Goal: Task Accomplishment & Management: Manage account settings

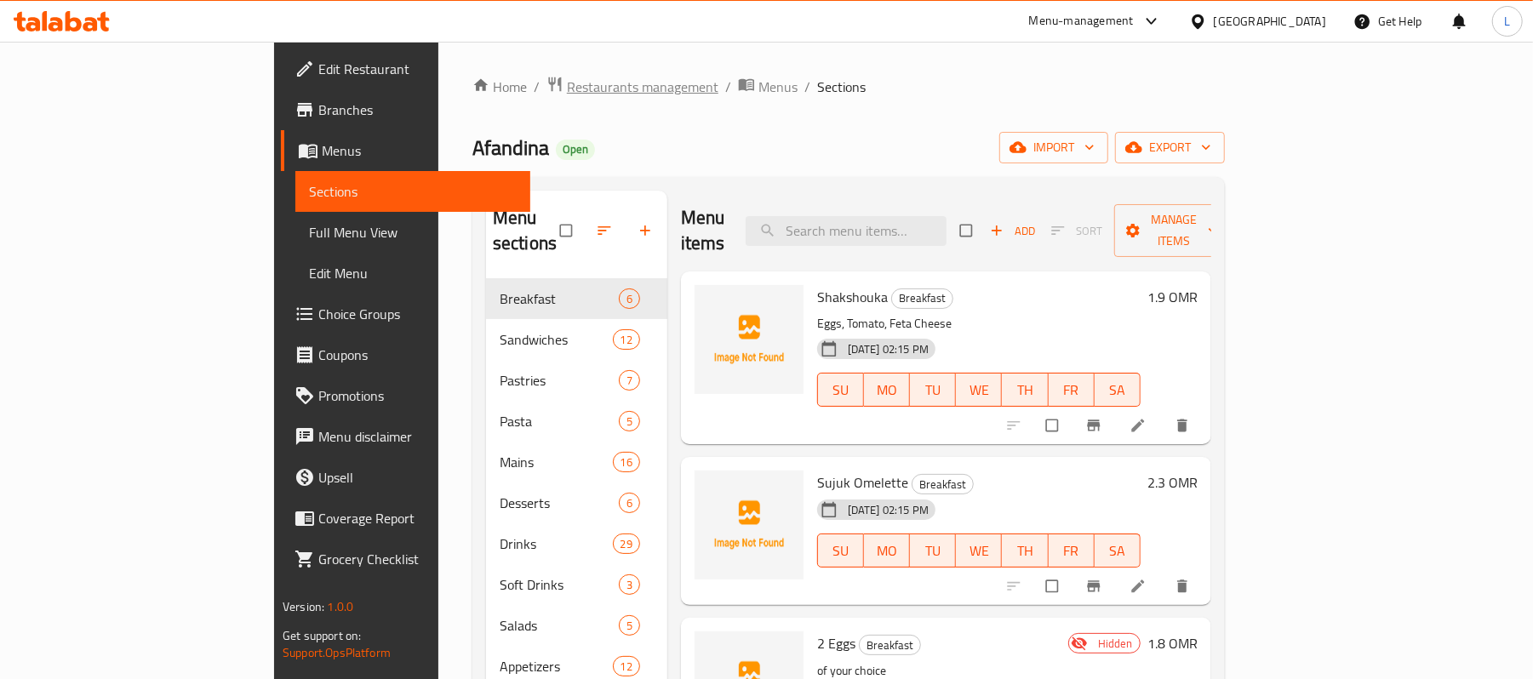
click at [567, 83] on span "Restaurants management" at bounding box center [643, 87] width 152 height 20
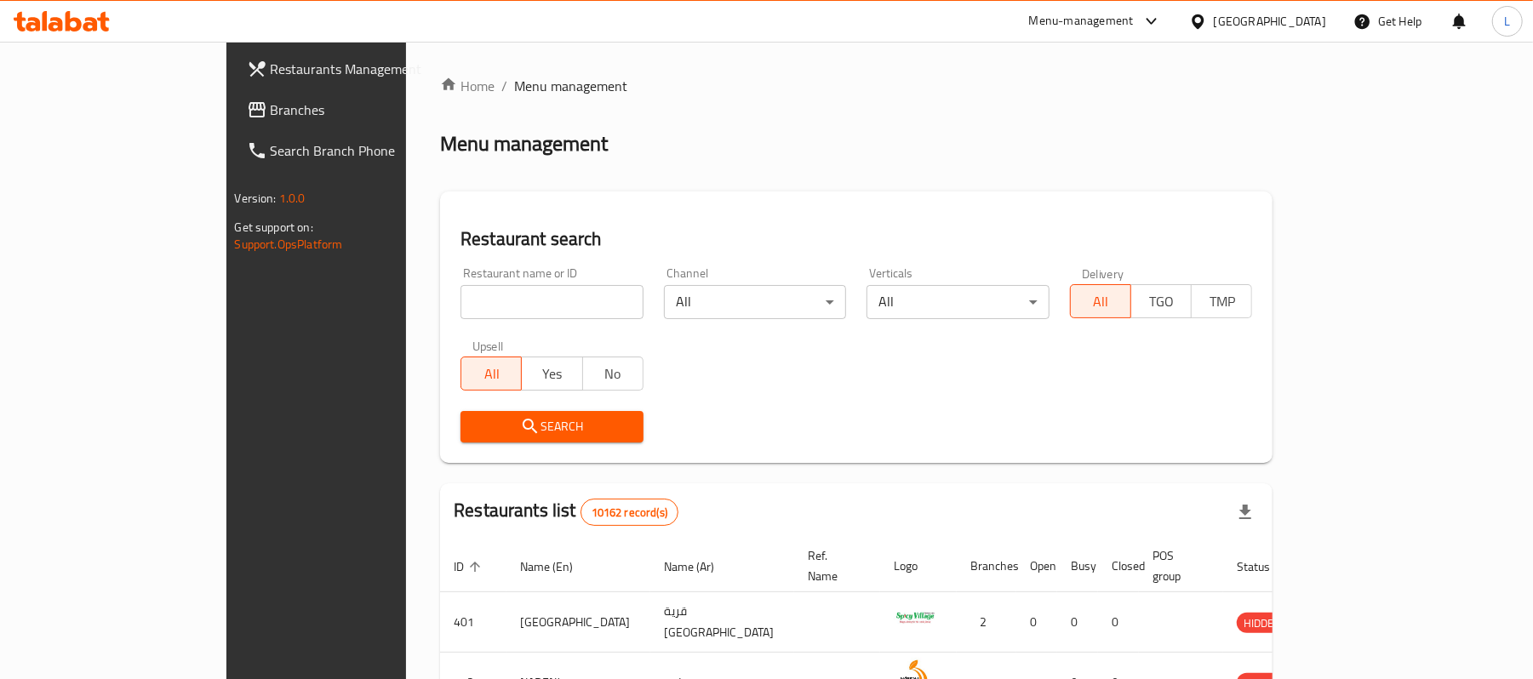
click at [1207, 29] on icon at bounding box center [1198, 22] width 18 height 18
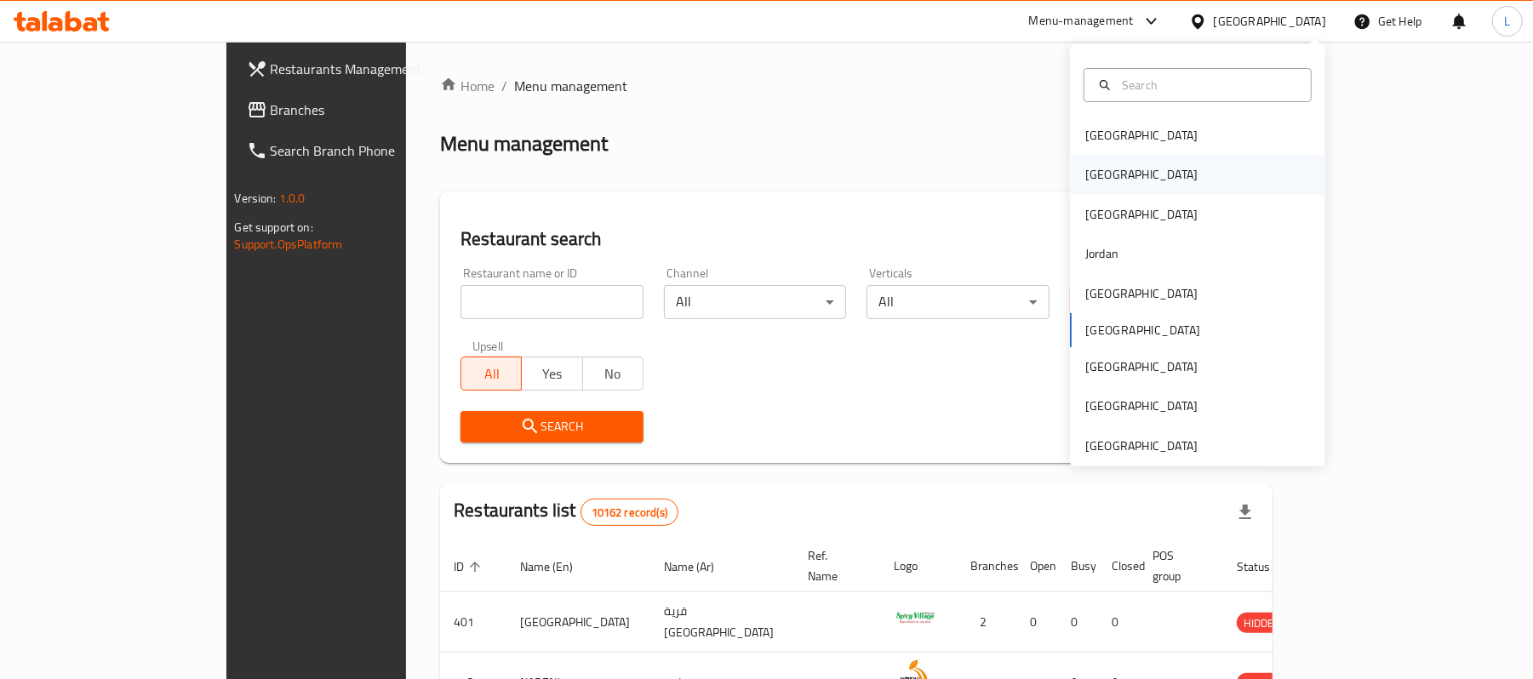
click at [1092, 171] on div "Egypt" at bounding box center [1142, 174] width 112 height 19
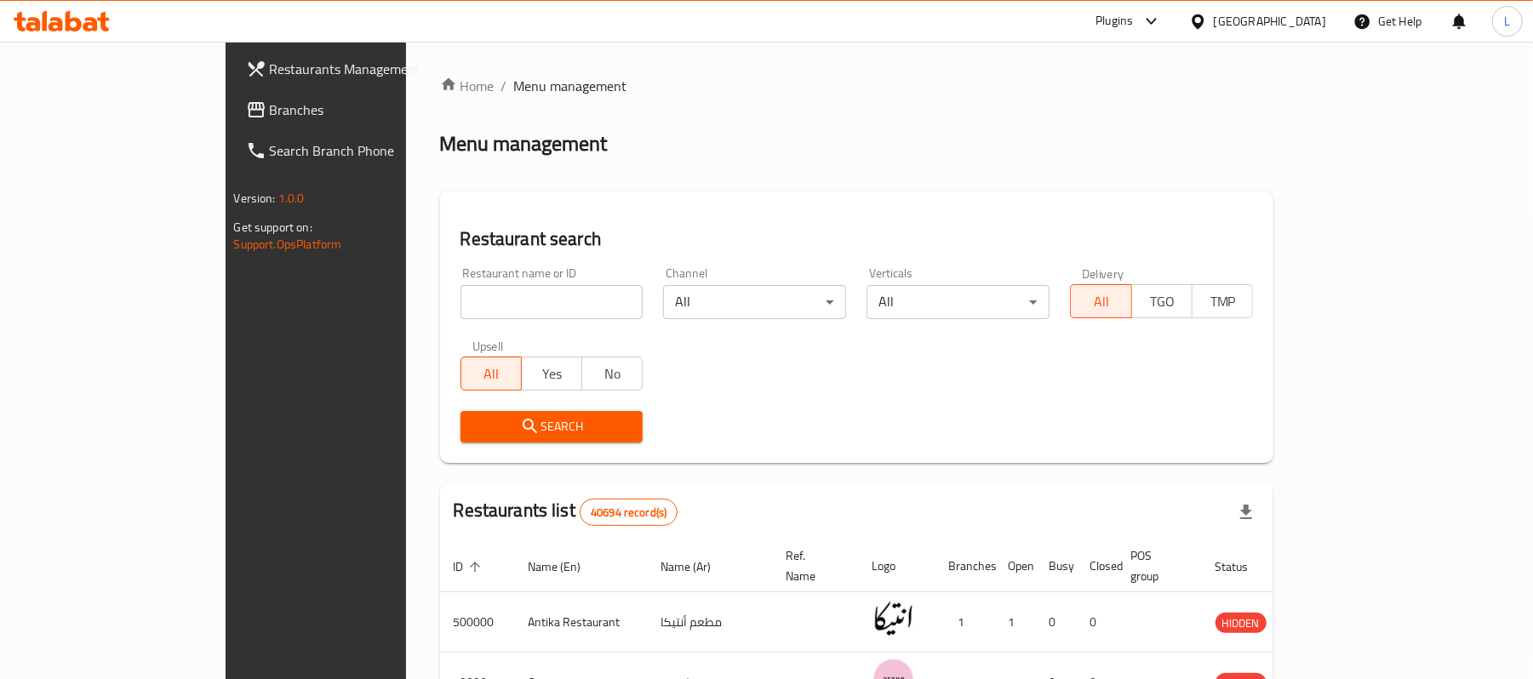
click at [461, 307] on input "search" at bounding box center [552, 302] width 183 height 34
paste input "505866"
type input "505866"
click button "Search" at bounding box center [552, 427] width 183 height 32
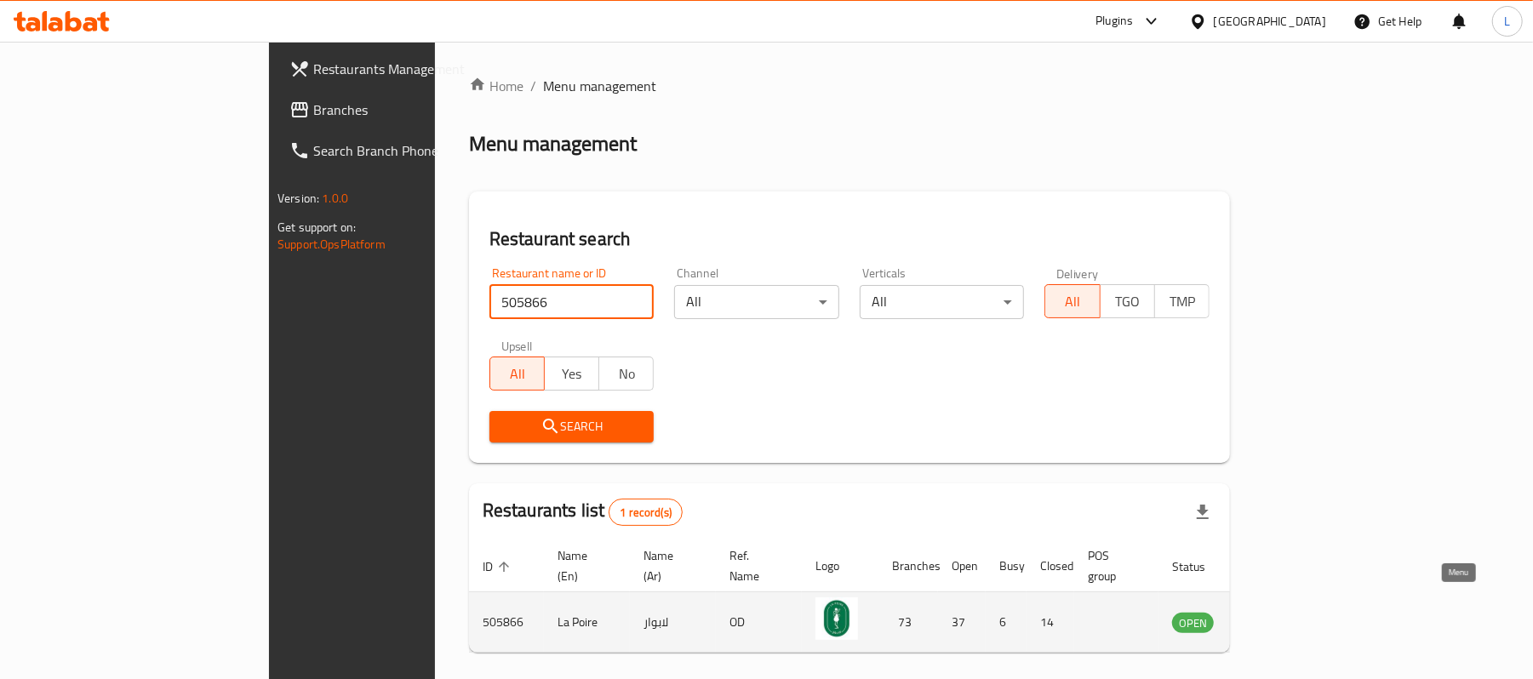
click at [1282, 612] on icon "enhanced table" at bounding box center [1272, 622] width 20 height 20
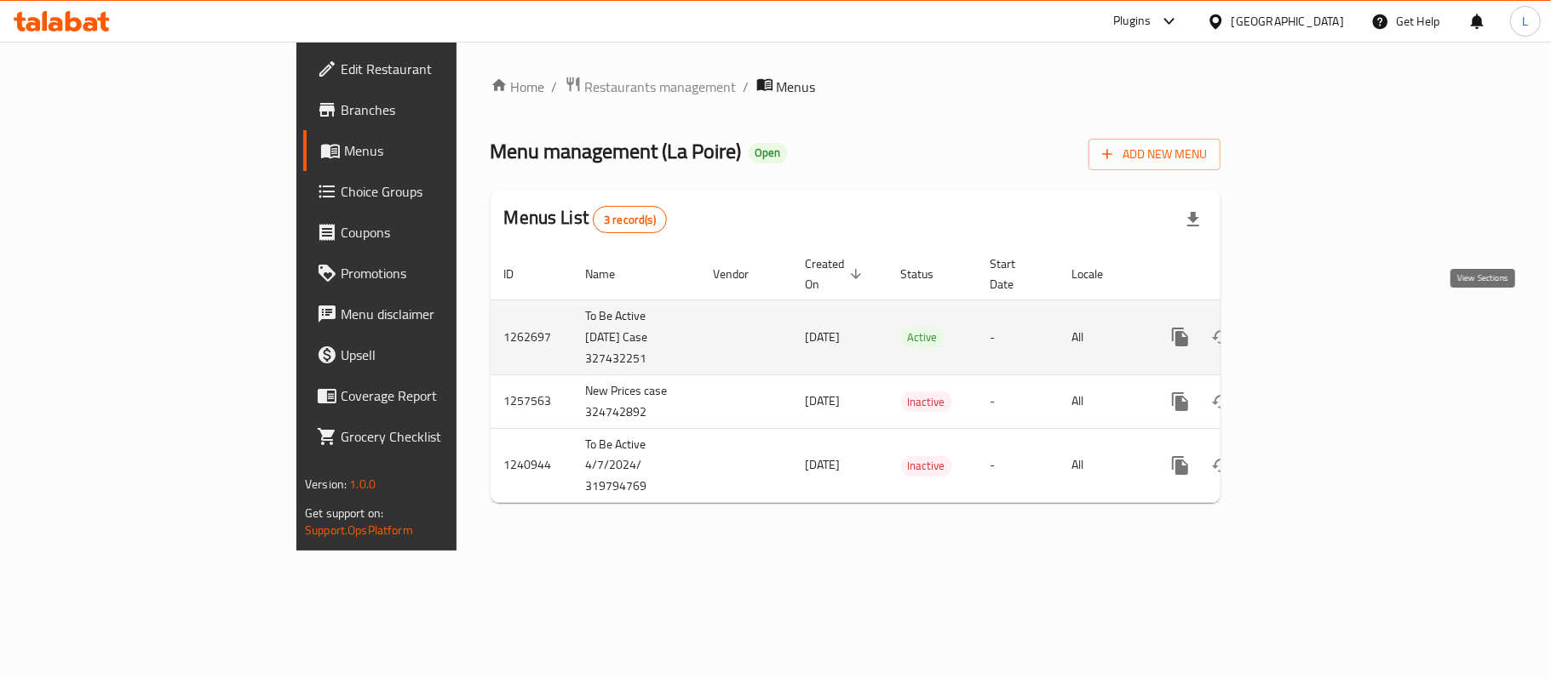
click at [1313, 327] on icon "enhanced table" at bounding box center [1303, 337] width 20 height 20
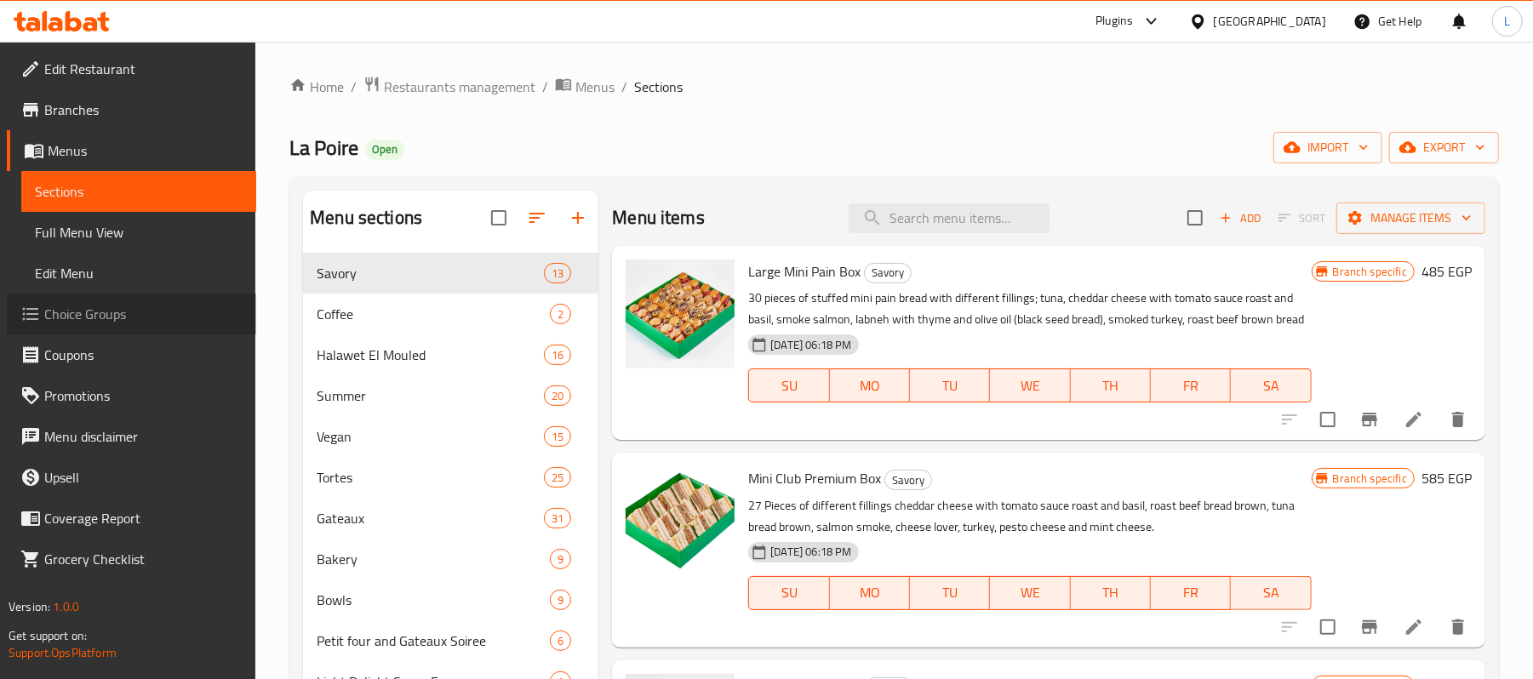
click at [103, 314] on span "Choice Groups" at bounding box center [143, 314] width 198 height 20
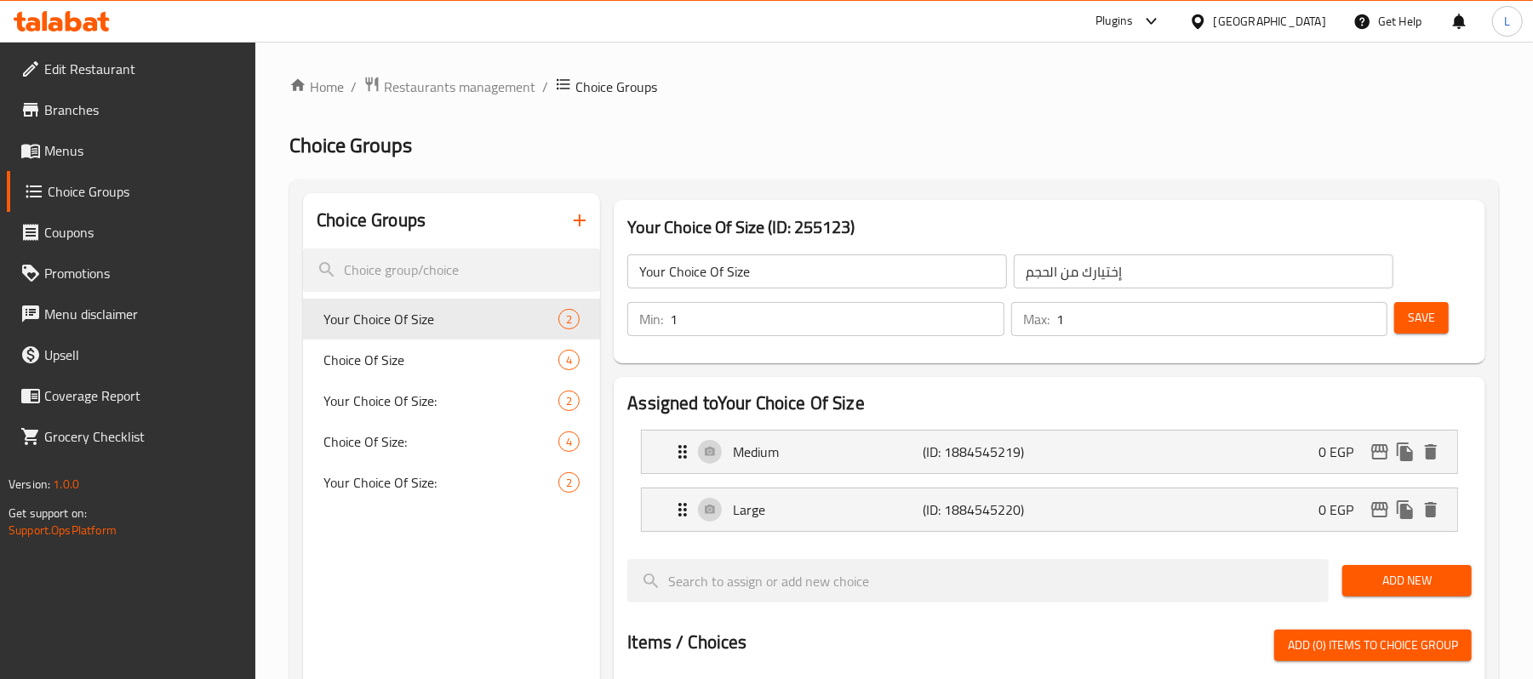
click at [387, 398] on span "Your Choice Of Size:" at bounding box center [441, 401] width 235 height 20
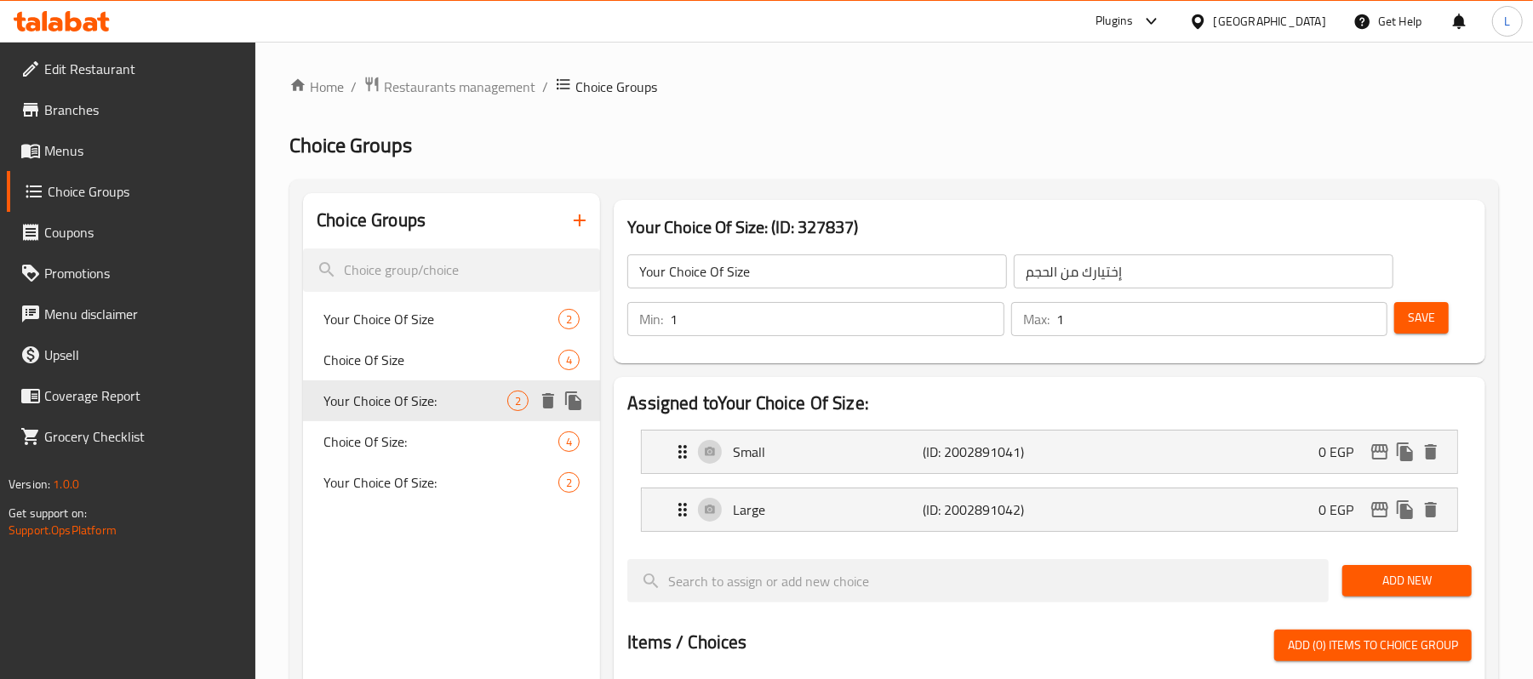
type input "Your Choice Of Size:"
type input "إختيارك من الحجم:"
click at [410, 456] on div "Choice Of Size: 4" at bounding box center [451, 441] width 297 height 41
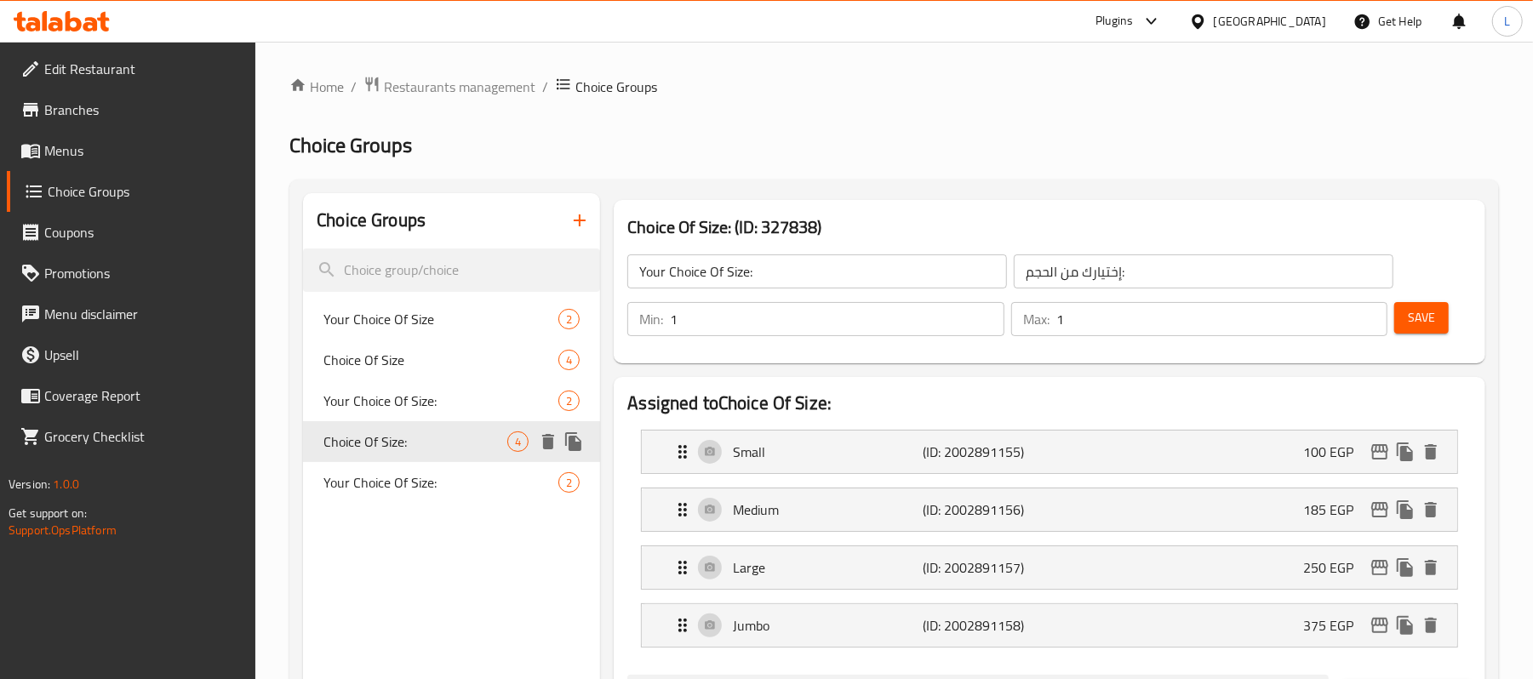
type input "Choice Of Size:"
type input "إختيار الحجم:"
click at [412, 327] on span "Your Choice Of Size" at bounding box center [416, 319] width 184 height 20
type input "Your Choice Of Size"
type input "إختيارك من الحجم"
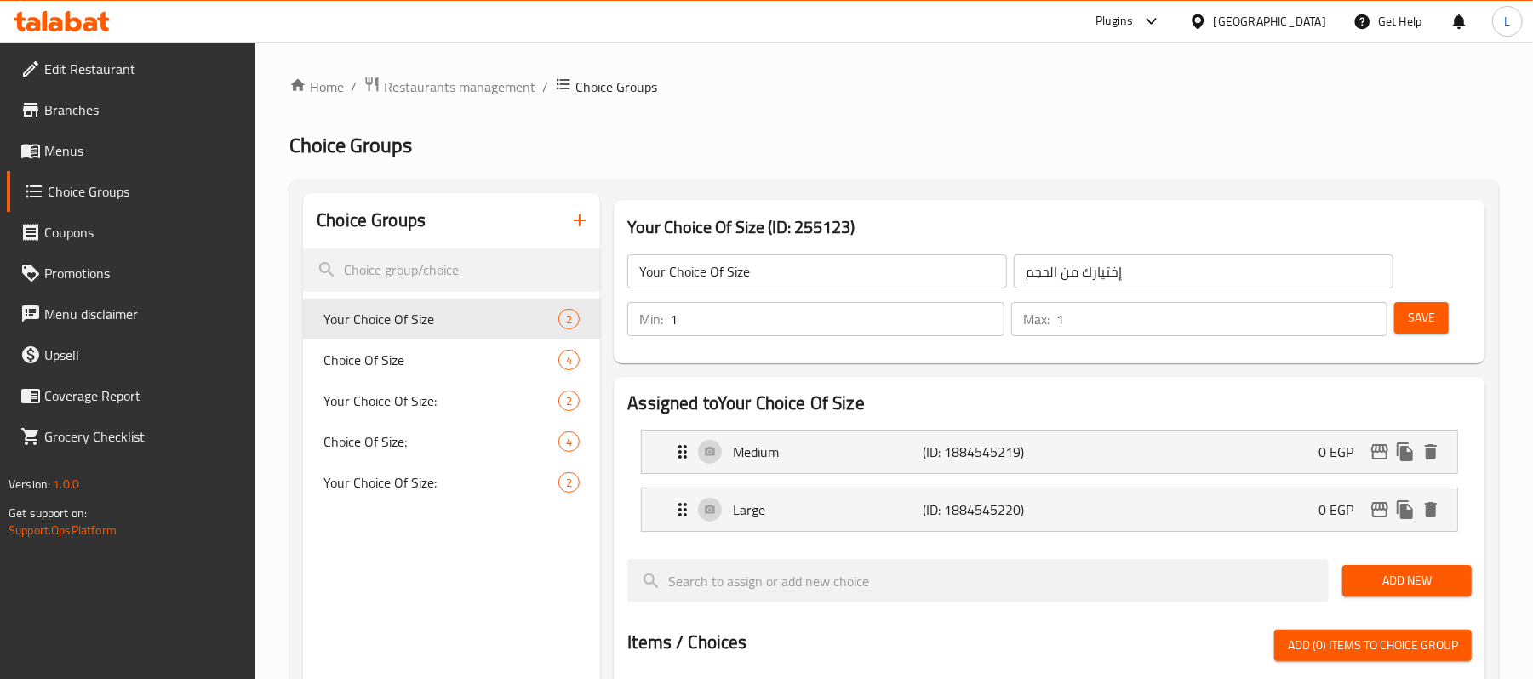
click at [95, 140] on span "Menus" at bounding box center [143, 150] width 198 height 20
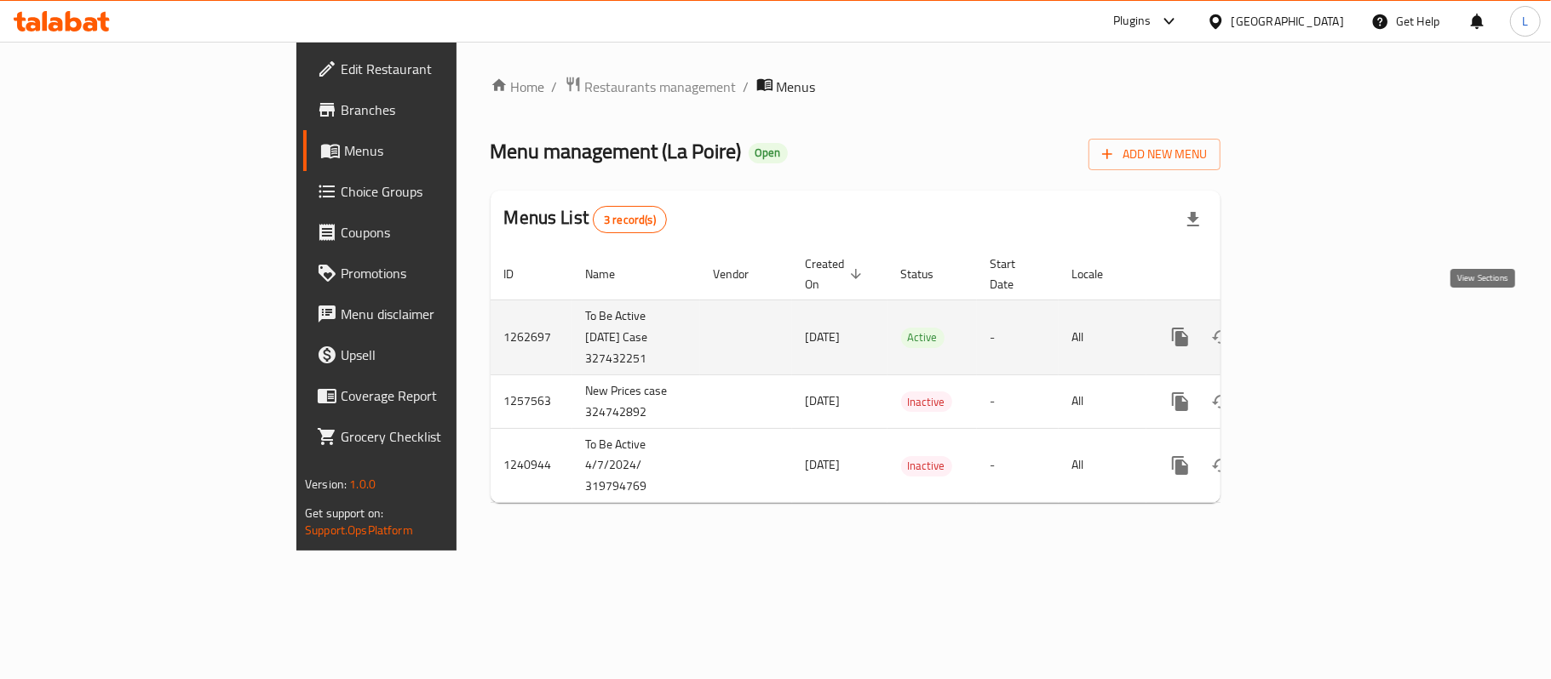
click at [1313, 327] on icon "enhanced table" at bounding box center [1303, 337] width 20 height 20
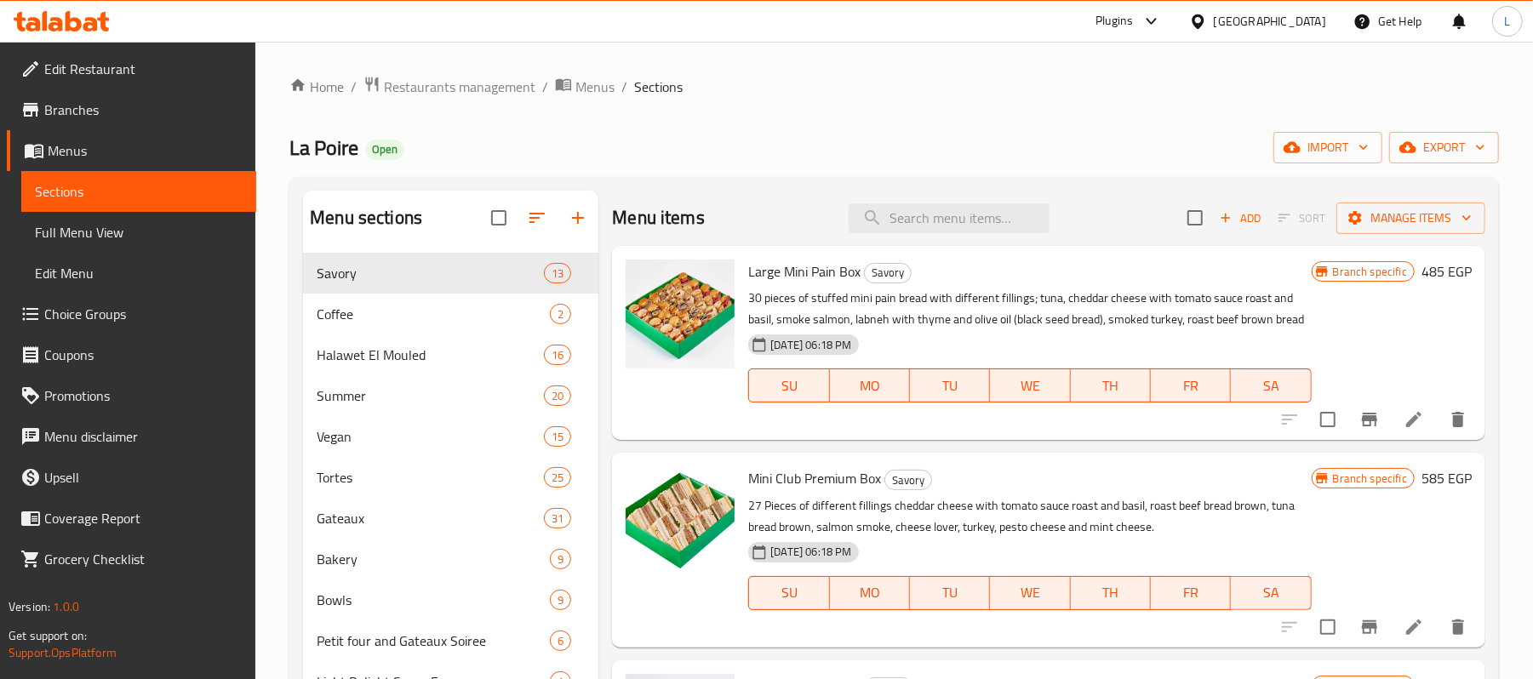
scroll to position [405, 0]
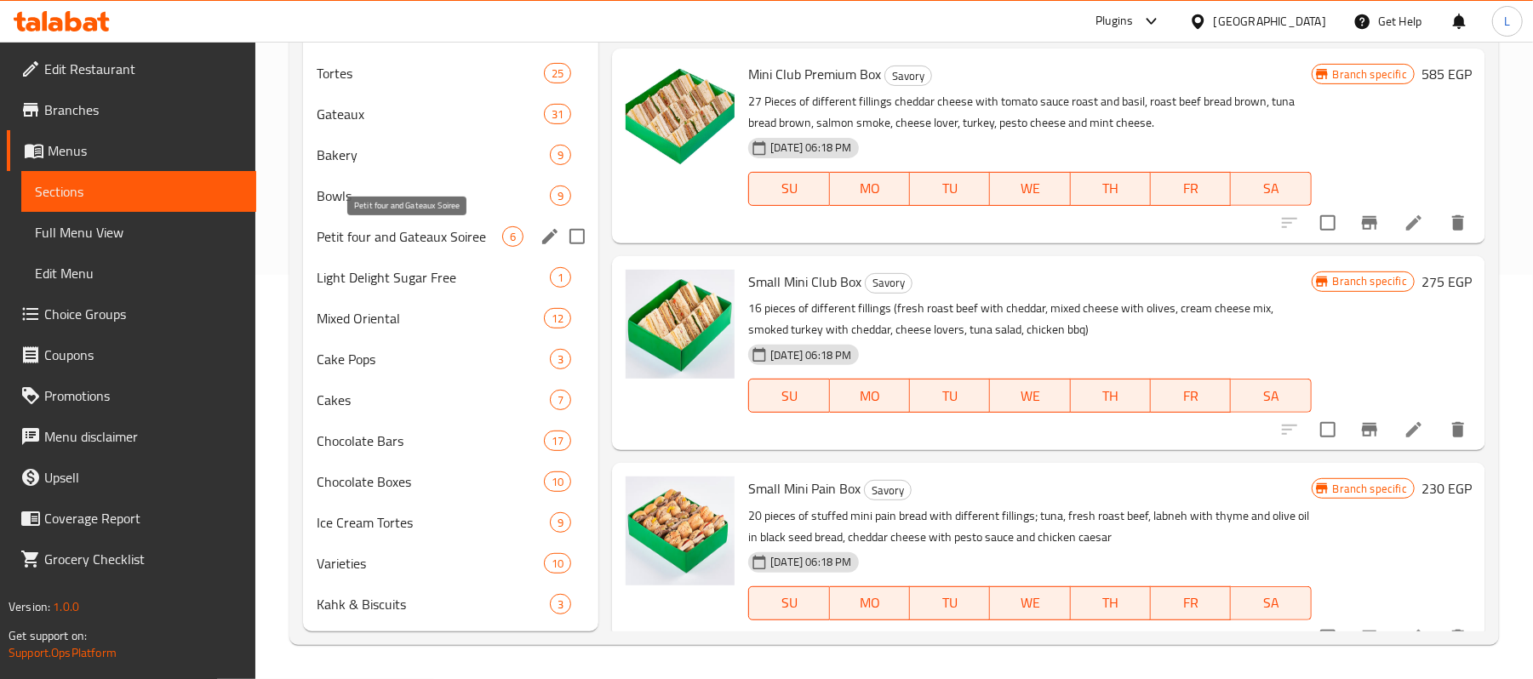
click at [386, 242] on span "Petit four and Gateaux Soiree" at bounding box center [410, 236] width 186 height 20
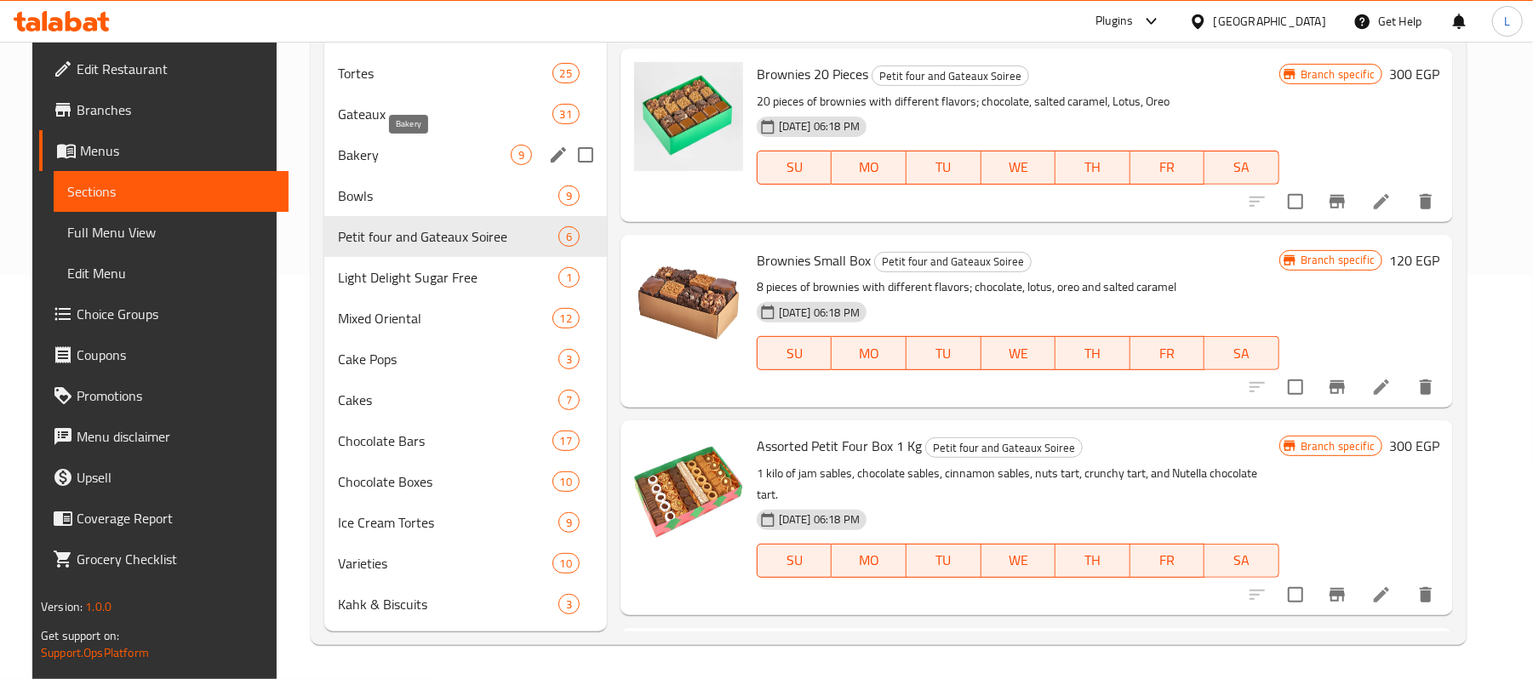
click at [363, 150] on span "Bakery" at bounding box center [424, 155] width 172 height 20
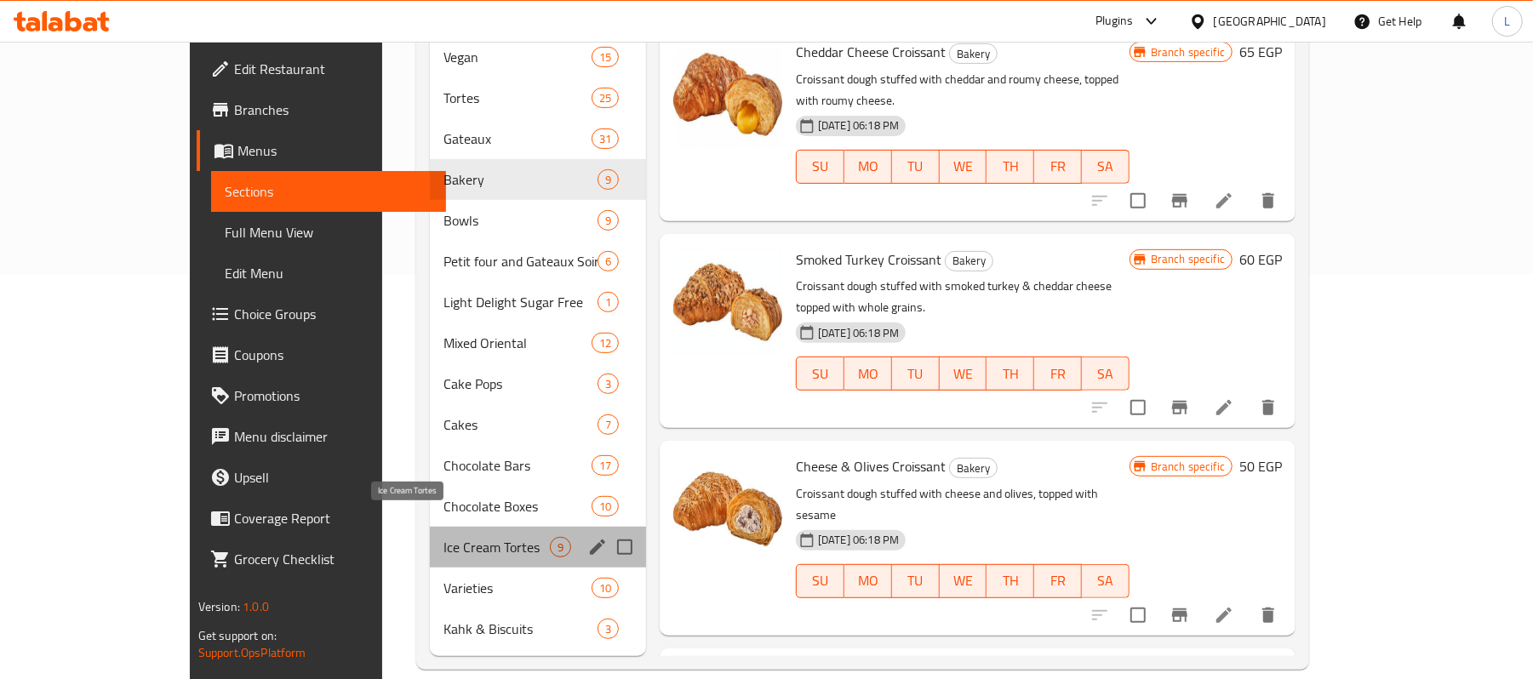
click at [444, 537] on span "Ice Cream Tortes" at bounding box center [497, 547] width 106 height 20
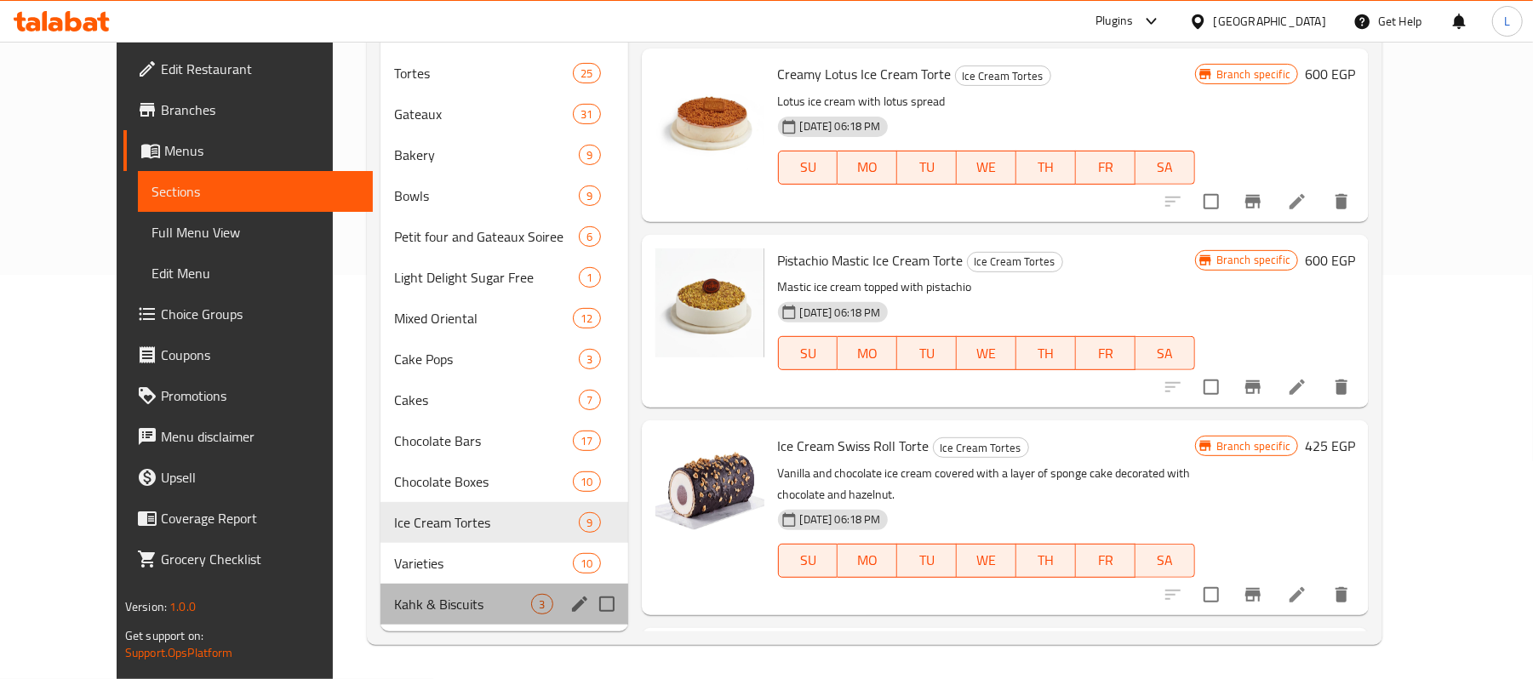
click at [381, 584] on div "Kahk & Biscuits 3" at bounding box center [504, 604] width 247 height 41
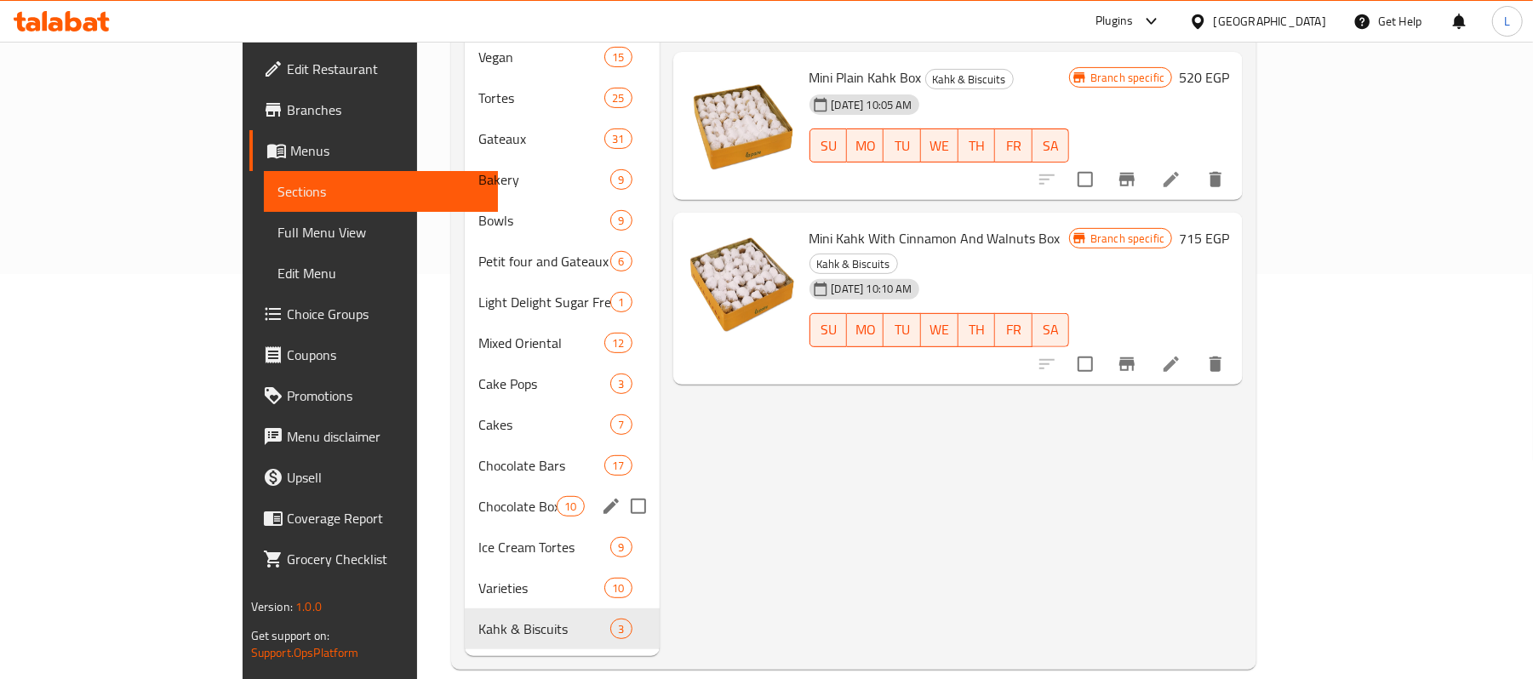
click at [465, 445] on div "Chocolate Bars 17" at bounding box center [562, 465] width 195 height 41
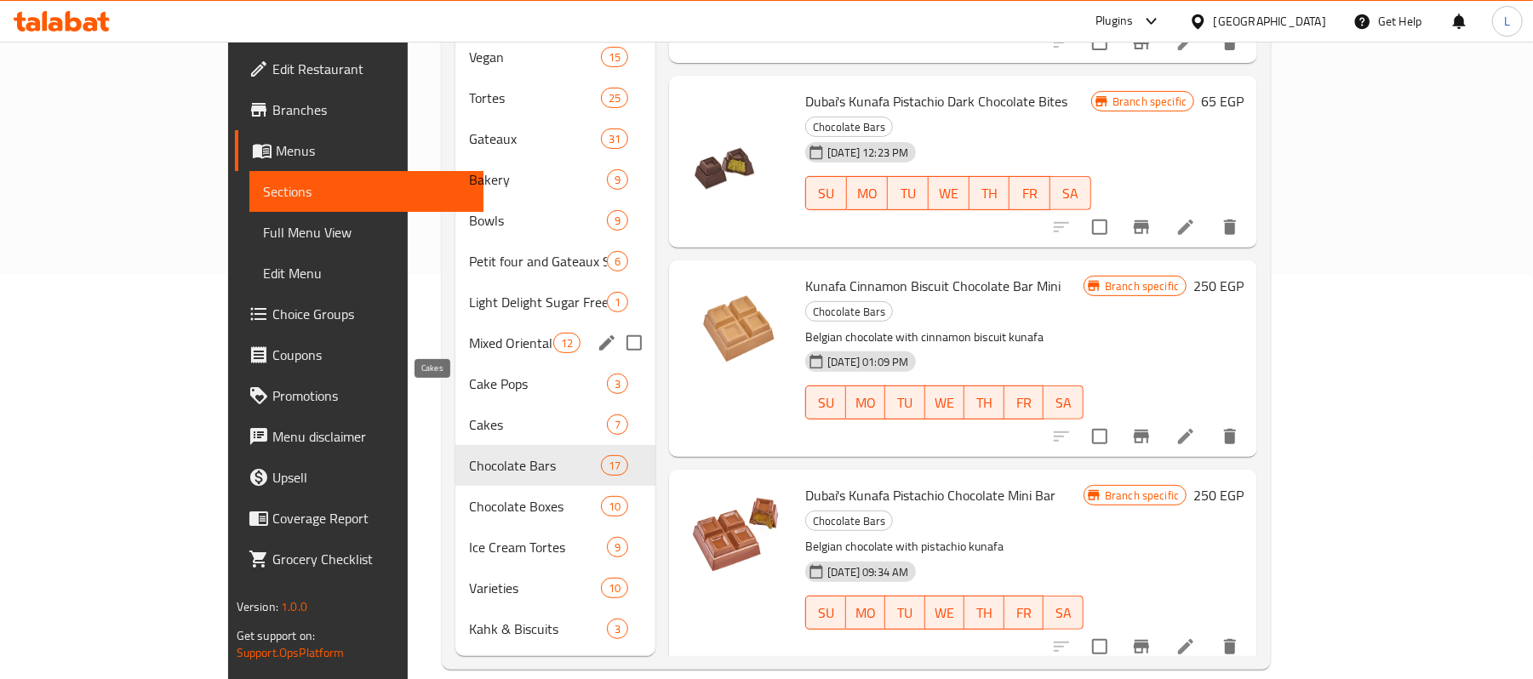
click at [469, 333] on span "Mixed Oriental" at bounding box center [511, 343] width 84 height 20
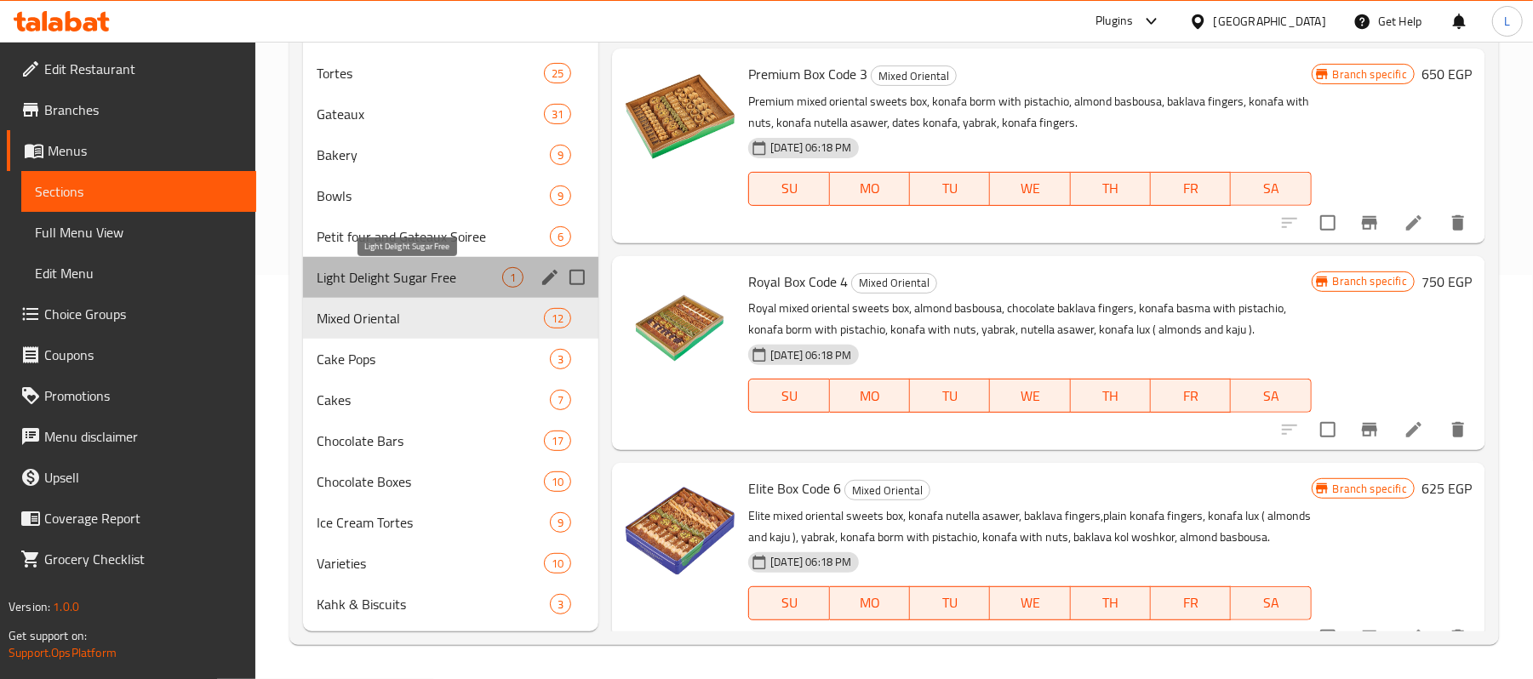
click at [383, 283] on span "Light Delight Sugar Free" at bounding box center [410, 277] width 186 height 20
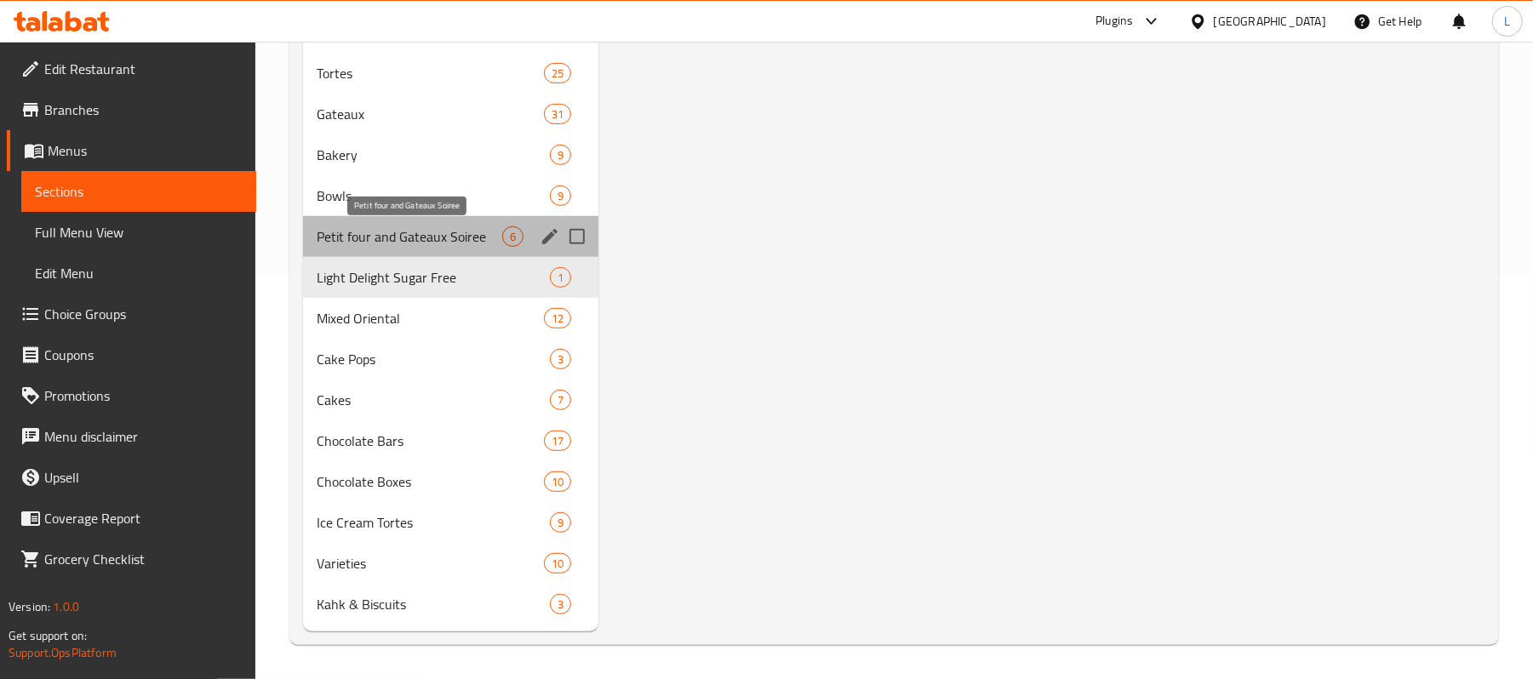
click at [385, 226] on span "Petit four and Gateaux Soiree" at bounding box center [410, 236] width 186 height 20
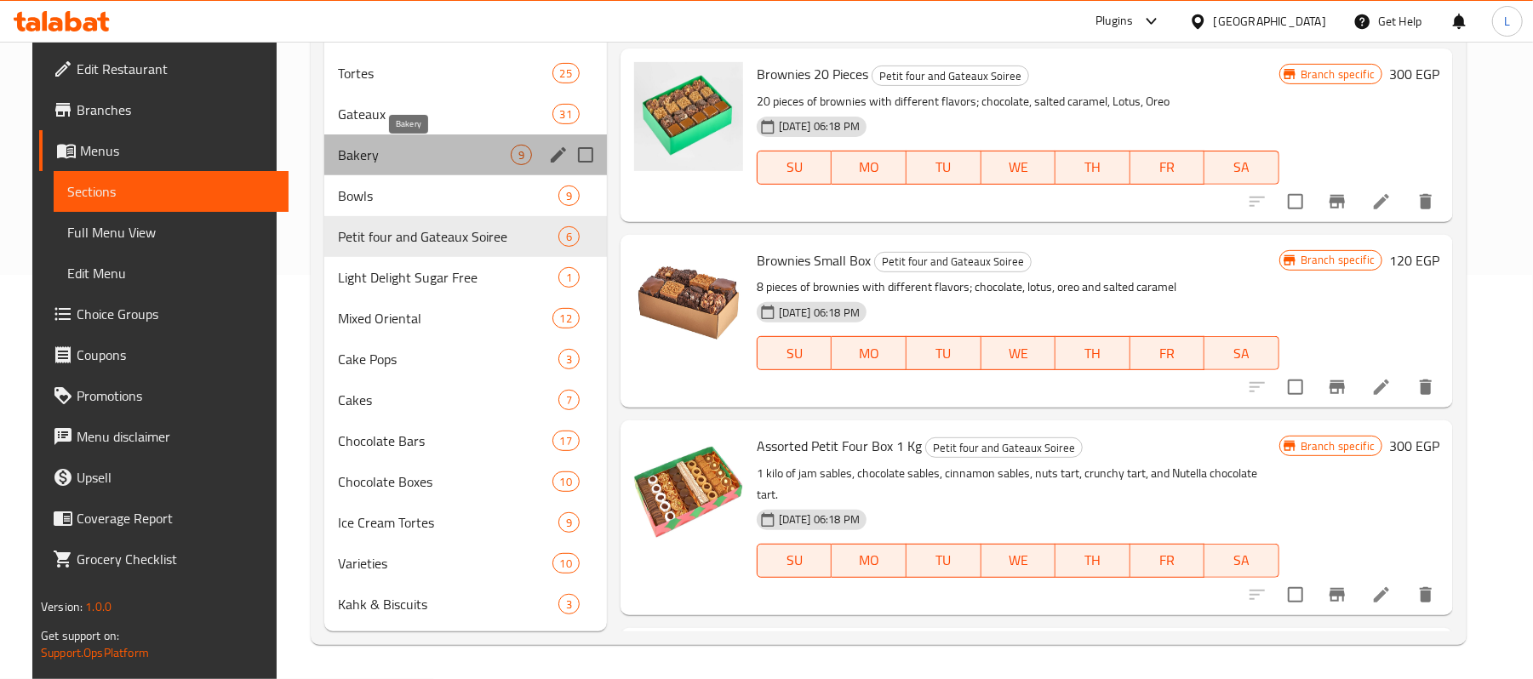
click at [379, 158] on span "Bakery" at bounding box center [424, 155] width 172 height 20
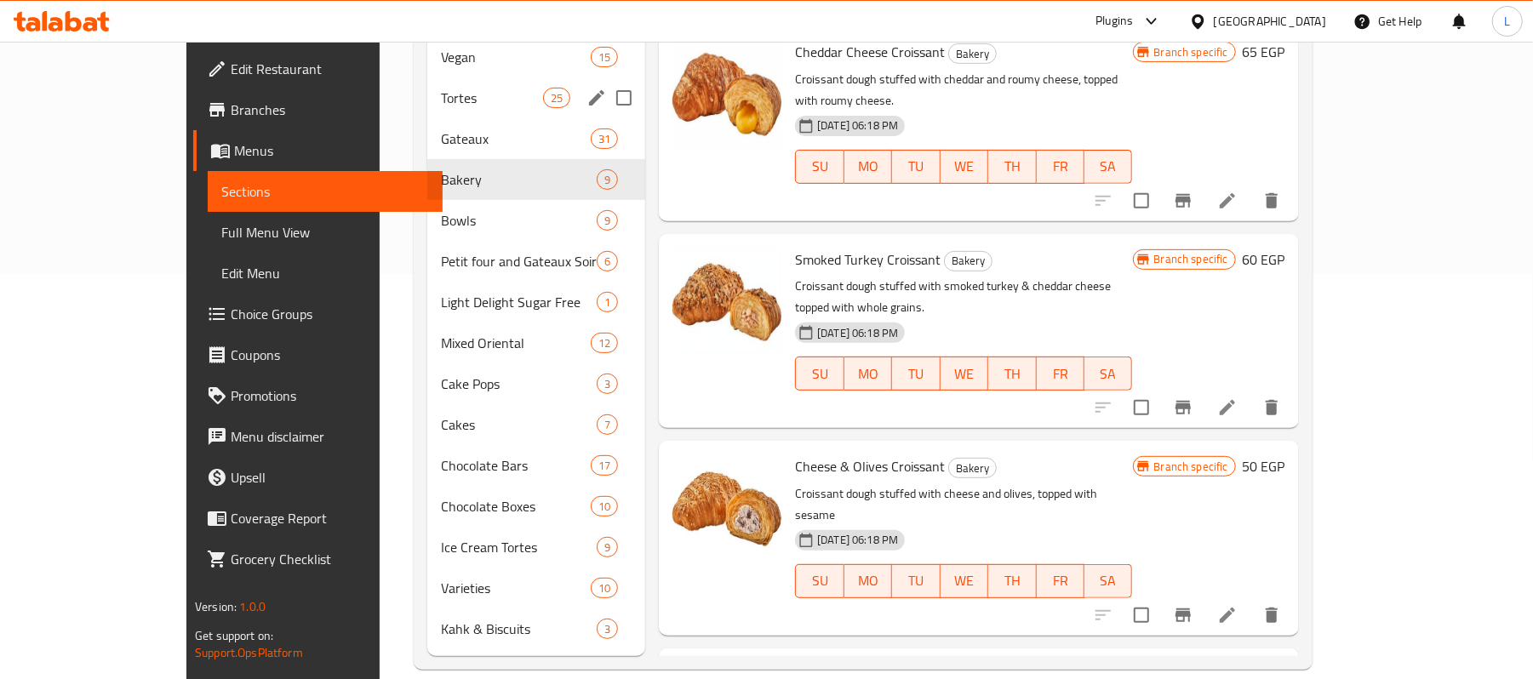
scroll to position [65, 0]
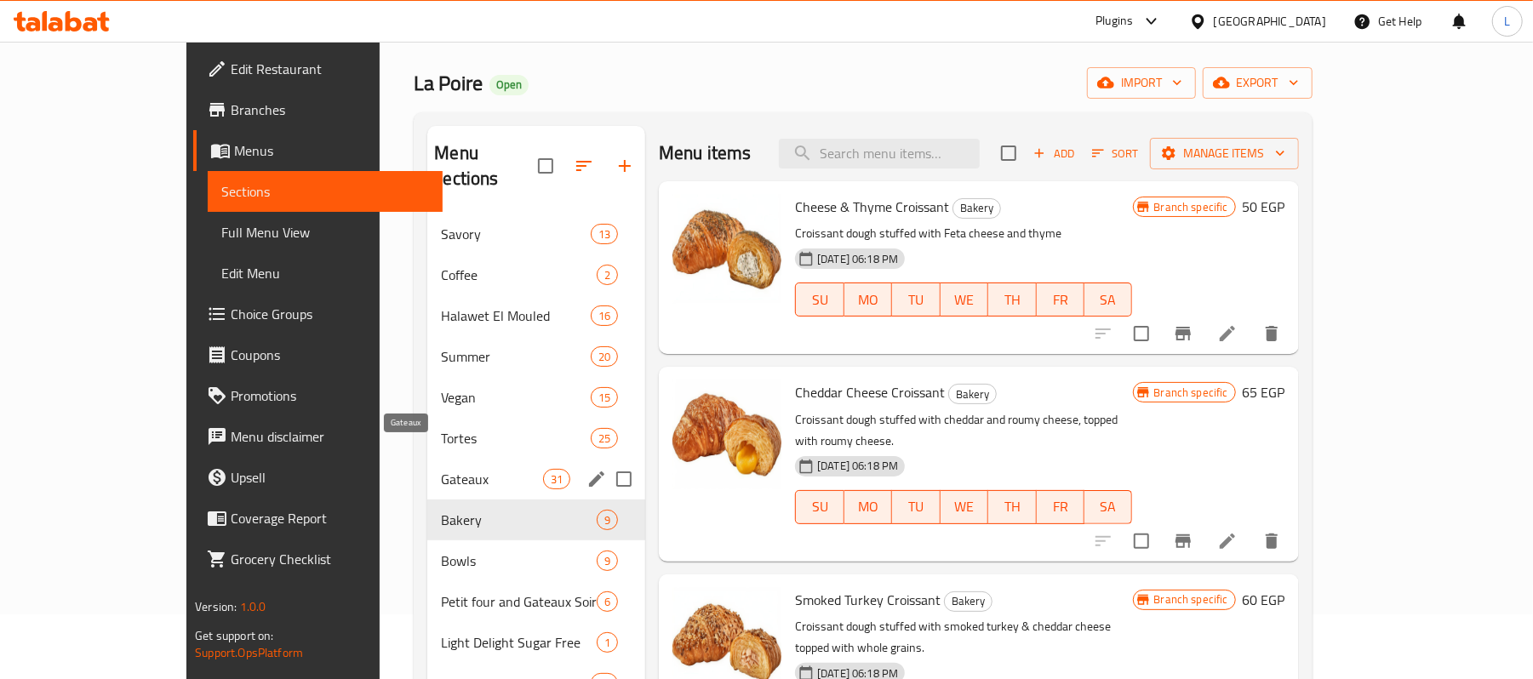
drag, startPoint x: 371, startPoint y: 444, endPoint x: 366, endPoint y: 402, distance: 42.9
click at [427, 459] on div "Gateaux 31" at bounding box center [536, 479] width 218 height 41
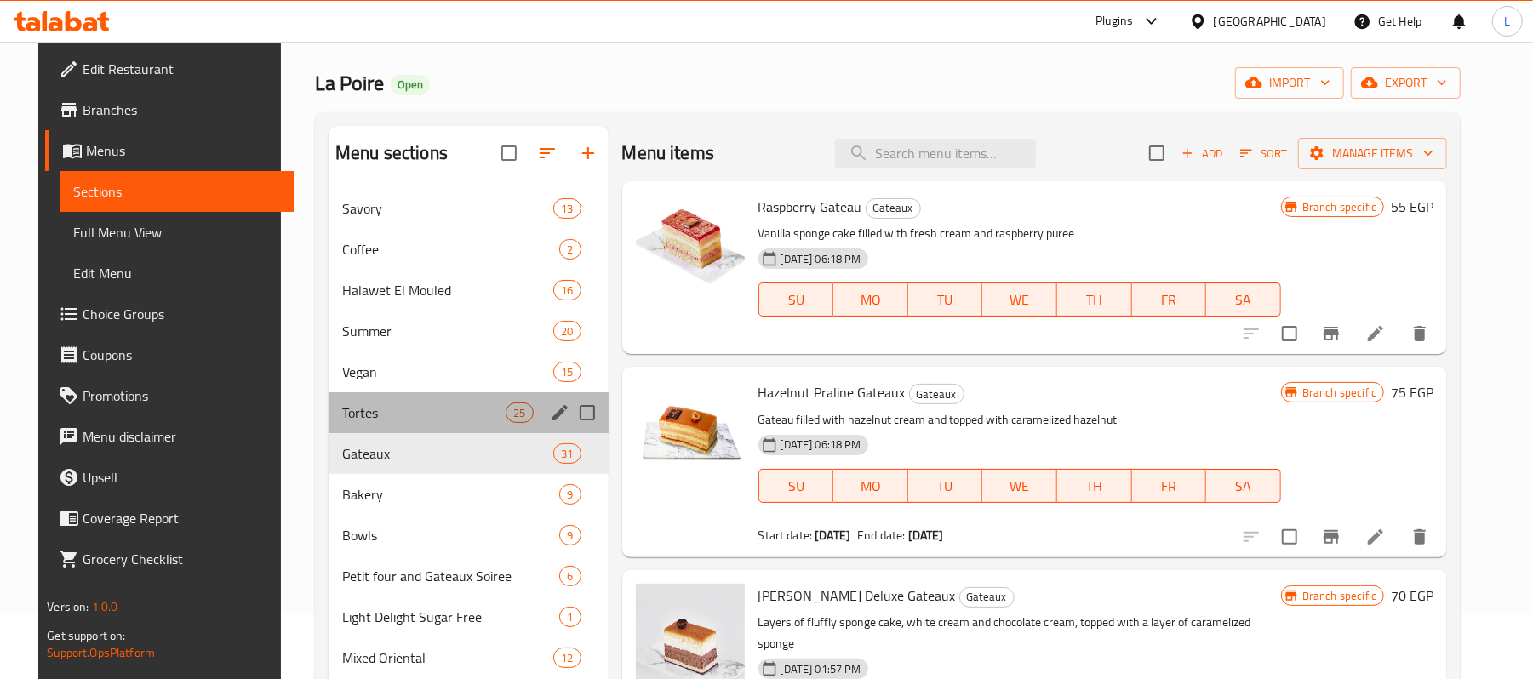
click at [366, 402] on div "Tortes 25" at bounding box center [469, 413] width 280 height 41
click at [366, 324] on span "Summer" at bounding box center [447, 331] width 211 height 20
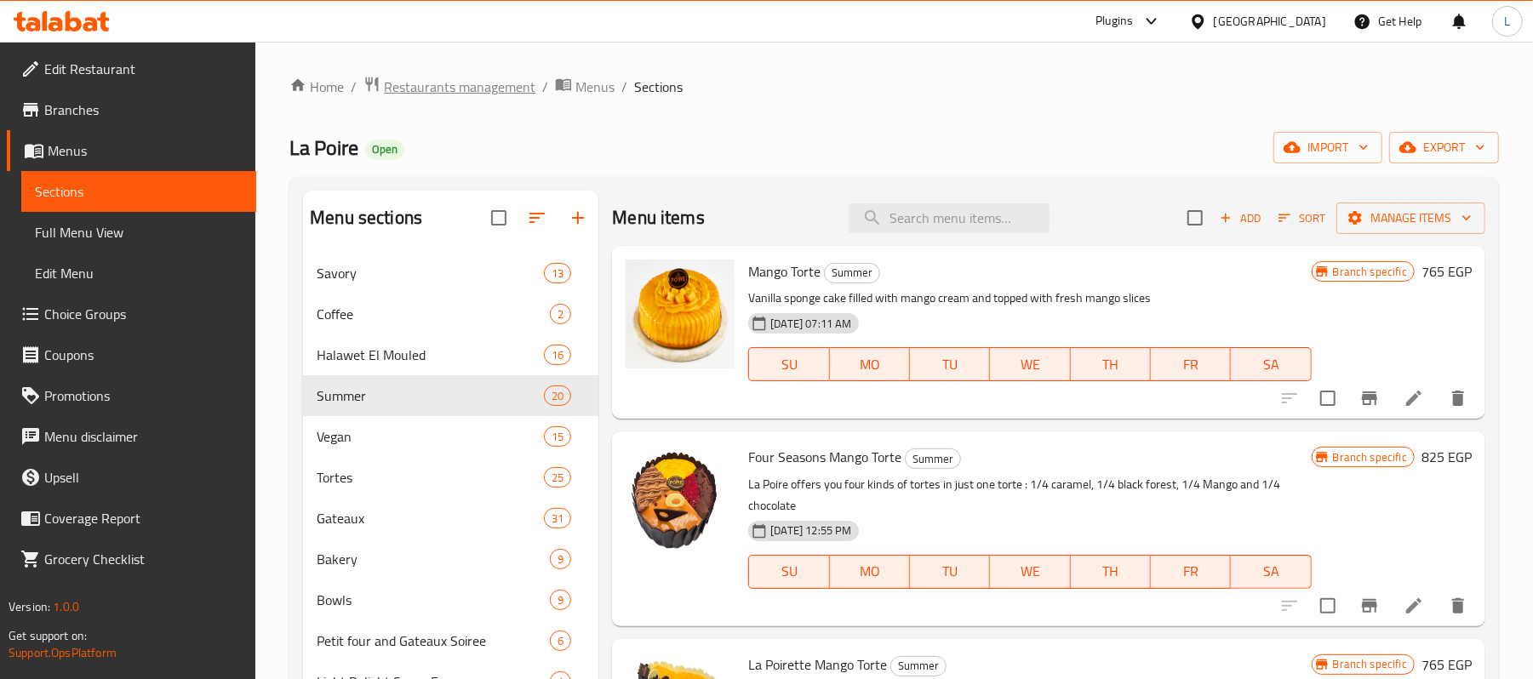
click at [424, 89] on span "Restaurants management" at bounding box center [460, 87] width 152 height 20
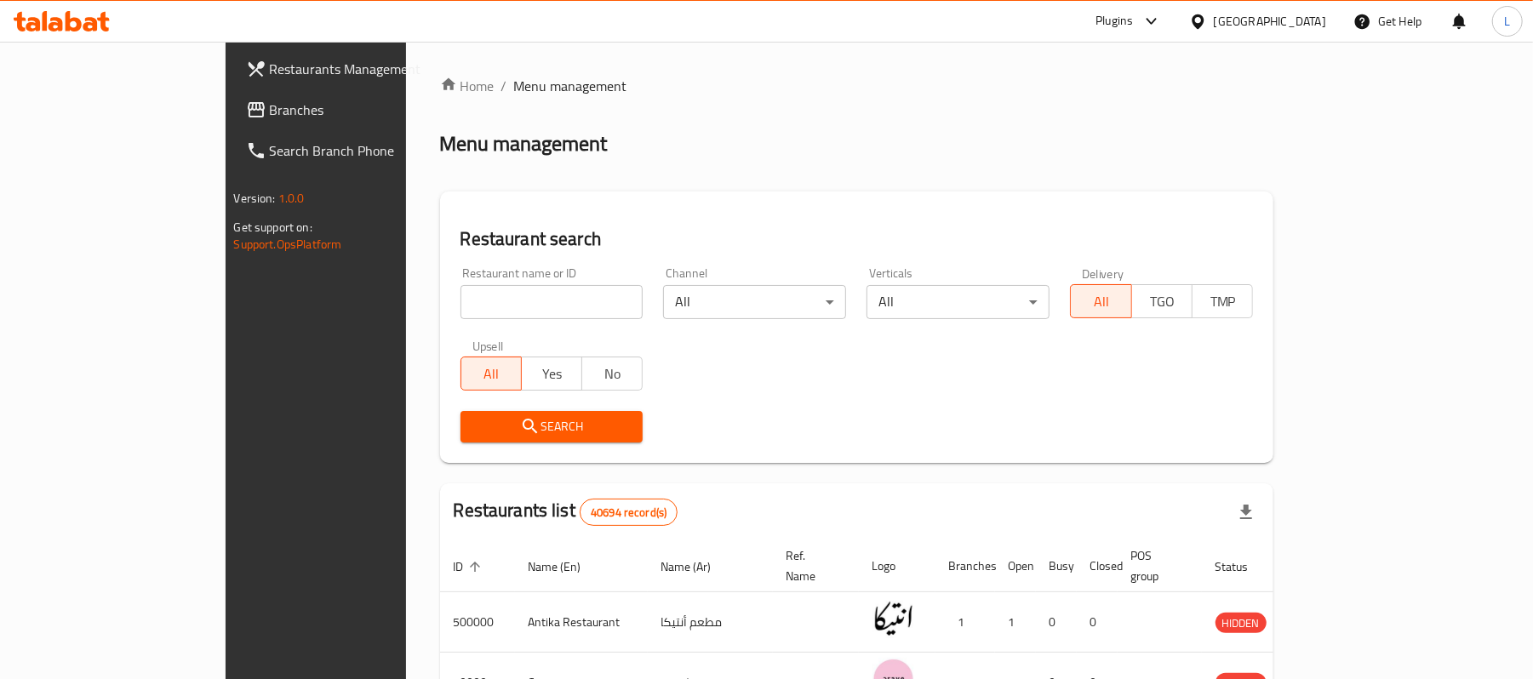
click at [1310, 25] on div "Egypt" at bounding box center [1270, 21] width 112 height 19
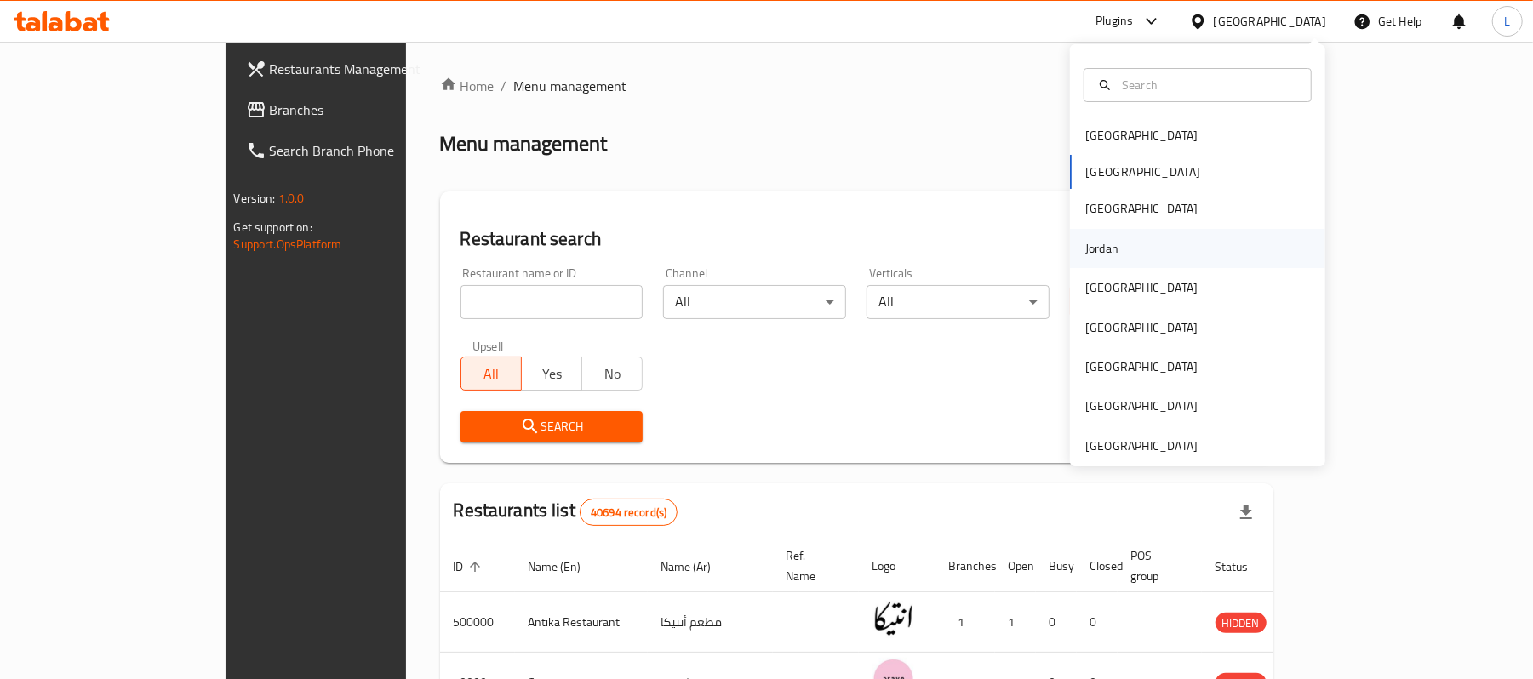
click at [1086, 257] on div "Jordan" at bounding box center [1102, 248] width 33 height 19
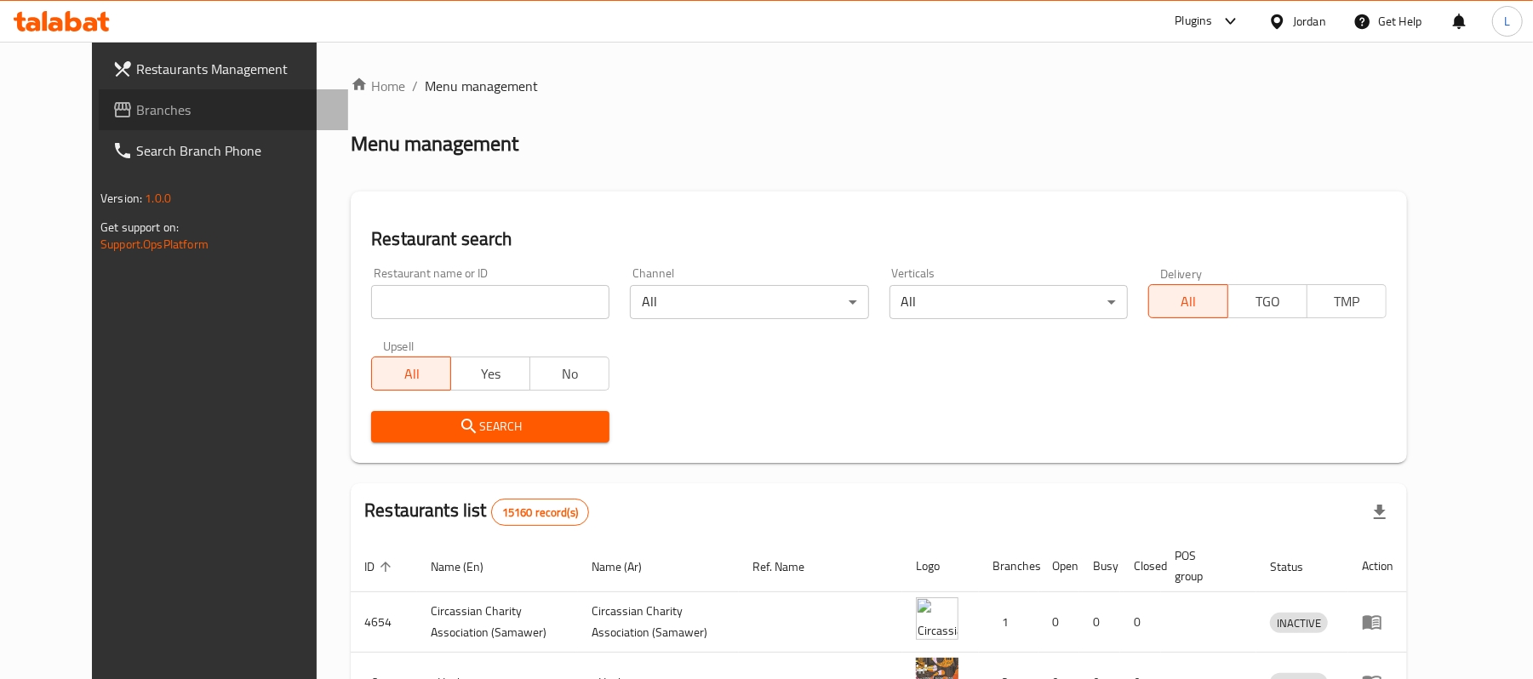
click at [136, 104] on span "Branches" at bounding box center [235, 110] width 198 height 20
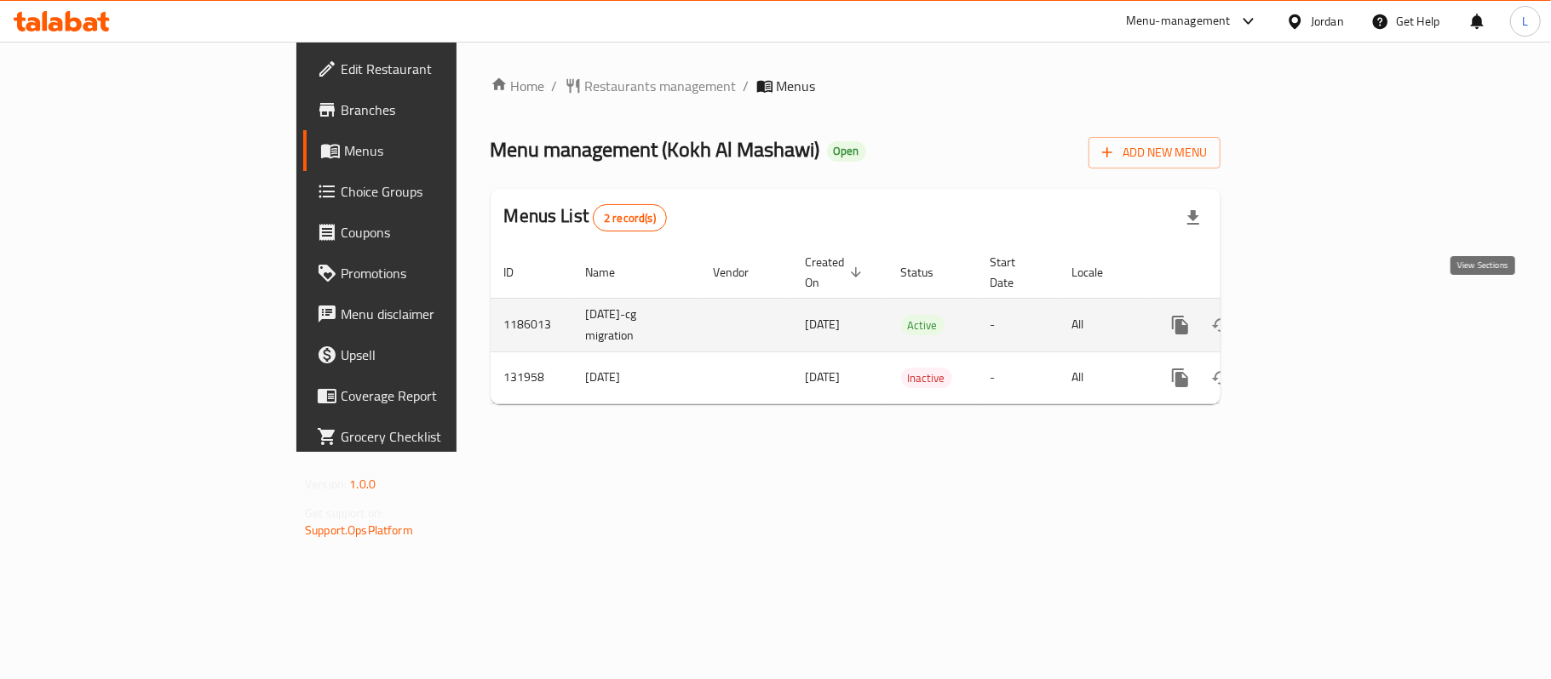
click at [1313, 315] on icon "enhanced table" at bounding box center [1303, 325] width 20 height 20
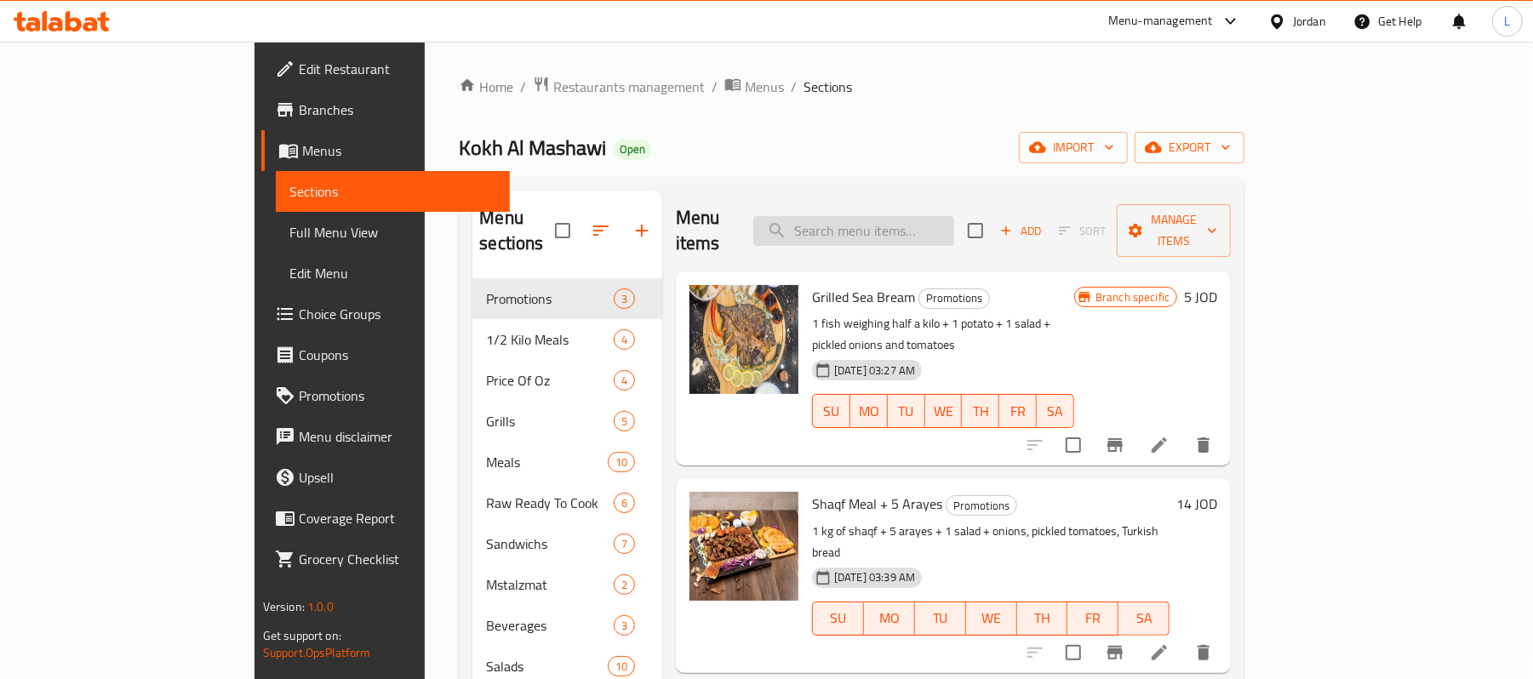
click at [920, 232] on input "search" at bounding box center [854, 231] width 201 height 30
paste input ""شيش طاووق نيئ"
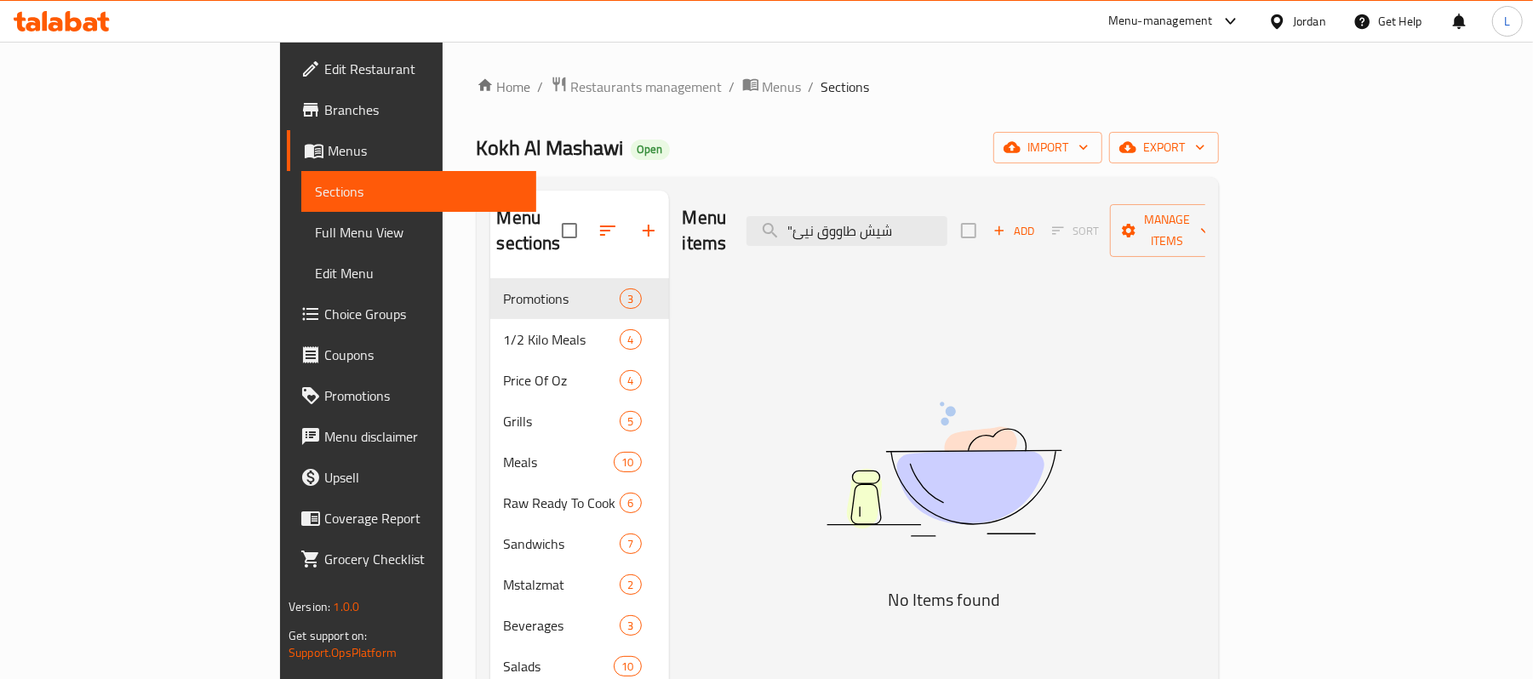
drag, startPoint x: 920, startPoint y: 232, endPoint x: 846, endPoint y: 212, distance: 75.8
click at [846, 212] on div "Menu items "شيش طاووق نيئ Add Sort Manage items" at bounding box center [944, 231] width 523 height 81
click at [897, 216] on input ""شيش طاووق نيئ" at bounding box center [847, 231] width 201 height 30
drag, startPoint x: 889, startPoint y: 215, endPoint x: 926, endPoint y: 225, distance: 38.6
click at [926, 225] on input ""شيش طاووق نيئ" at bounding box center [847, 231] width 201 height 30
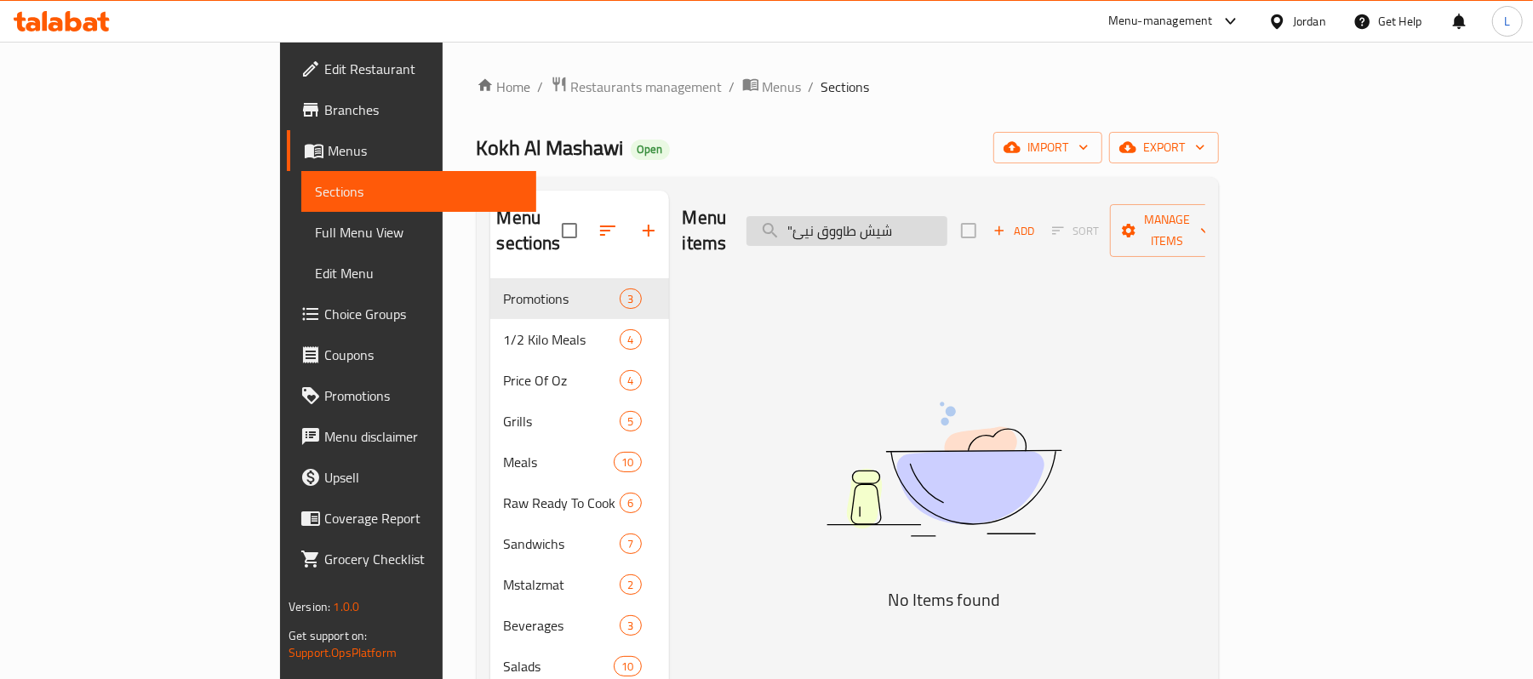
click at [926, 225] on input ""شيش طاووق نيئ" at bounding box center [847, 231] width 201 height 30
click at [900, 220] on input ""شيش طاووق نيئ" at bounding box center [847, 231] width 201 height 30
click at [908, 223] on input ""شيش طاووق نيئ" at bounding box center [847, 231] width 201 height 30
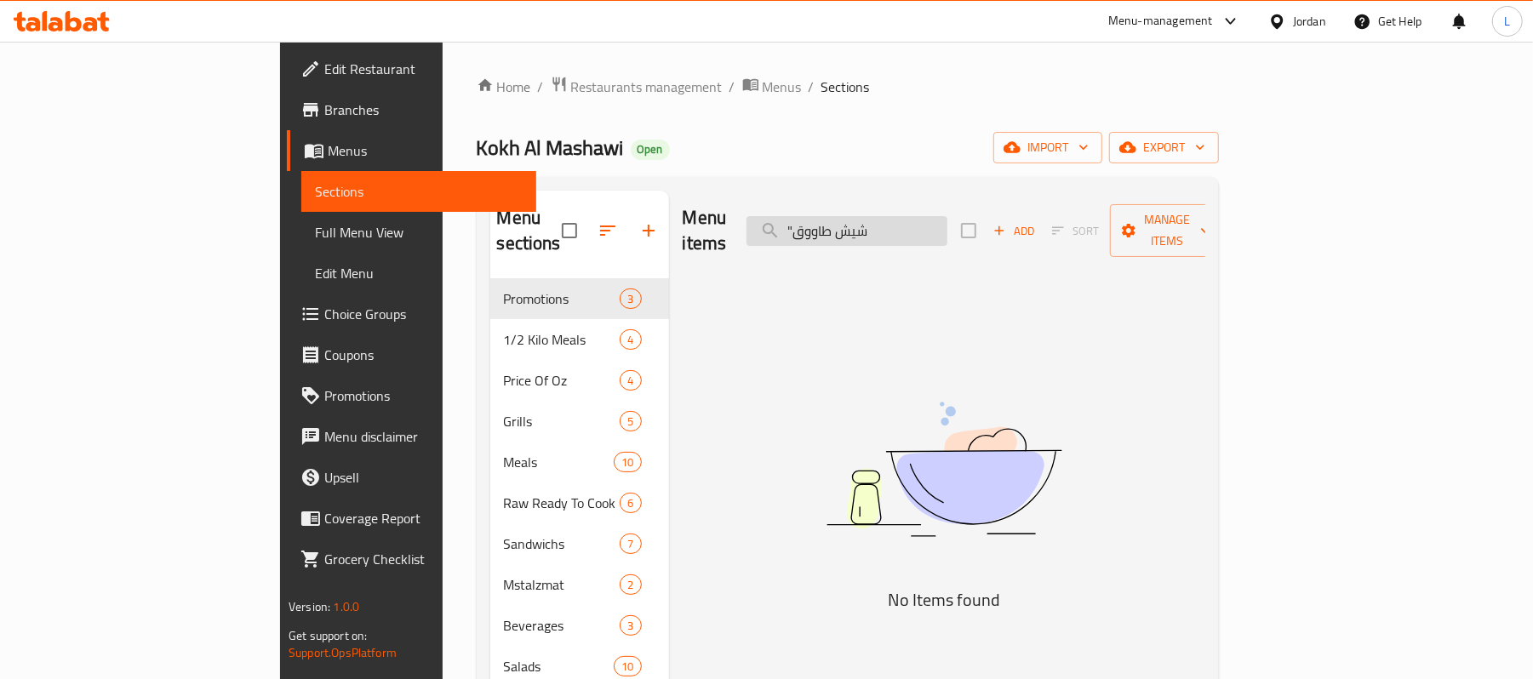
drag, startPoint x: 893, startPoint y: 216, endPoint x: 868, endPoint y: 208, distance: 26.1
click at [868, 216] on input ""شيش طاووق" at bounding box center [847, 231] width 201 height 30
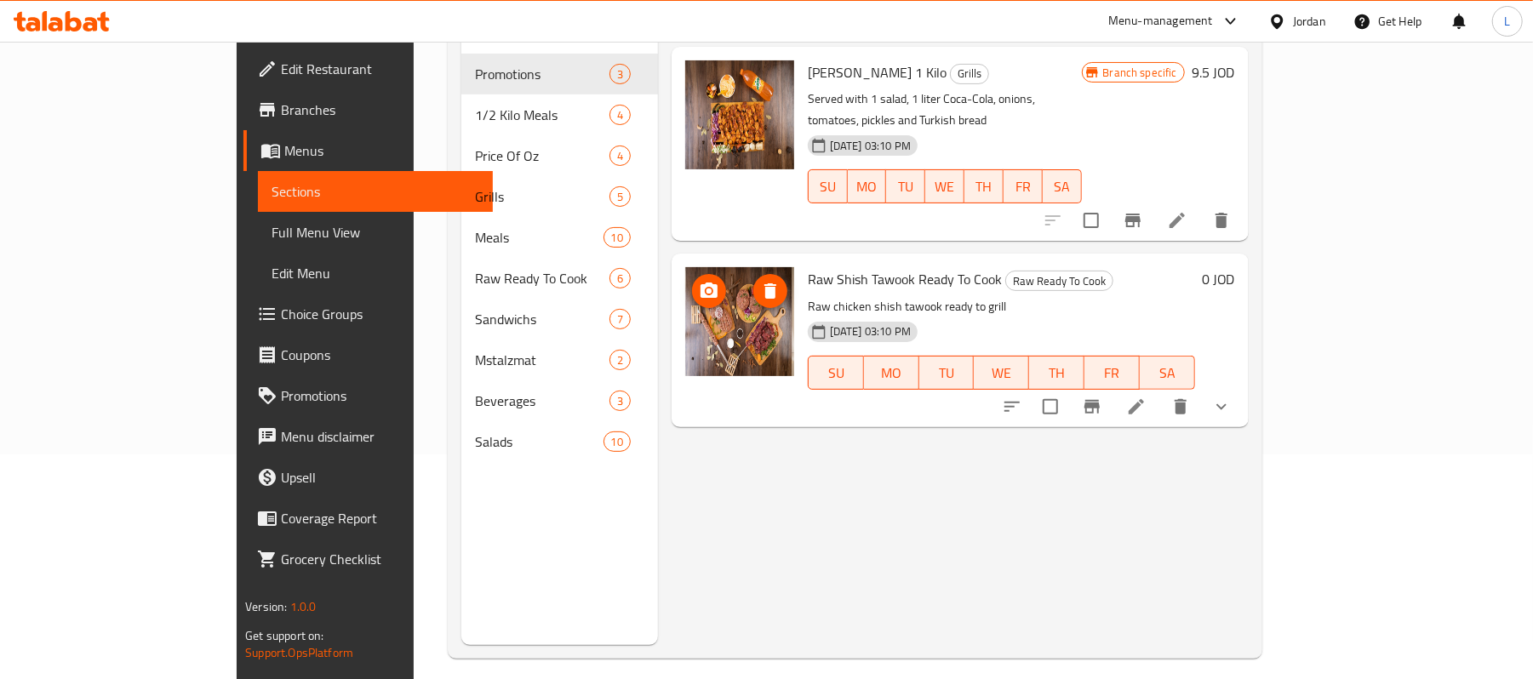
scroll to position [226, 0]
type input "شيش طاووق"
click at [1103, 395] on icon "Branch-specific-item" at bounding box center [1092, 405] width 20 height 20
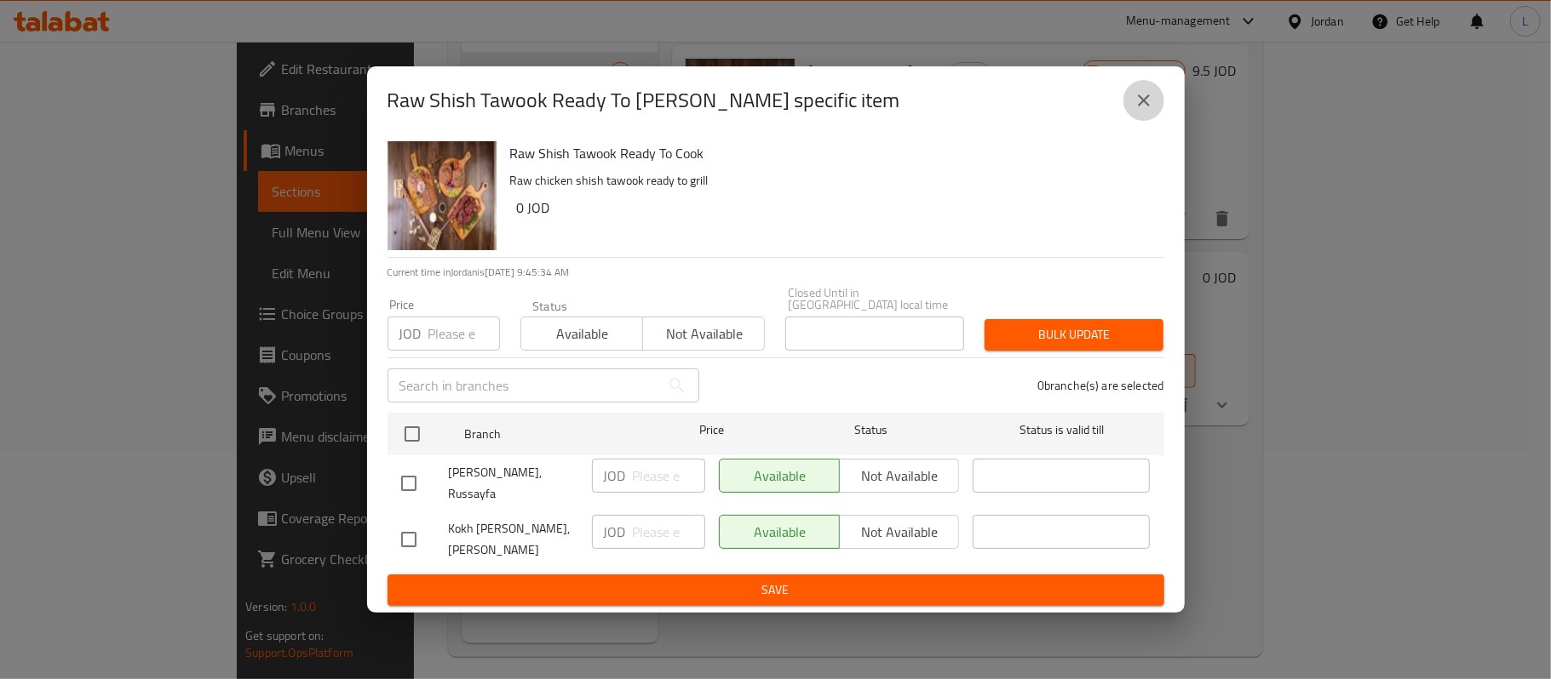
click at [1134, 120] on button "close" at bounding box center [1143, 100] width 41 height 41
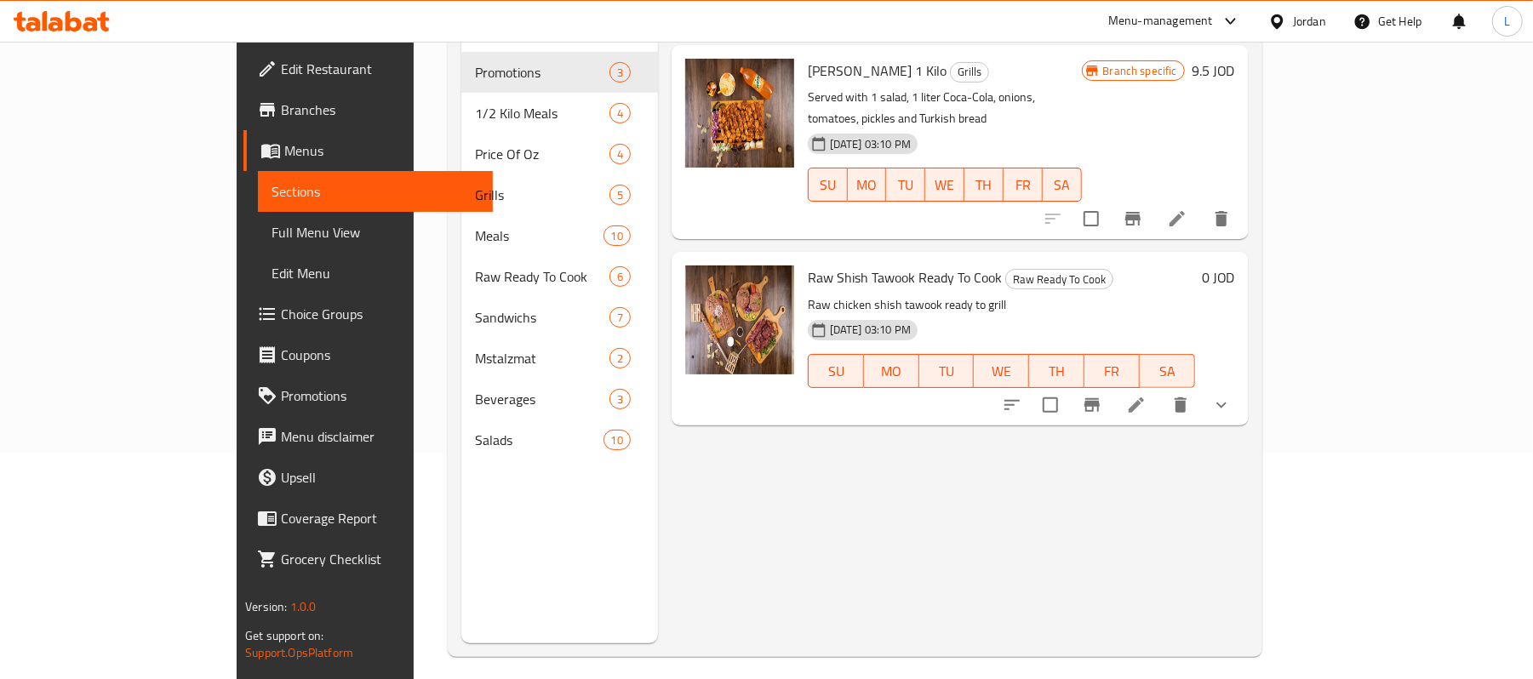
click at [1232, 395] on icon "show more" at bounding box center [1222, 405] width 20 height 20
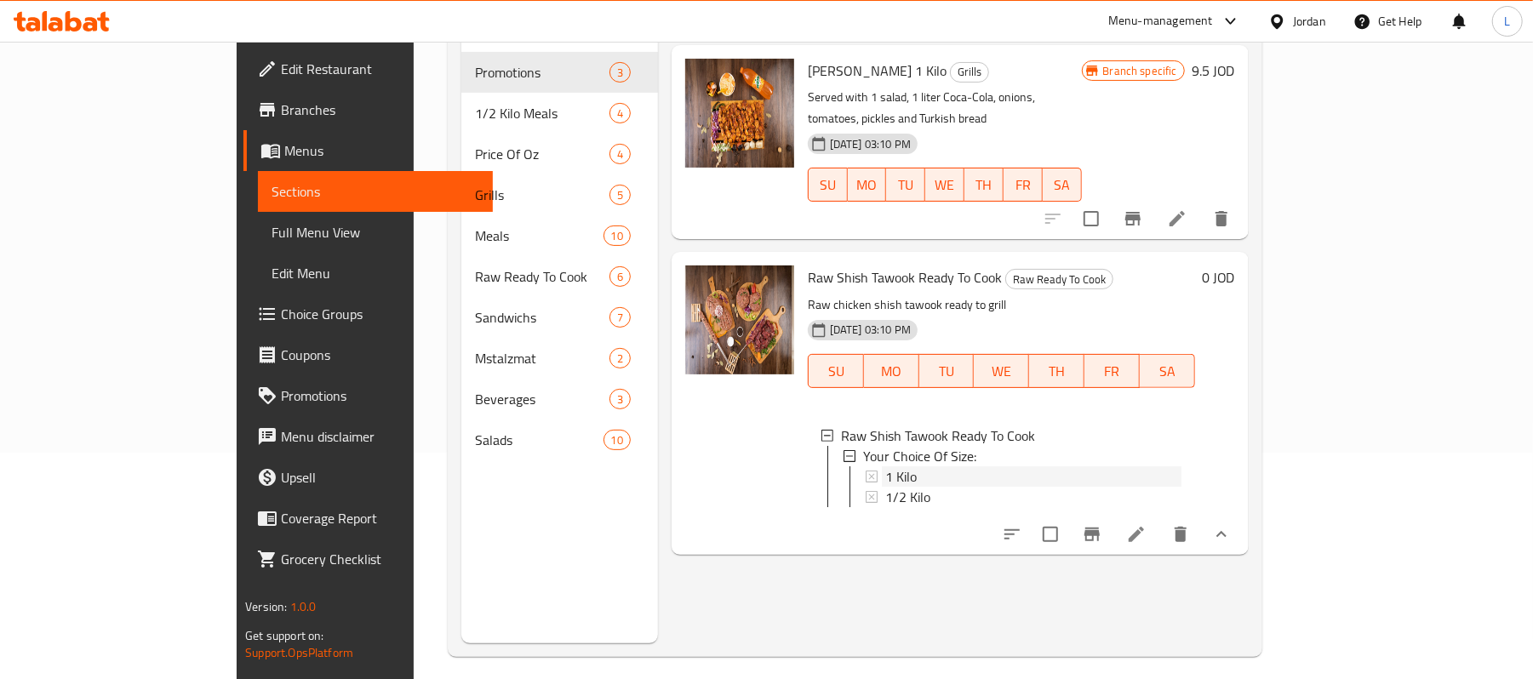
click at [1053, 467] on div "1 Kilo" at bounding box center [1034, 477] width 296 height 20
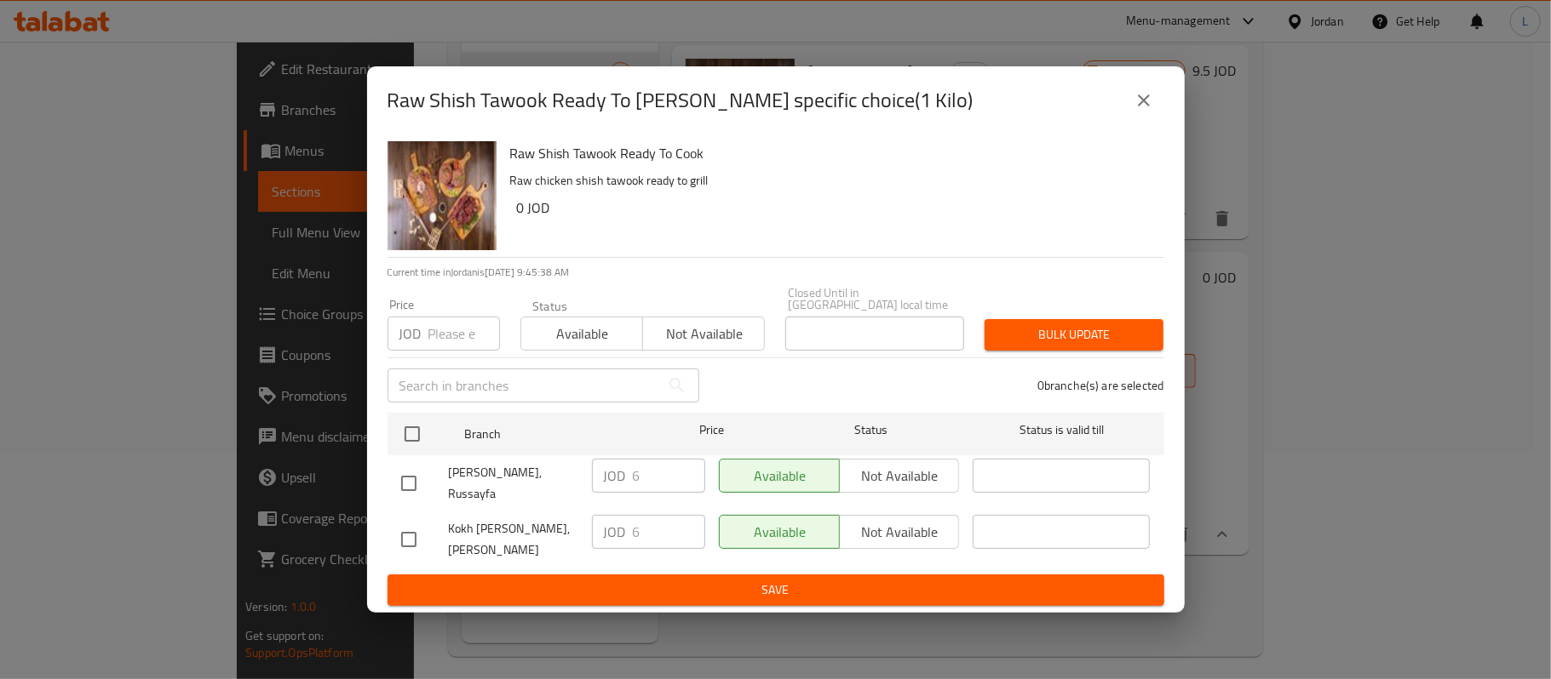
click at [1149, 100] on icon "close" at bounding box center [1143, 100] width 20 height 20
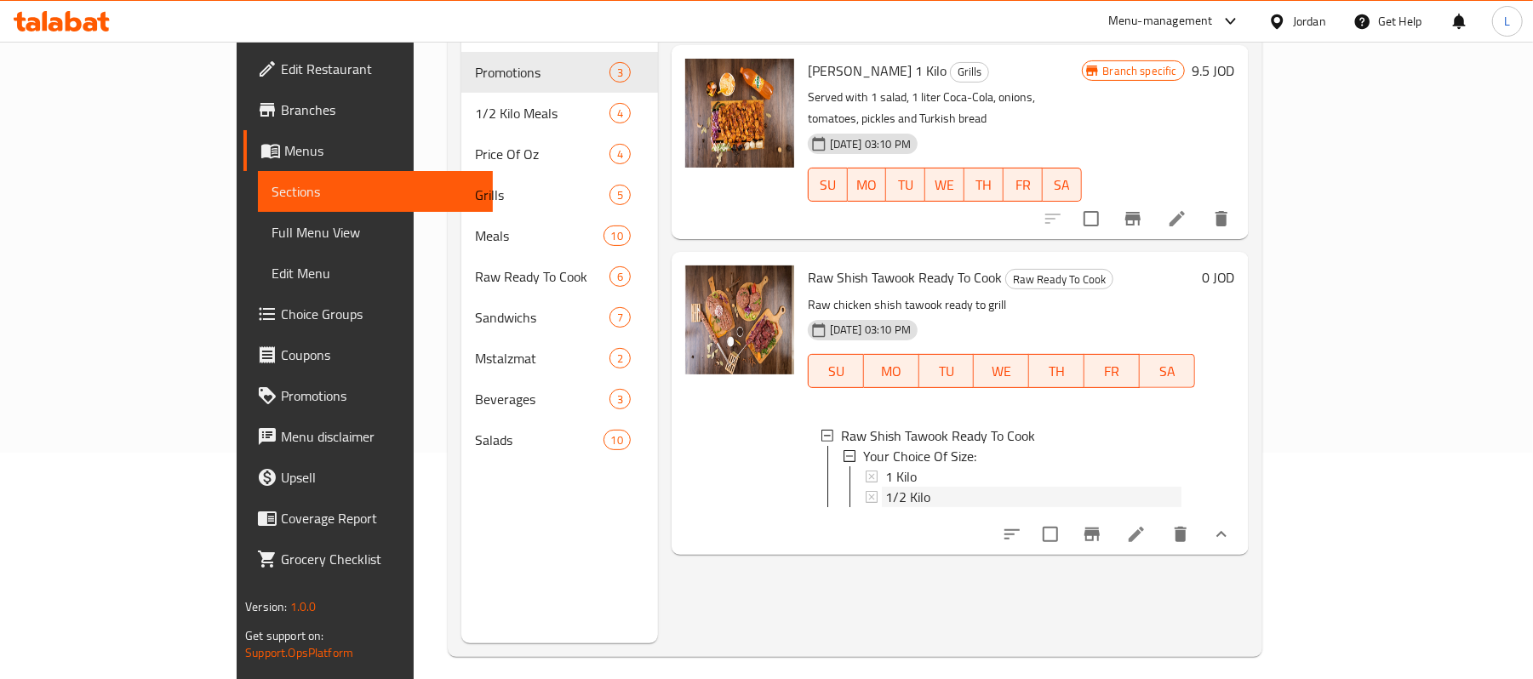
click at [886, 487] on span "1/2 Kilo" at bounding box center [908, 497] width 45 height 20
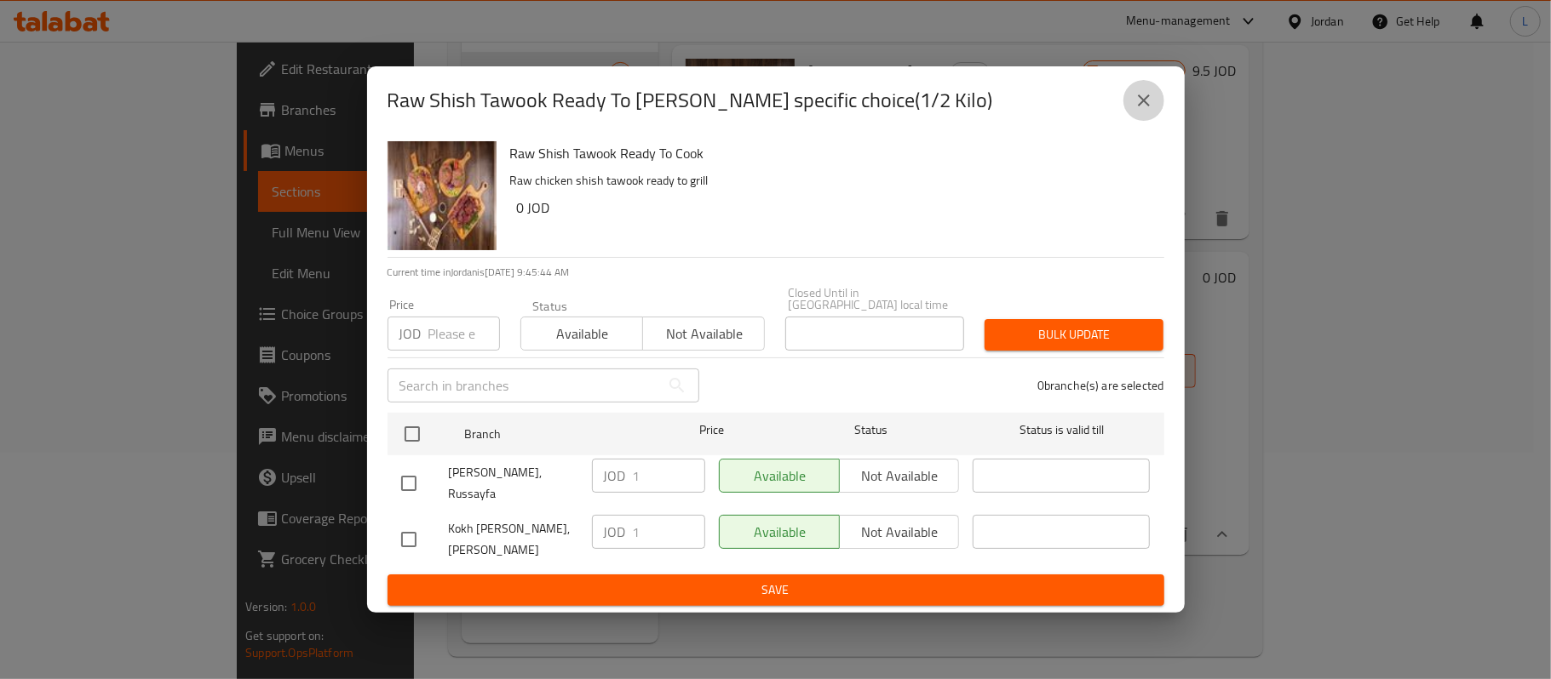
click at [1149, 106] on icon "close" at bounding box center [1143, 100] width 20 height 20
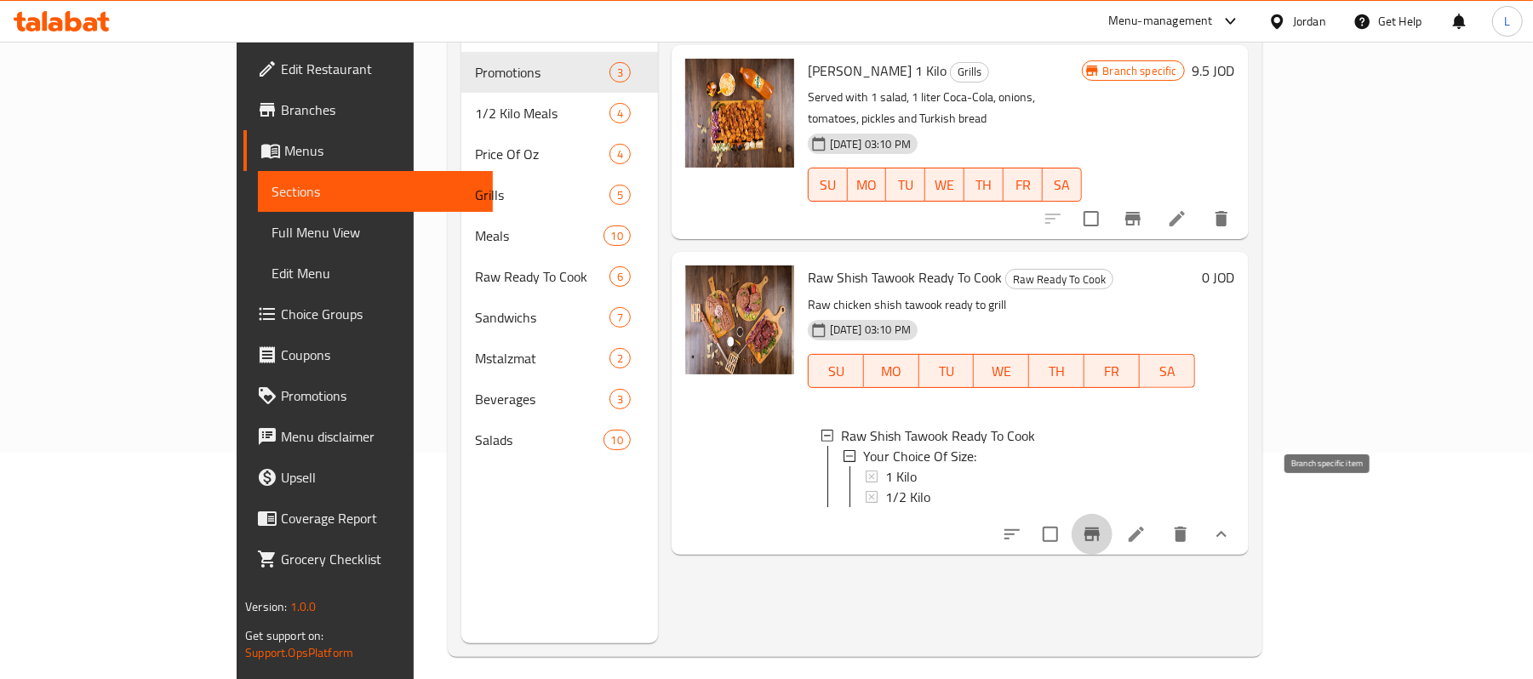
click at [1103, 525] on icon "Branch-specific-item" at bounding box center [1092, 535] width 20 height 20
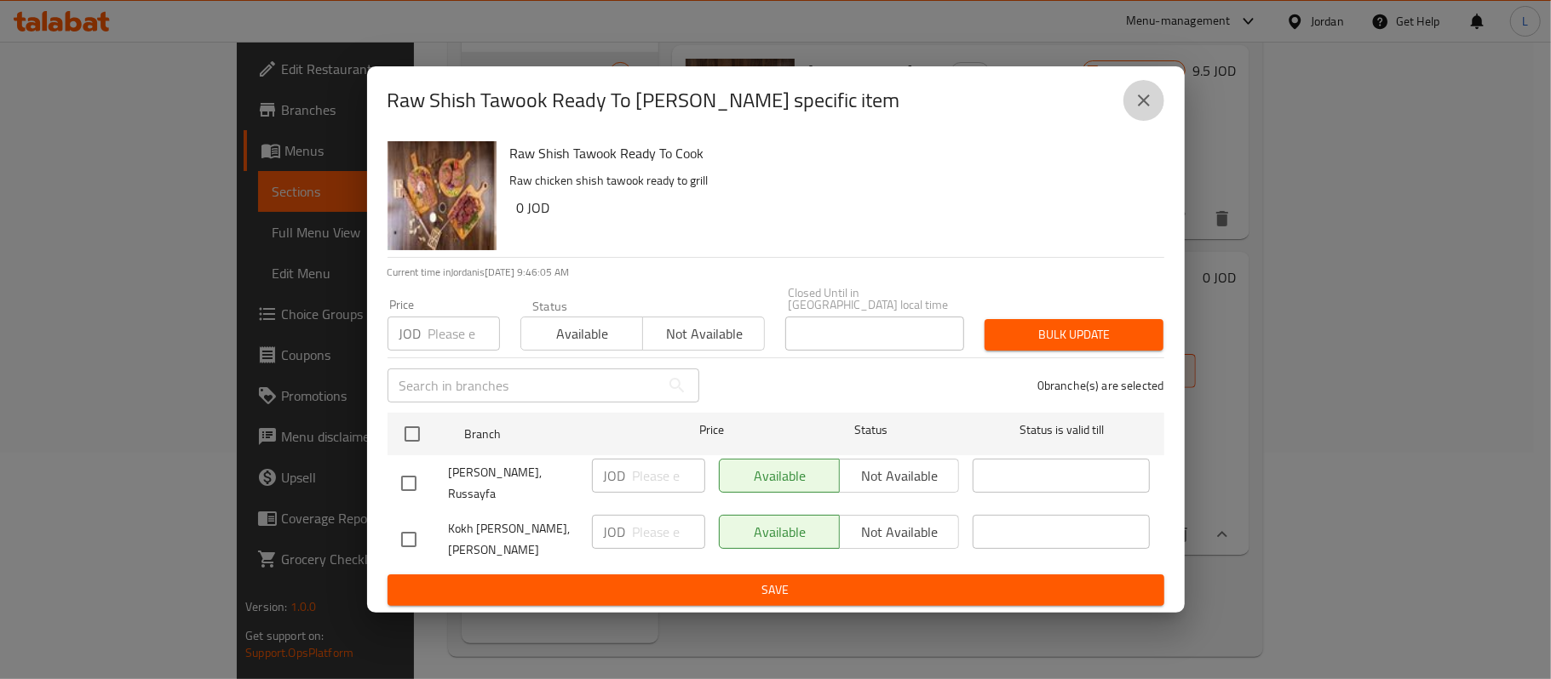
click at [1145, 111] on icon "close" at bounding box center [1143, 100] width 20 height 20
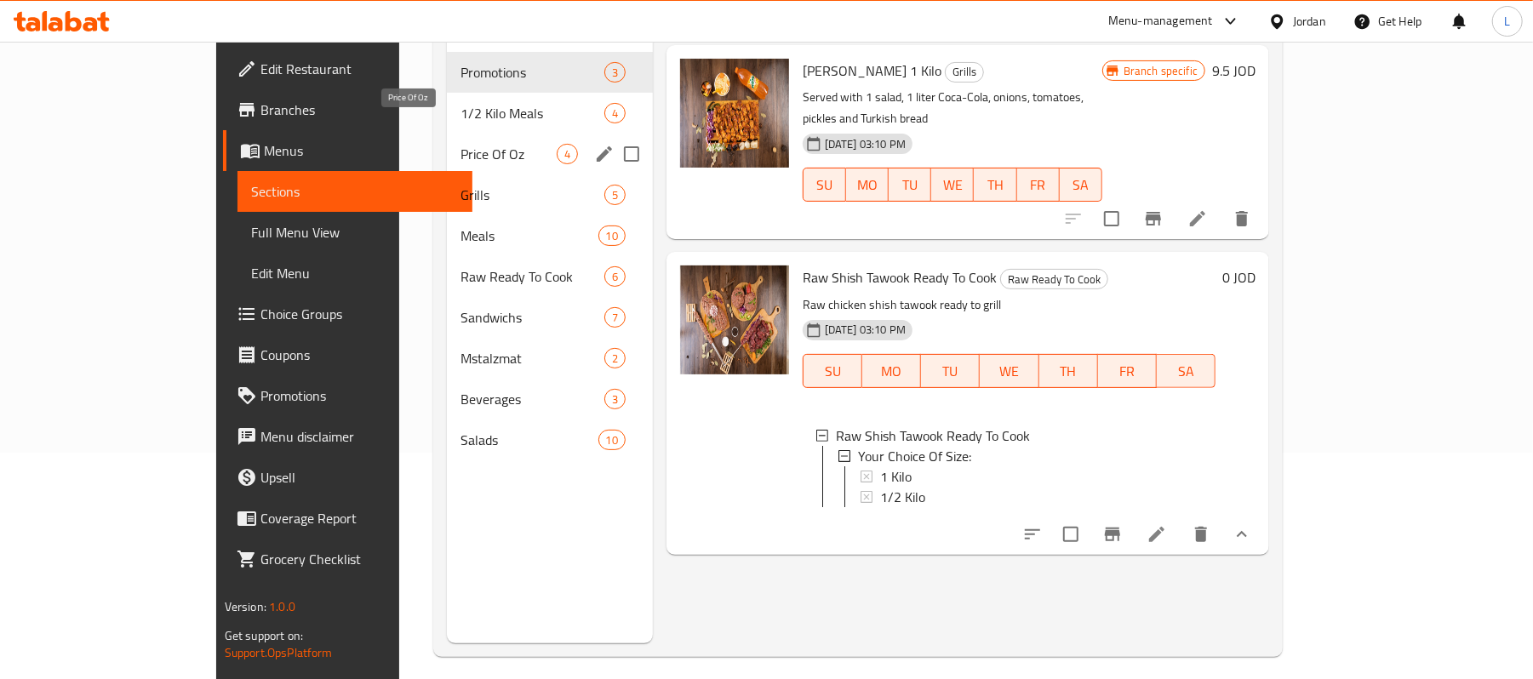
scroll to position [0, 0]
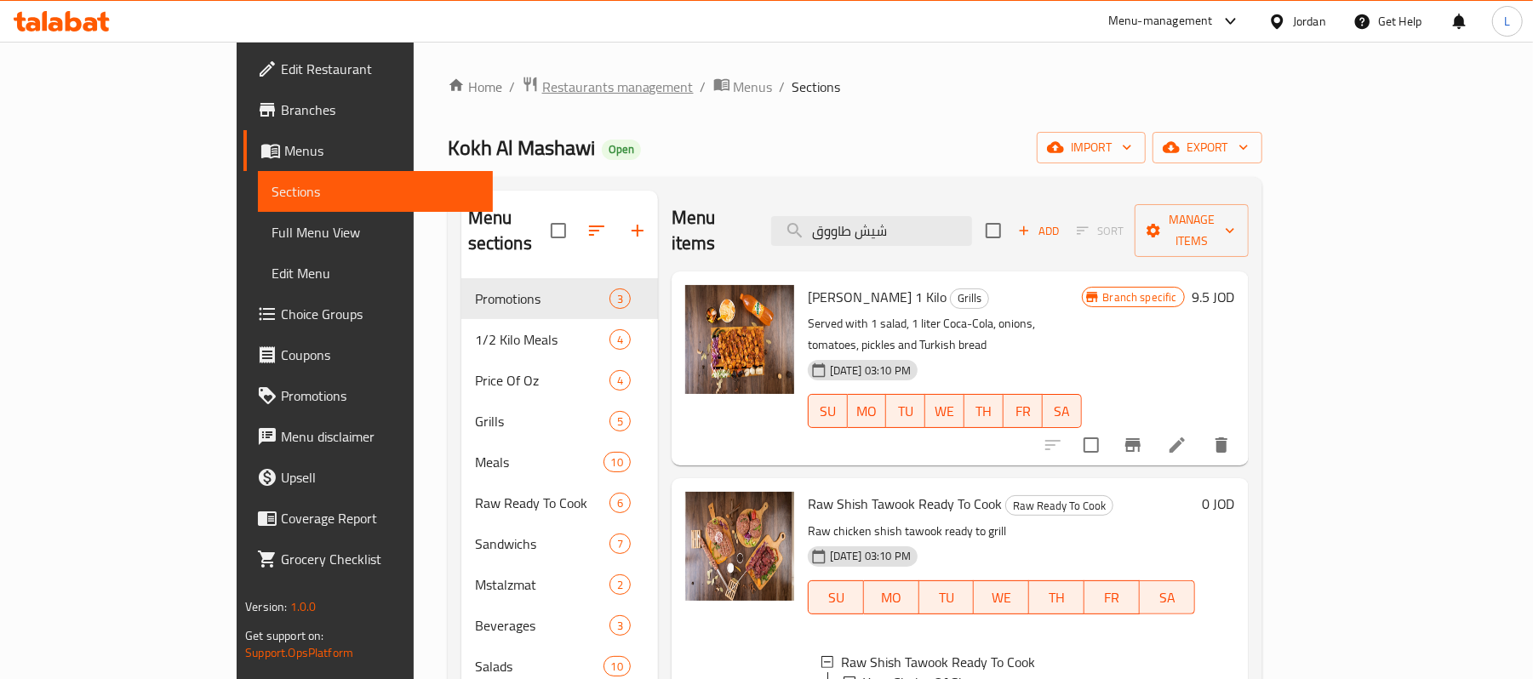
click at [542, 94] on span "Restaurants management" at bounding box center [618, 87] width 152 height 20
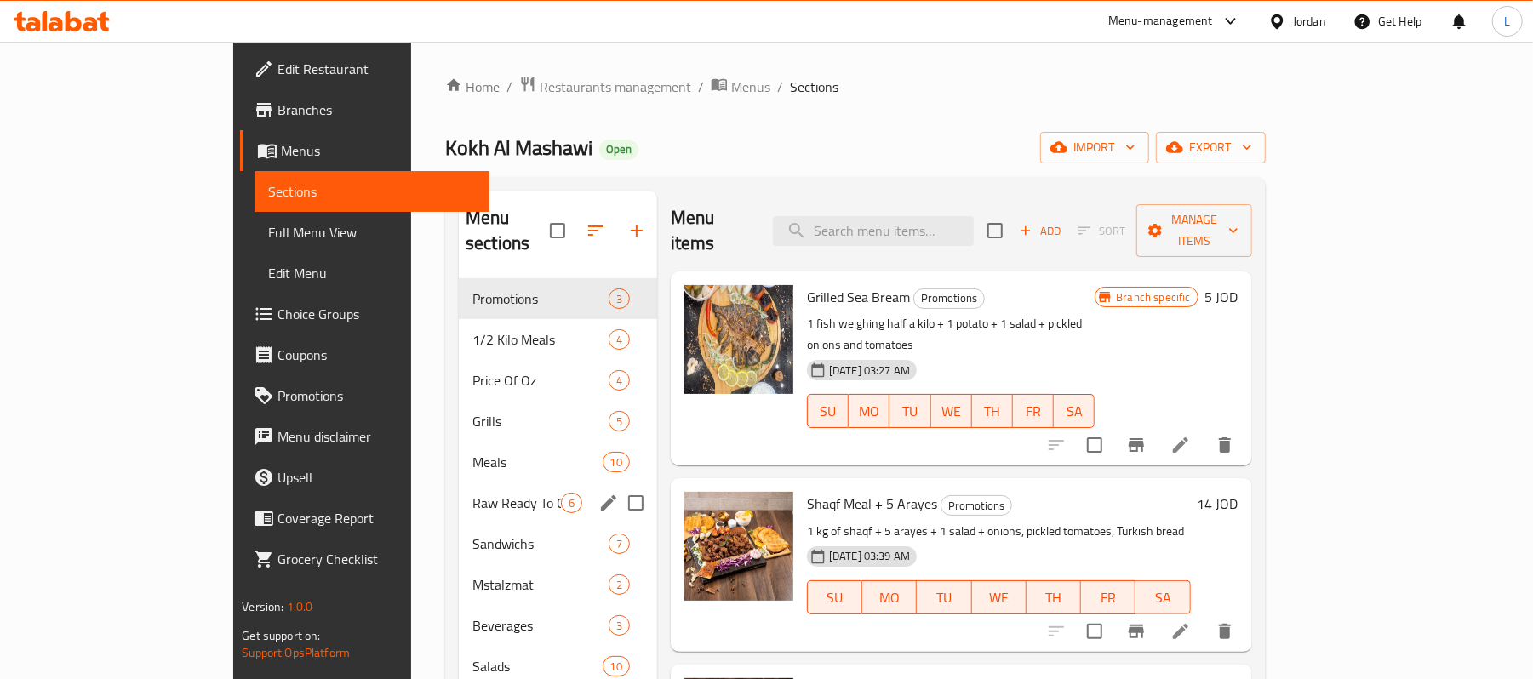
click at [459, 491] on div "Raw Ready To Cook 6" at bounding box center [558, 503] width 198 height 41
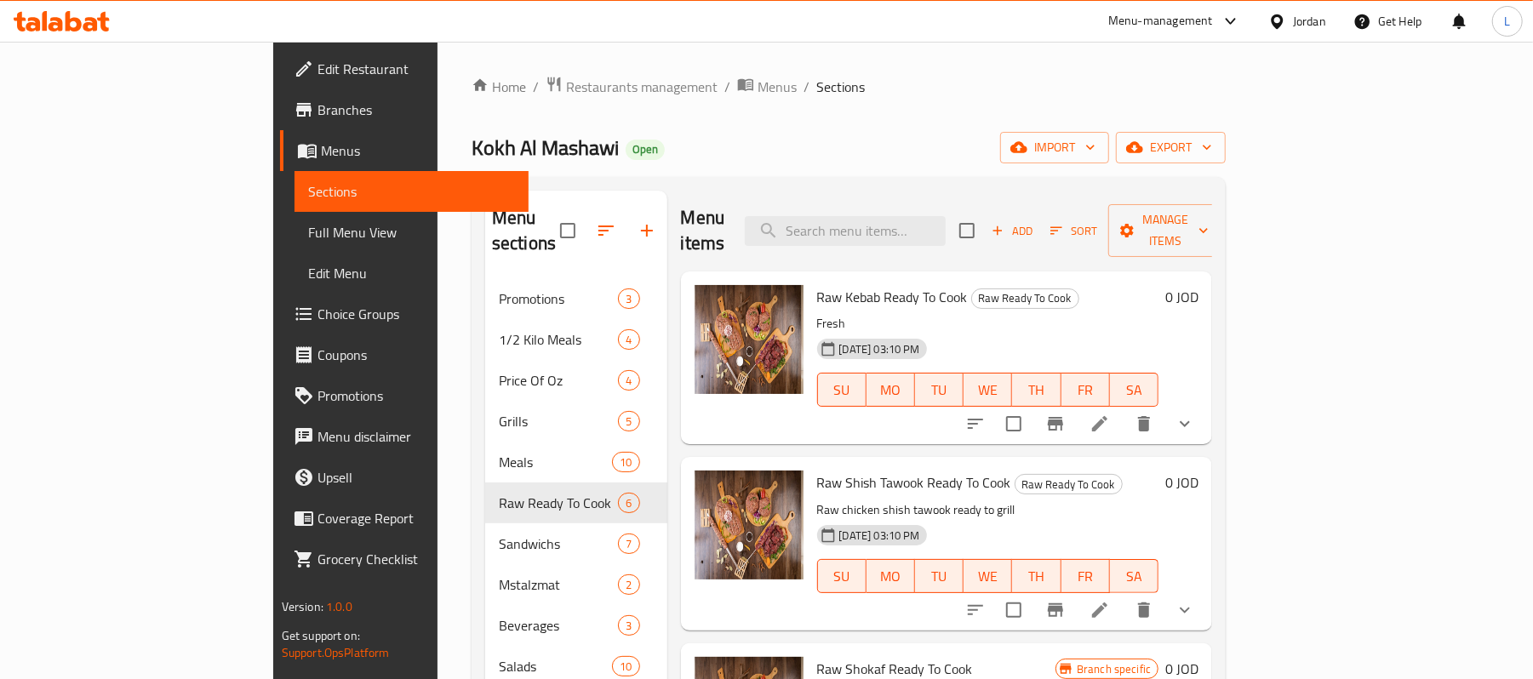
click at [1213, 402] on div "Raw Kebab Ready To Cook Raw Ready To Cook Fresh 18-08-2023 03:10 PM SU MO TU WE…" at bounding box center [947, 358] width 532 height 173
click at [1195, 414] on icon "show more" at bounding box center [1185, 424] width 20 height 20
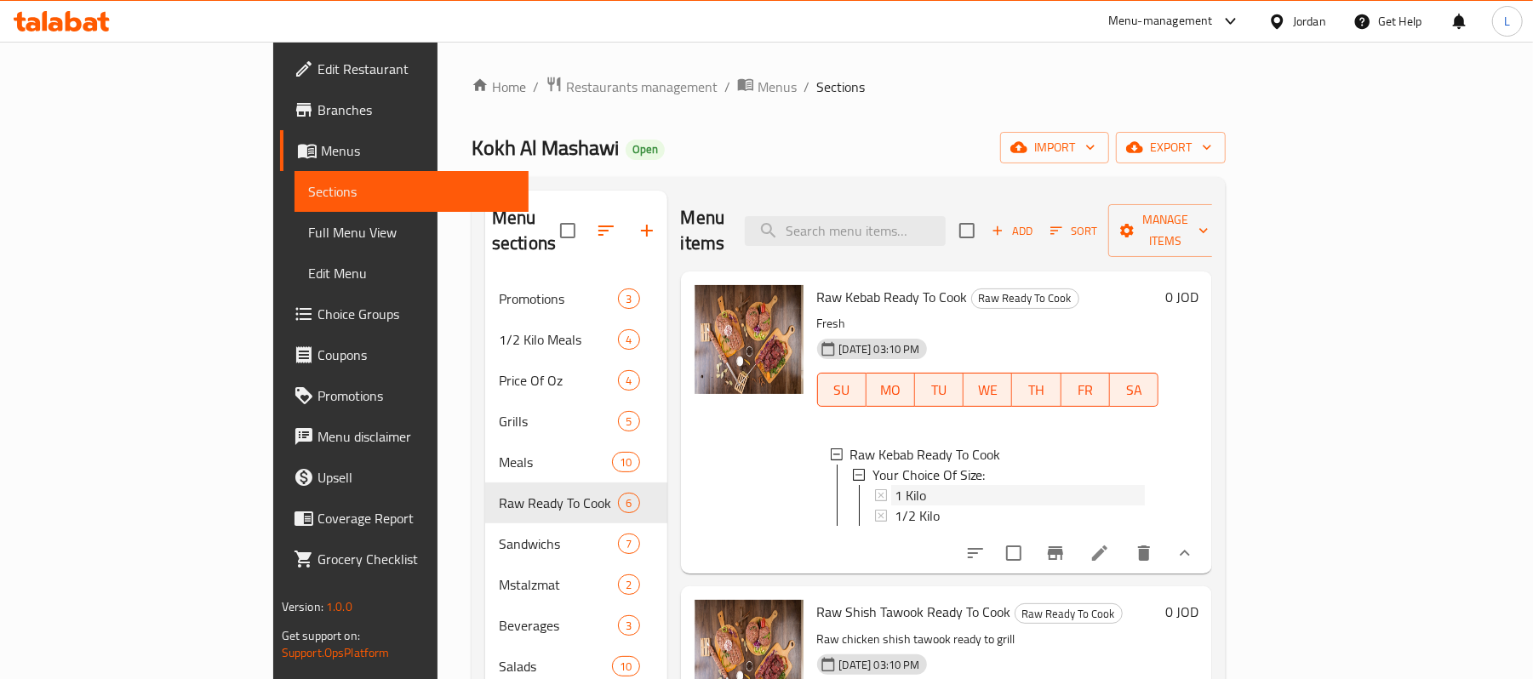
click at [895, 485] on div "1 Kilo" at bounding box center [1020, 495] width 251 height 20
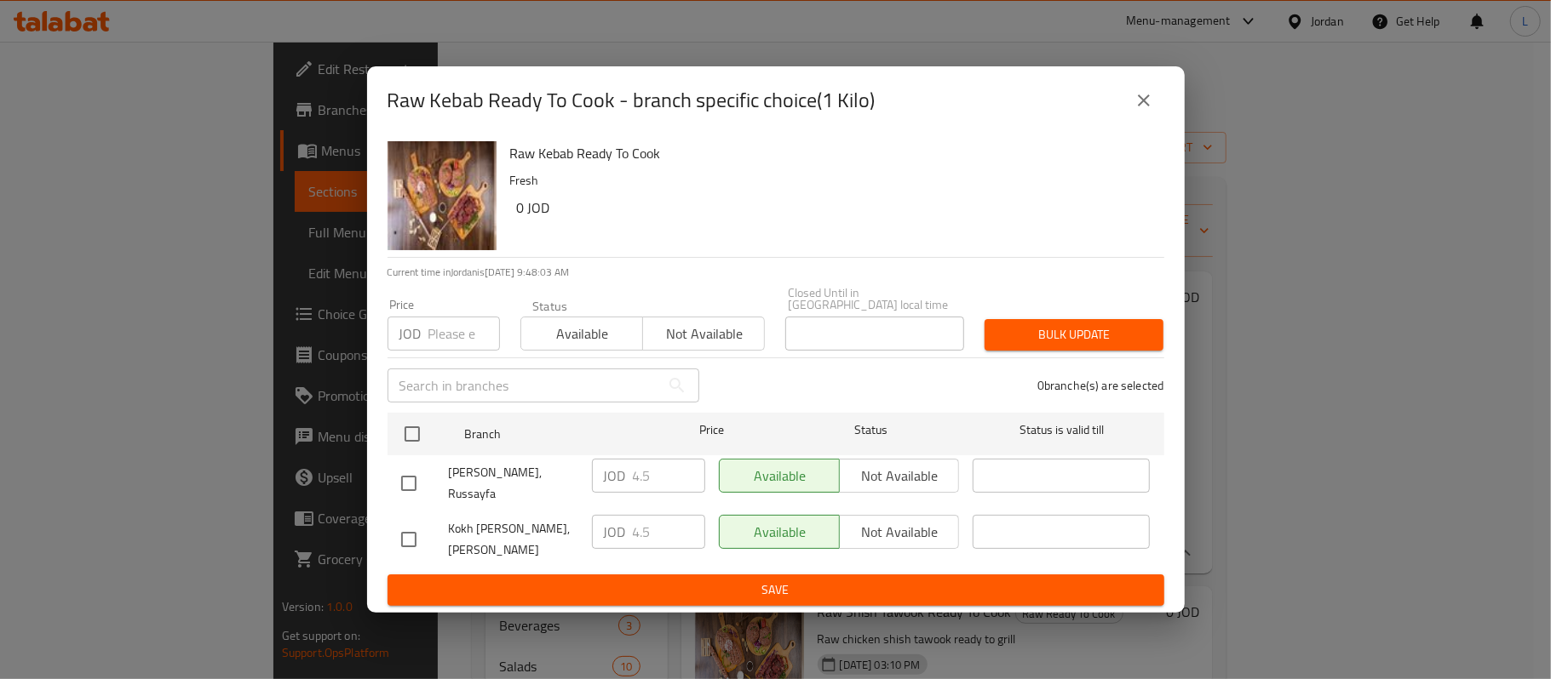
click at [1138, 103] on icon "close" at bounding box center [1144, 101] width 12 height 12
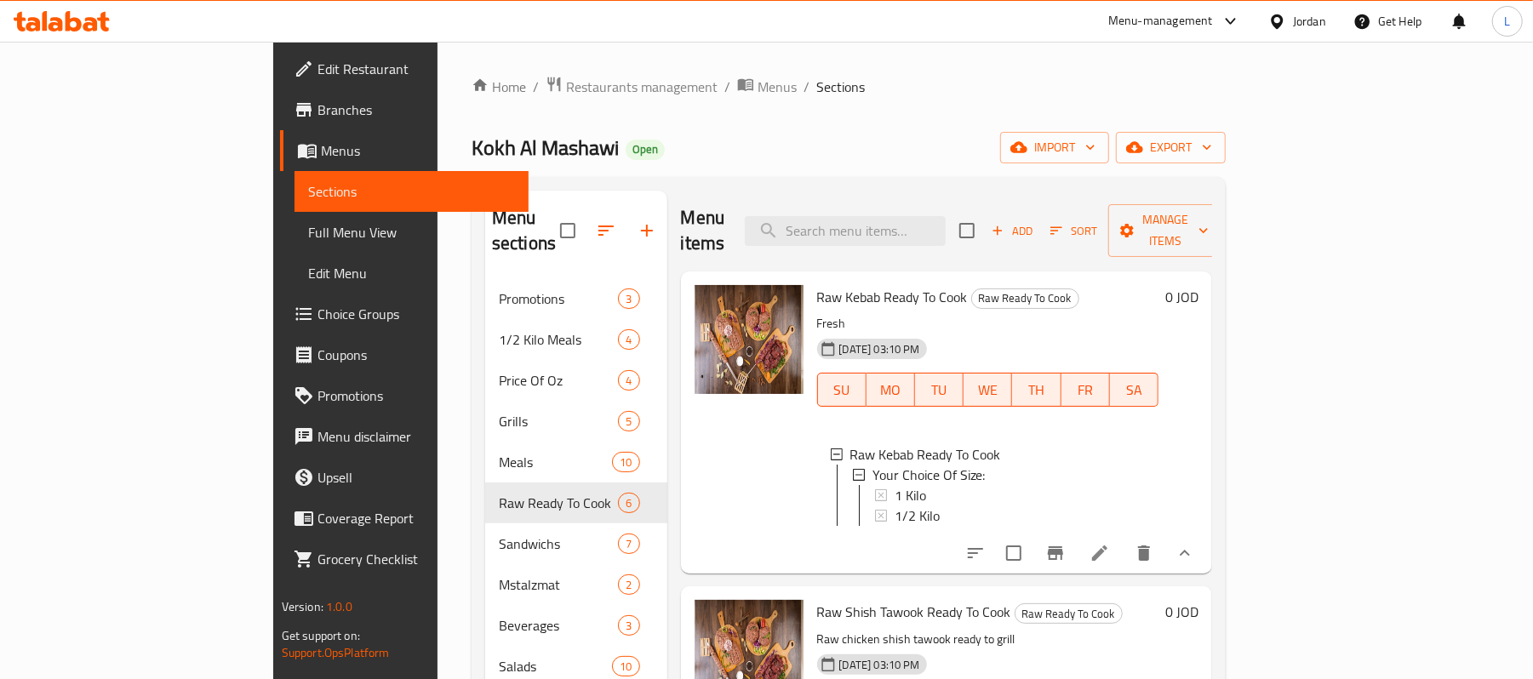
click at [895, 485] on div "1 Kilo" at bounding box center [1020, 495] width 251 height 20
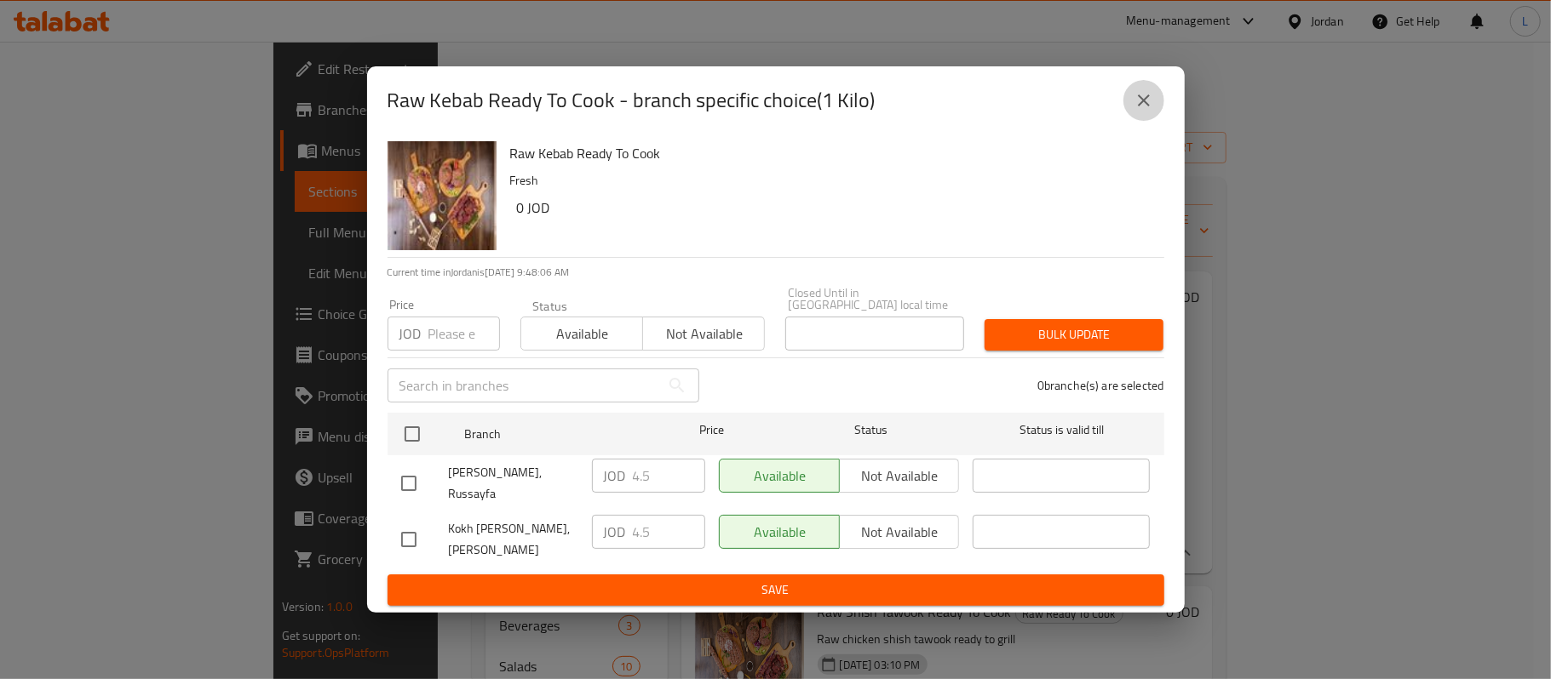
click at [1148, 102] on icon "close" at bounding box center [1144, 101] width 12 height 12
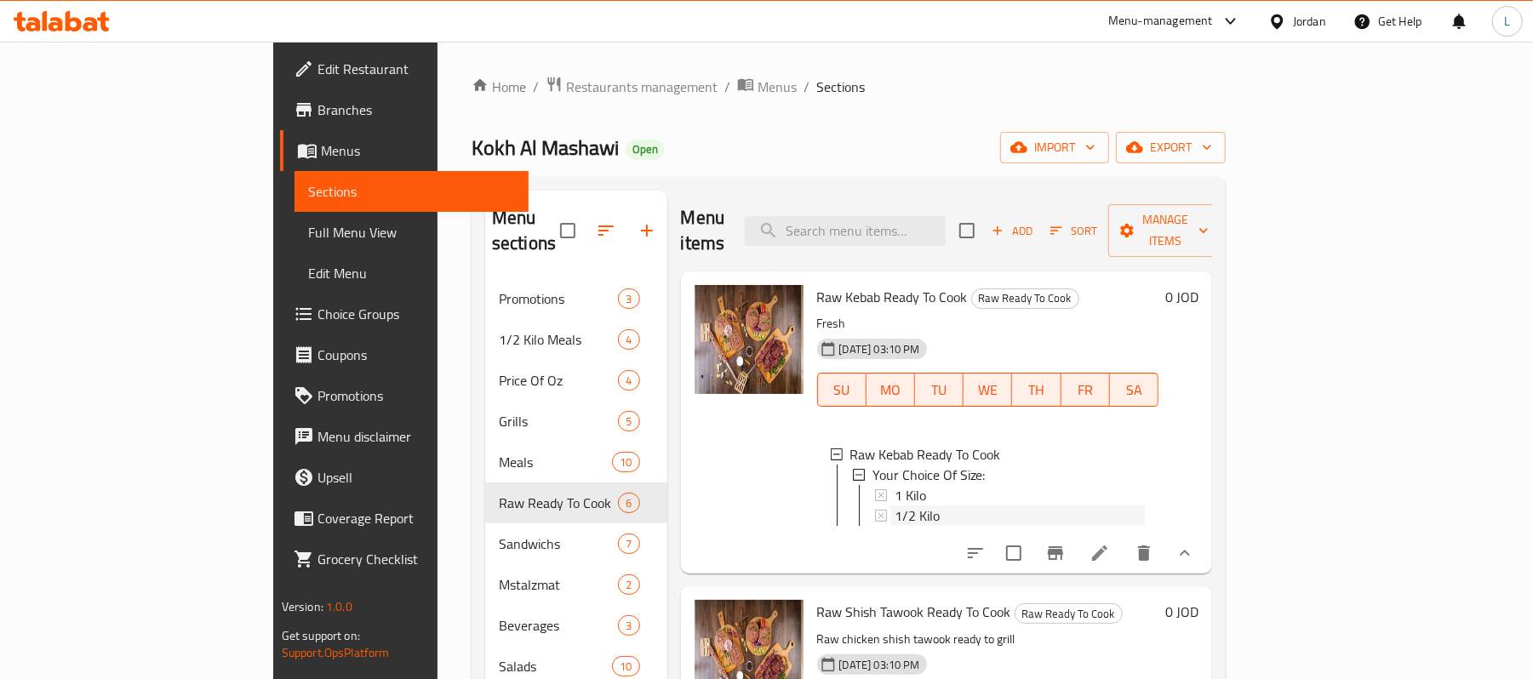
click at [895, 506] on span "1/2 Kilo" at bounding box center [917, 516] width 45 height 20
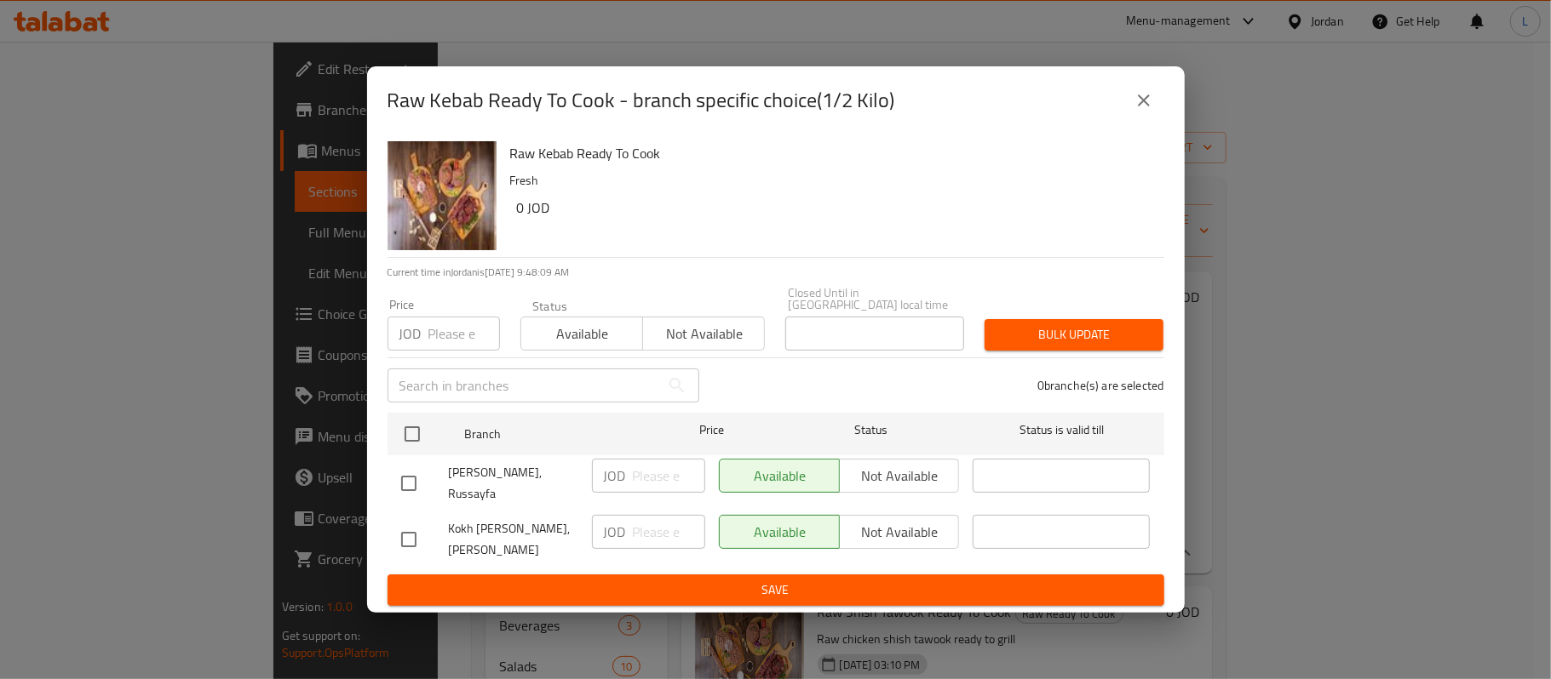
click at [1138, 106] on icon "close" at bounding box center [1143, 100] width 20 height 20
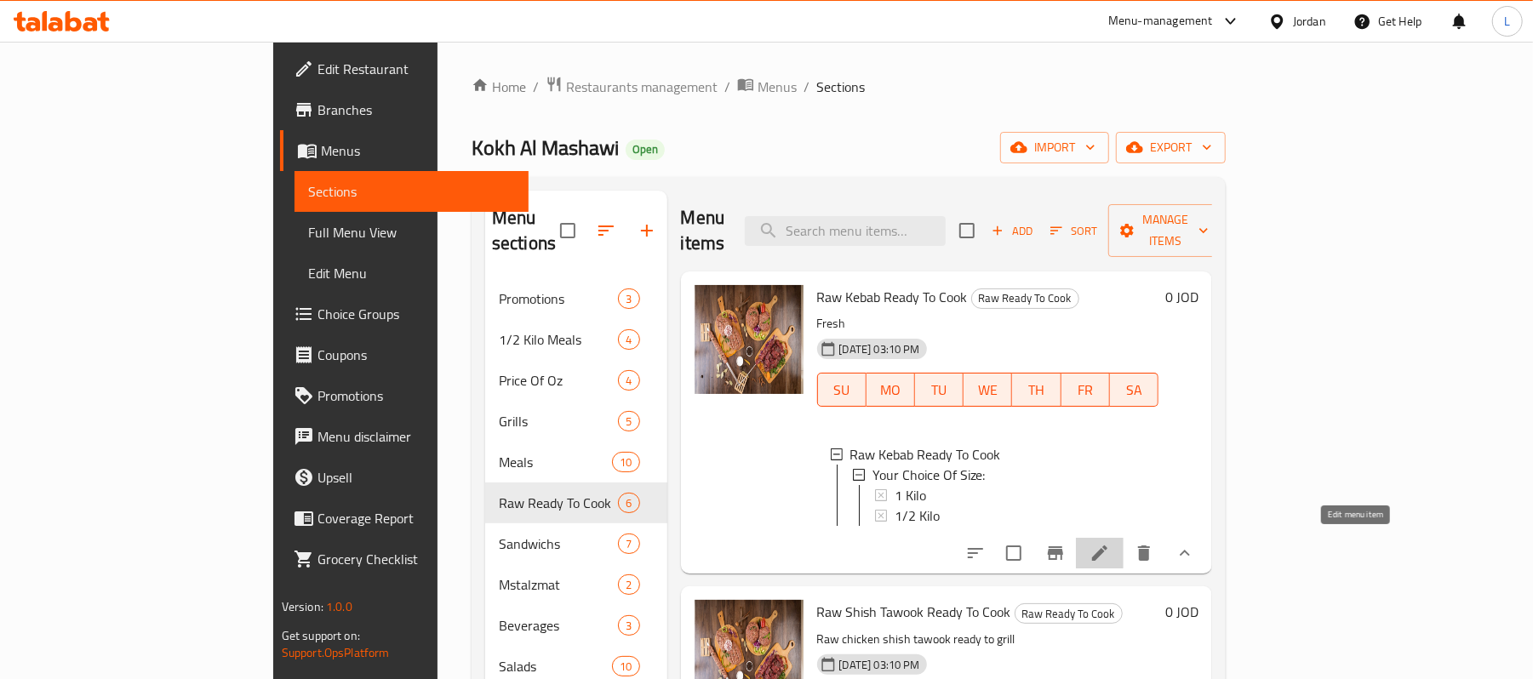
click at [1110, 543] on icon at bounding box center [1100, 553] width 20 height 20
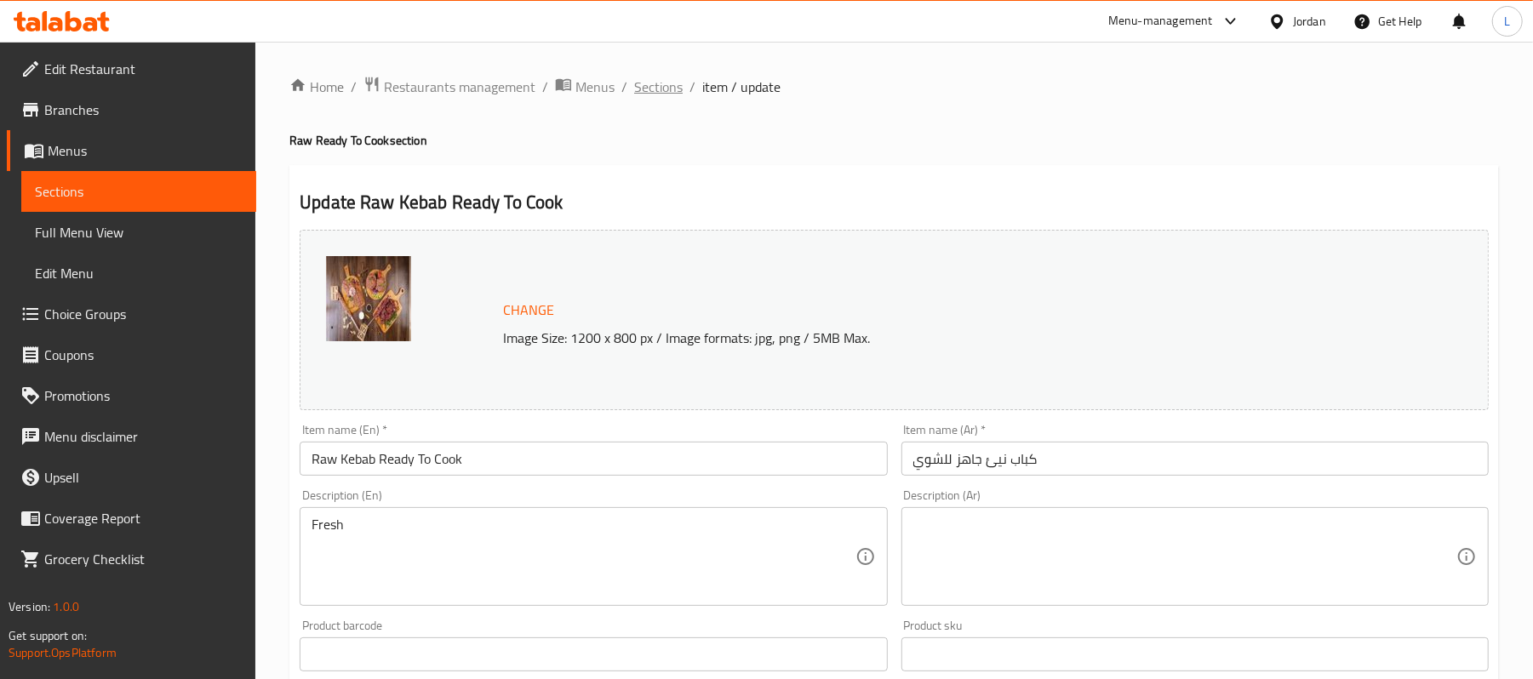
click at [679, 83] on span "Sections" at bounding box center [658, 87] width 49 height 20
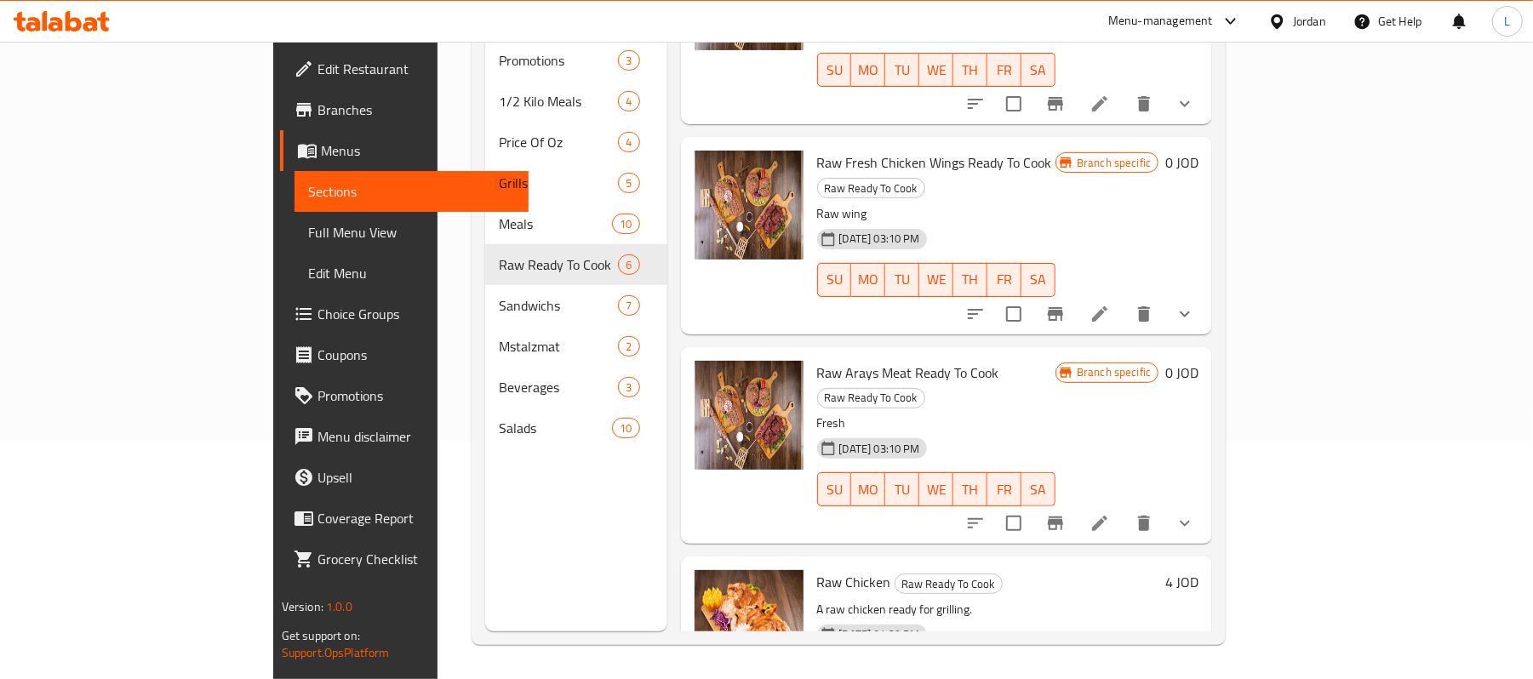
scroll to position [239, 0]
click at [1195, 513] on icon "show more" at bounding box center [1185, 523] width 20 height 20
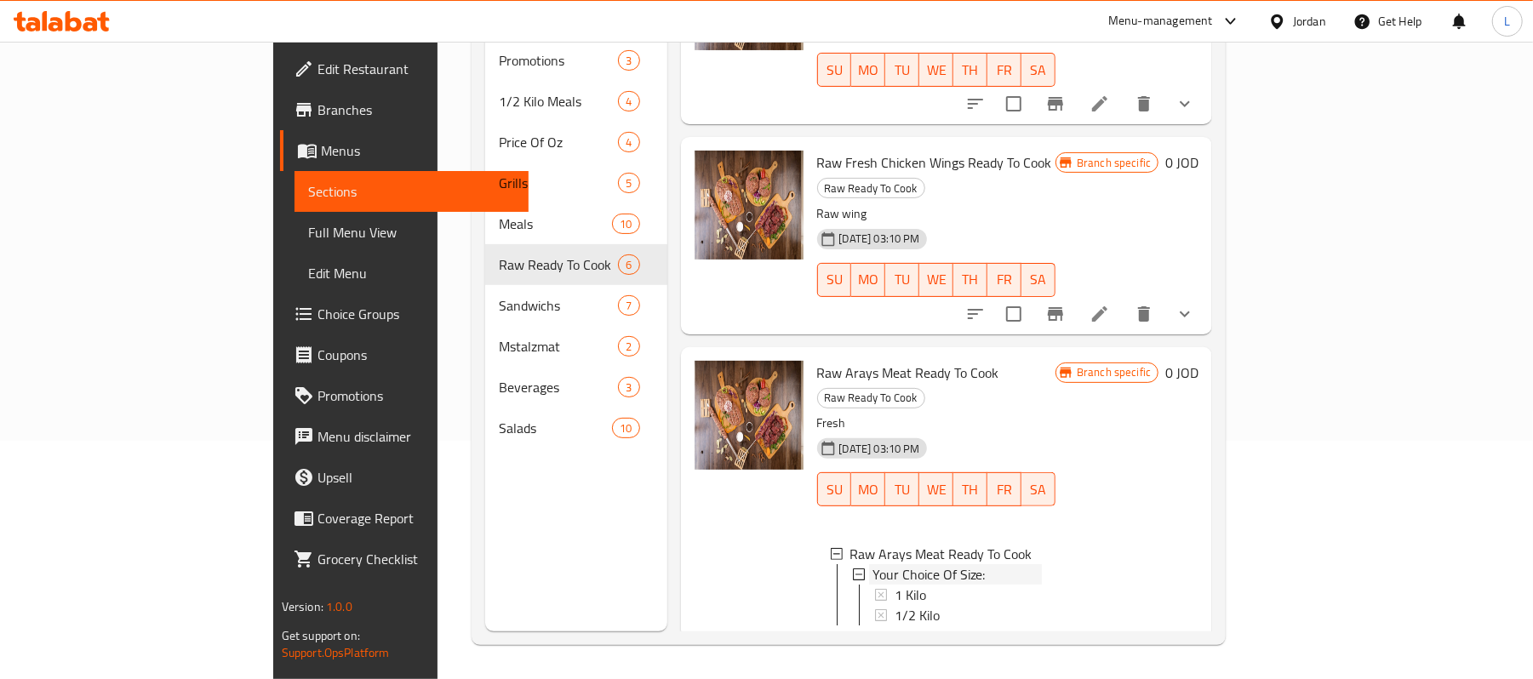
click at [964, 565] on div "Your Choice Of Size:" at bounding box center [957, 575] width 169 height 20
click at [925, 565] on div "Your Choice Of Size:" at bounding box center [957, 575] width 169 height 20
click at [895, 585] on div "1 Kilo" at bounding box center [968, 595] width 147 height 20
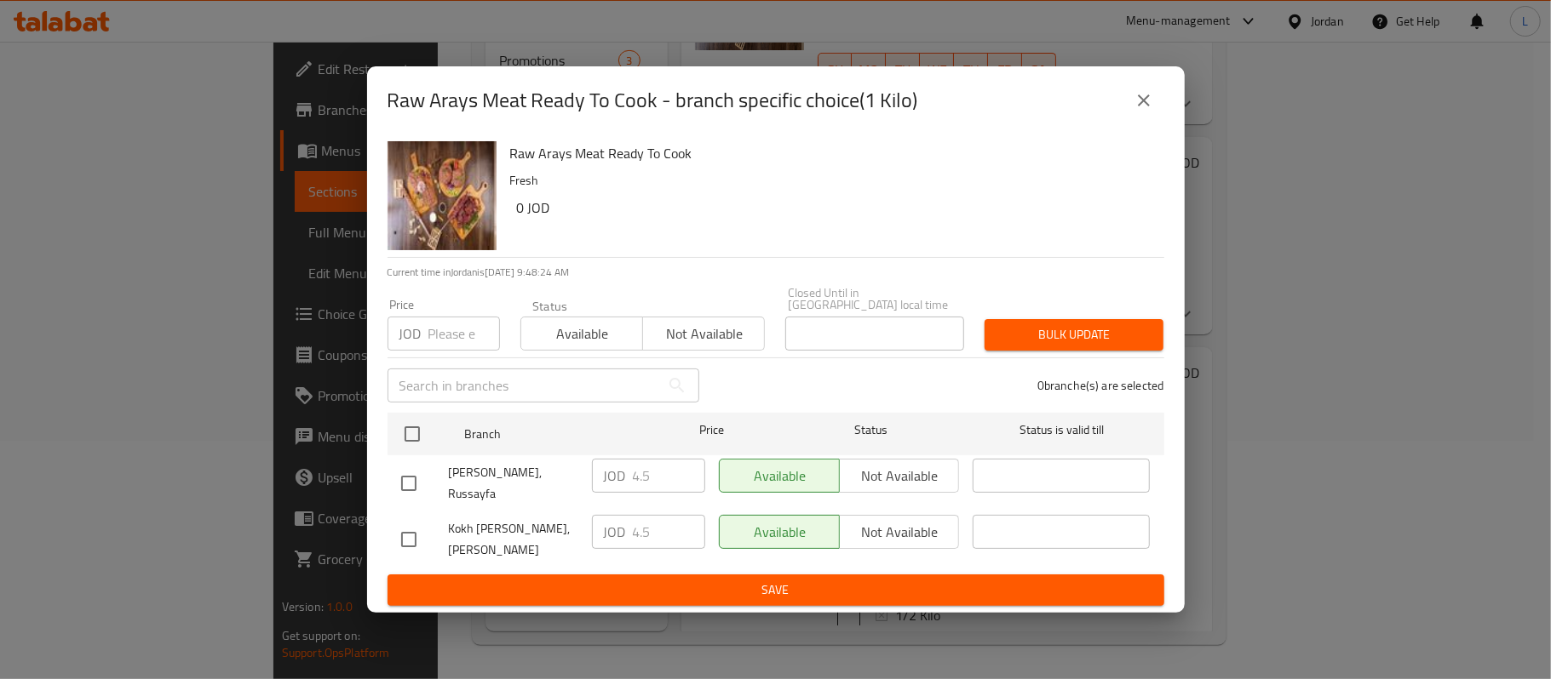
click at [1136, 106] on icon "close" at bounding box center [1143, 100] width 20 height 20
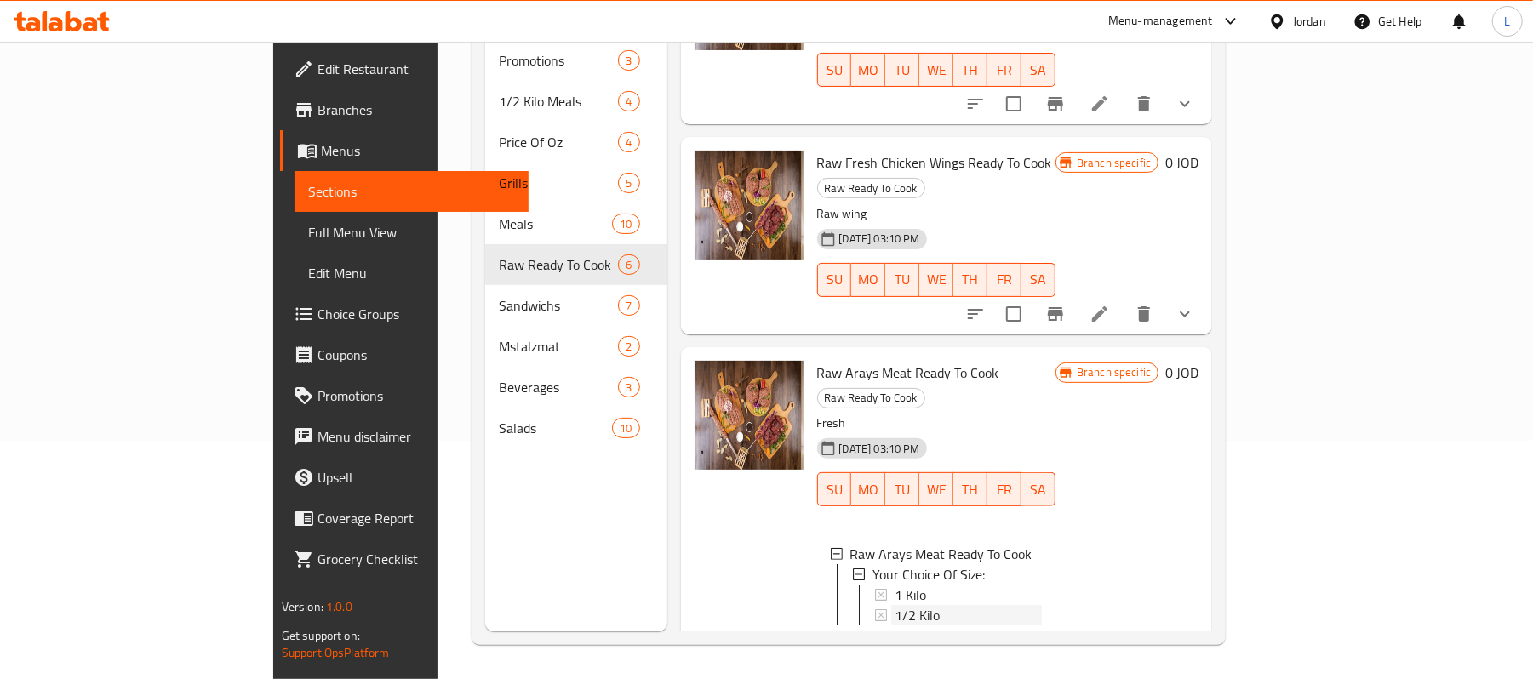
click at [895, 605] on div "1/2 Kilo" at bounding box center [968, 615] width 147 height 20
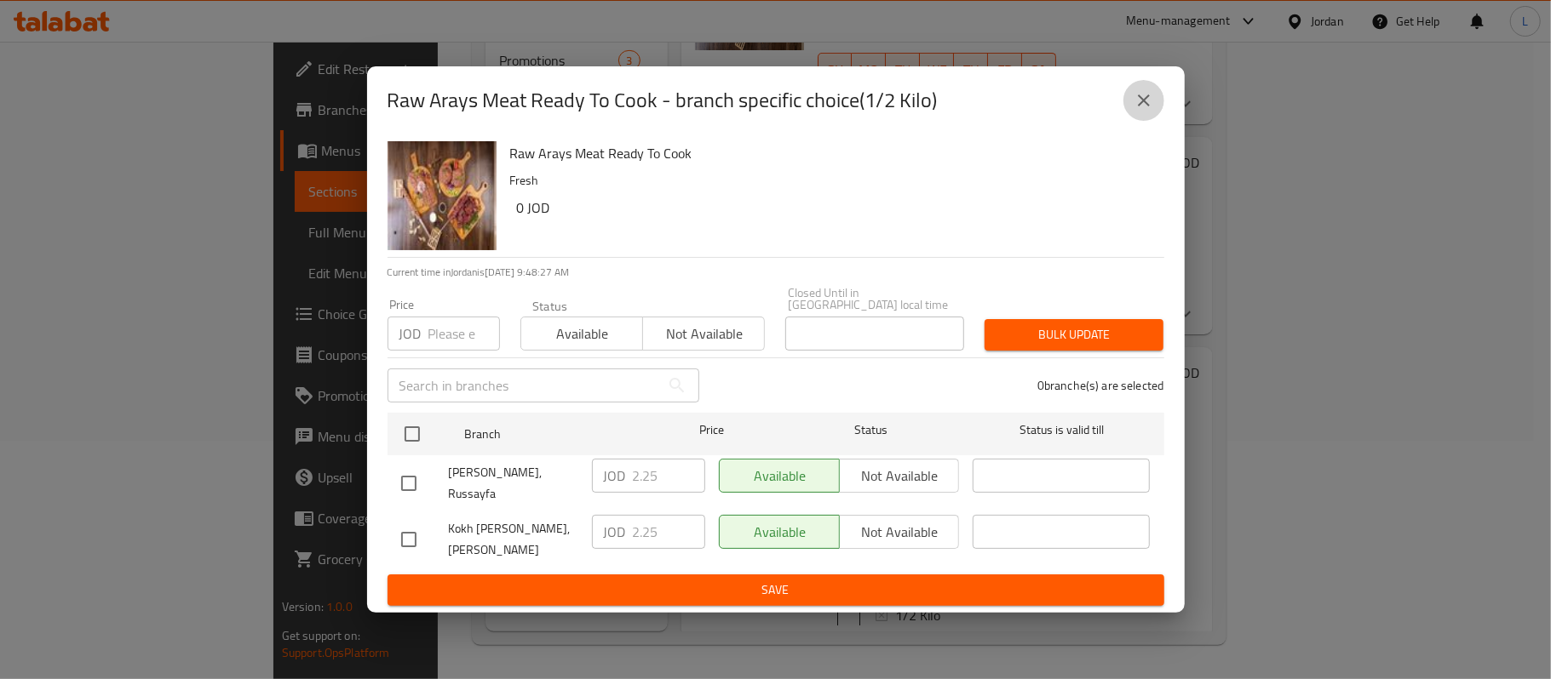
click at [1133, 111] on icon "close" at bounding box center [1143, 100] width 20 height 20
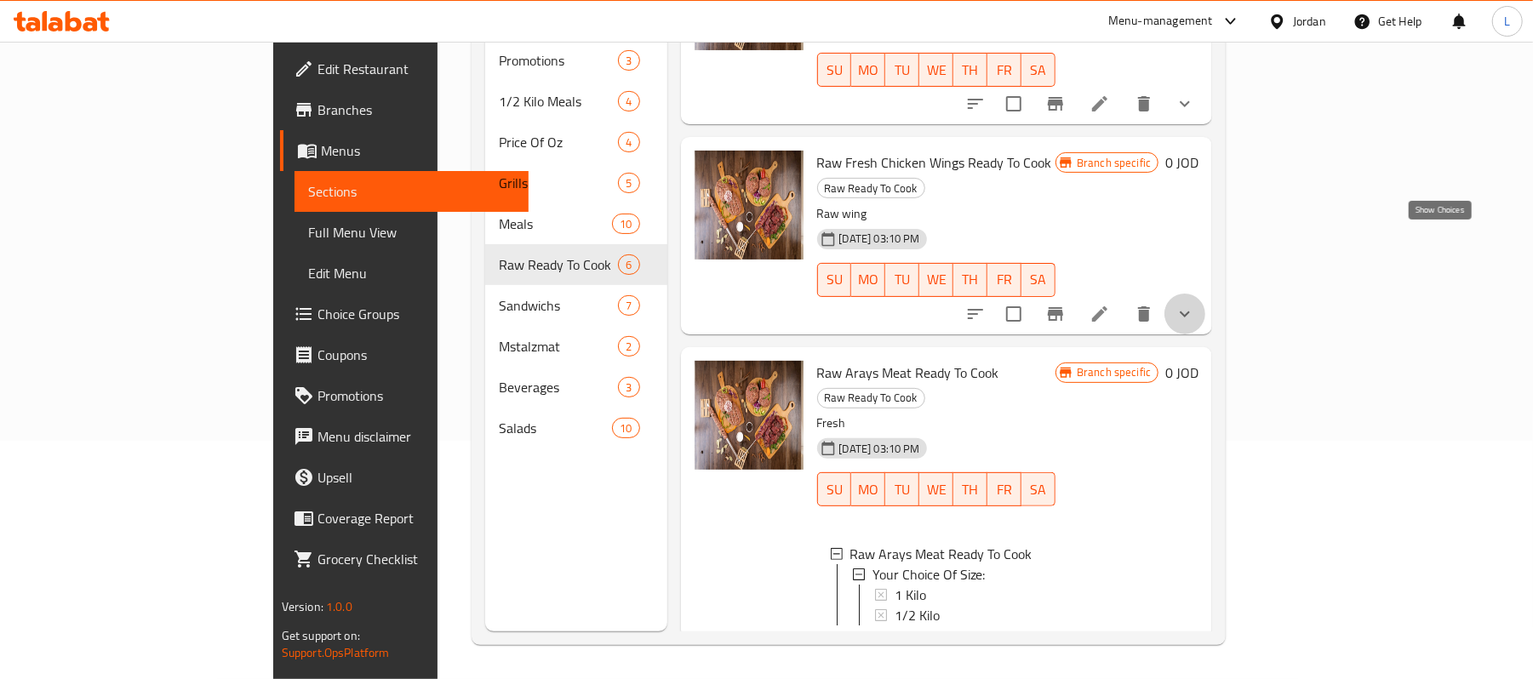
click at [1195, 304] on icon "show more" at bounding box center [1185, 314] width 20 height 20
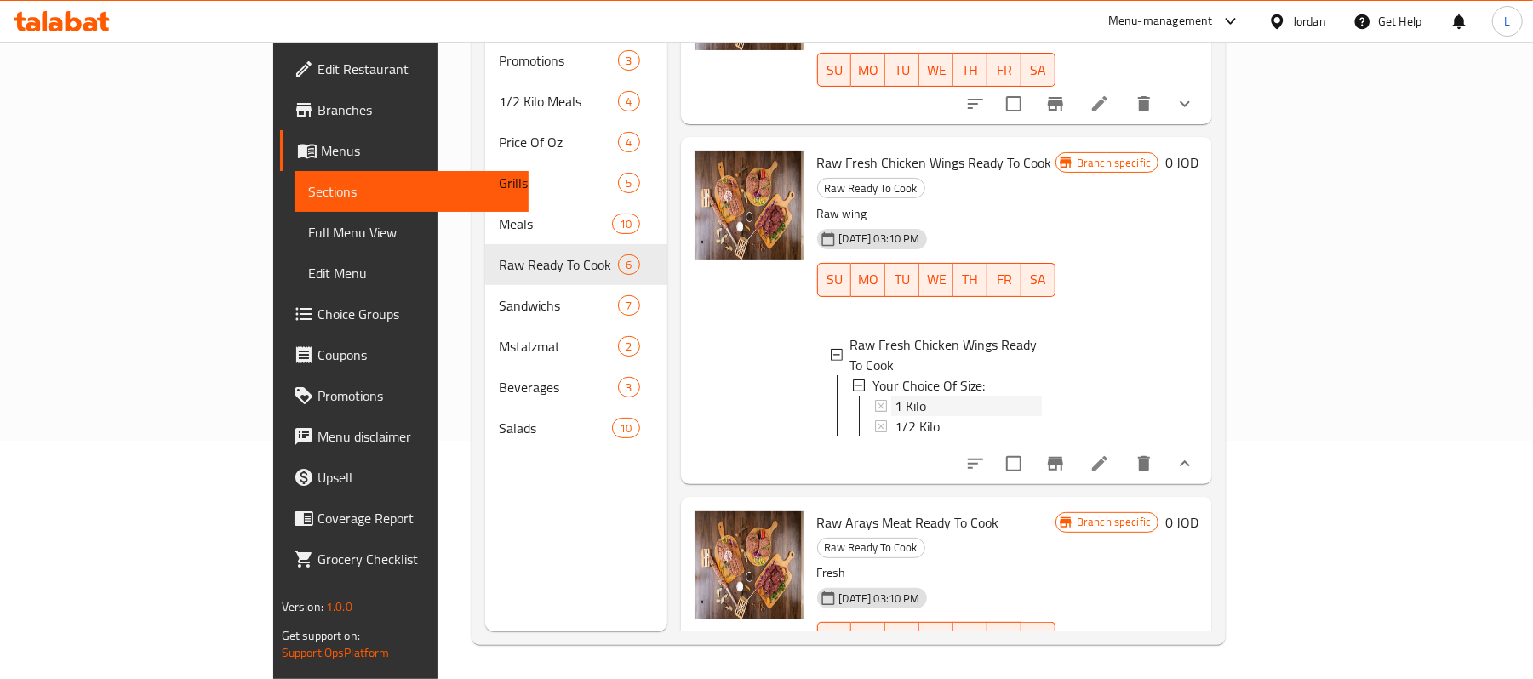
click at [934, 396] on div "1 Kilo" at bounding box center [968, 406] width 147 height 20
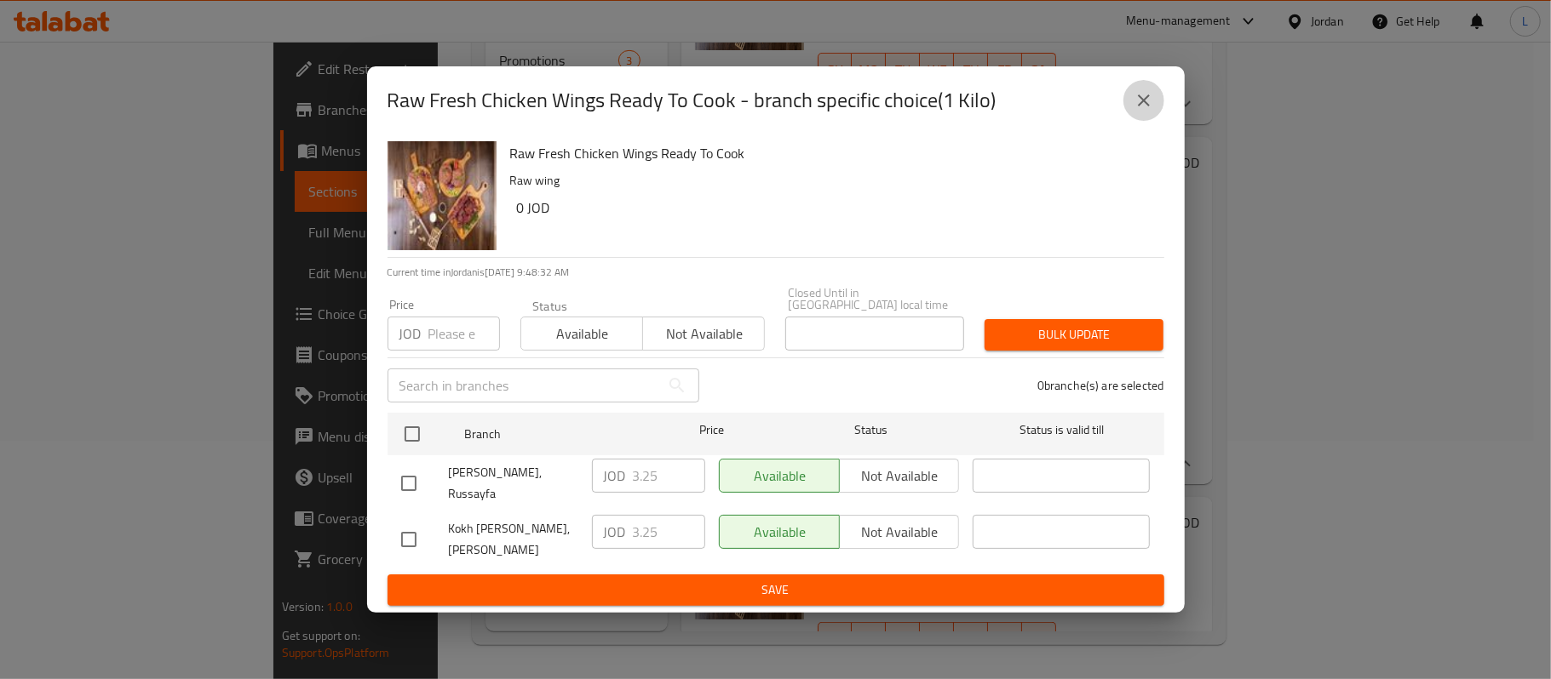
click at [1135, 106] on icon "close" at bounding box center [1143, 100] width 20 height 20
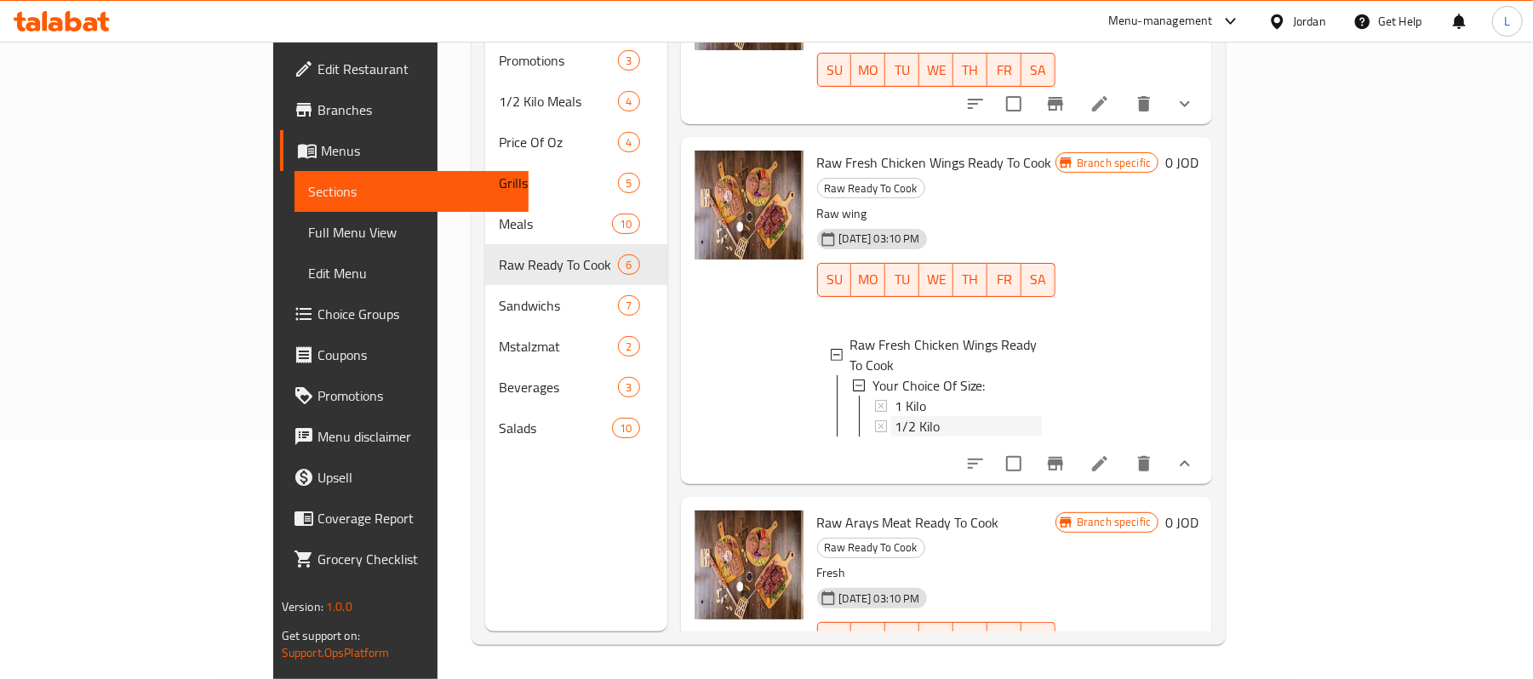
click at [911, 416] on div "1/2 Kilo" at bounding box center [968, 426] width 147 height 20
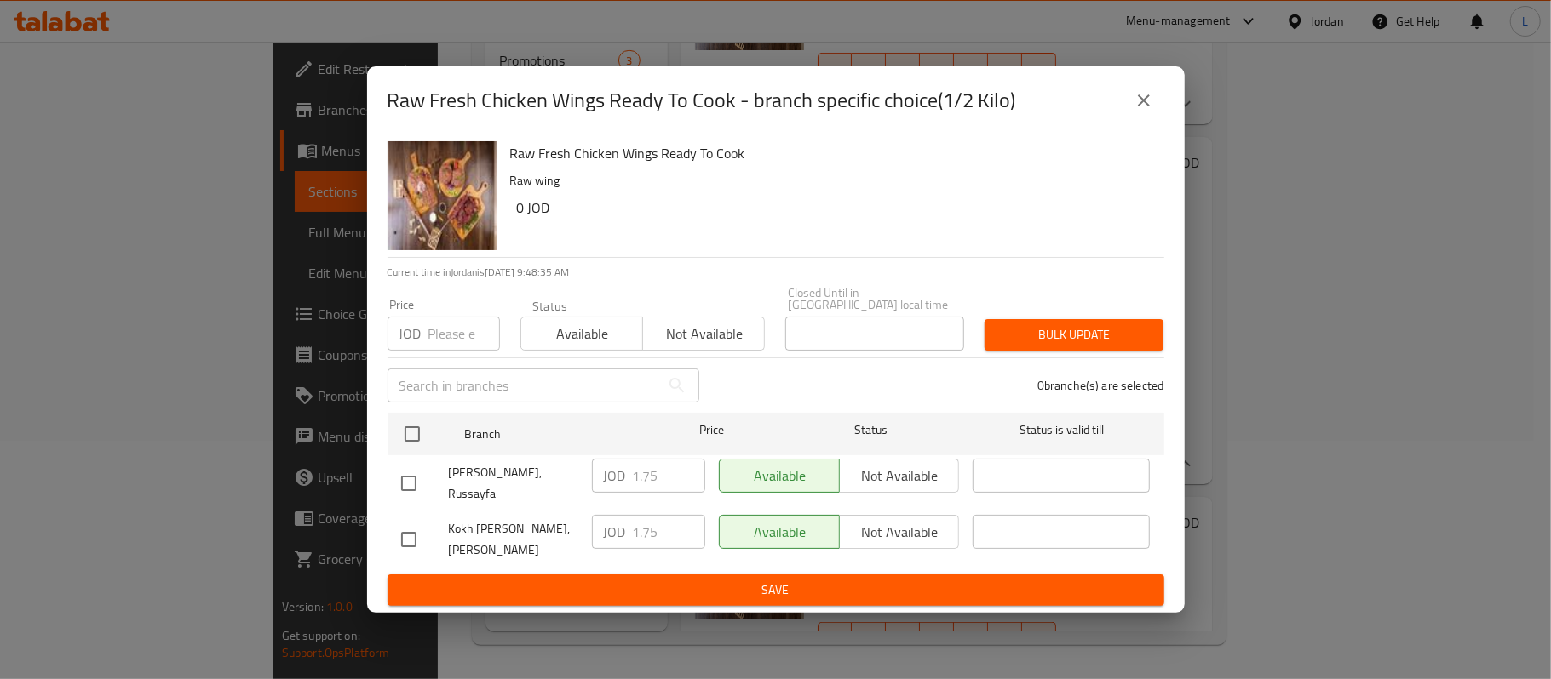
click at [1148, 90] on button "close" at bounding box center [1143, 100] width 41 height 41
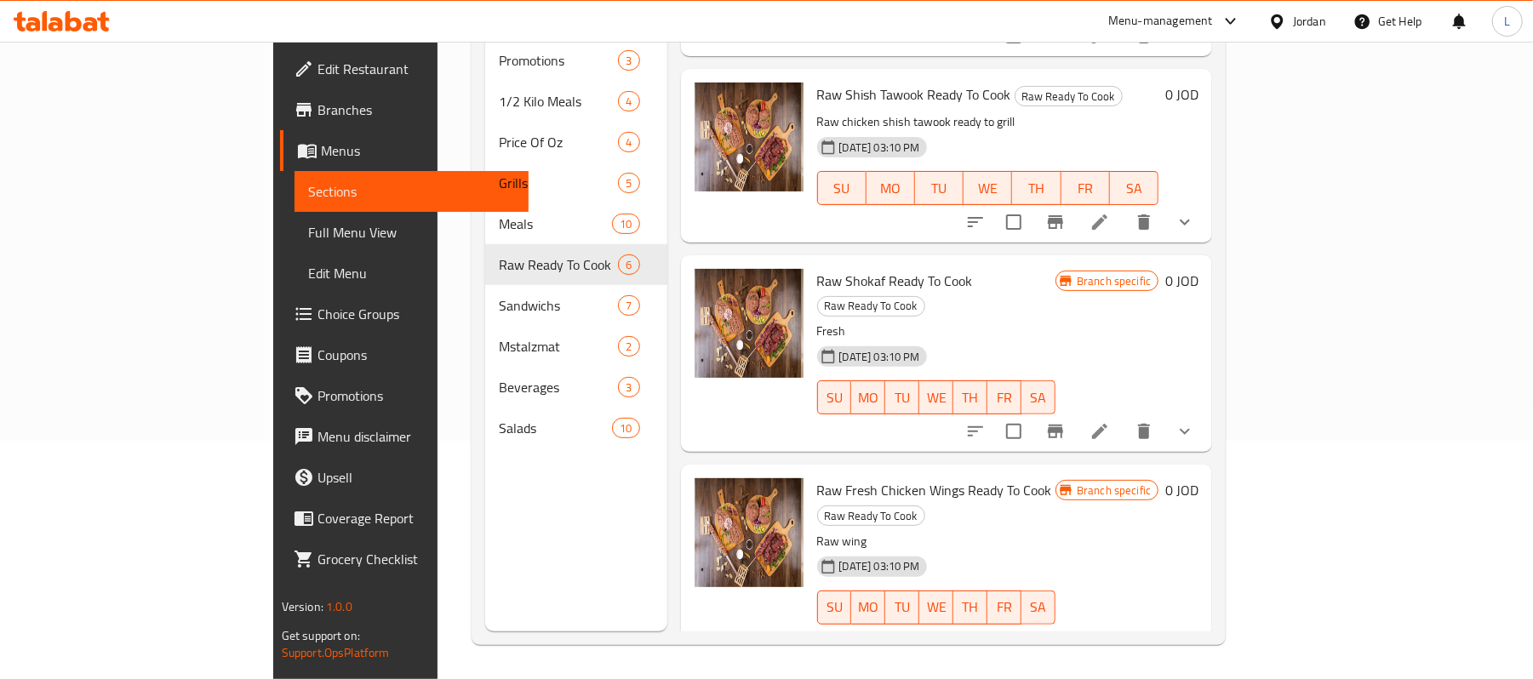
scroll to position [137, 0]
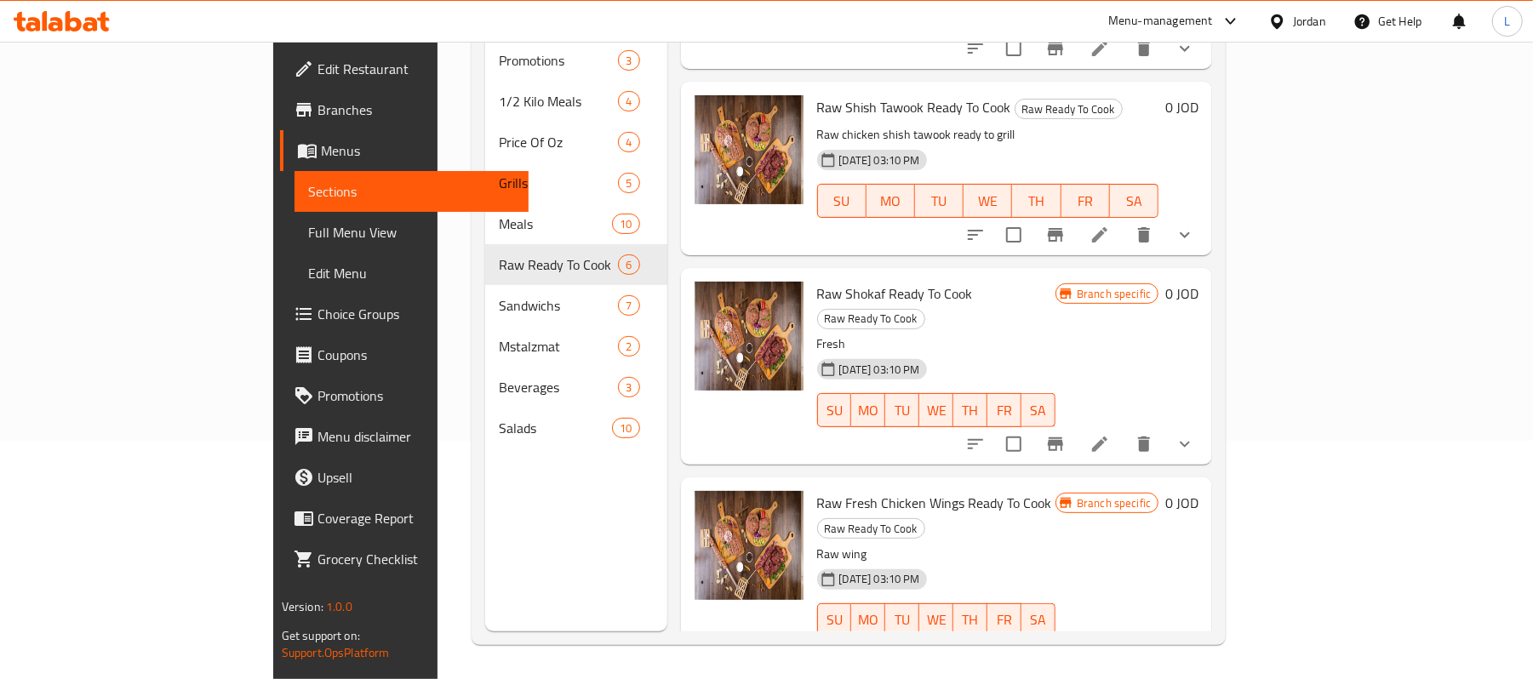
click at [1195, 434] on icon "show more" at bounding box center [1185, 444] width 20 height 20
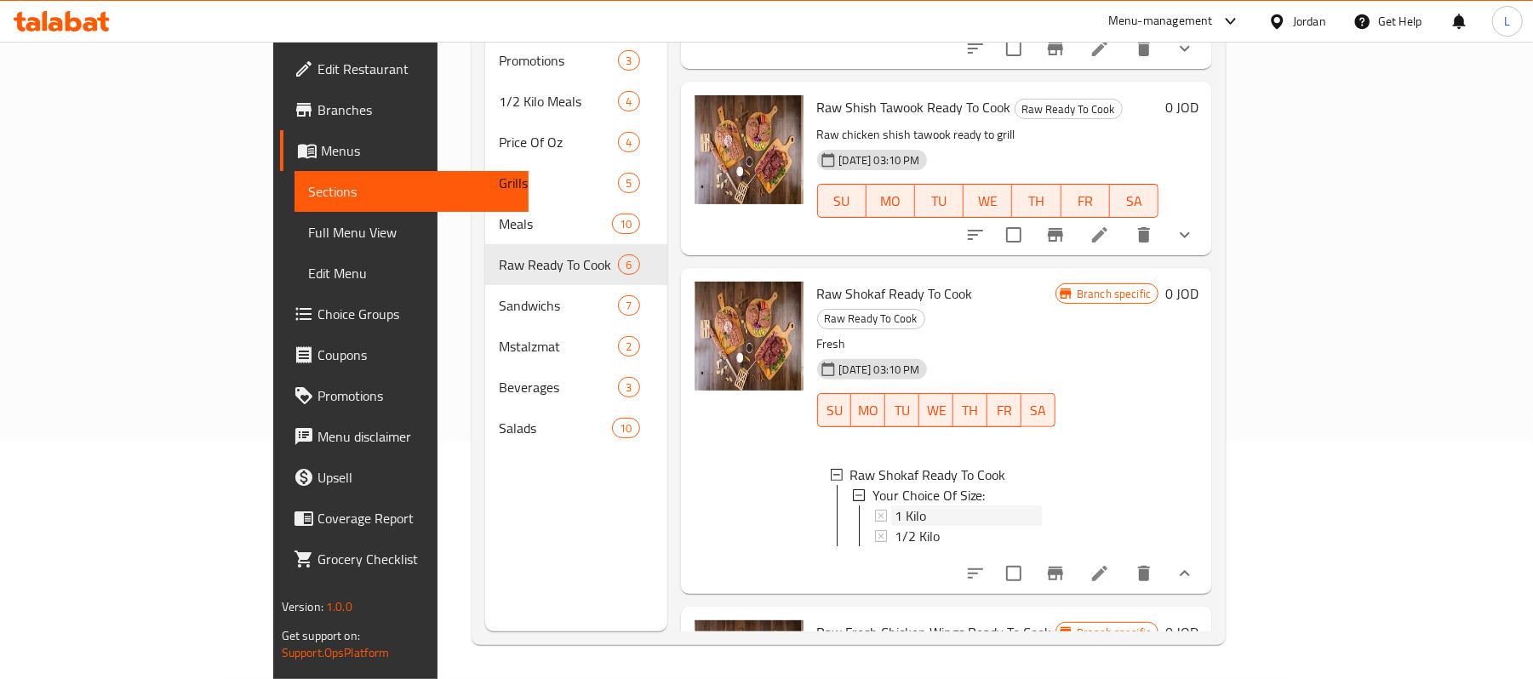
click at [962, 506] on div "1 Kilo" at bounding box center [968, 516] width 147 height 20
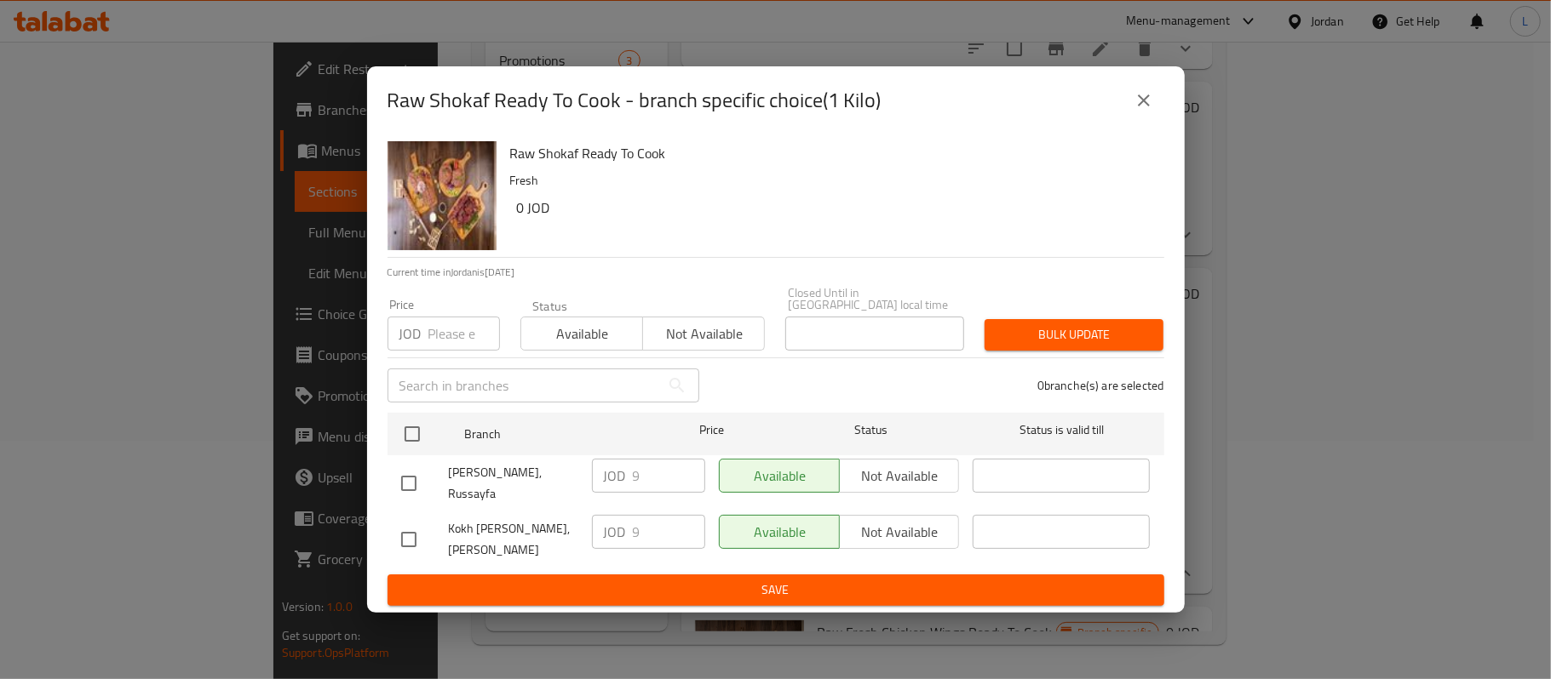
click at [1135, 111] on icon "close" at bounding box center [1143, 100] width 20 height 20
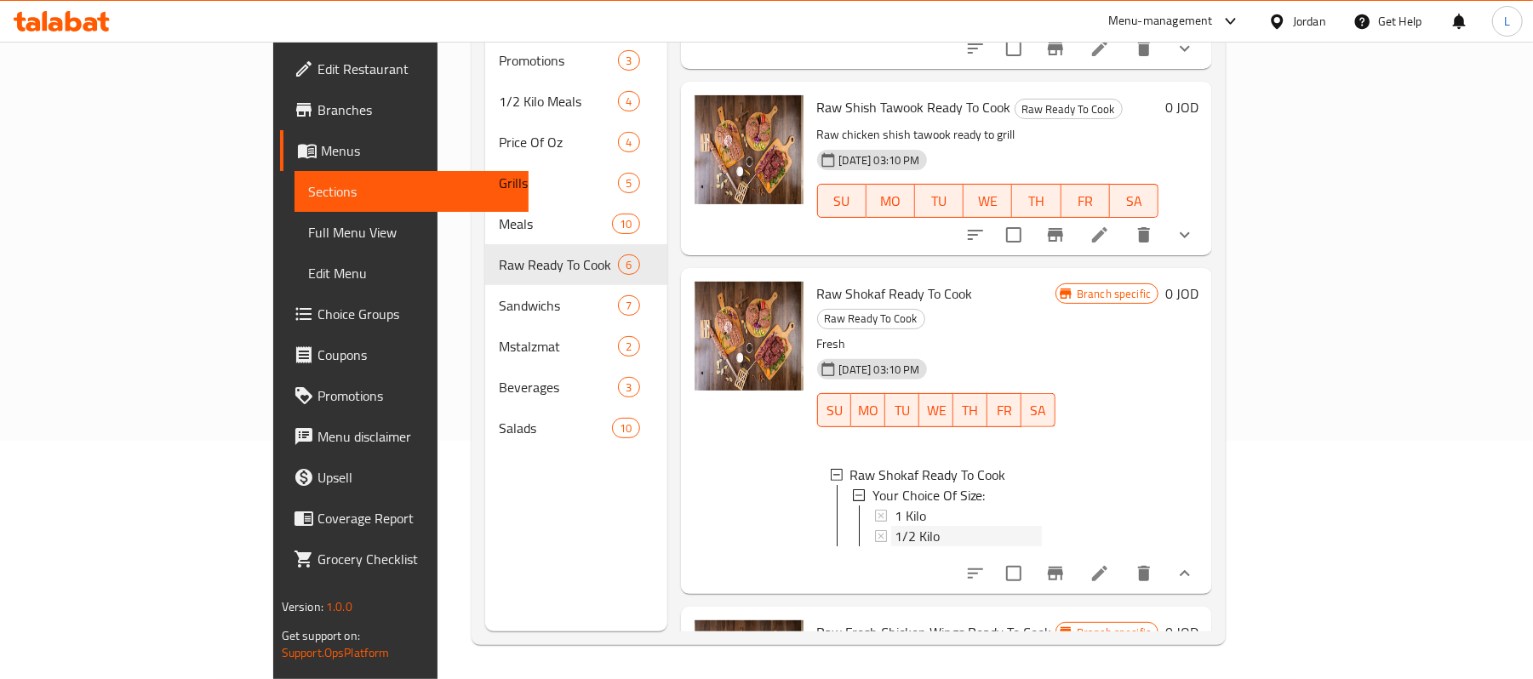
click at [895, 526] on span "1/2 Kilo" at bounding box center [917, 536] width 45 height 20
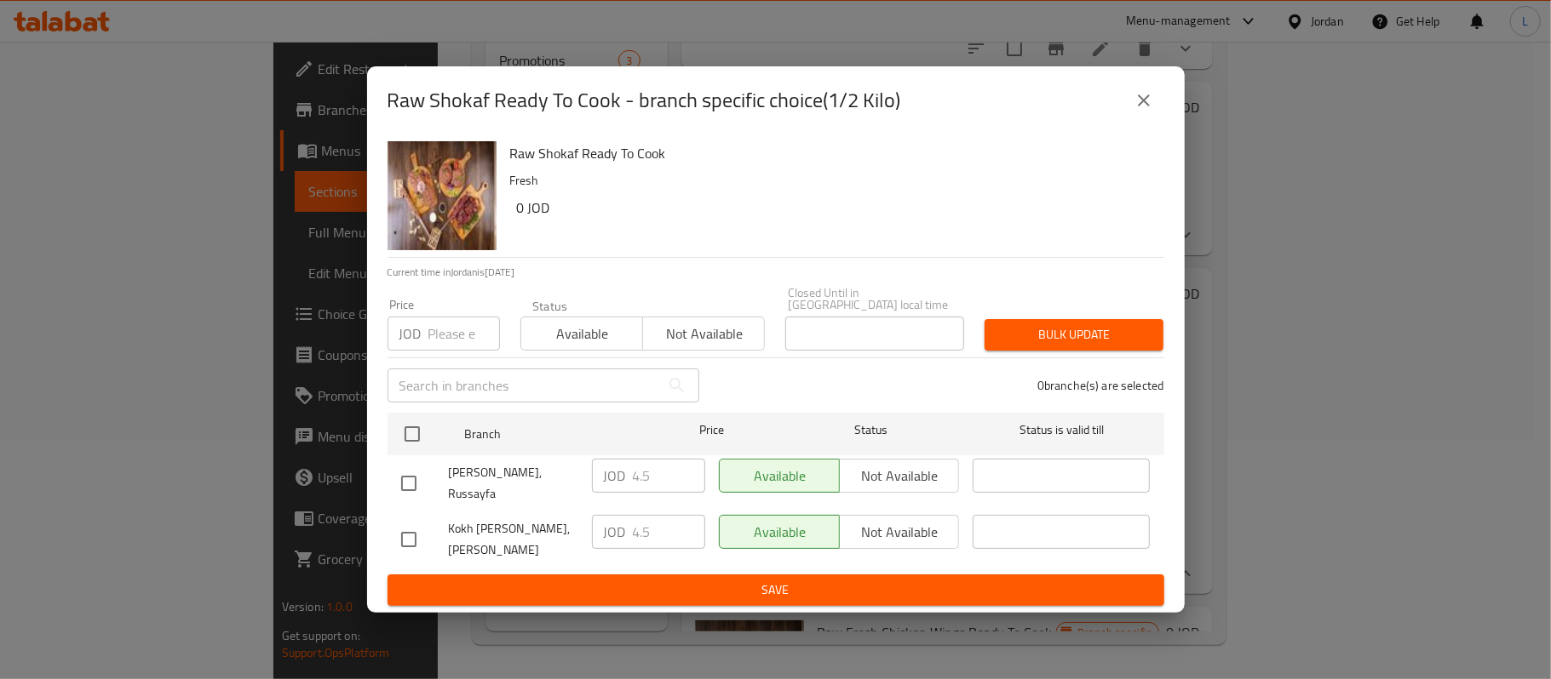
click at [1136, 106] on icon "close" at bounding box center [1143, 100] width 20 height 20
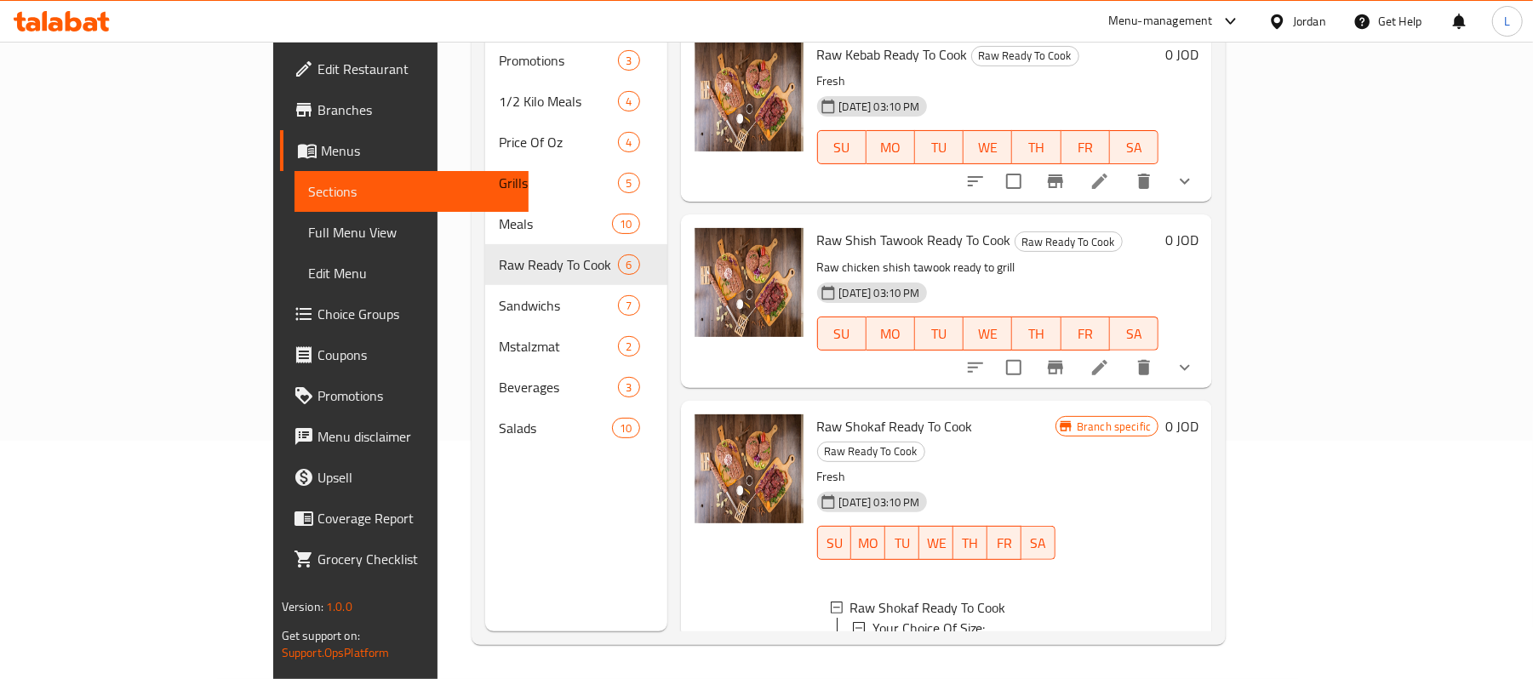
scroll to position [0, 0]
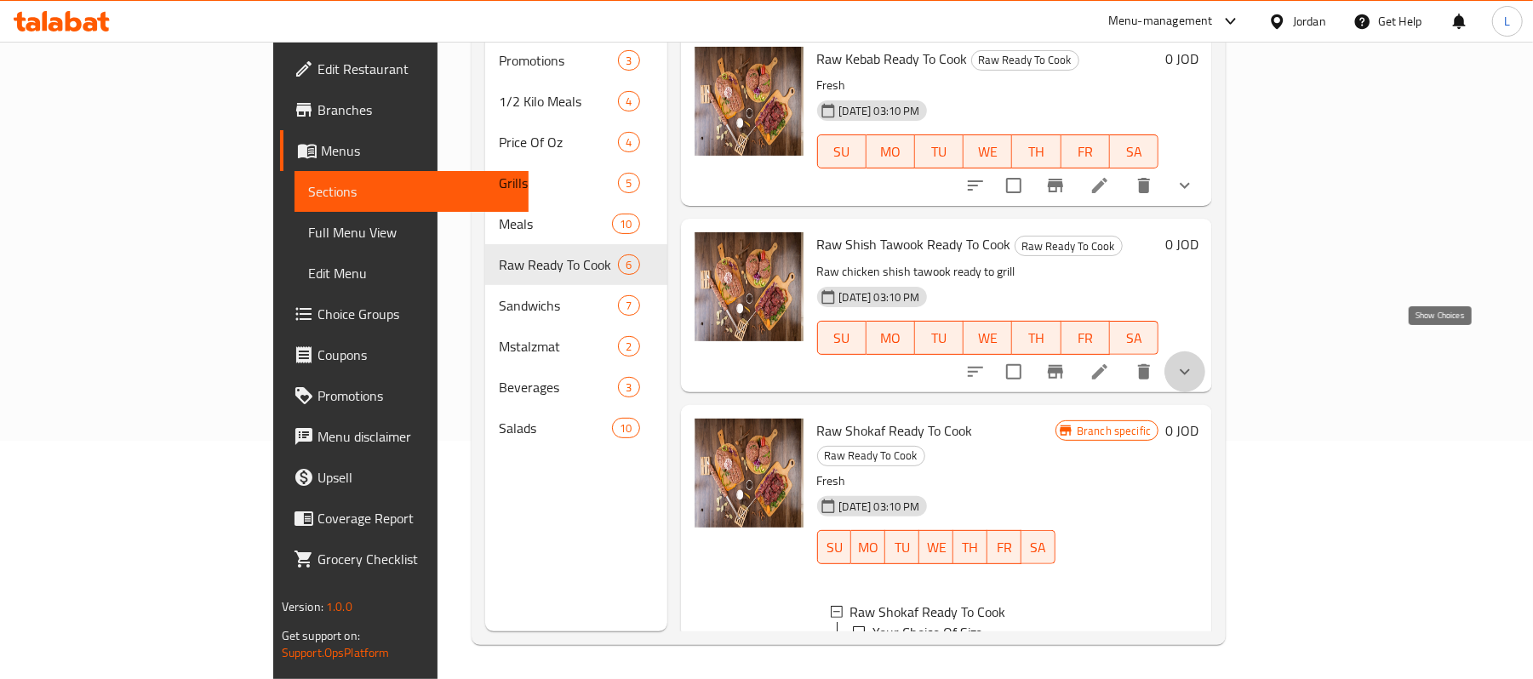
click at [1195, 362] on icon "show more" at bounding box center [1185, 372] width 20 height 20
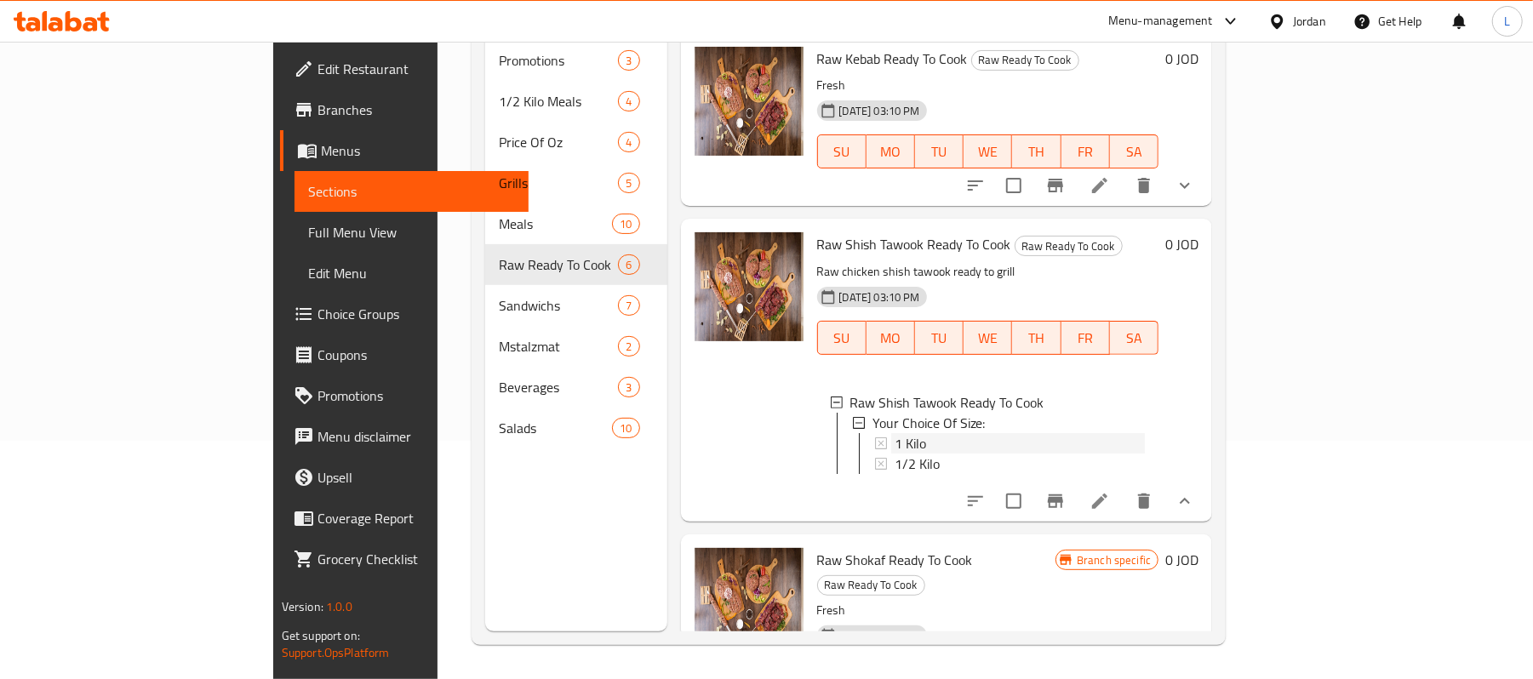
click at [937, 433] on div "1 Kilo" at bounding box center [1020, 443] width 251 height 20
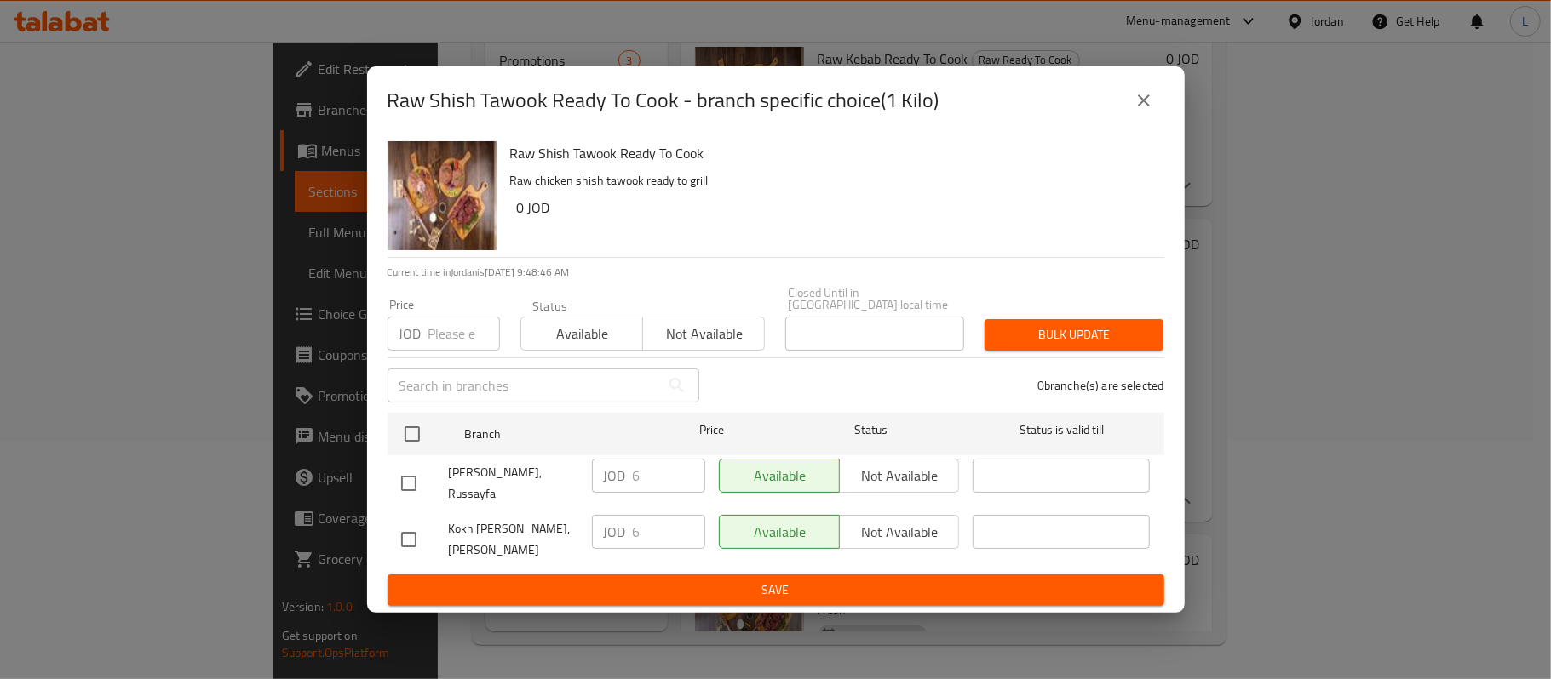
click at [1141, 119] on button "close" at bounding box center [1143, 100] width 41 height 41
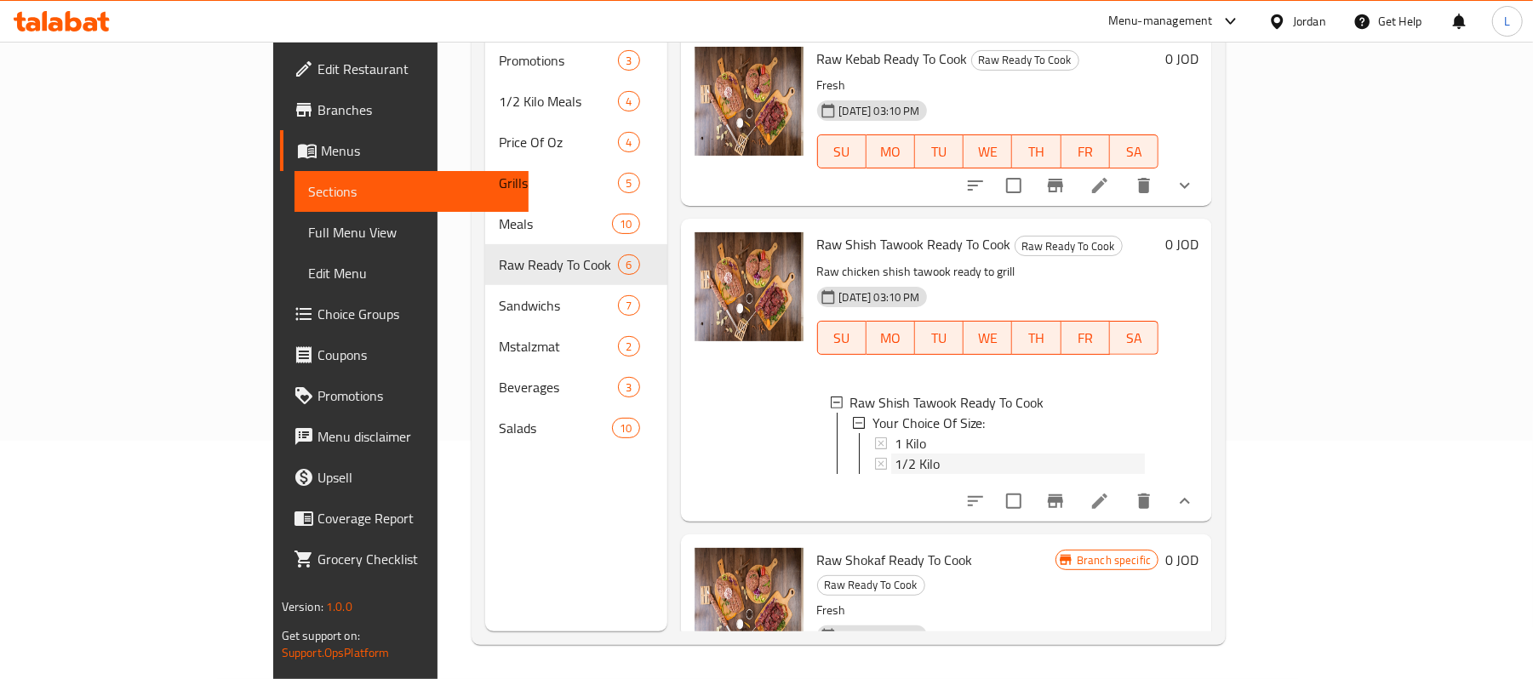
click at [895, 454] on span "1/2 Kilo" at bounding box center [917, 464] width 45 height 20
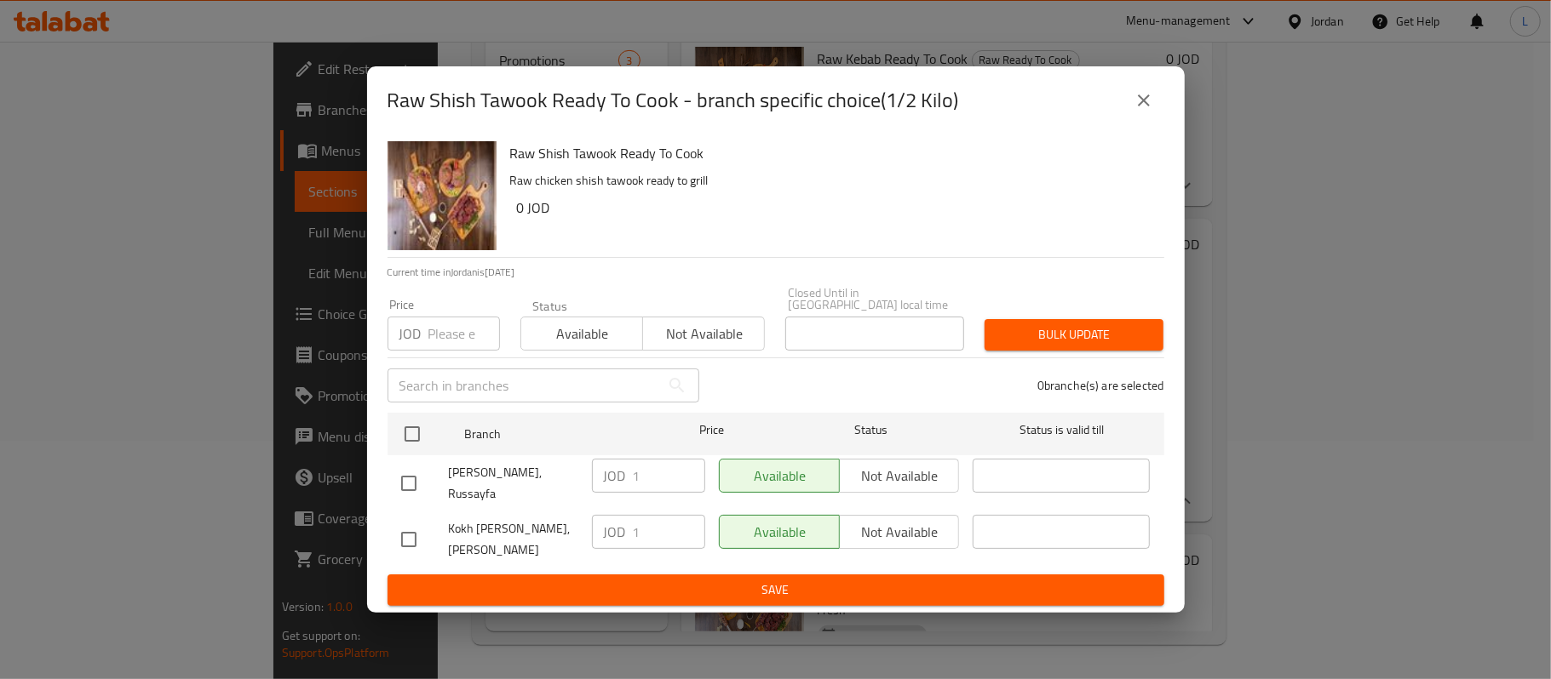
click at [1144, 96] on icon "close" at bounding box center [1143, 100] width 20 height 20
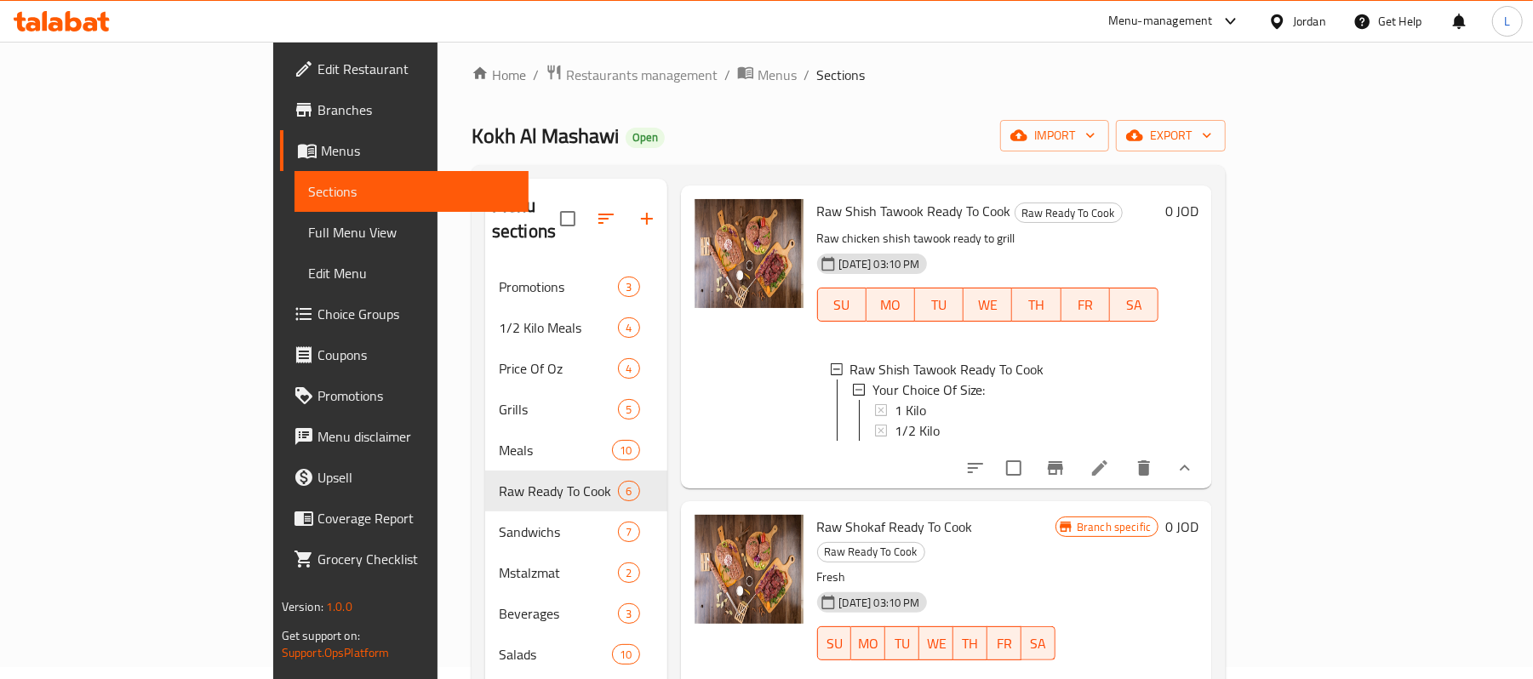
scroll to position [226, 0]
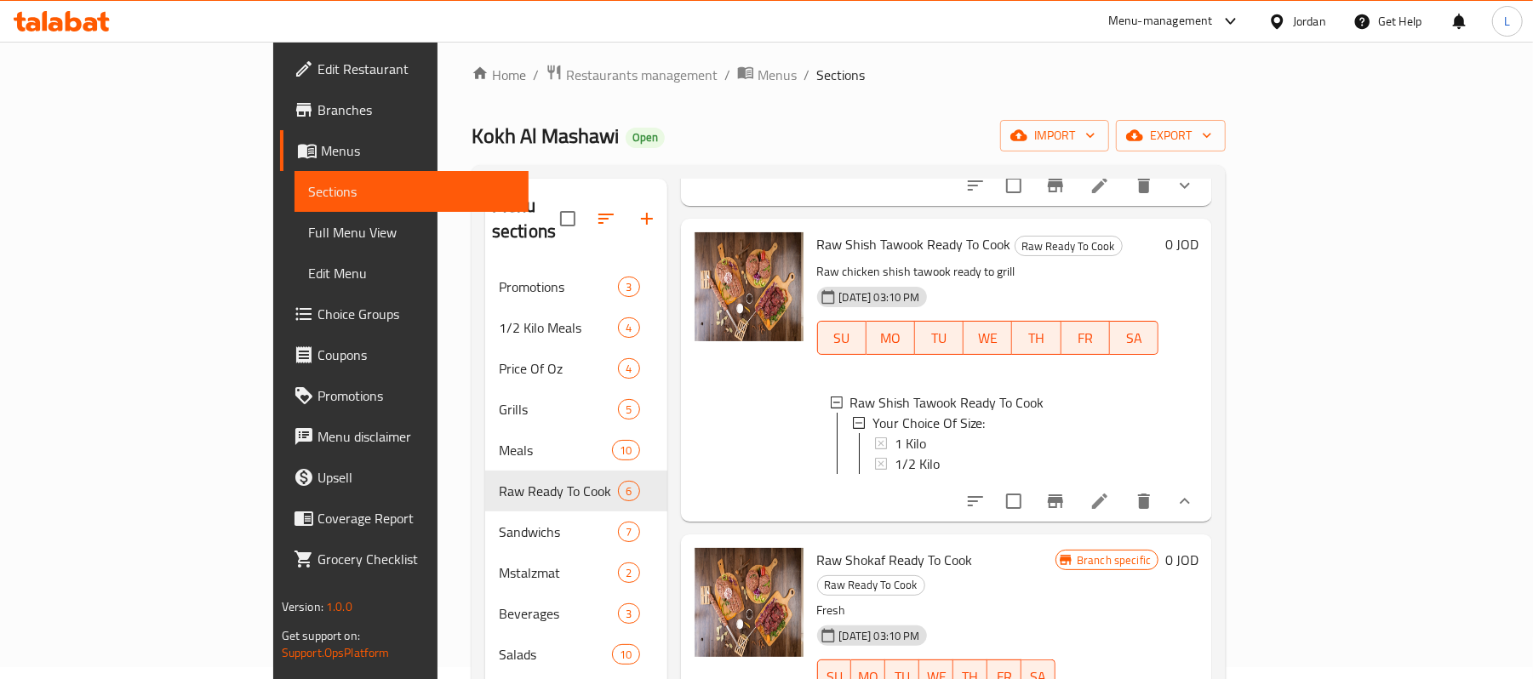
click at [895, 454] on div "1/2 Kilo" at bounding box center [1020, 464] width 251 height 20
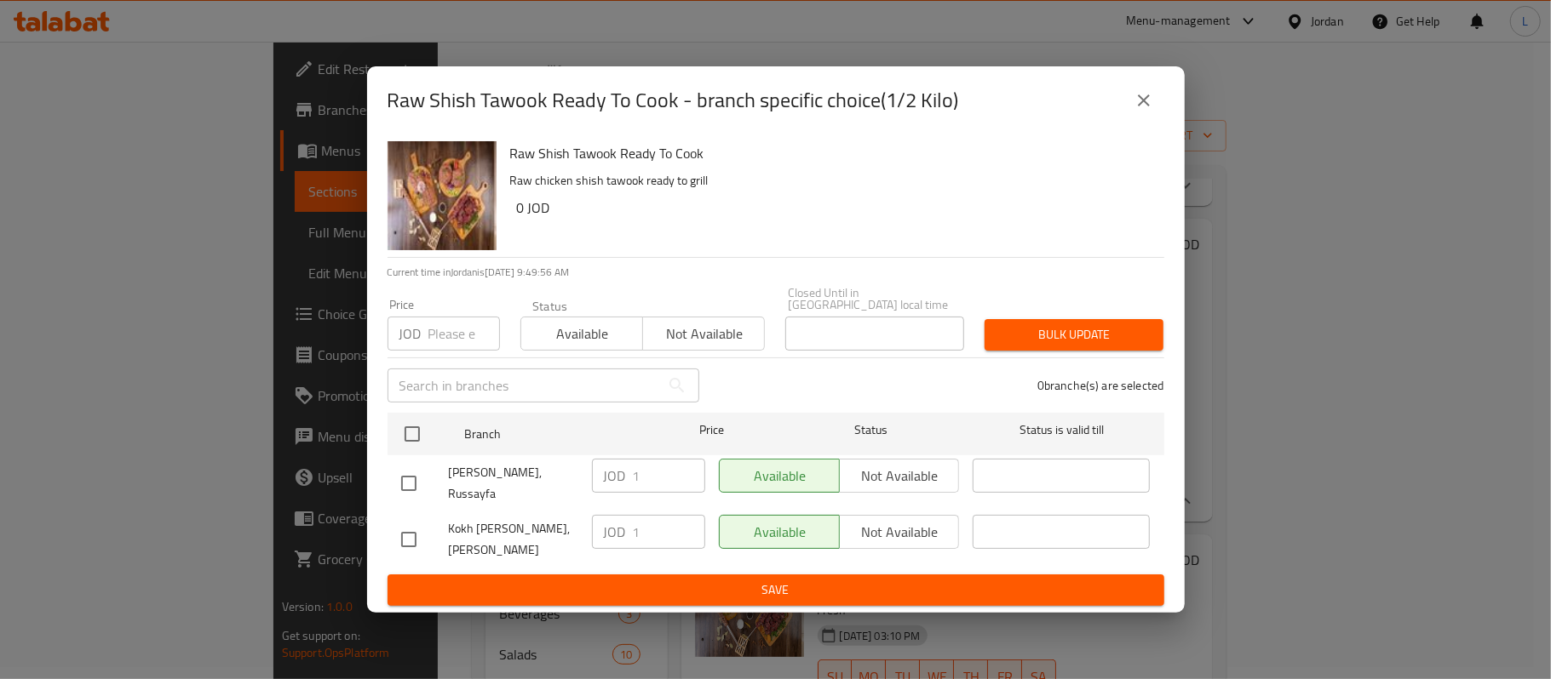
click at [1152, 111] on icon "close" at bounding box center [1143, 100] width 20 height 20
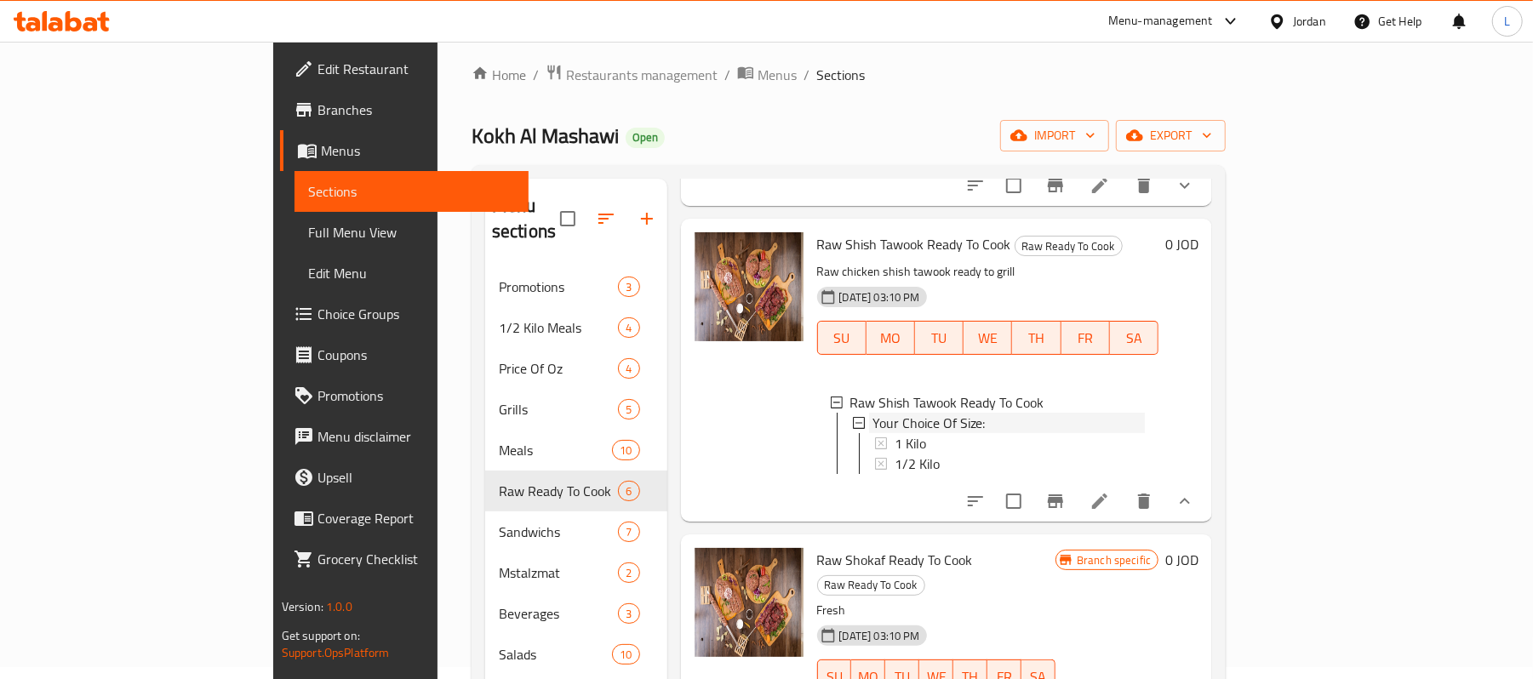
click at [884, 413] on span "Your Choice Of Size:" at bounding box center [929, 423] width 113 height 20
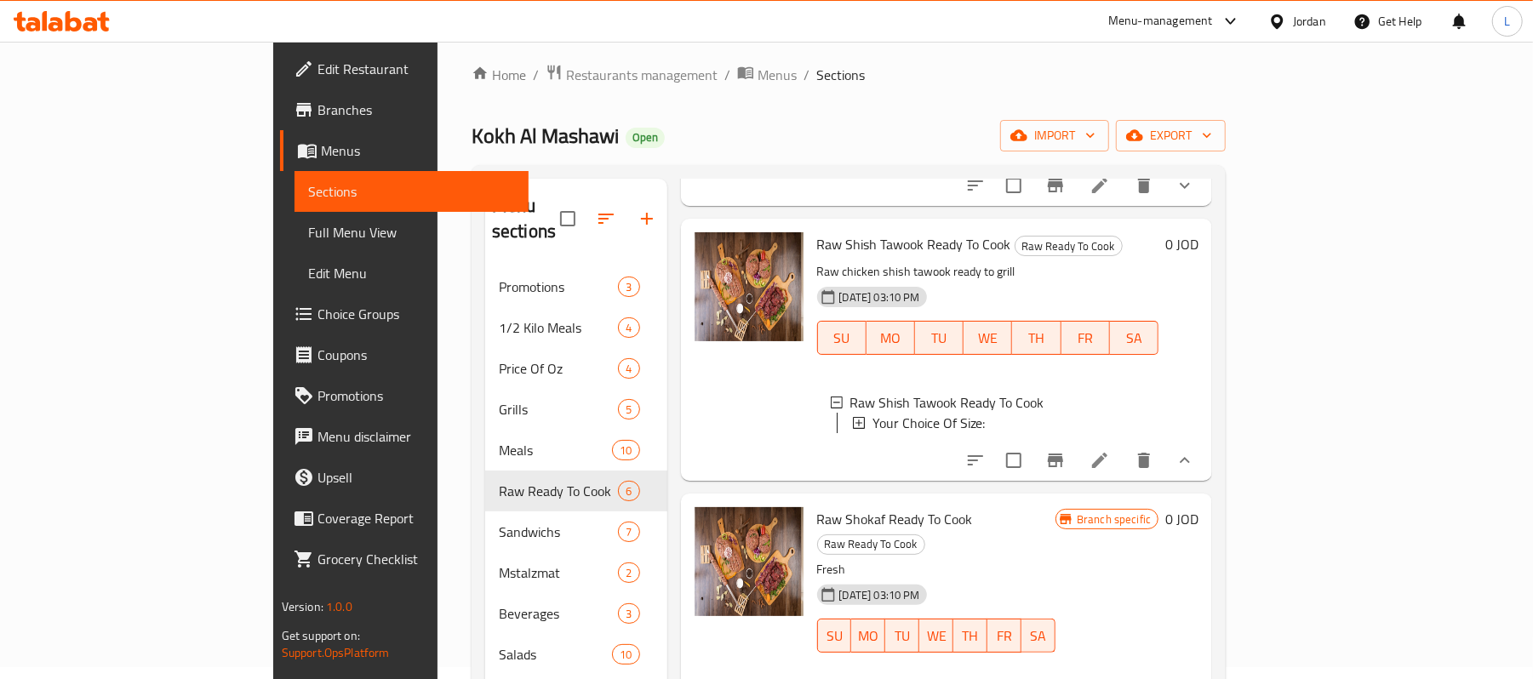
click at [883, 413] on span "Your Choice Of Size:" at bounding box center [929, 423] width 113 height 20
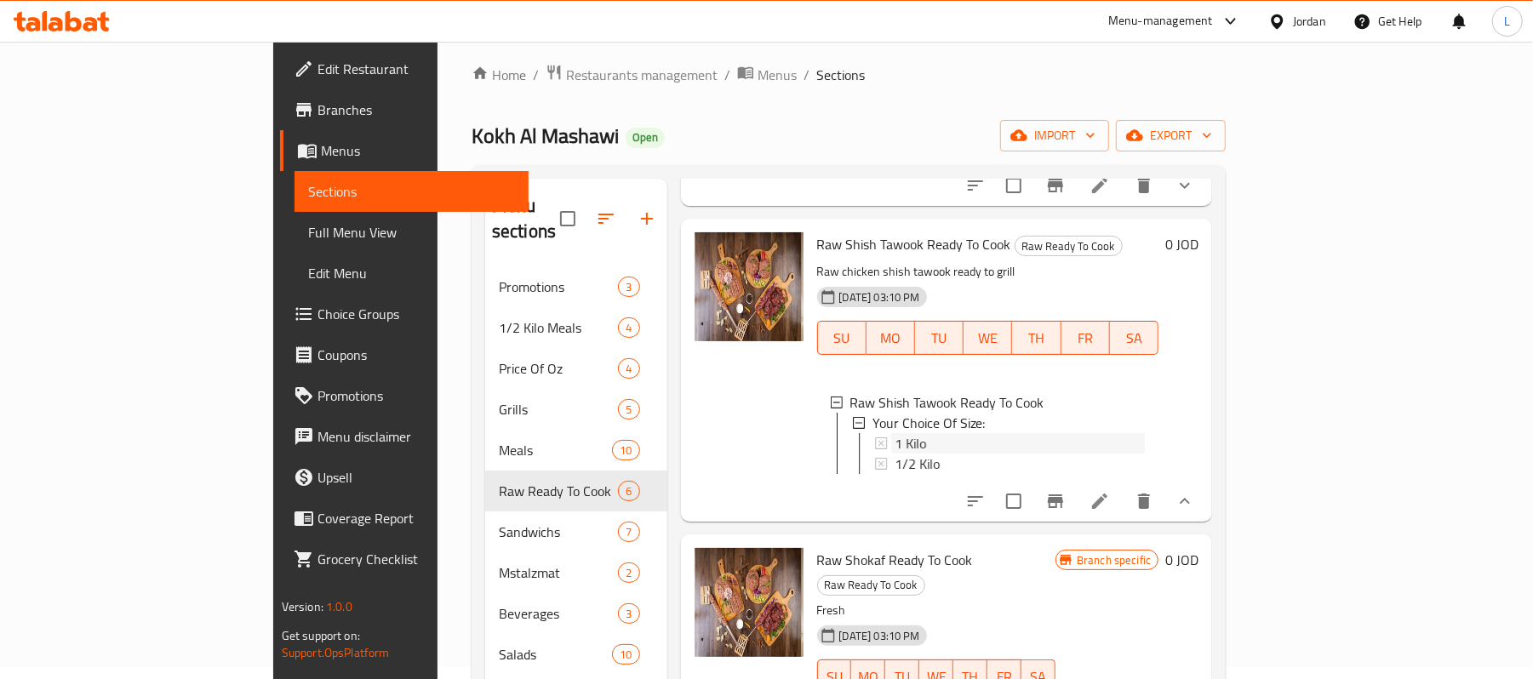
click at [895, 433] on div "1 Kilo" at bounding box center [1020, 443] width 251 height 20
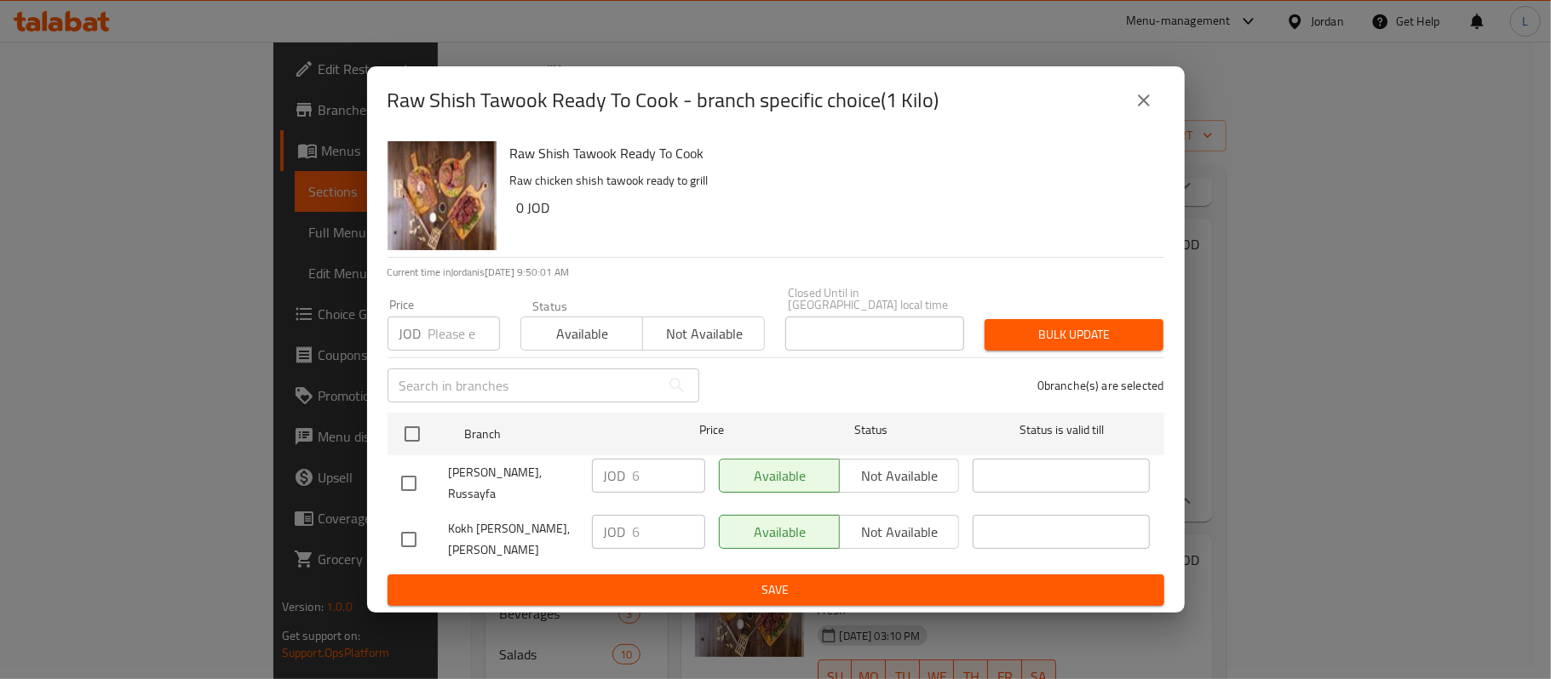
click at [1135, 109] on icon "close" at bounding box center [1143, 100] width 20 height 20
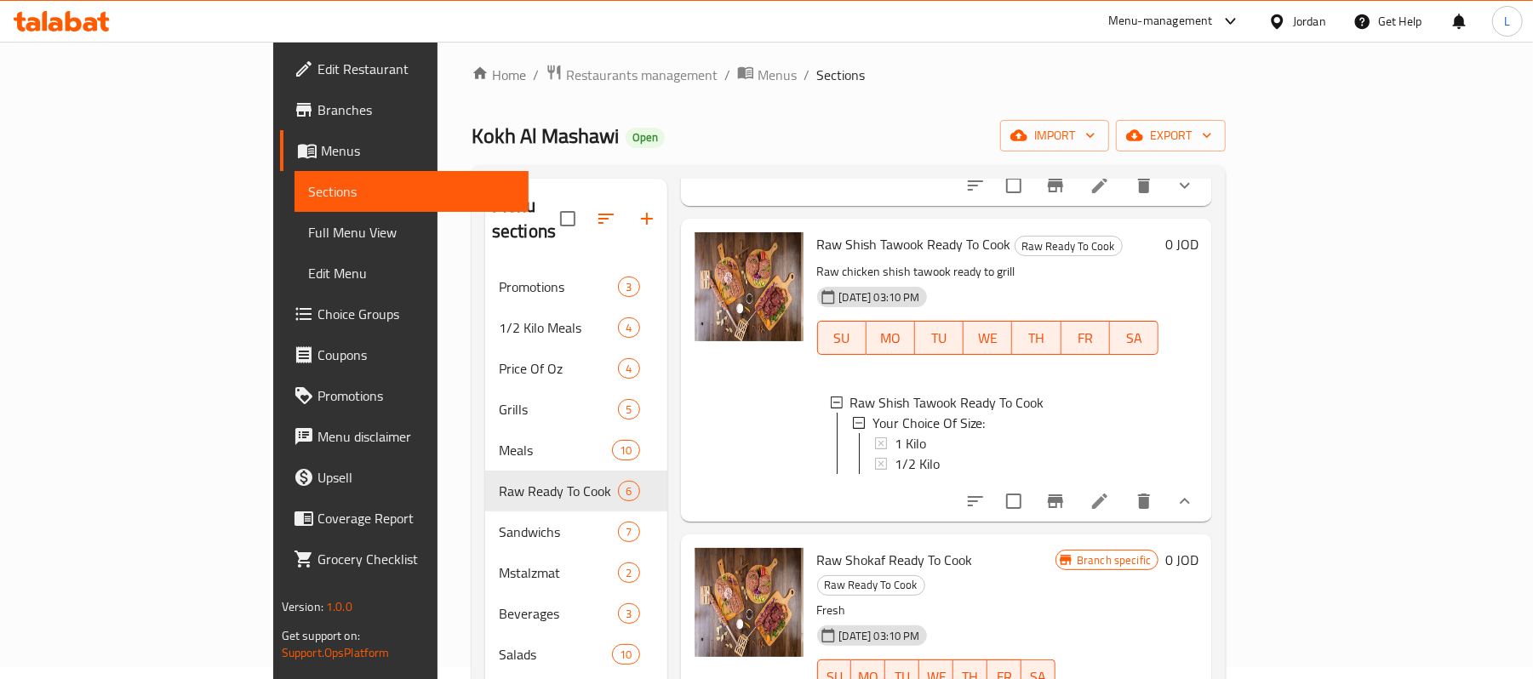
click at [870, 232] on span "Raw Shish Tawook Ready To Cook" at bounding box center [914, 245] width 194 height 26
copy h6 "Raw Shish Tawook Ready To Cook"
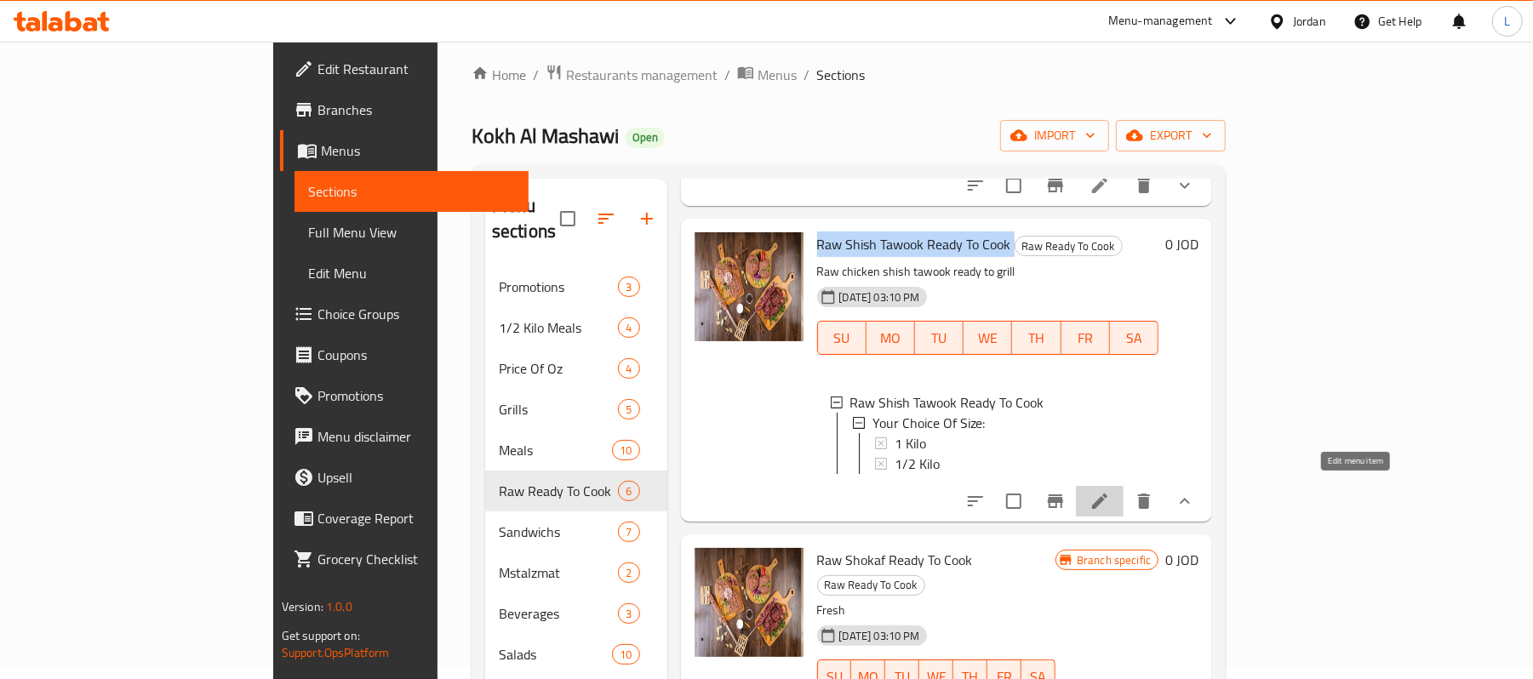
click at [1110, 501] on icon at bounding box center [1100, 501] width 20 height 20
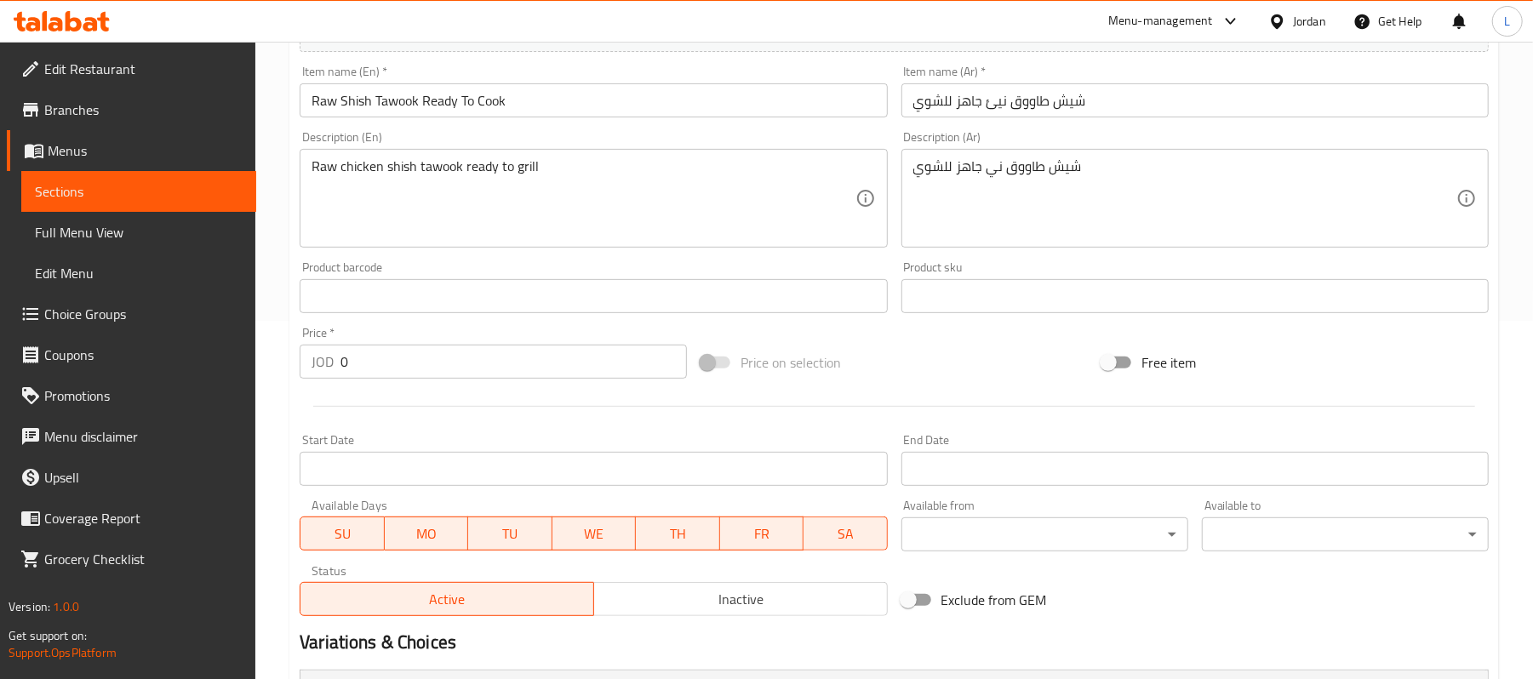
scroll to position [567, 0]
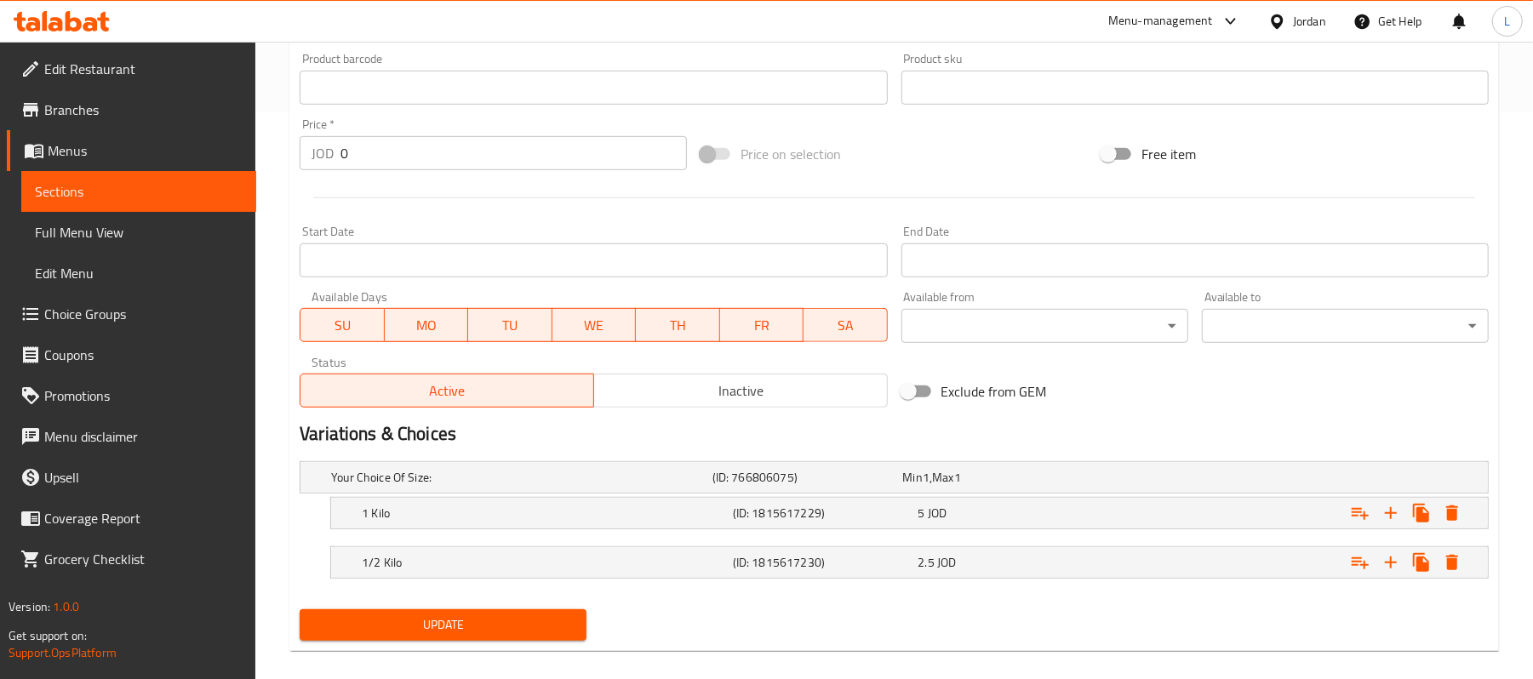
click at [668, 387] on span "Inactive" at bounding box center [741, 391] width 280 height 25
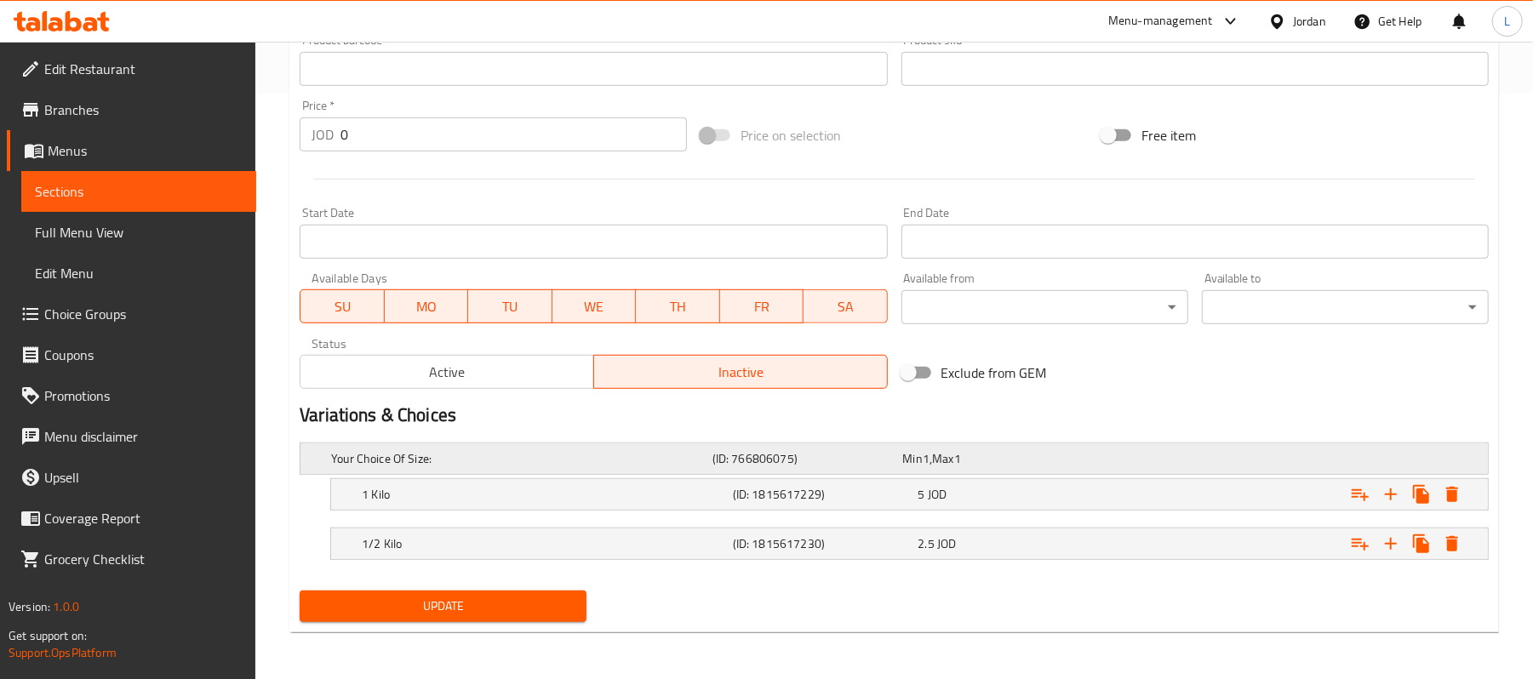
scroll to position [588, 0]
click at [495, 608] on span "Update" at bounding box center [443, 605] width 260 height 21
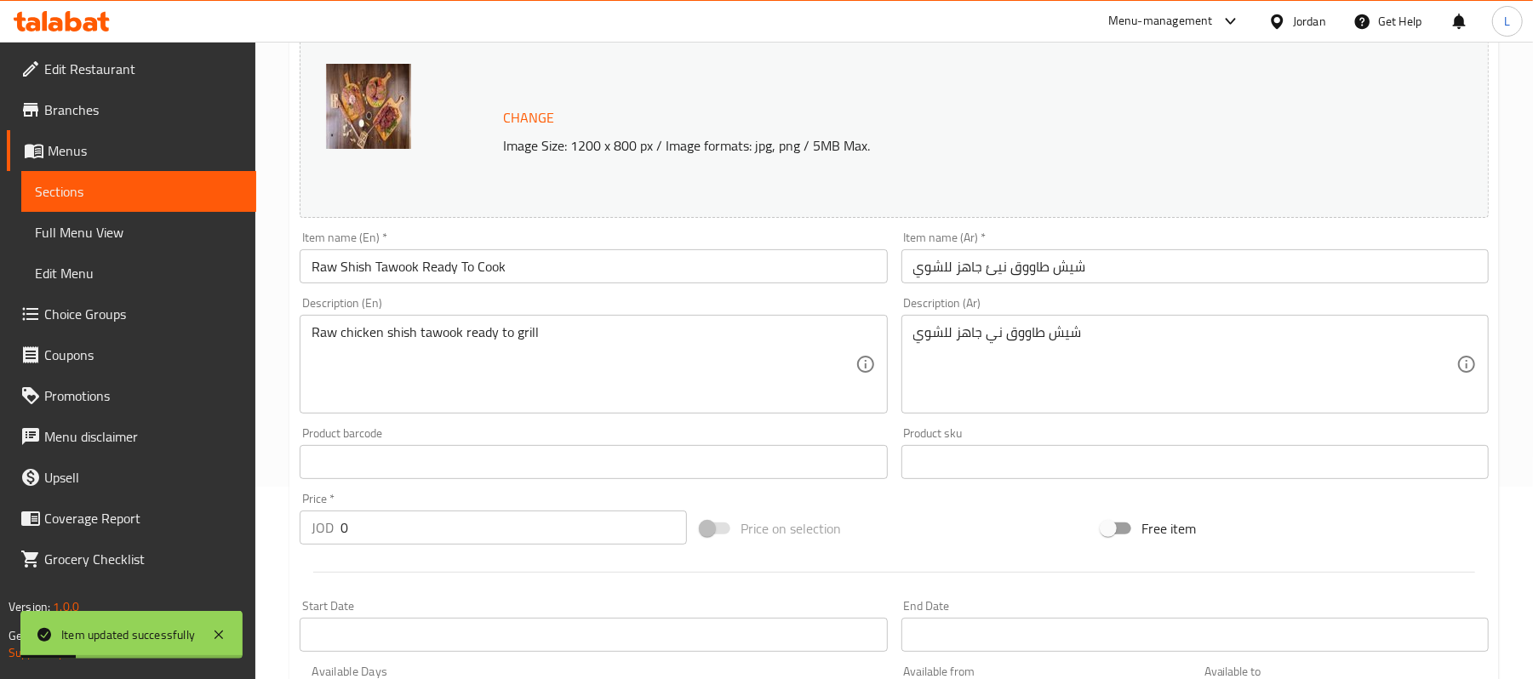
scroll to position [0, 0]
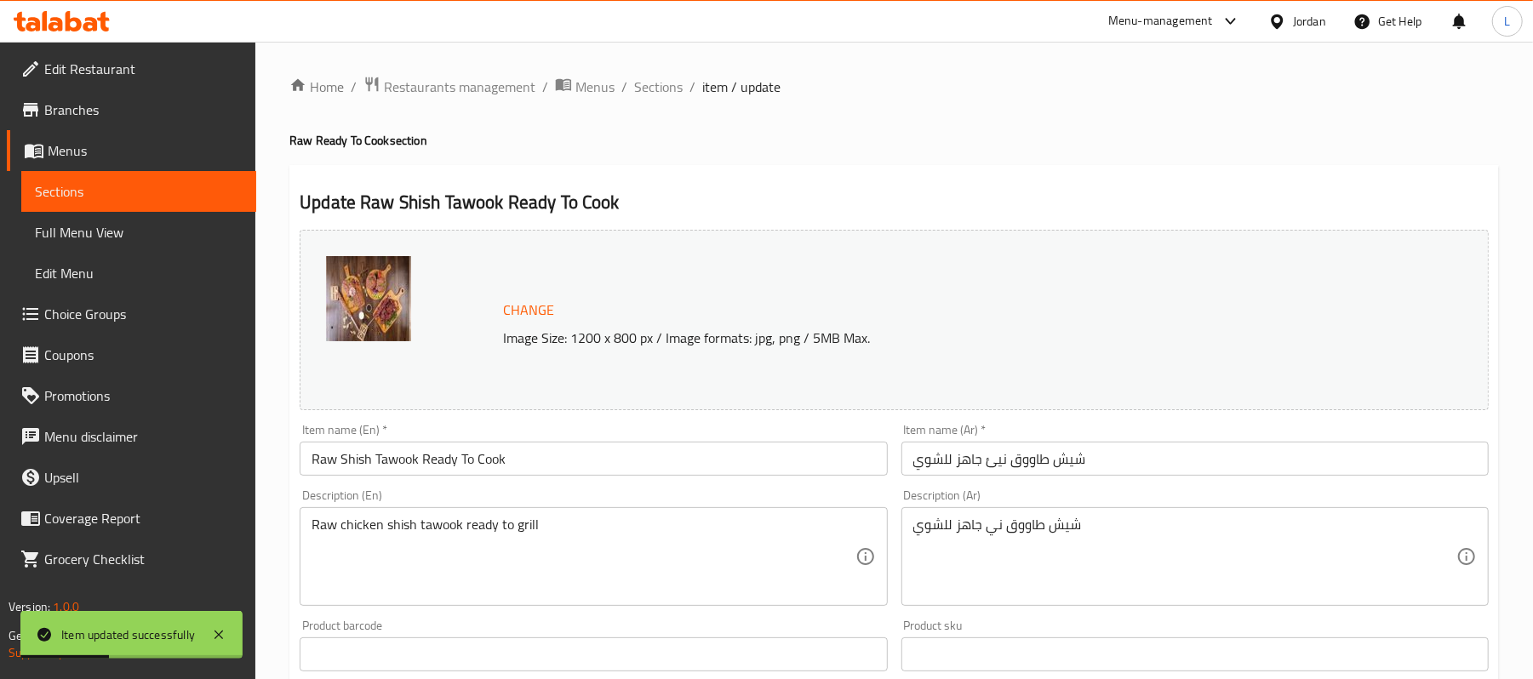
click at [475, 463] on input "Raw Shish Tawook Ready To Cook" at bounding box center [594, 459] width 588 height 34
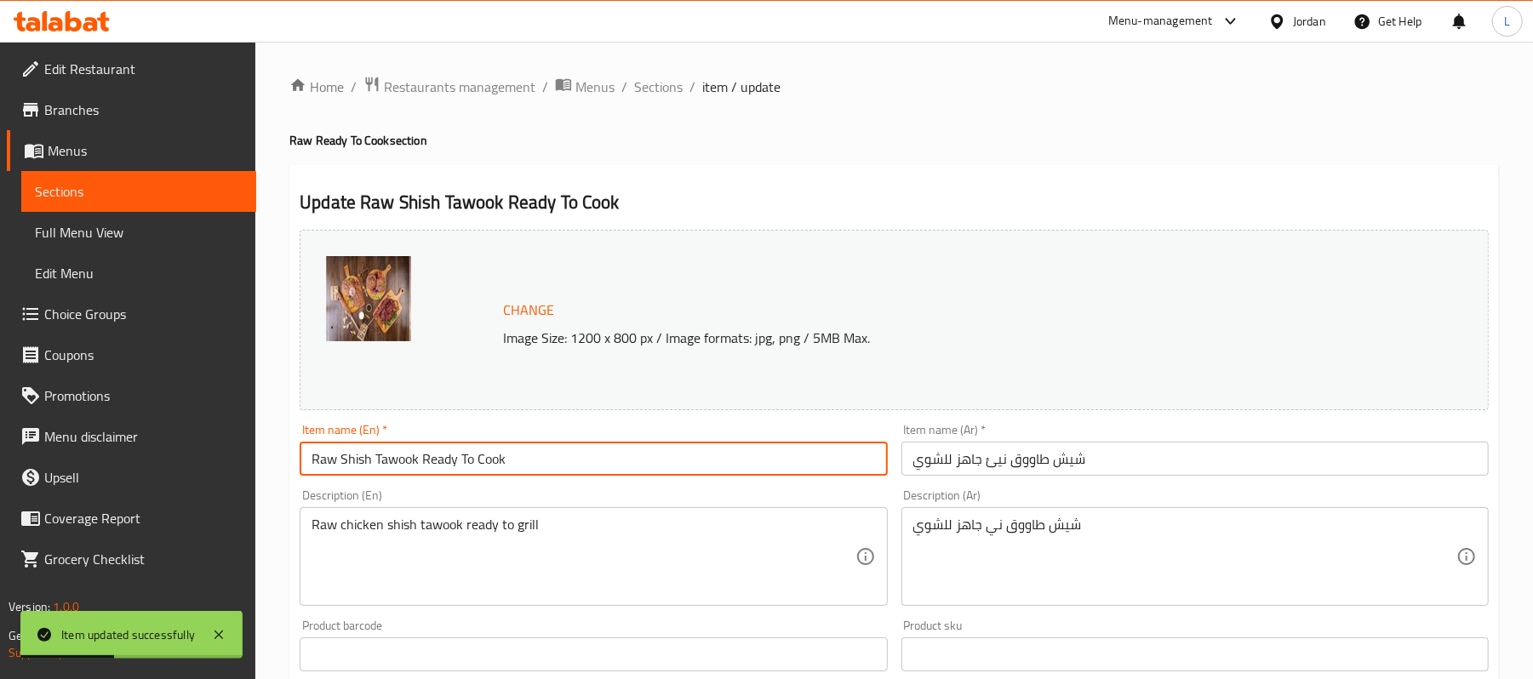
click at [475, 463] on input "Raw Shish Tawook Ready To Cook" at bounding box center [594, 459] width 588 height 34
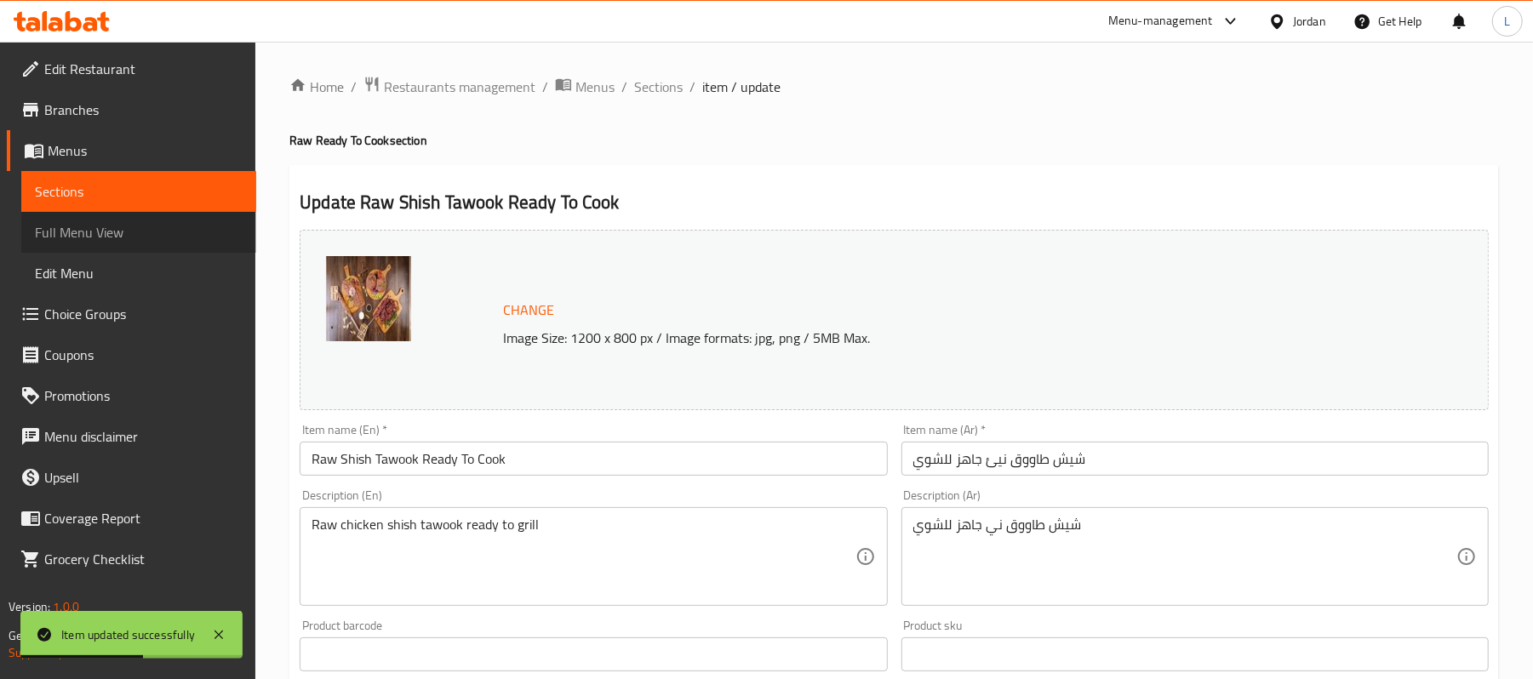
click at [123, 246] on link "Full Menu View" at bounding box center [138, 232] width 235 height 41
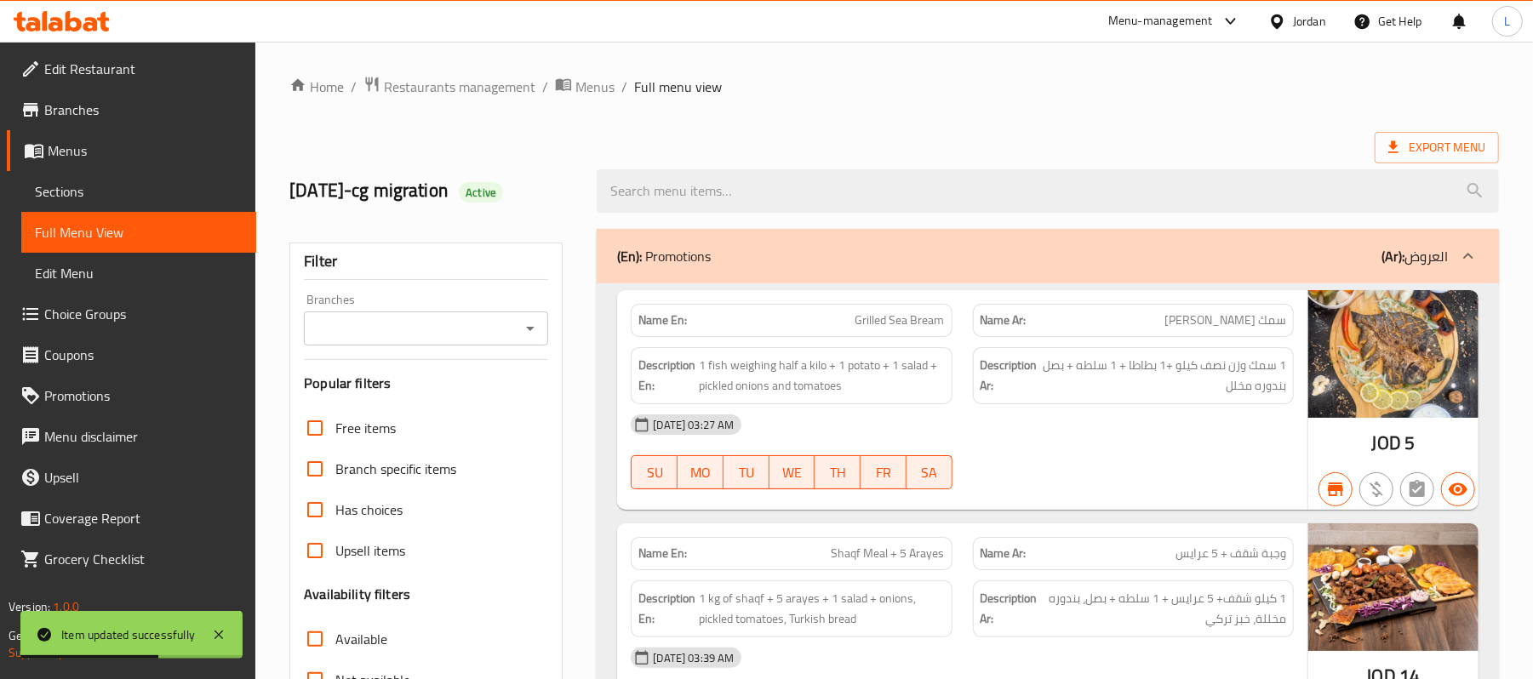
click at [382, 341] on input "Branches" at bounding box center [412, 329] width 206 height 24
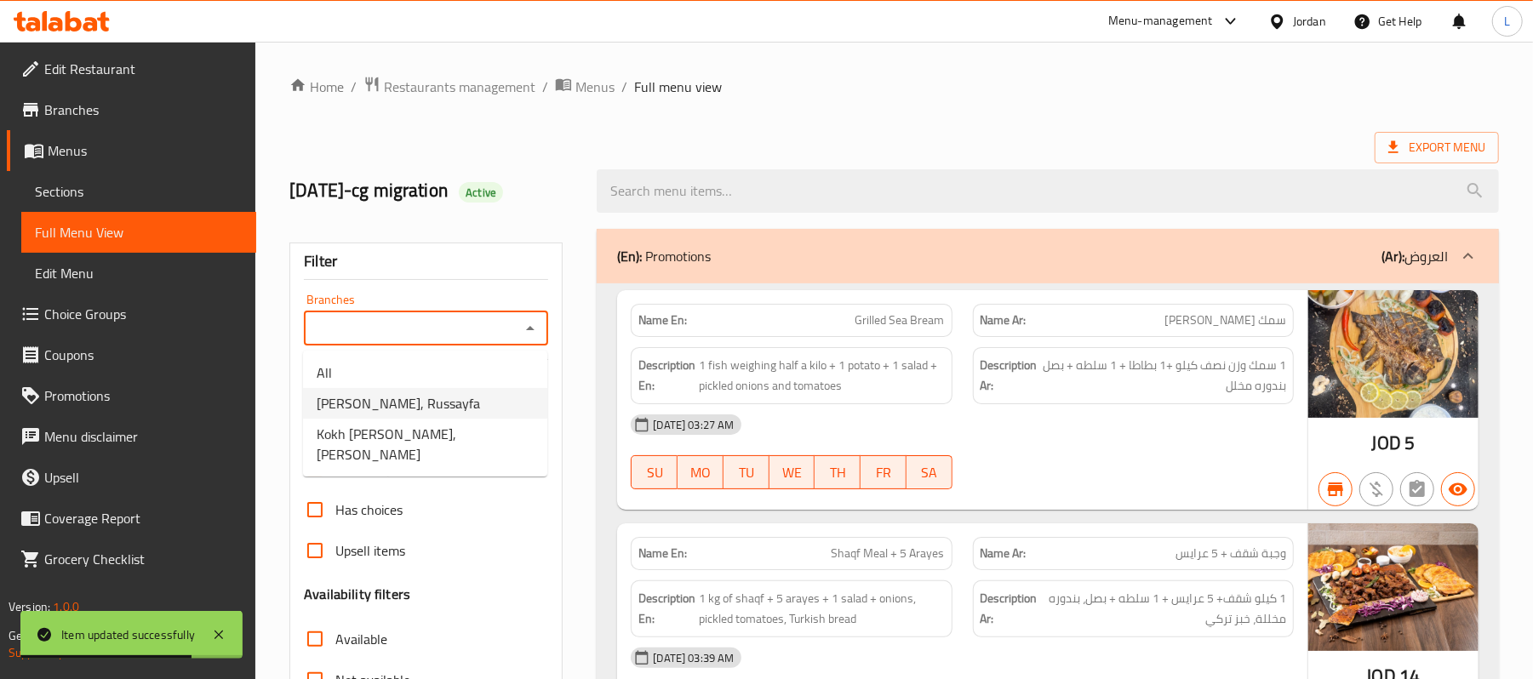
click at [410, 402] on span "[PERSON_NAME], Russayfa" at bounding box center [398, 403] width 163 height 20
type input "[PERSON_NAME], Russayfa"
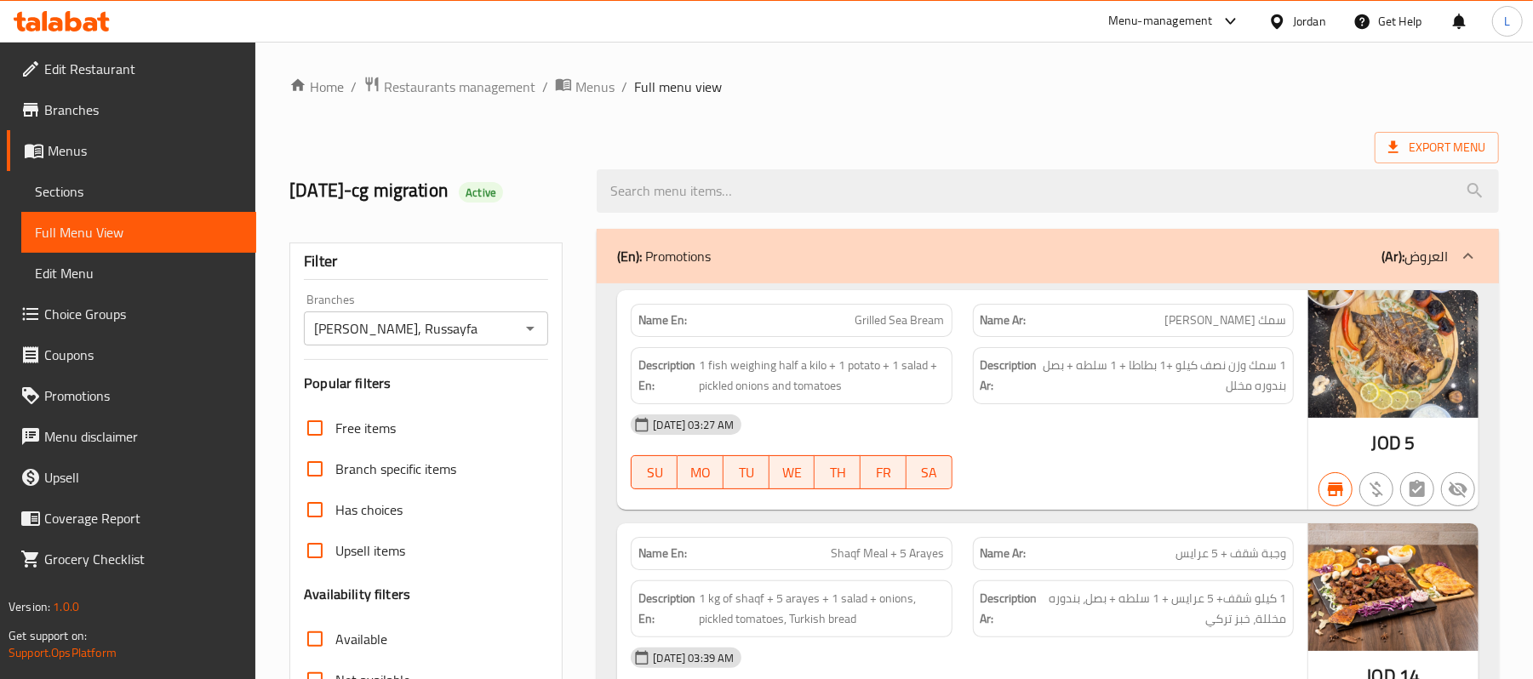
scroll to position [7050, 0]
click at [528, 335] on div at bounding box center [766, 339] width 1533 height 679
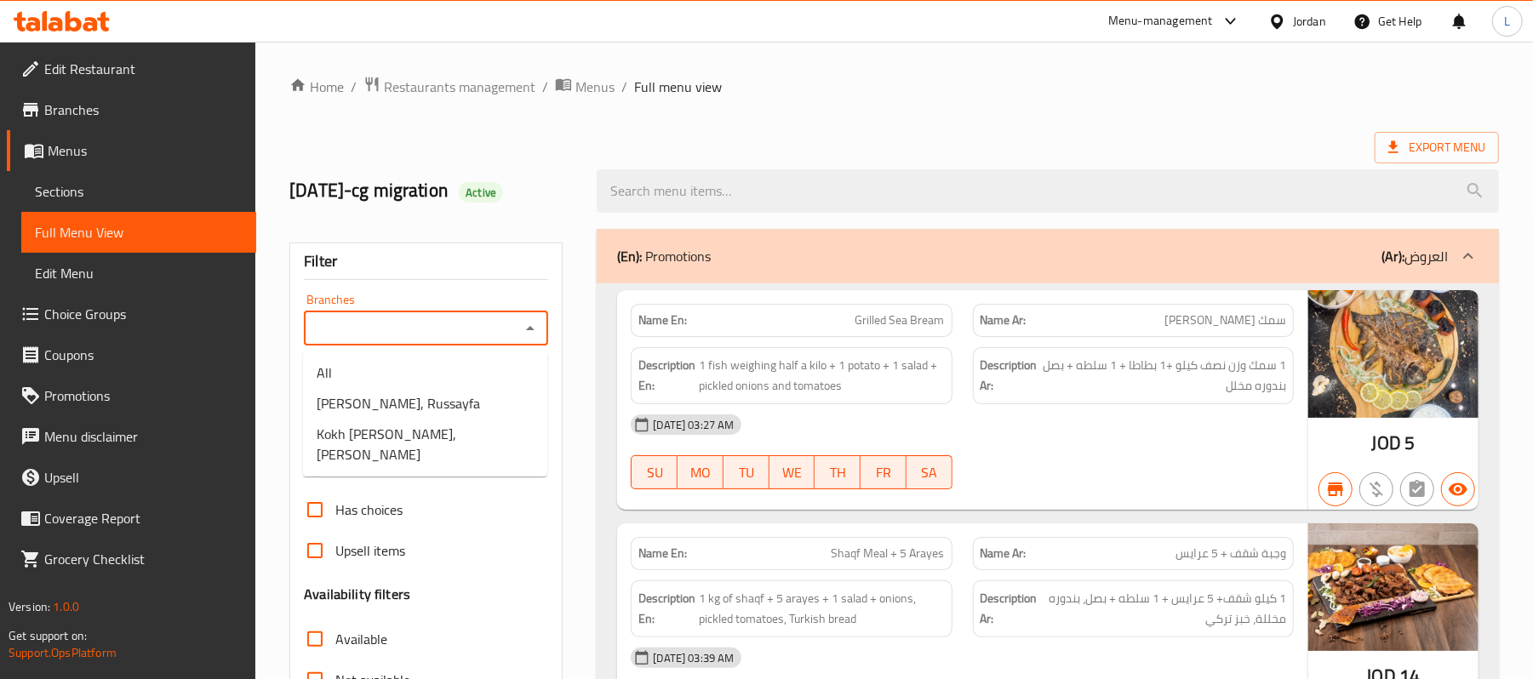
click at [502, 322] on input "Branches" at bounding box center [412, 329] width 206 height 24
click at [474, 388] on li "[PERSON_NAME], Russayfa" at bounding box center [425, 403] width 244 height 31
type input "[PERSON_NAME], Russayfa"
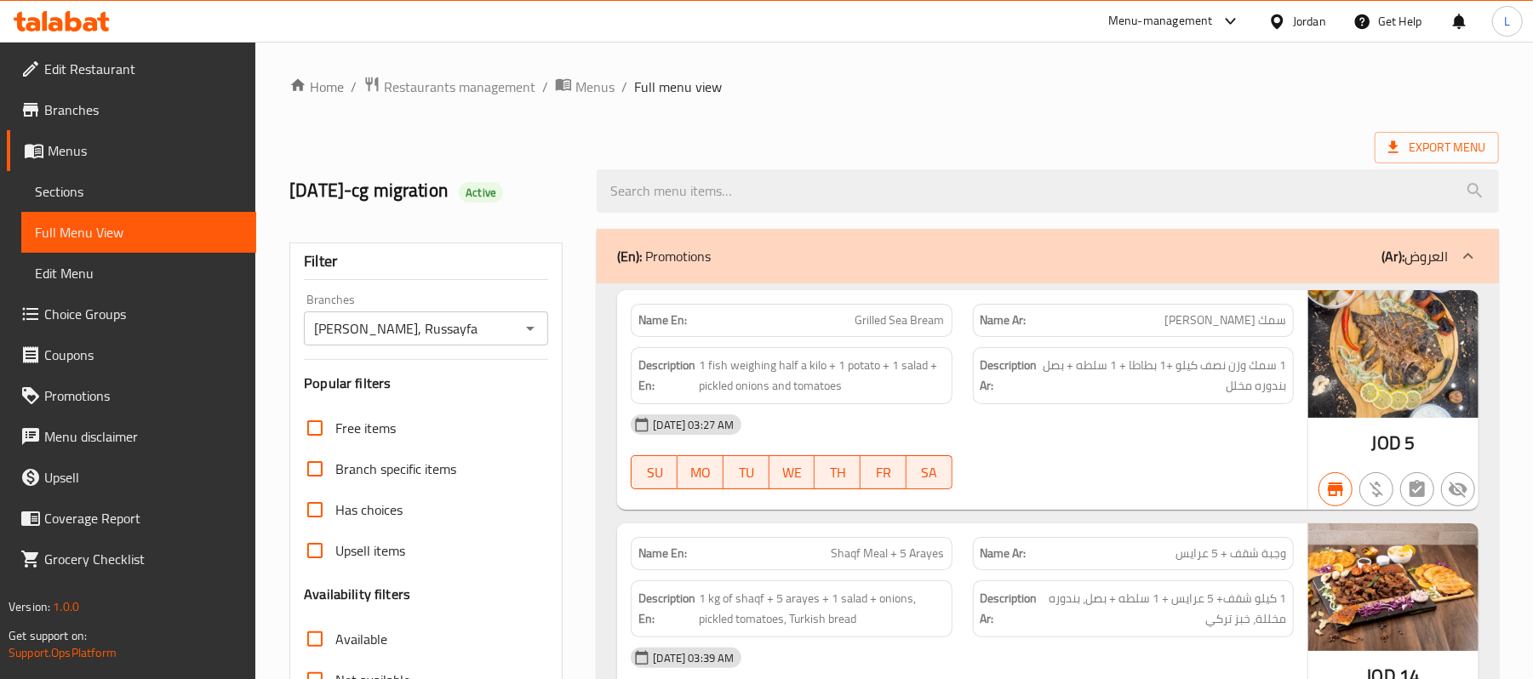
scroll to position [7050, 0]
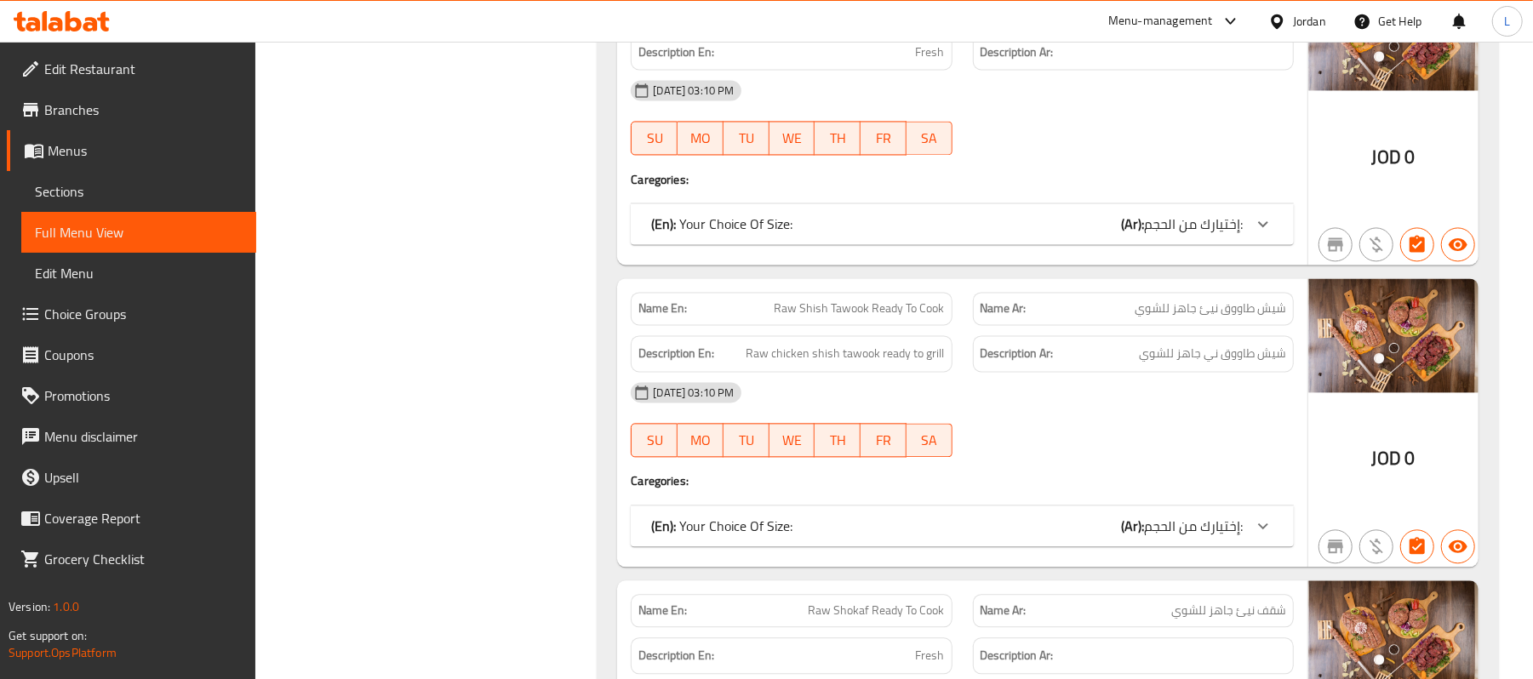
click at [77, 192] on span "Sections" at bounding box center [139, 191] width 208 height 20
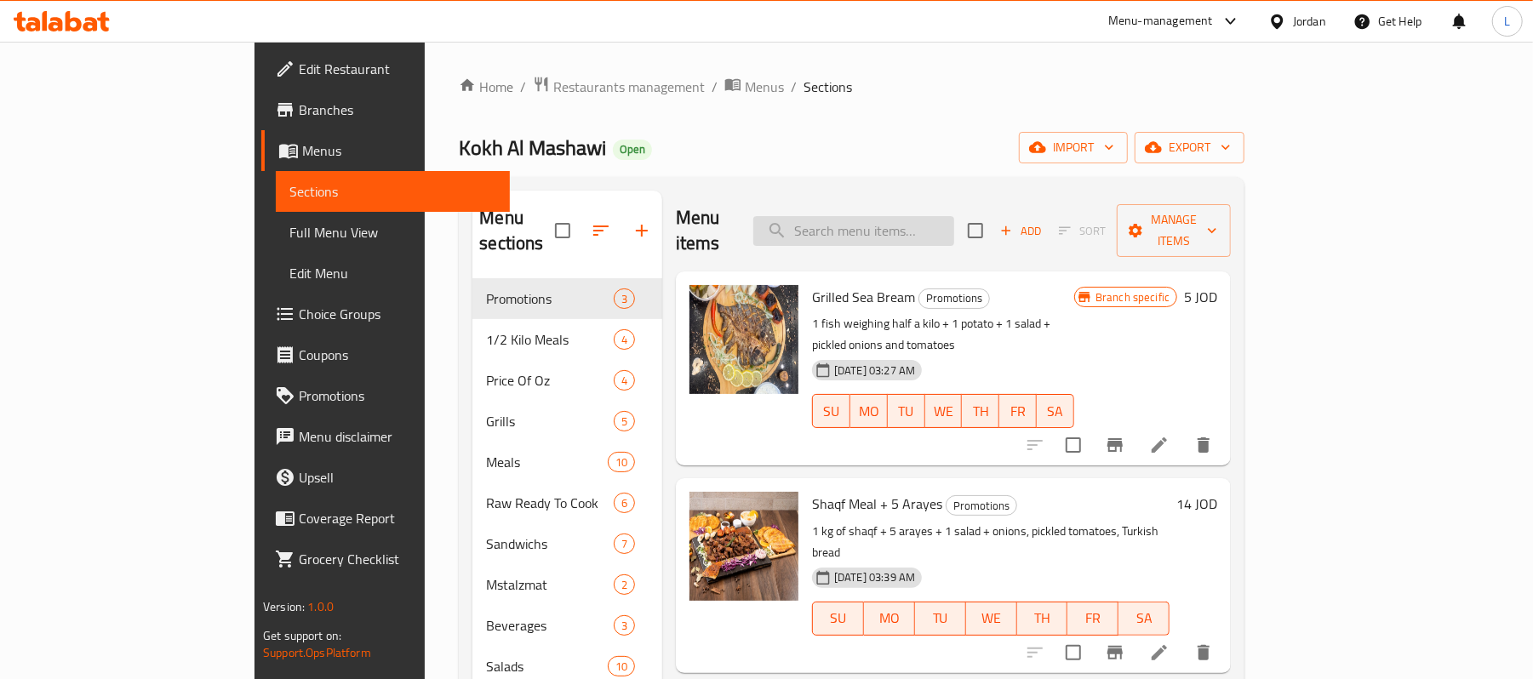
click at [952, 221] on input "search" at bounding box center [854, 231] width 201 height 30
paste input "Raw Shish Tawook Ready To Cook"
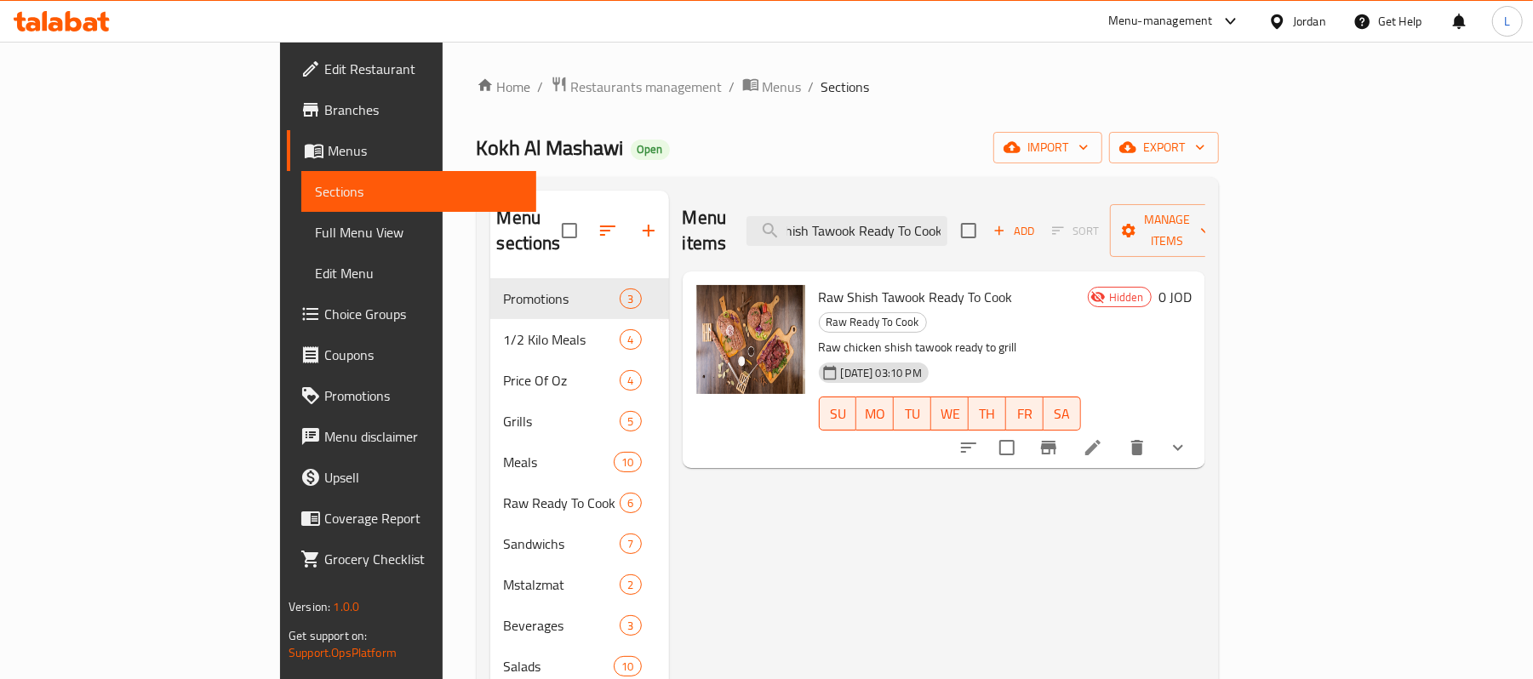
type input "Raw Shish Tawook Ready To Cook"
click at [1189, 438] on icon "show more" at bounding box center [1178, 448] width 20 height 20
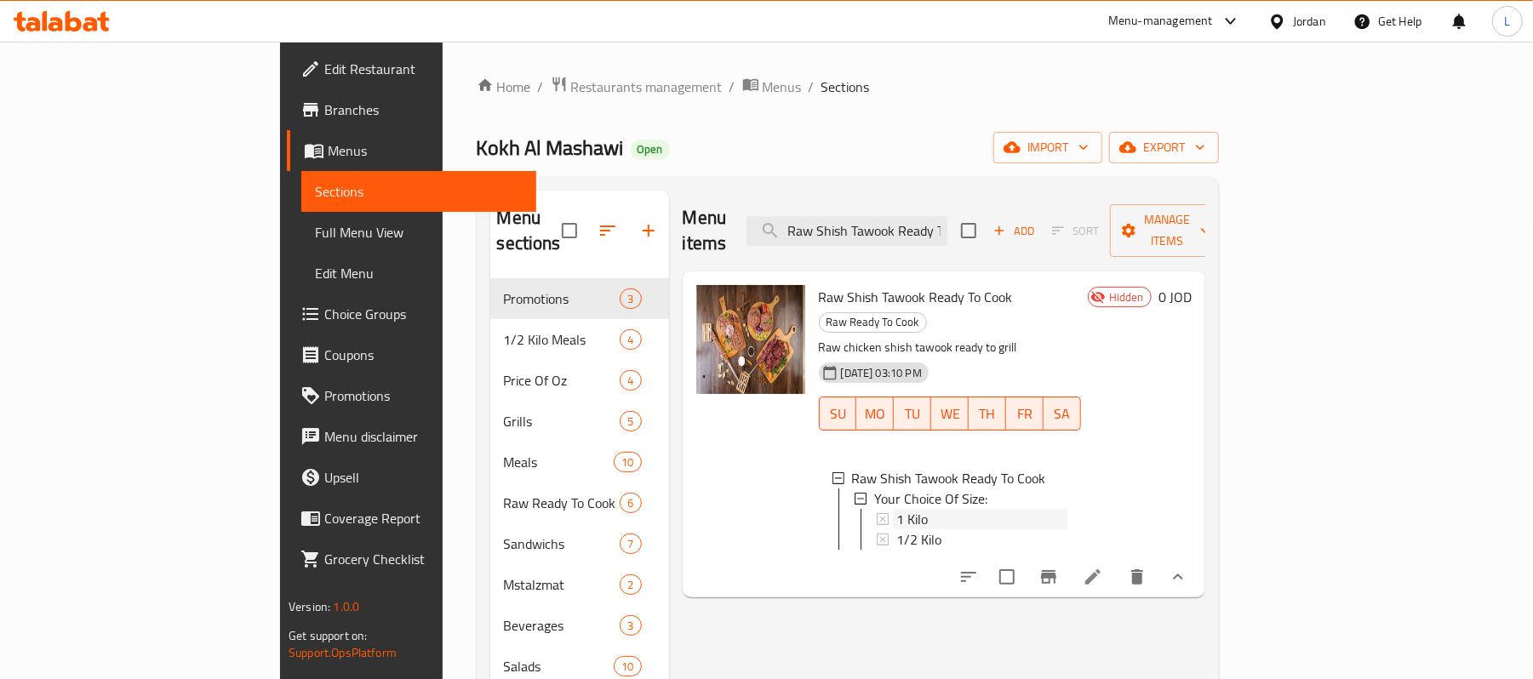
click at [969, 509] on div "1 Kilo" at bounding box center [982, 519] width 171 height 20
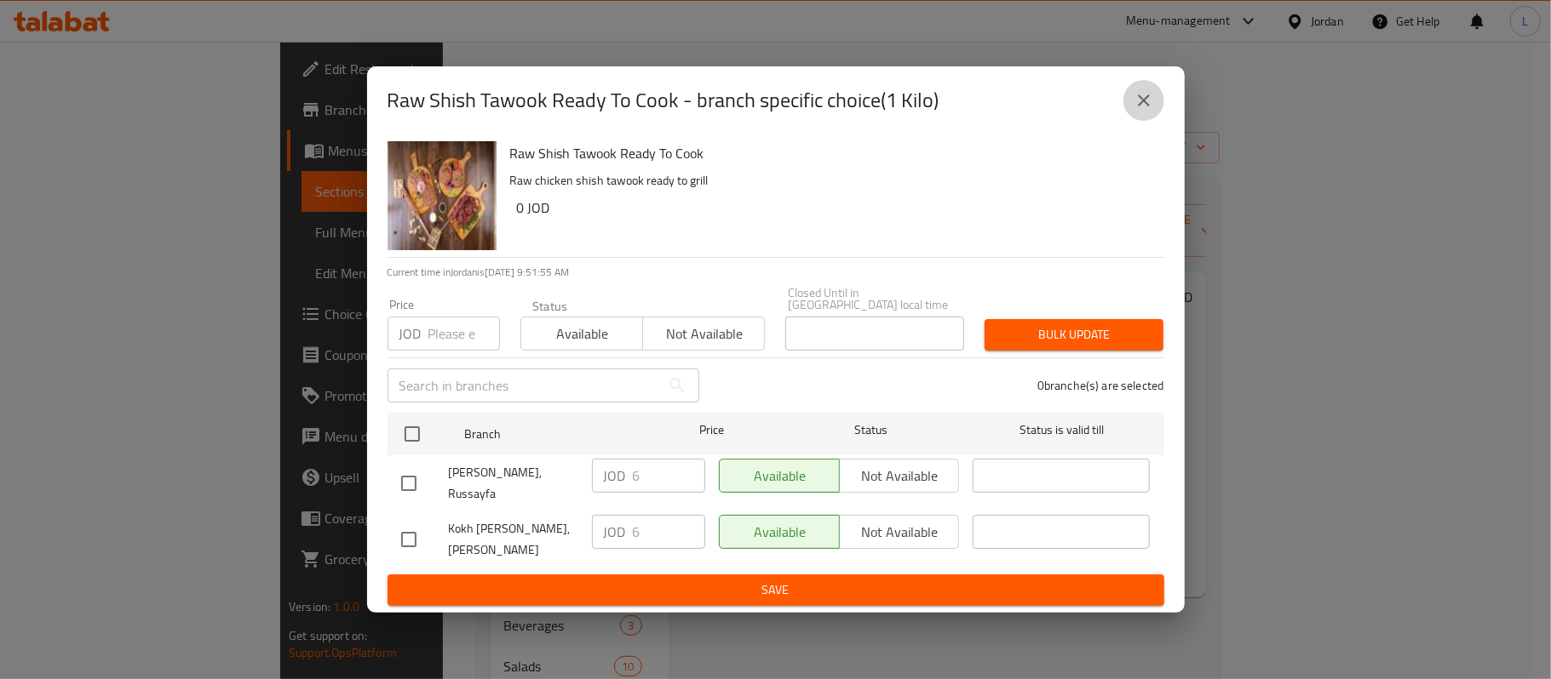
click at [1136, 110] on icon "close" at bounding box center [1143, 100] width 20 height 20
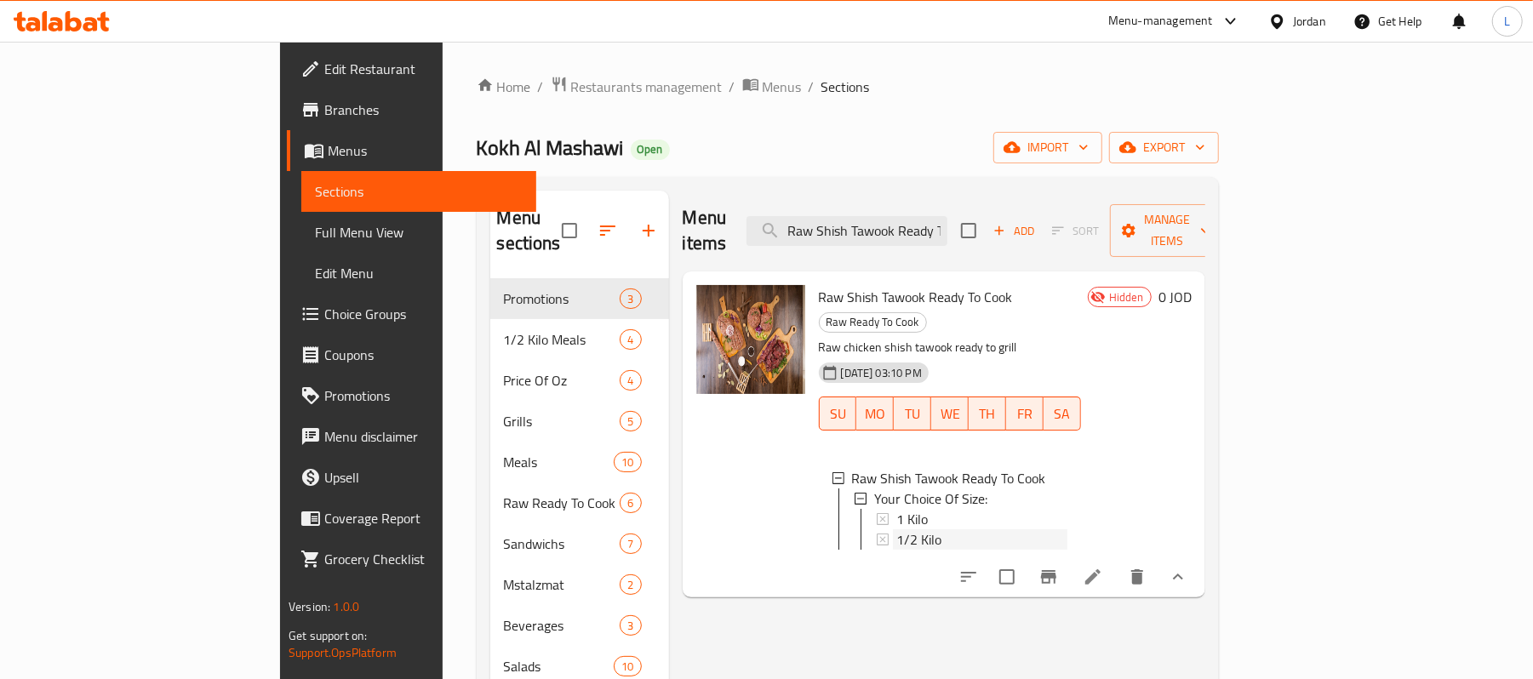
click at [897, 530] on div "1/2 Kilo" at bounding box center [982, 540] width 171 height 20
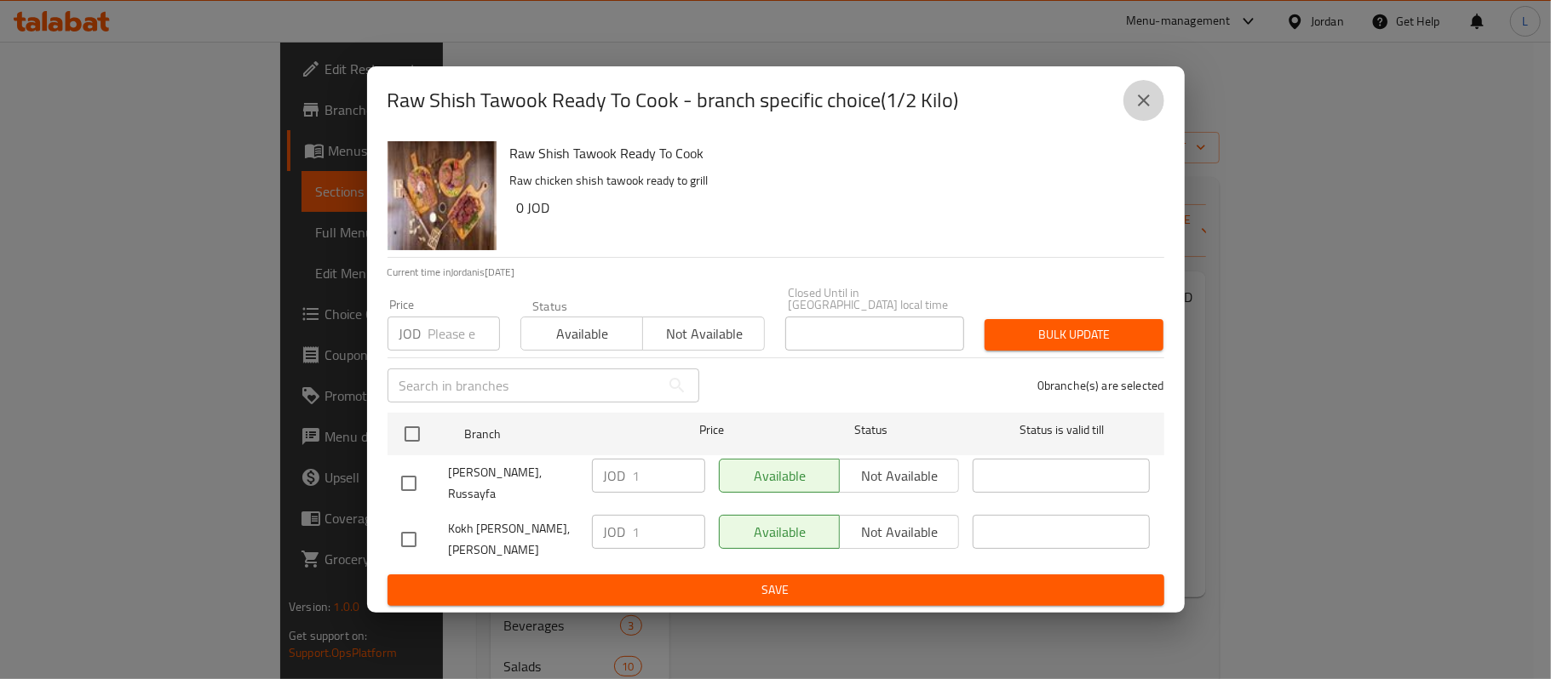
click at [1144, 94] on button "close" at bounding box center [1143, 100] width 41 height 41
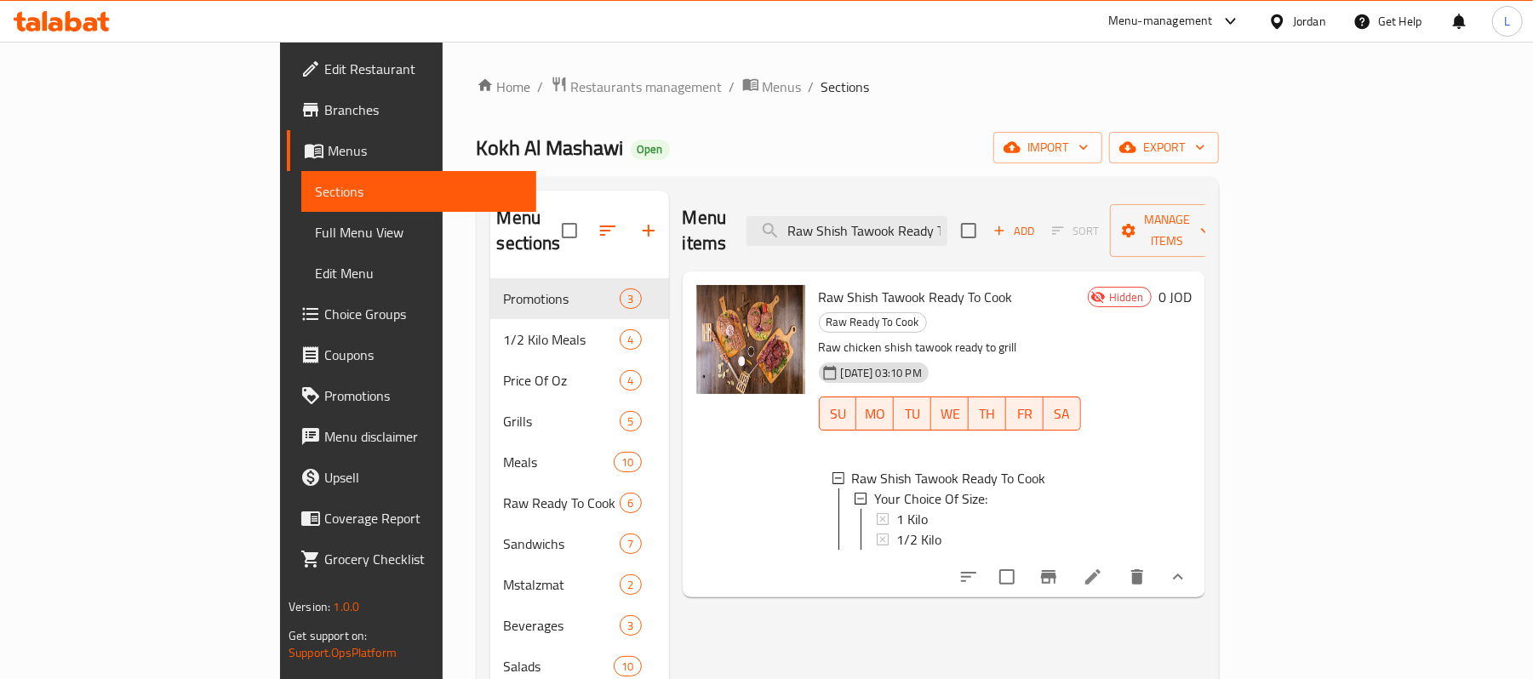
click at [315, 232] on span "Full Menu View" at bounding box center [419, 232] width 208 height 20
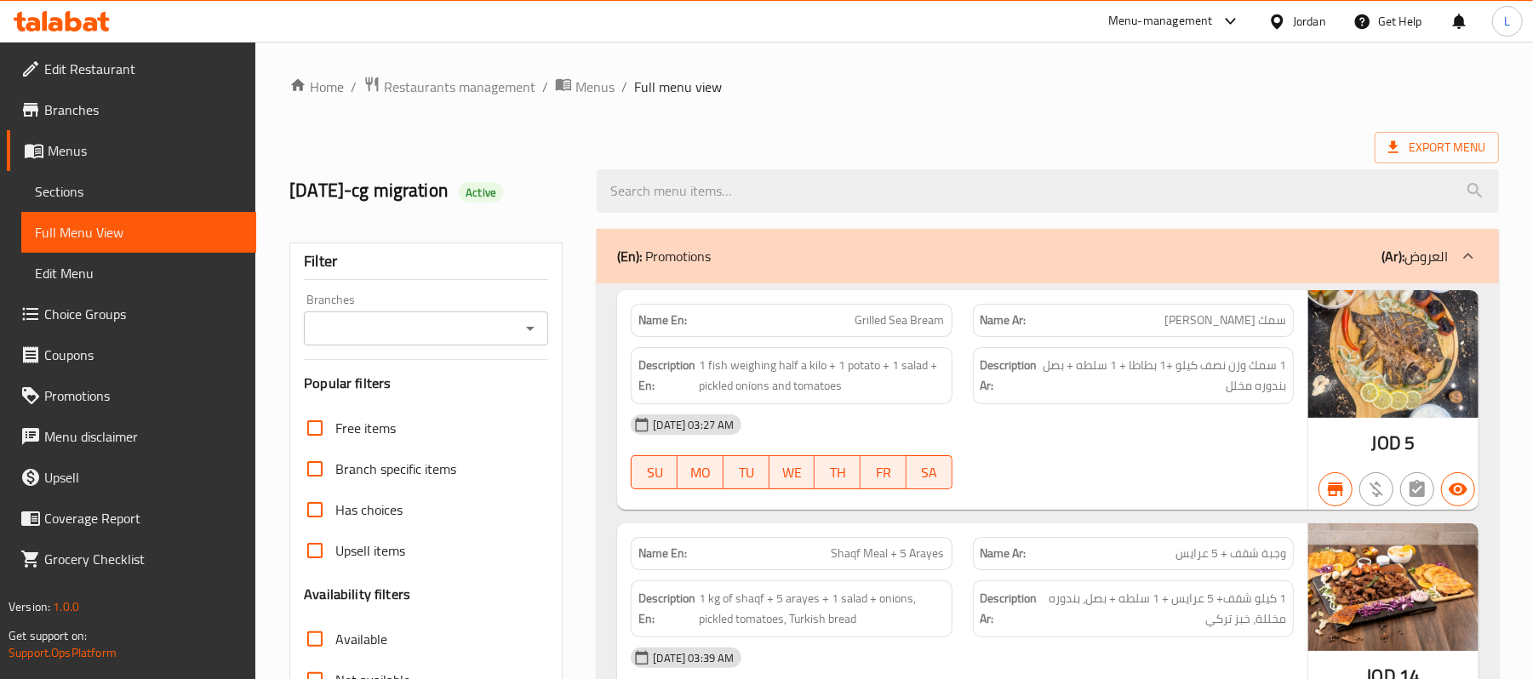
click at [533, 339] on icon "Open" at bounding box center [530, 328] width 20 height 20
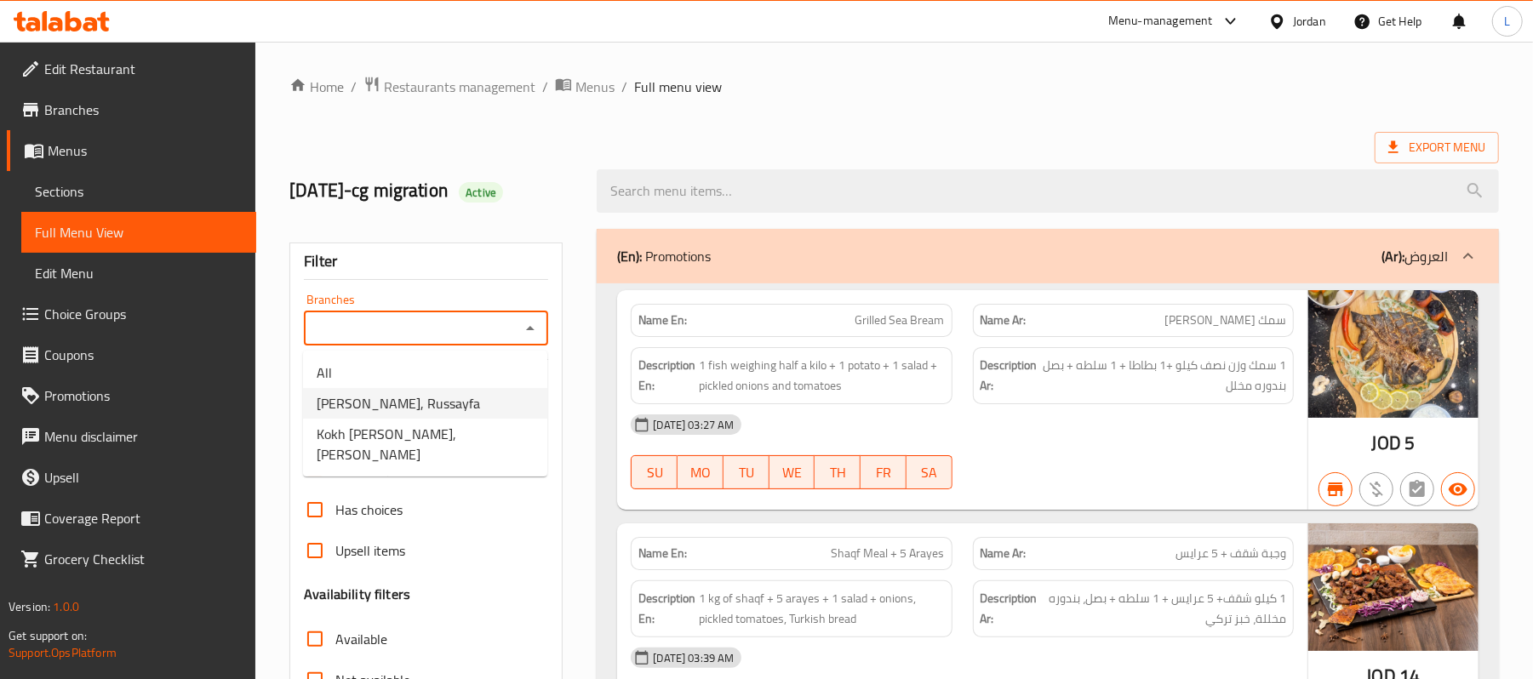
click at [436, 400] on span "[PERSON_NAME], Russayfa" at bounding box center [398, 403] width 163 height 20
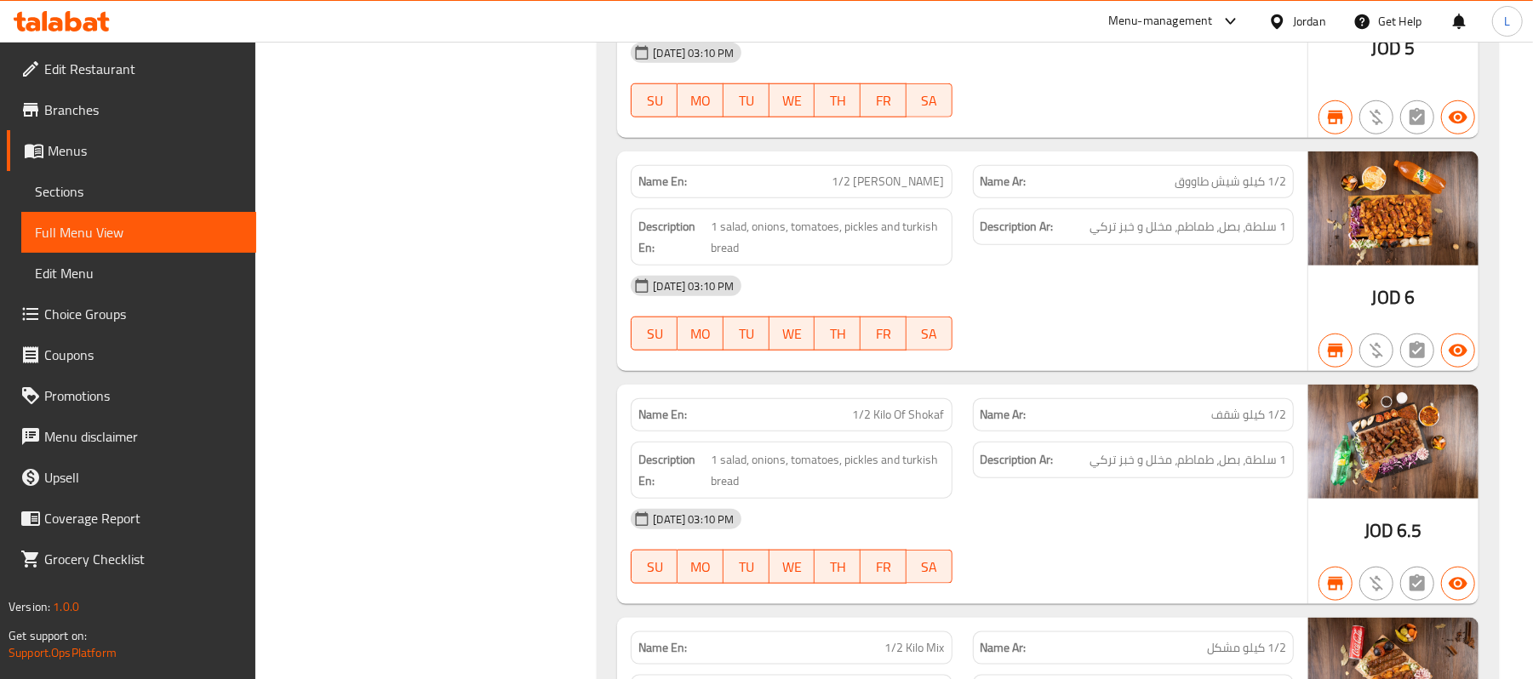
scroll to position [0, 0]
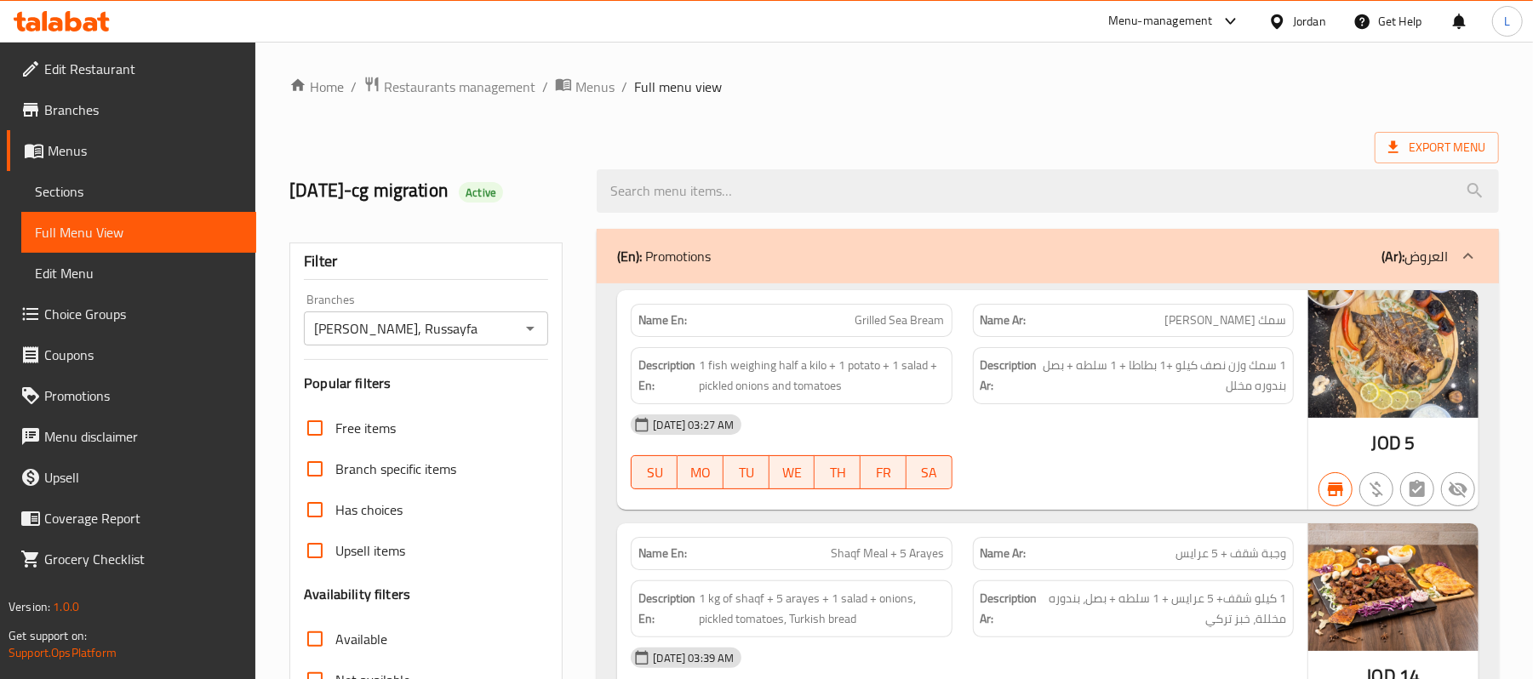
click at [400, 304] on div "Branches Kokh Al Mashawi, Russayfa Branches" at bounding box center [426, 320] width 244 height 52
click at [412, 317] on div "Kokh Al Mashawi, Russayfa Branches" at bounding box center [426, 329] width 244 height 34
click at [525, 329] on icon "Open" at bounding box center [530, 328] width 20 height 20
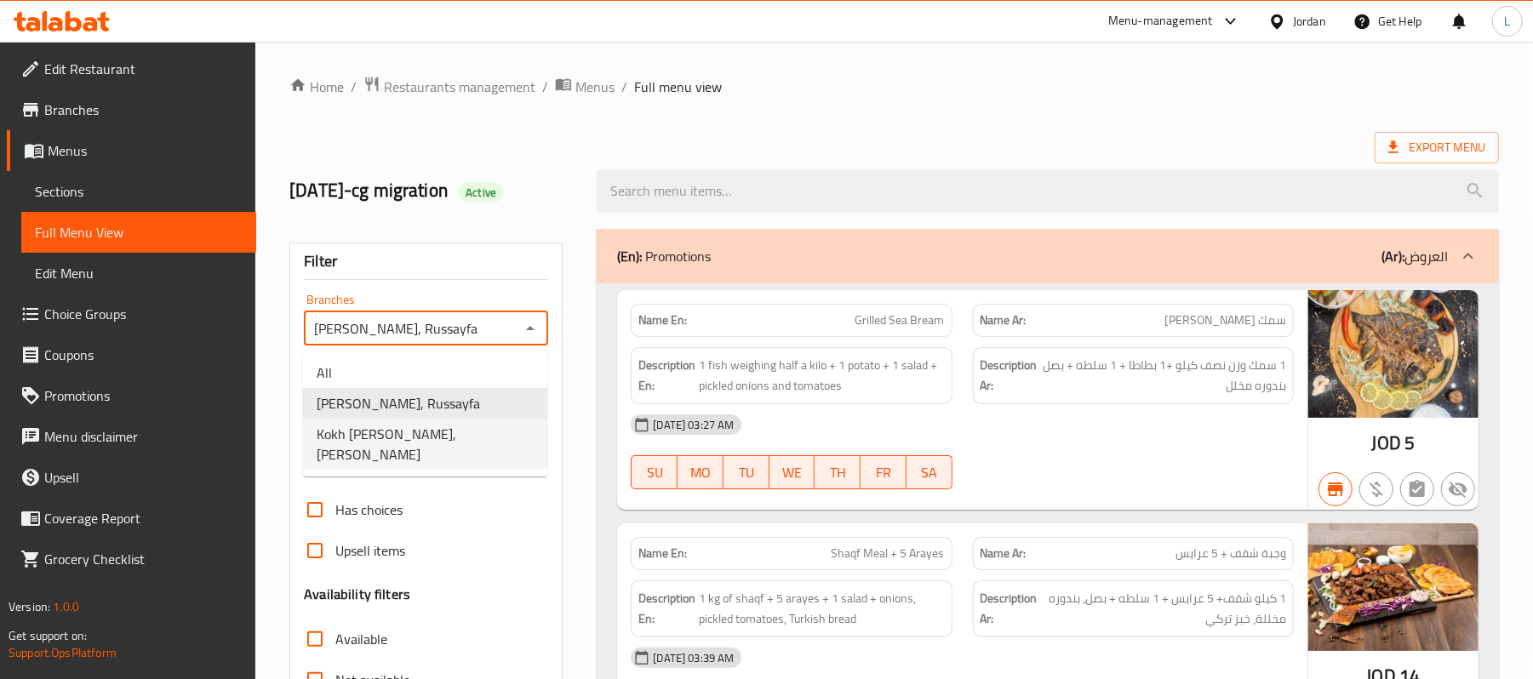
click at [456, 433] on span "Kokh [PERSON_NAME], [PERSON_NAME]" at bounding box center [425, 444] width 217 height 41
type input "Kokh [PERSON_NAME], [PERSON_NAME]"
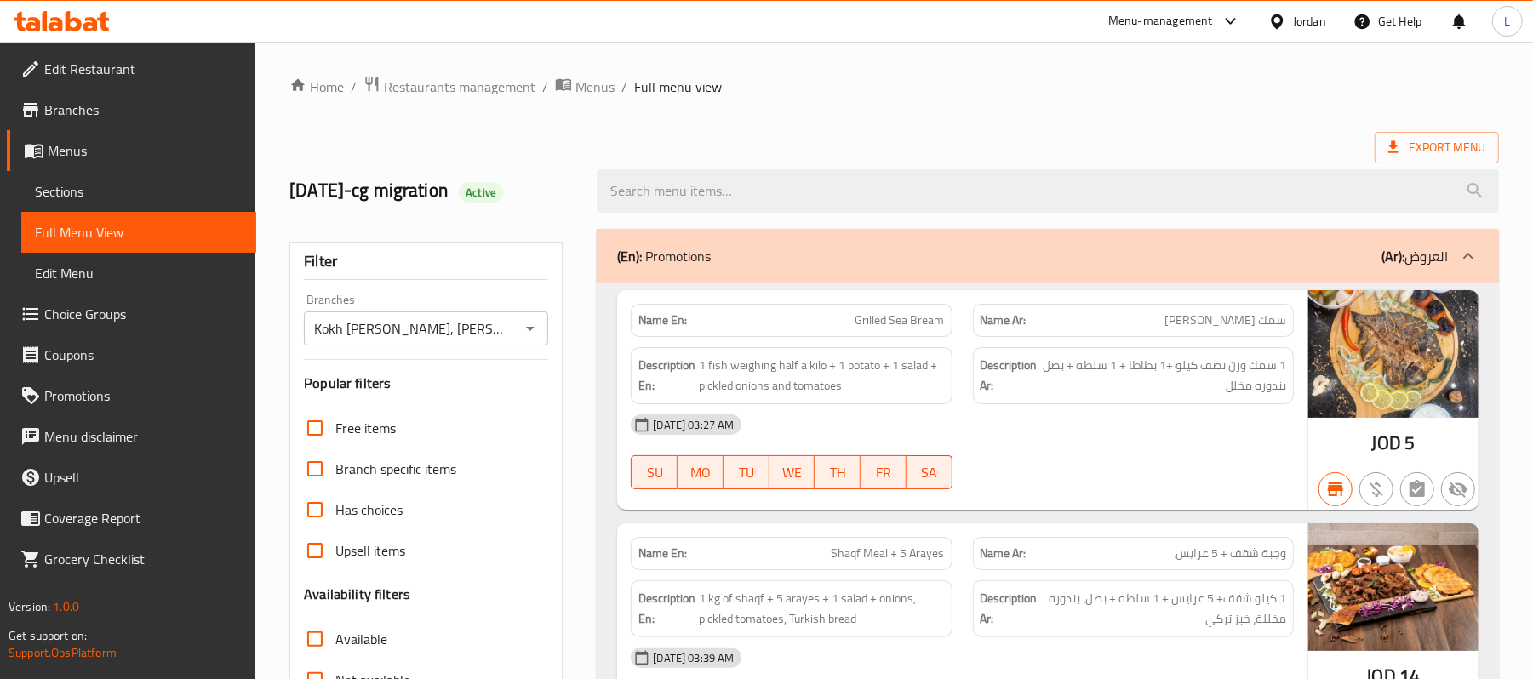
scroll to position [7050, 0]
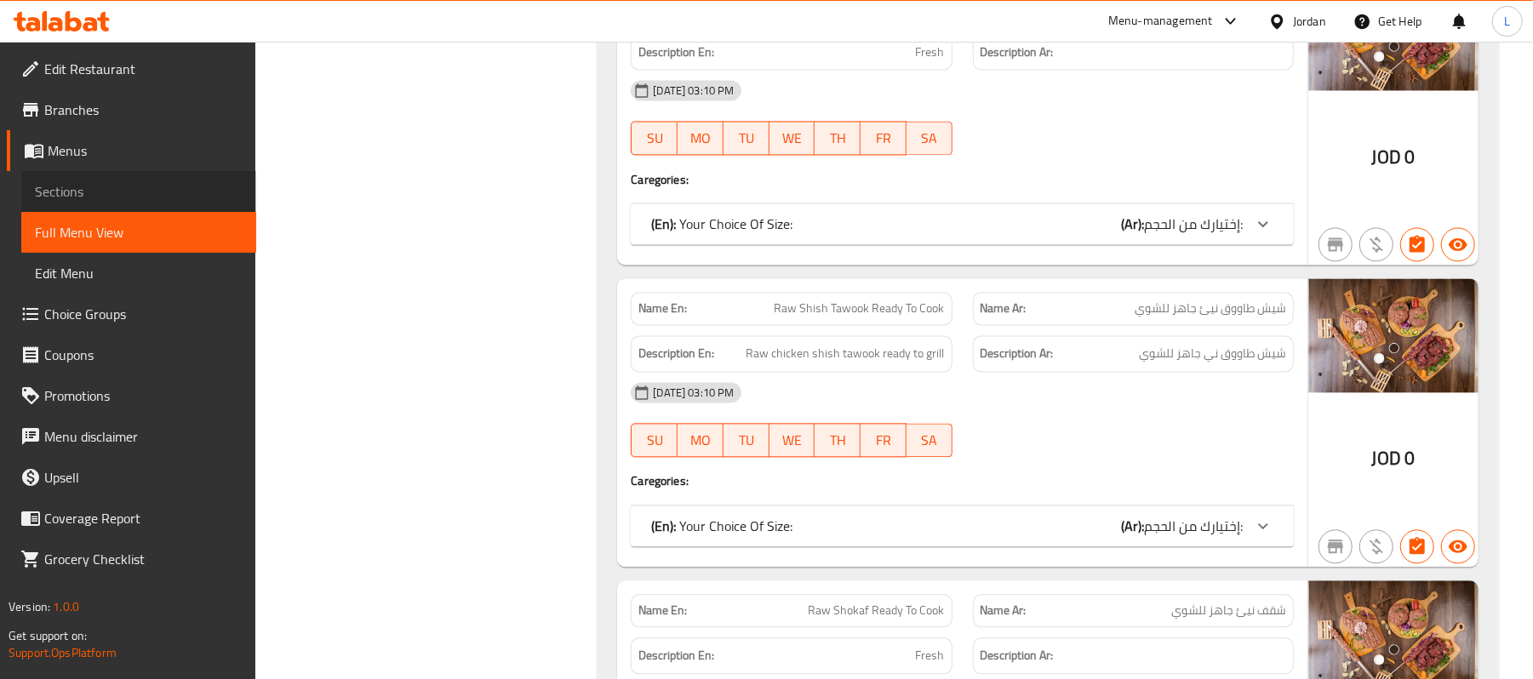
click at [147, 187] on span "Sections" at bounding box center [139, 191] width 208 height 20
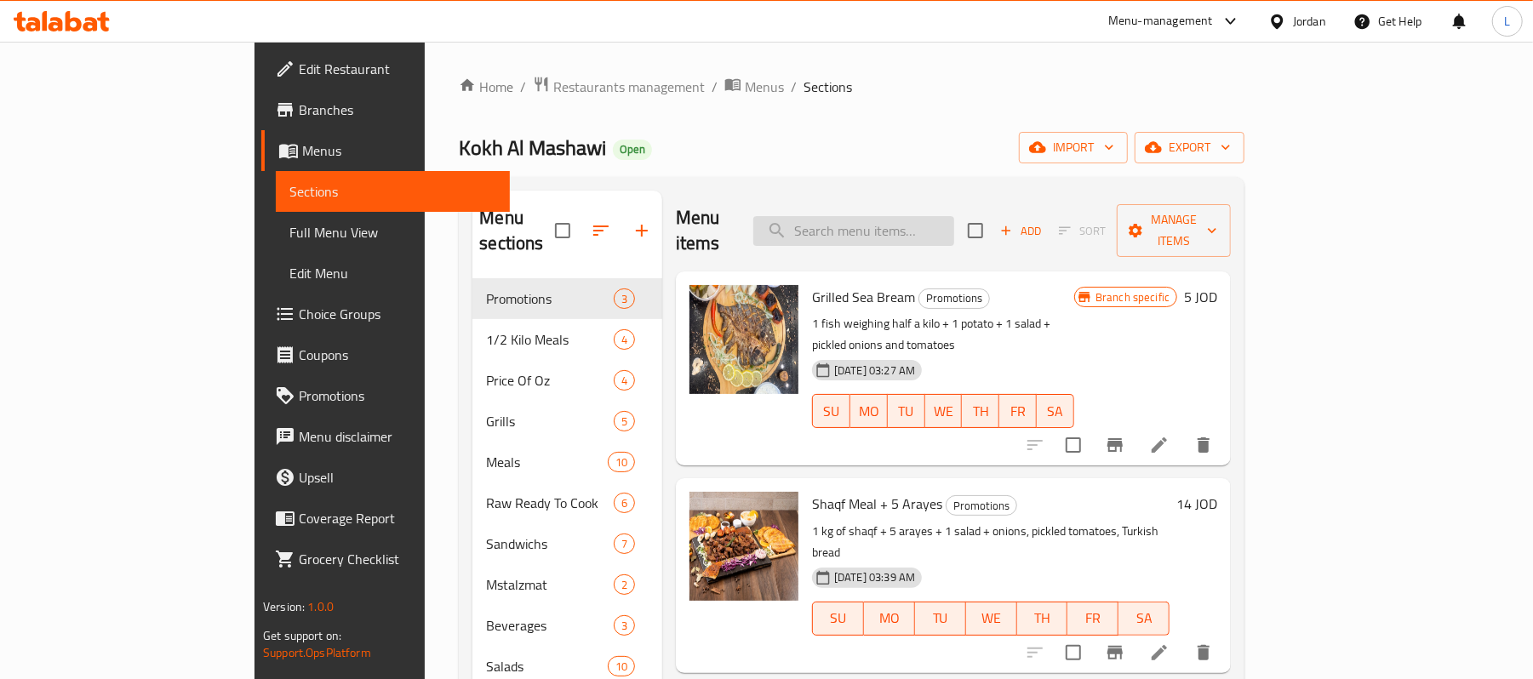
click at [954, 216] on input "search" at bounding box center [854, 231] width 201 height 30
paste input "Raw Shish Tawook Ready To Cook"
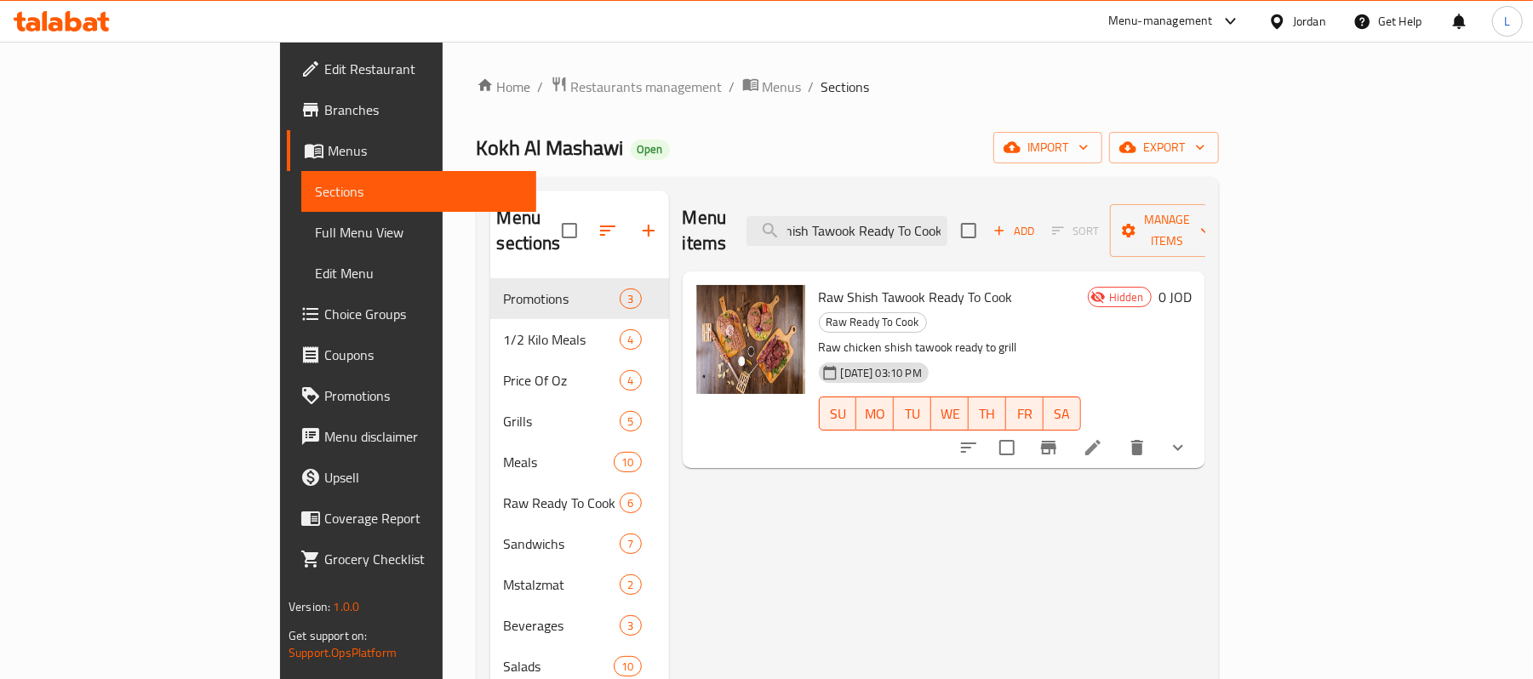
type input "Raw Shish Tawook Ready To Cook"
click at [879, 284] on span "Raw Shish Tawook Ready To Cook" at bounding box center [916, 297] width 194 height 26
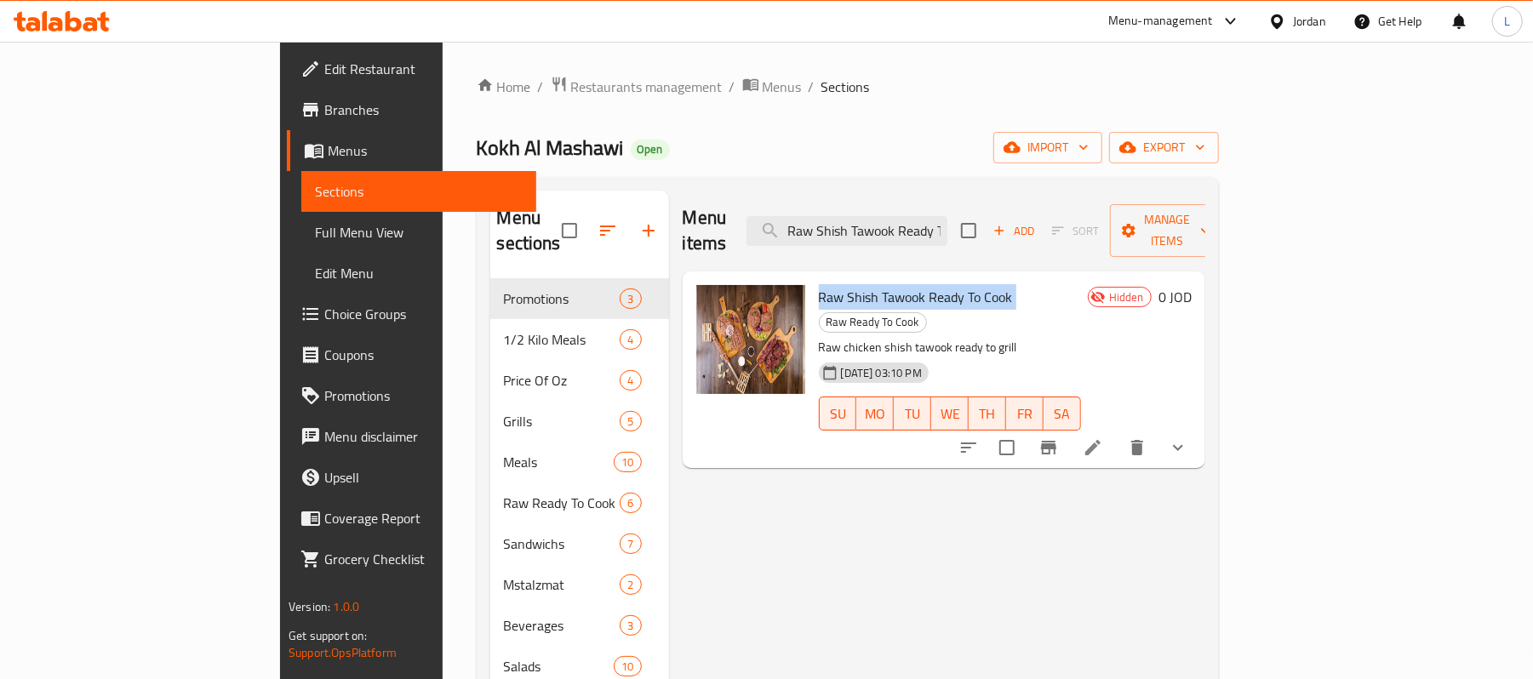
copy h6 "Raw Shish Tawook Ready To Cook"
click at [1104, 438] on icon at bounding box center [1093, 448] width 20 height 20
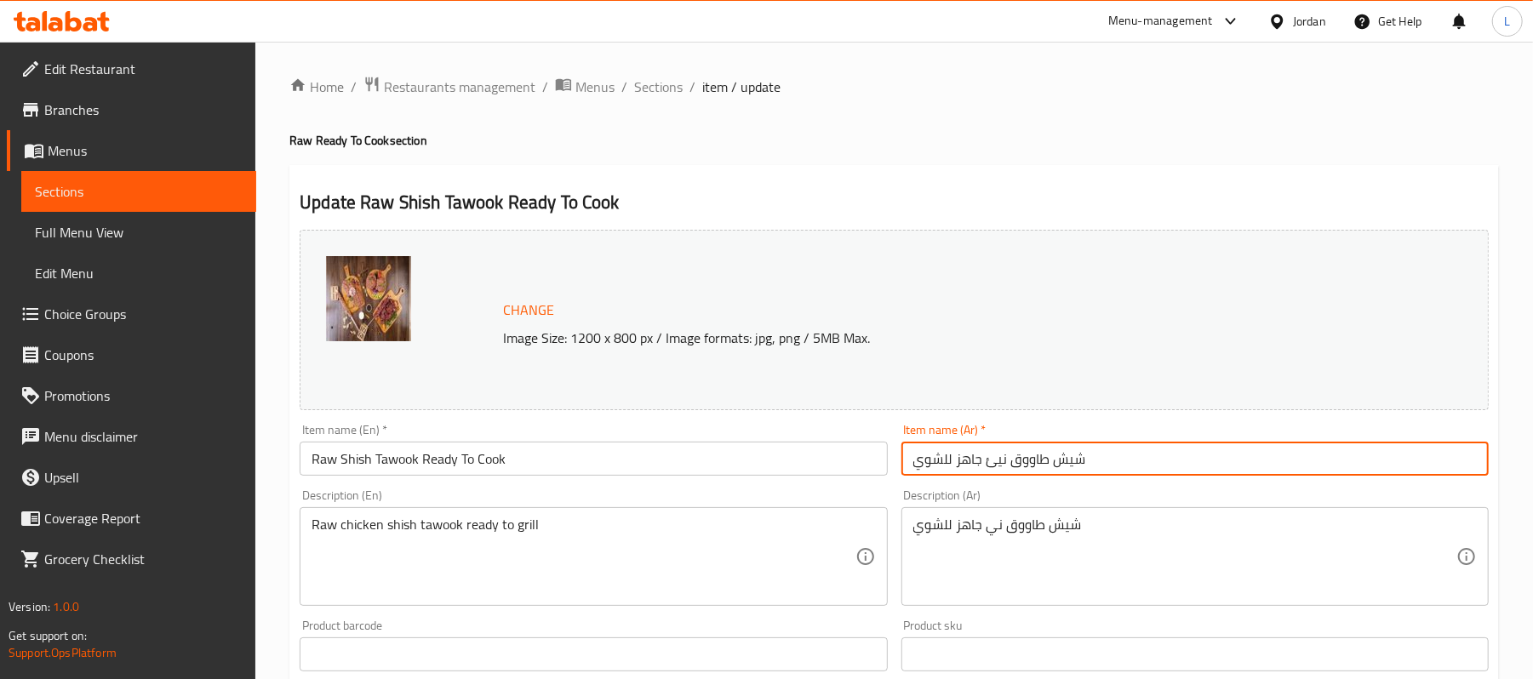
drag, startPoint x: 1129, startPoint y: 461, endPoint x: 672, endPoint y: 25, distance: 631.8
click at [866, 468] on div "Change Image Size: 1200 x 800 px / Image formats: jpg, png / 5MB Max. Item name…" at bounding box center [894, 602] width 1203 height 759
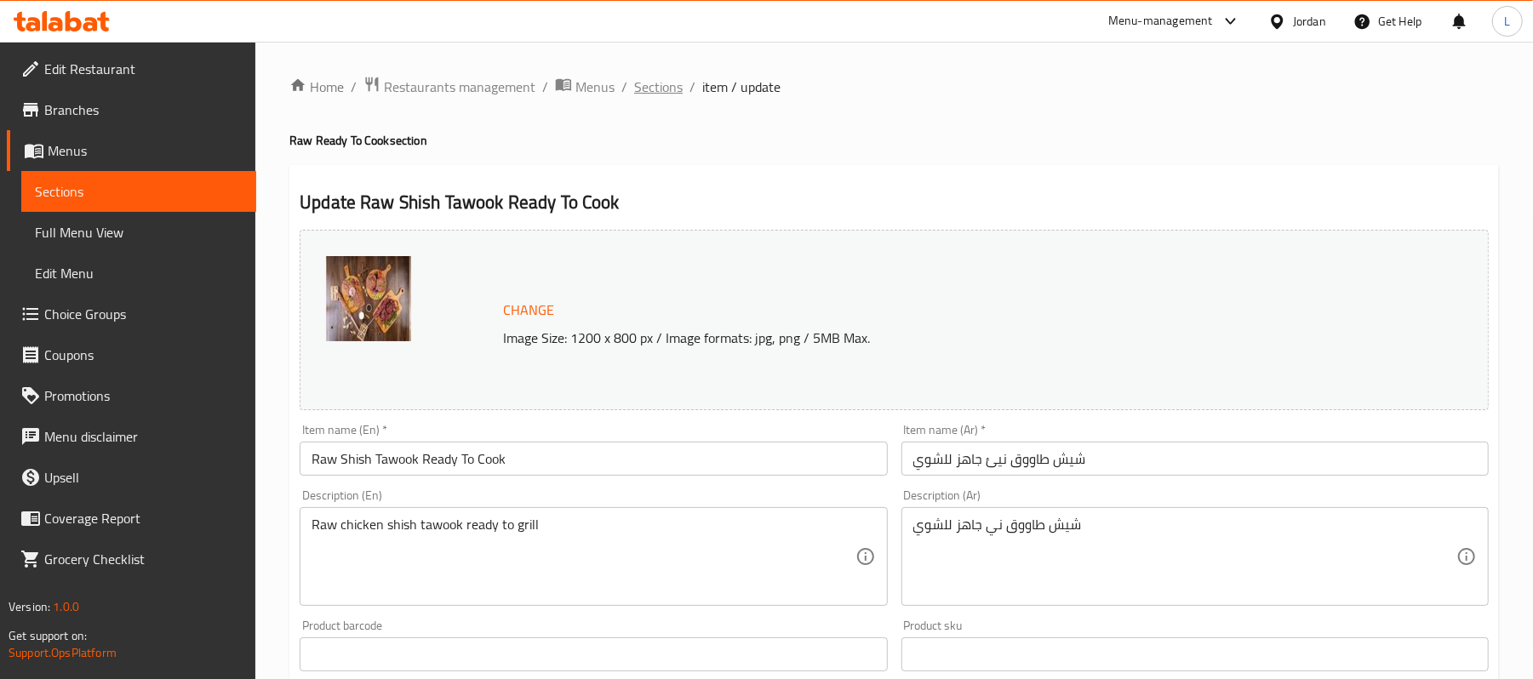
click at [668, 82] on span "Sections" at bounding box center [658, 87] width 49 height 20
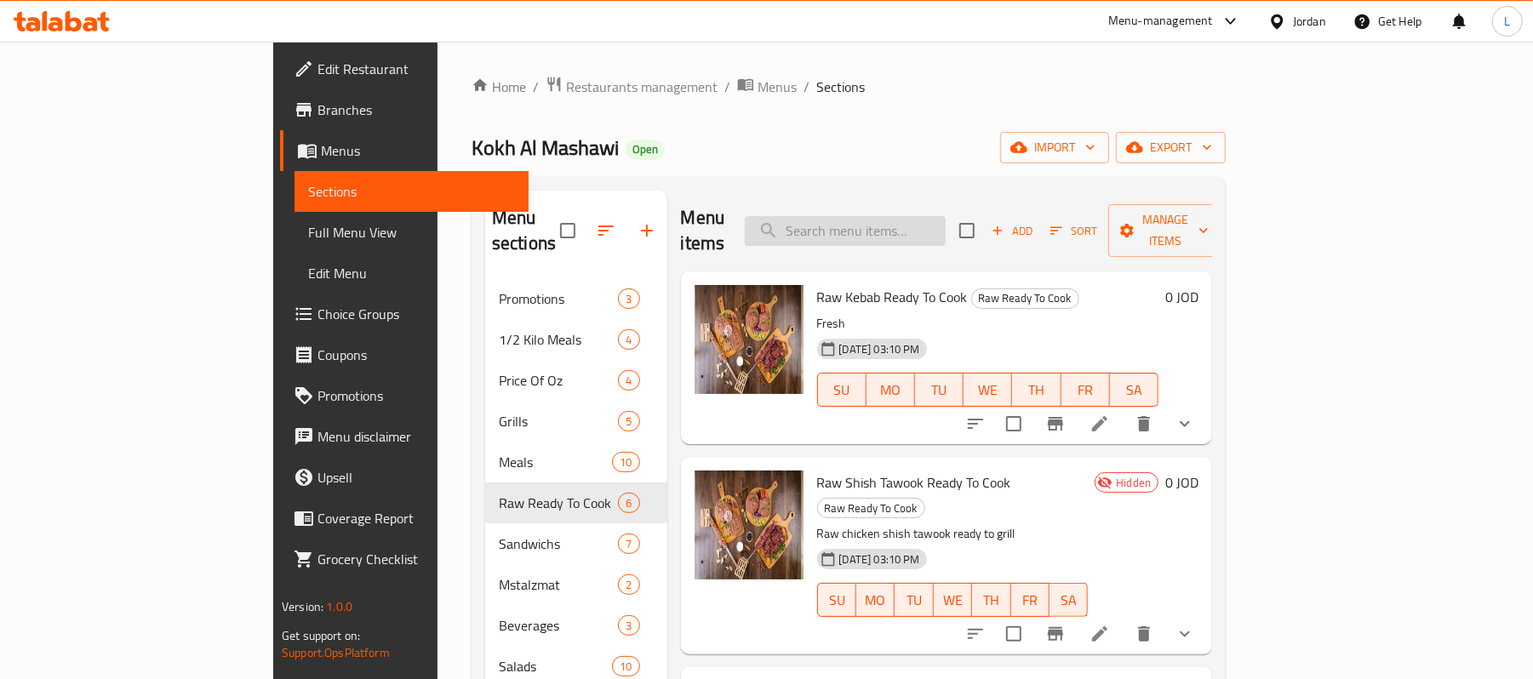
click at [884, 226] on input "search" at bounding box center [845, 231] width 201 height 30
paste input "شيش طاووق نيئ جاهز للشوي"
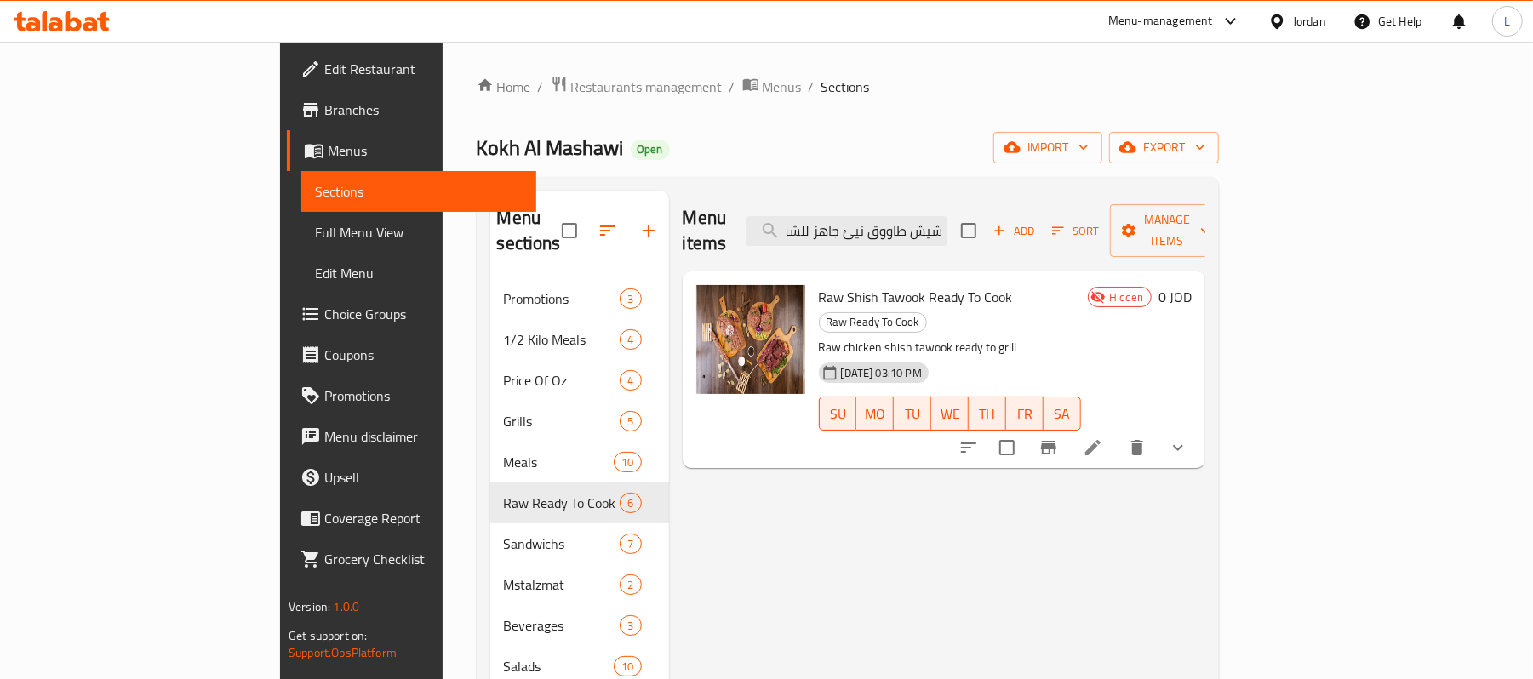
type input "شيش طاووق نيئ جاهز للشوي"
click at [1057, 441] on icon "Branch-specific-item" at bounding box center [1048, 448] width 15 height 14
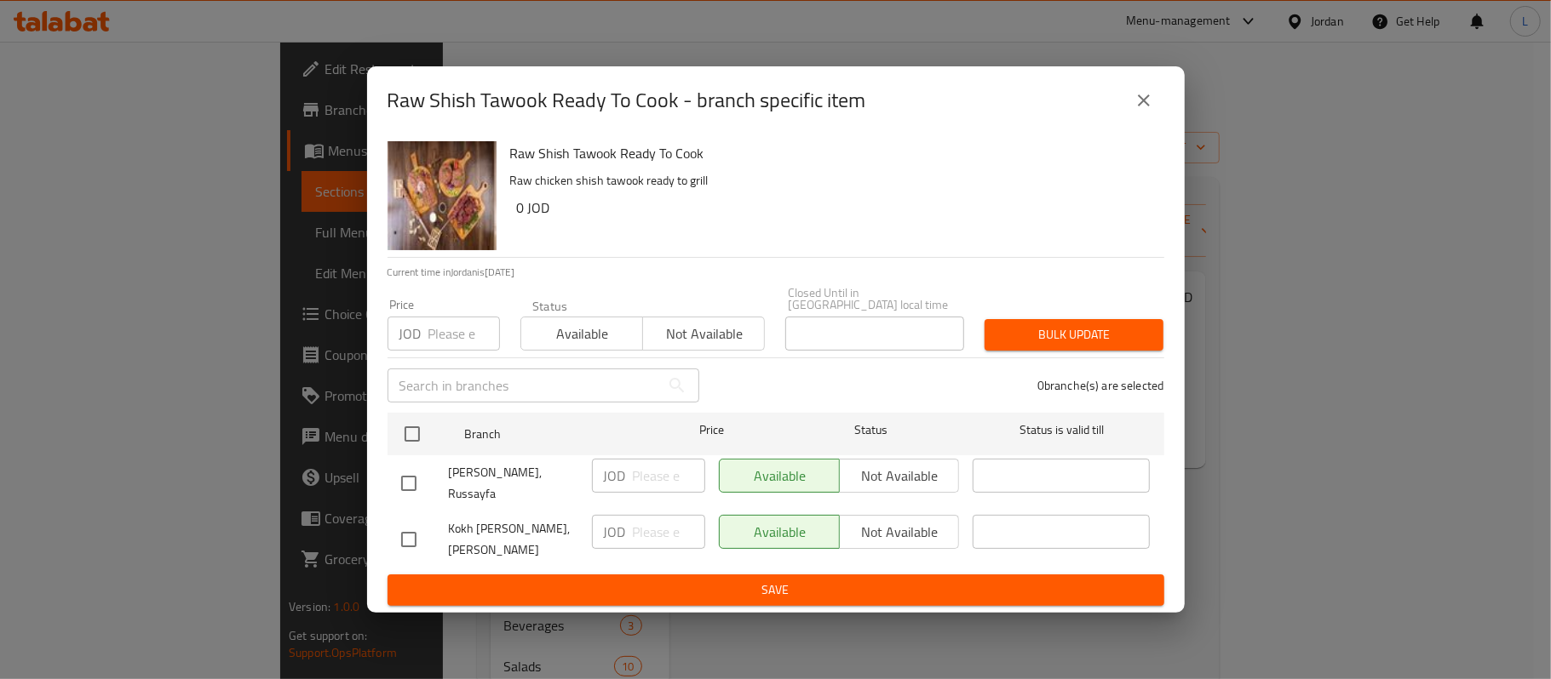
click at [1143, 111] on icon "close" at bounding box center [1143, 100] width 20 height 20
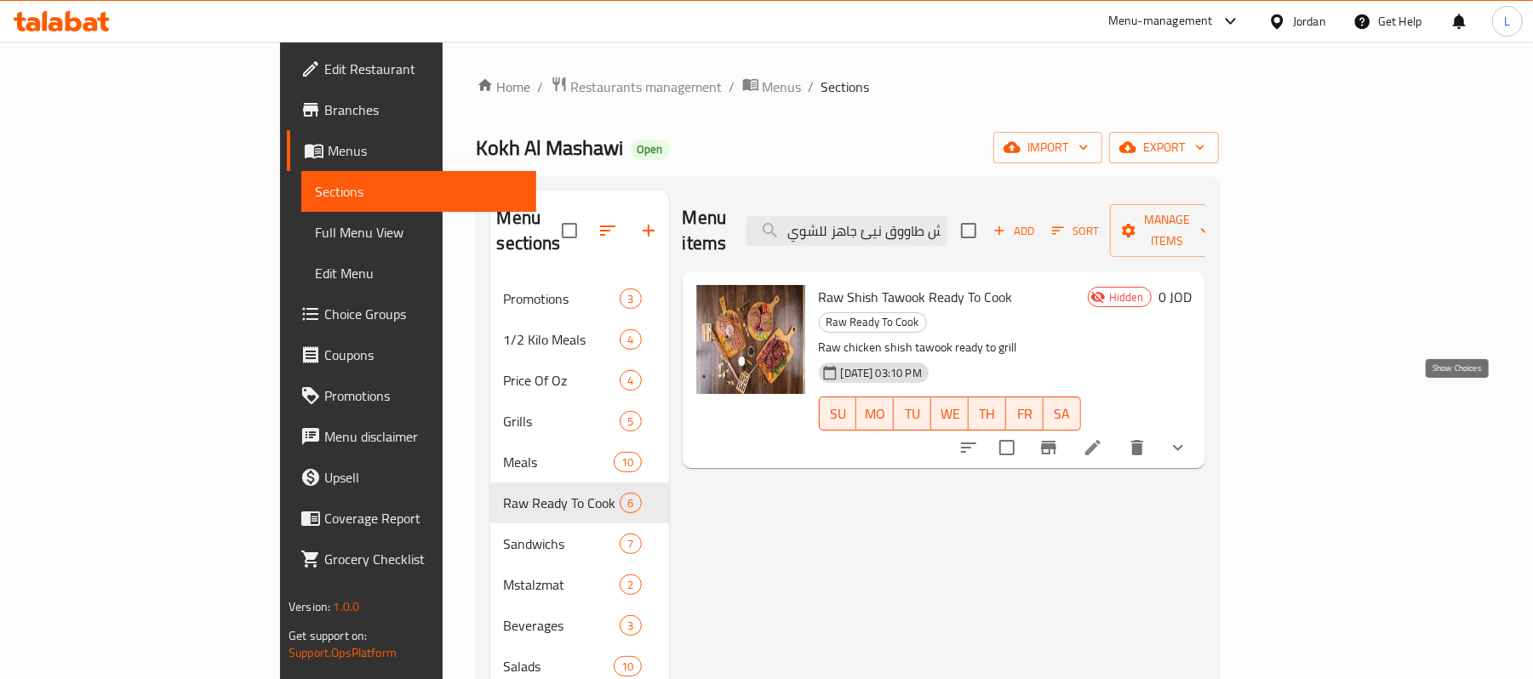
drag, startPoint x: 1462, startPoint y: 397, endPoint x: 1209, endPoint y: 447, distance: 257.8
click at [1189, 438] on icon "show more" at bounding box center [1178, 448] width 20 height 20
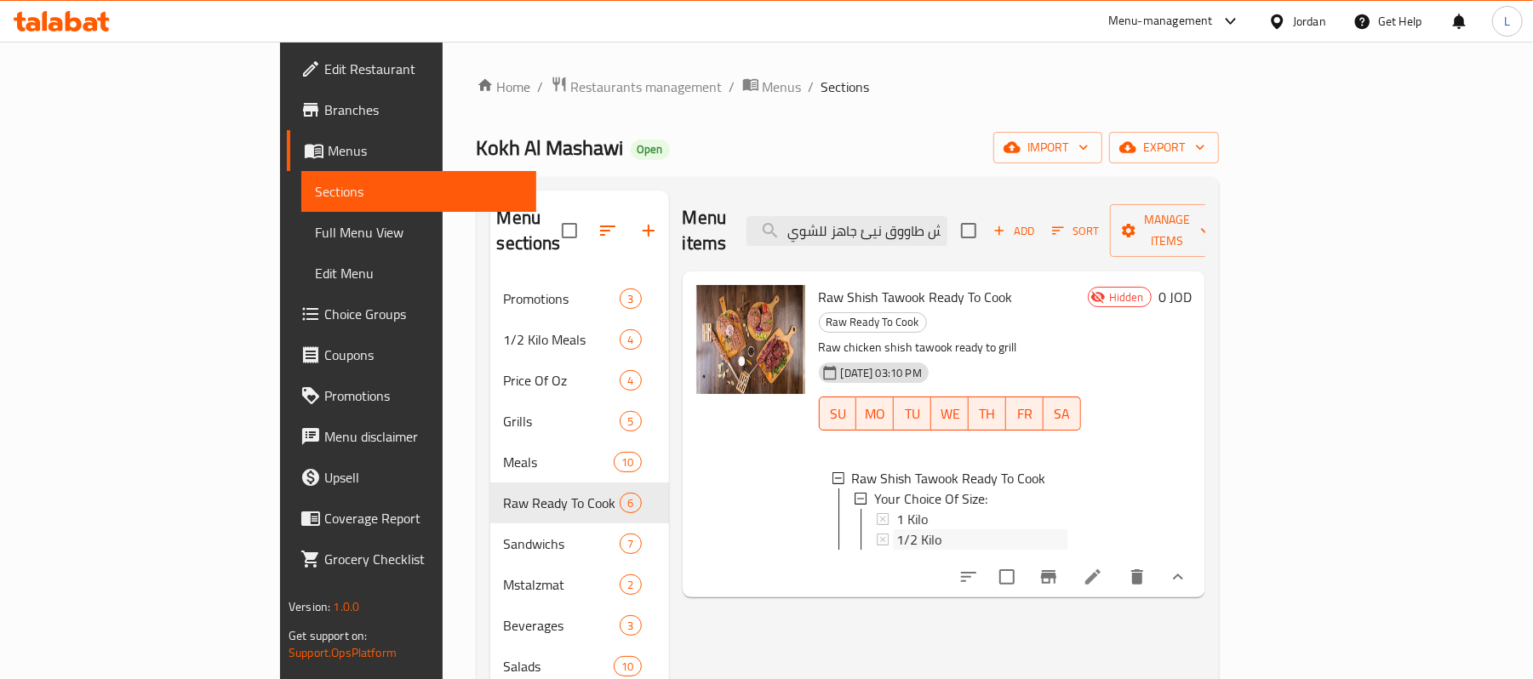
click at [926, 530] on div "1/2 Kilo" at bounding box center [982, 540] width 171 height 20
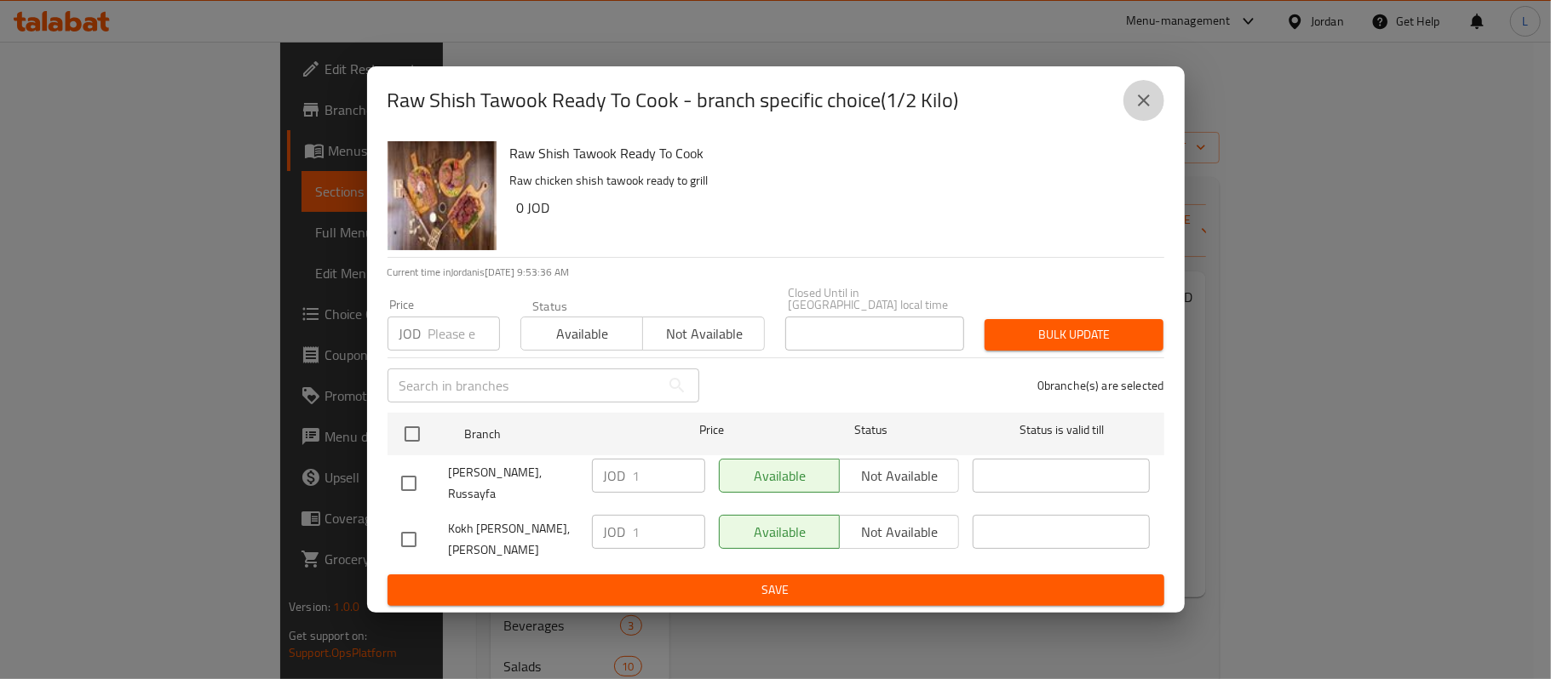
click at [1145, 106] on icon "close" at bounding box center [1144, 101] width 12 height 12
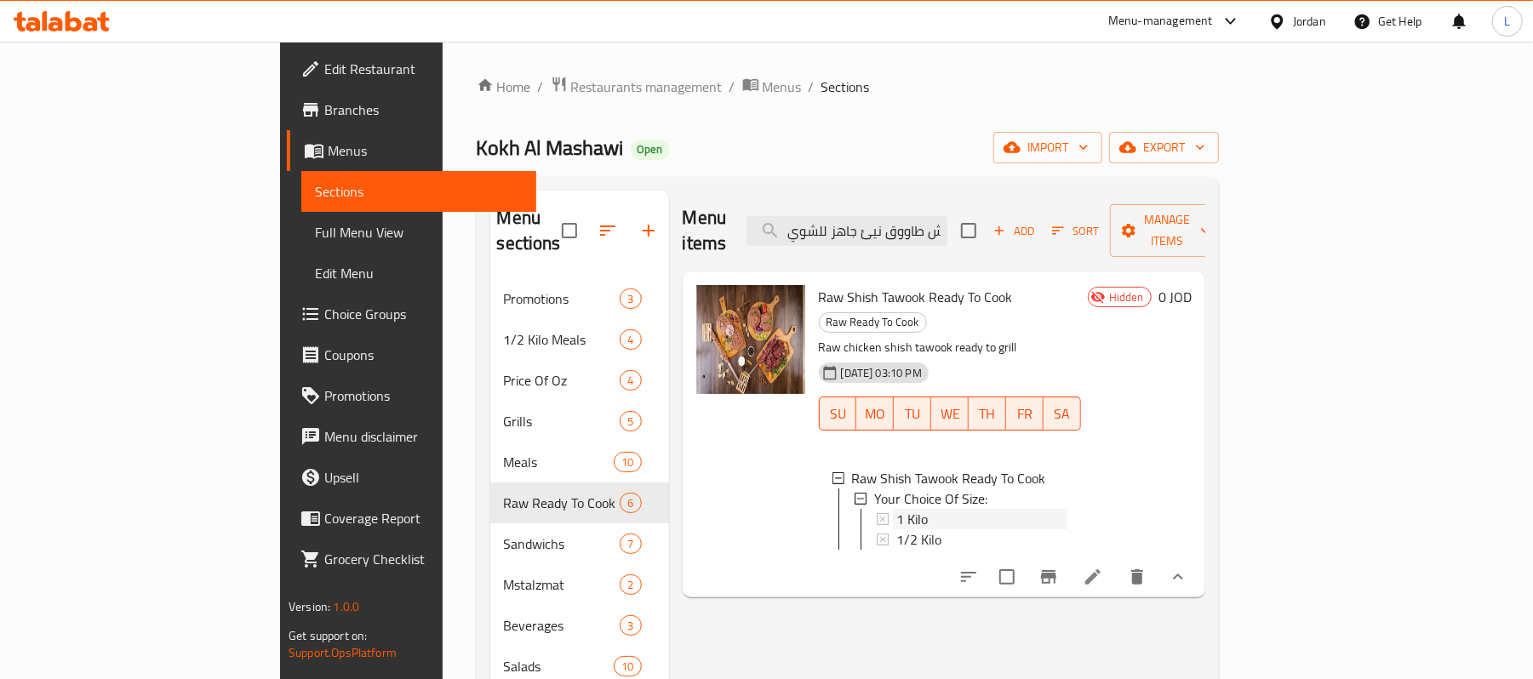
click at [897, 509] on div "1 Kilo" at bounding box center [982, 519] width 171 height 20
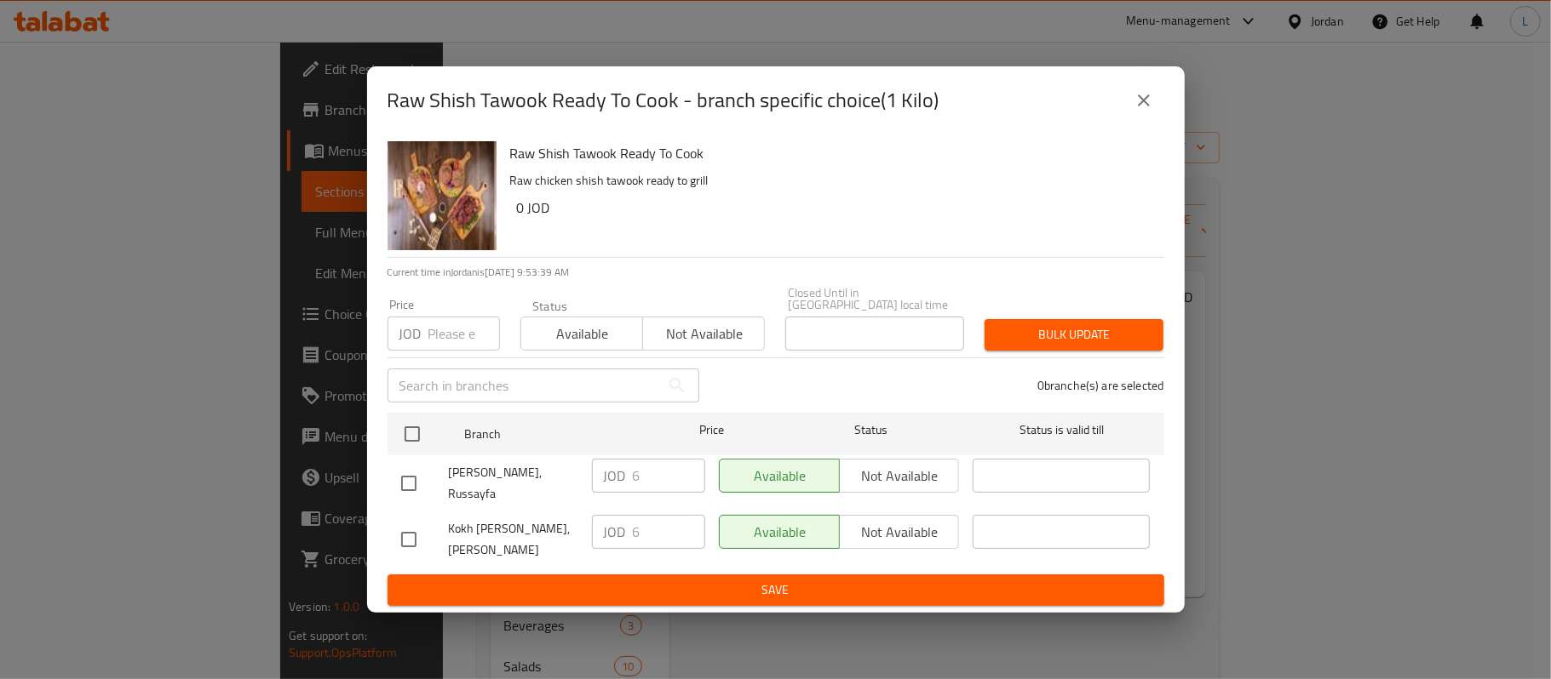
click at [1143, 106] on icon "close" at bounding box center [1144, 101] width 12 height 12
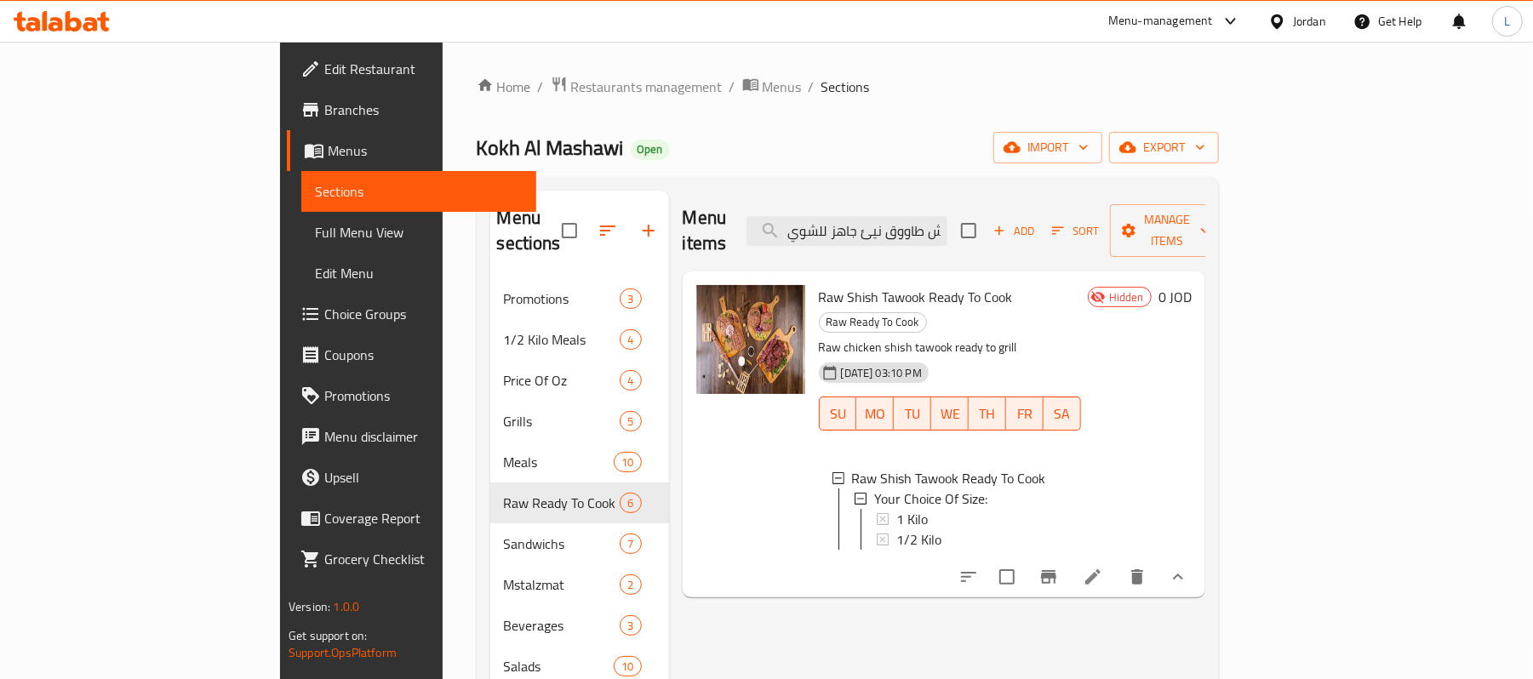
click at [477, 146] on span "Kokh Al Mashawi" at bounding box center [550, 148] width 147 height 38
click at [477, 147] on span "Kokh Al Mashawi" at bounding box center [550, 148] width 147 height 38
copy span "Kokh Al Mashawi"
click at [477, 100] on div "Home / Restaurants management / Menus / Sections Kokh Al Mashawi Open import ex…" at bounding box center [848, 480] width 742 height 808
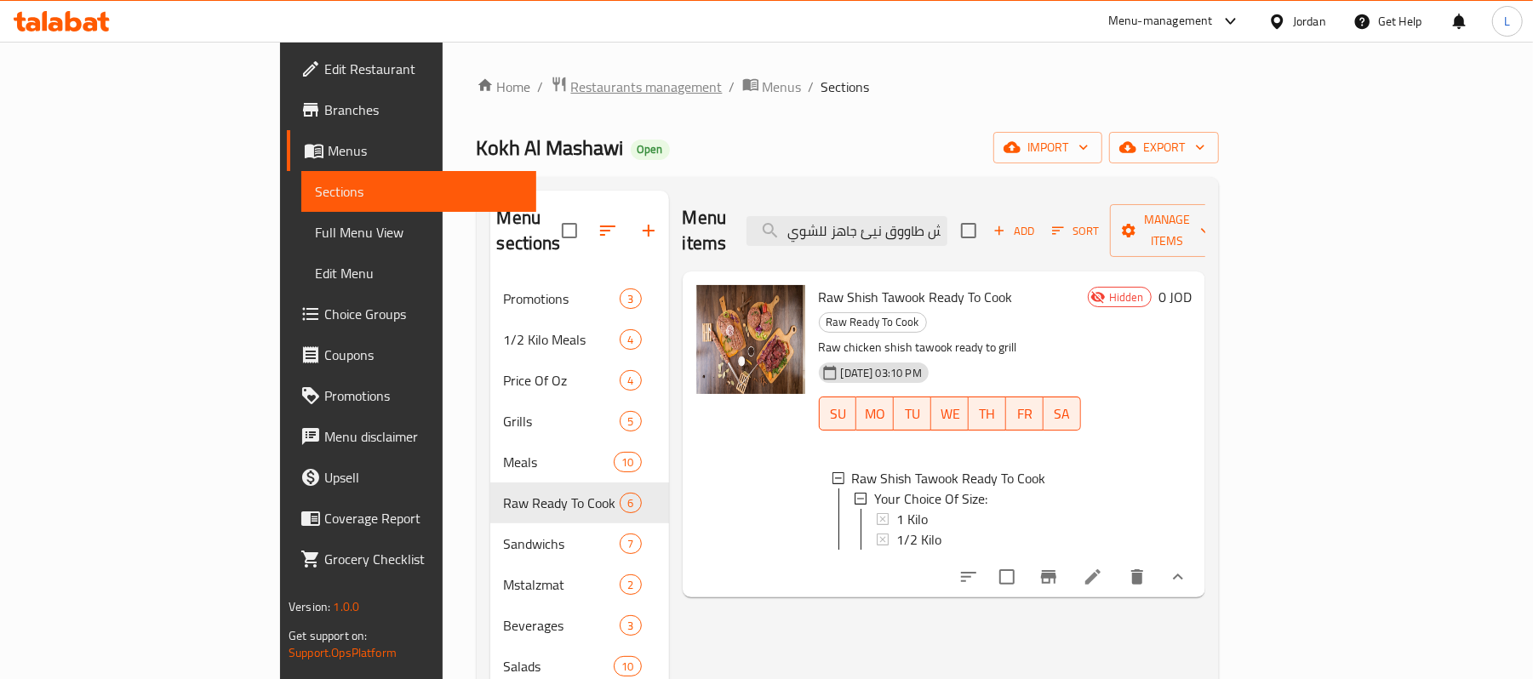
click at [571, 87] on span "Restaurants management" at bounding box center [647, 87] width 152 height 20
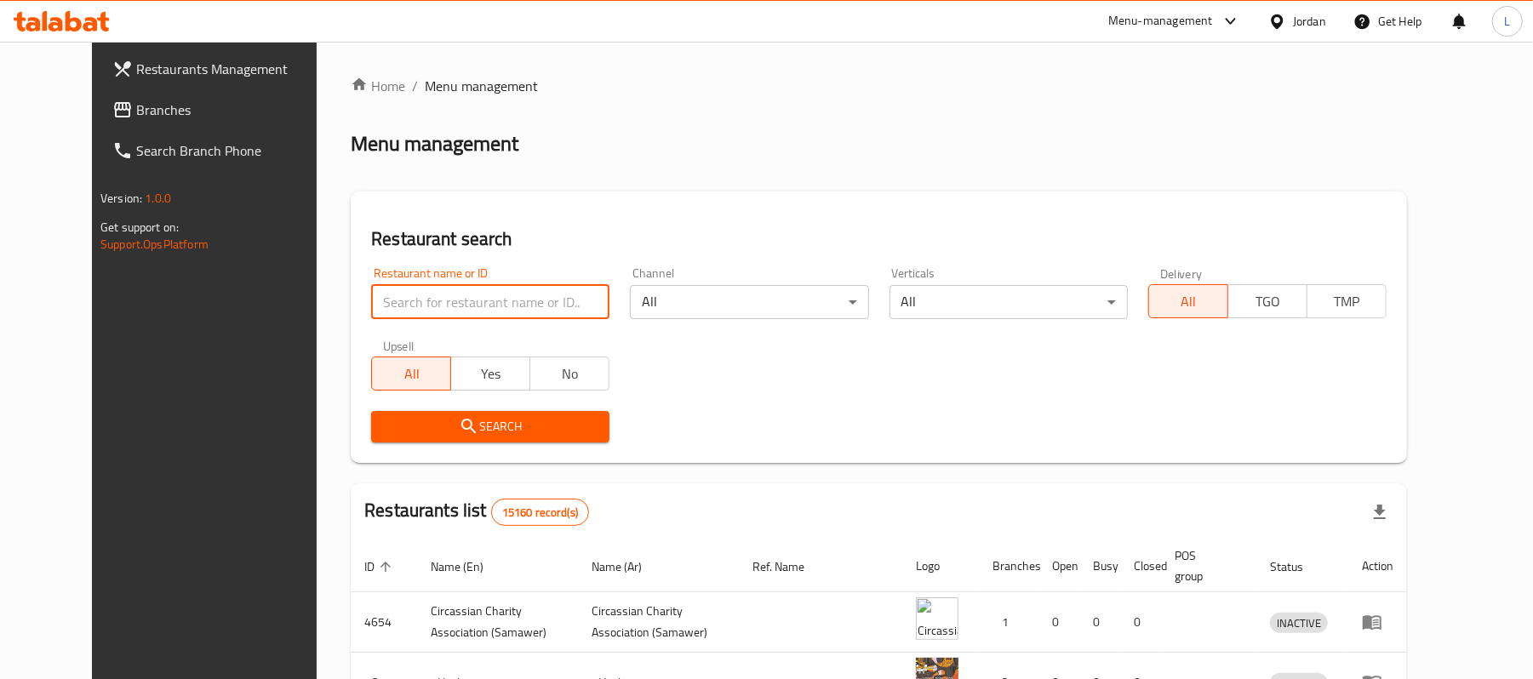
click at [407, 291] on input "search" at bounding box center [490, 302] width 238 height 34
paste input "Kokh Al Mashawi"
type input "Kokh Al Mashawi"
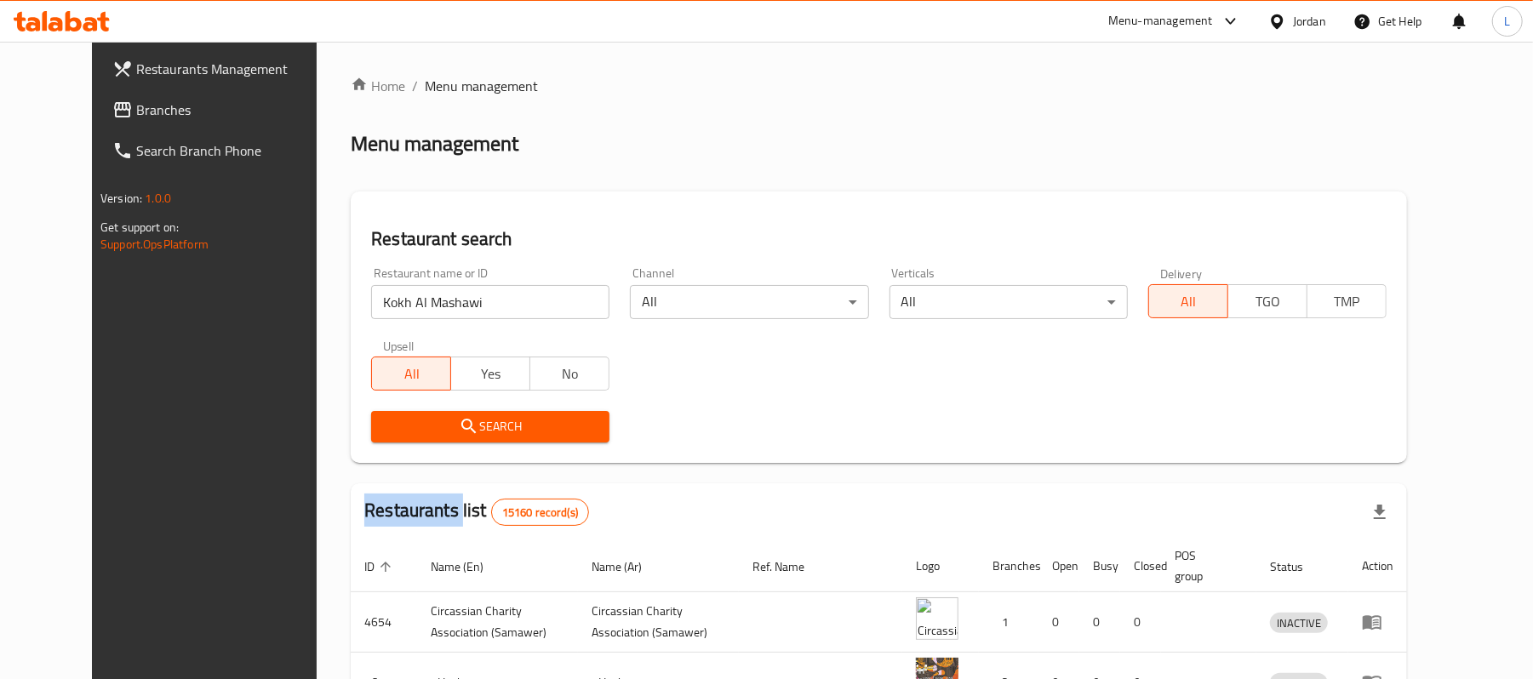
click at [378, 450] on div "Search" at bounding box center [490, 427] width 259 height 52
click at [385, 433] on span "Search" at bounding box center [490, 426] width 211 height 21
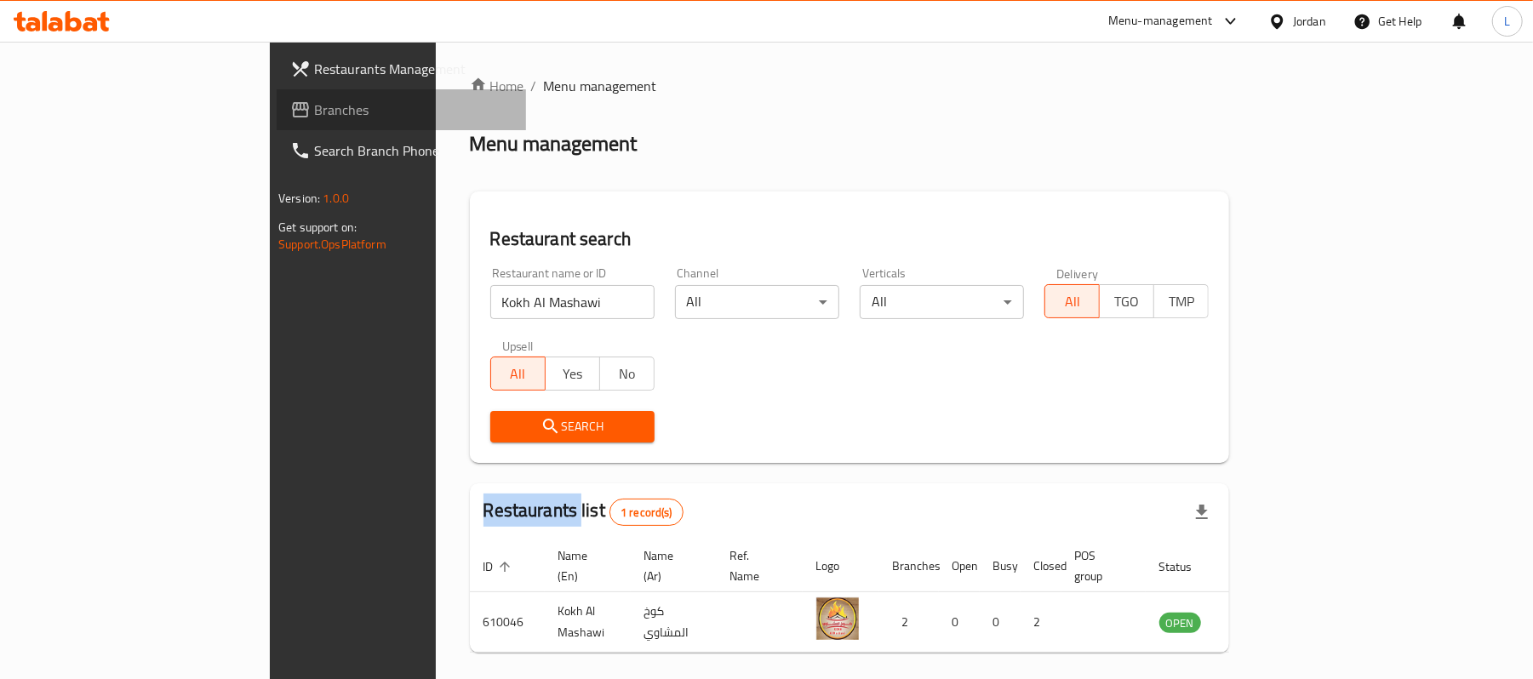
click at [277, 121] on link "Branches" at bounding box center [401, 109] width 249 height 41
